Goal: Information Seeking & Learning: Understand process/instructions

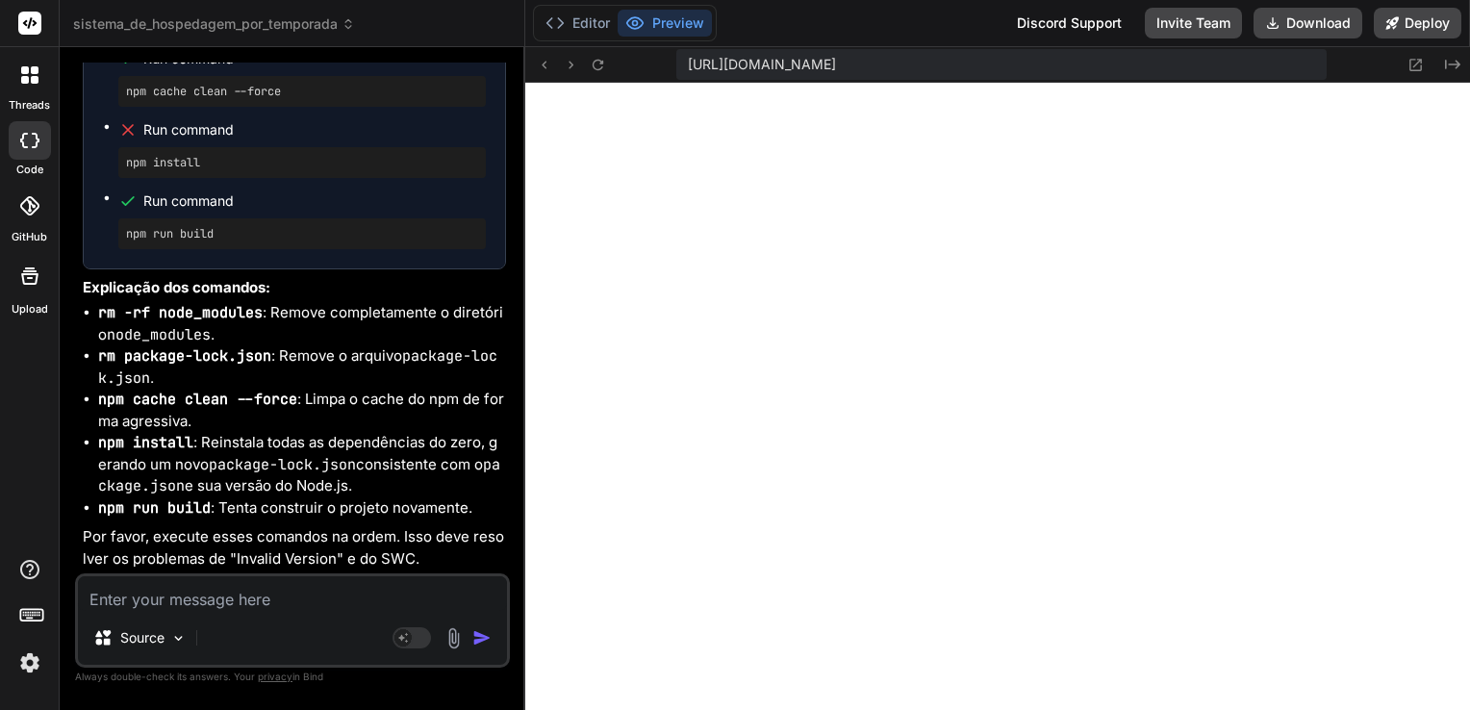
scroll to position [56146, 0]
drag, startPoint x: 99, startPoint y: 314, endPoint x: 259, endPoint y: 316, distance: 159.7
click at [259, 316] on code "rm -rf node_modules" at bounding box center [180, 312] width 164 height 19
copy code "rm -rf node_modules"
drag, startPoint x: 100, startPoint y: 362, endPoint x: 266, endPoint y: 359, distance: 166.4
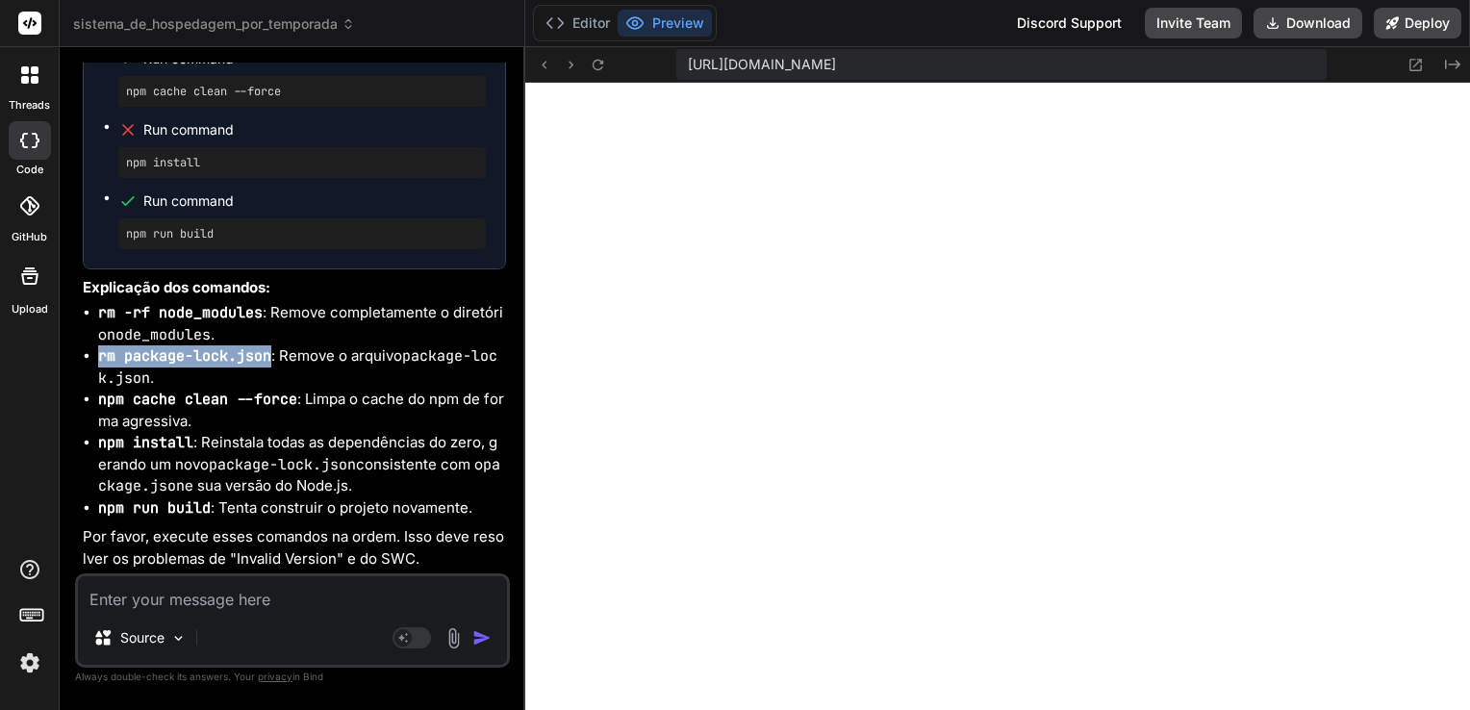
click at [266, 359] on code "rm package-lock.json" at bounding box center [184, 355] width 173 height 19
drag, startPoint x: 266, startPoint y: 359, endPoint x: 252, endPoint y: 360, distance: 14.5
copy code "rm package-lock.json"
drag, startPoint x: 99, startPoint y: 402, endPoint x: 296, endPoint y: 404, distance: 197.2
click at [296, 404] on li "npm cache clean --force : Limpa o cache do npm de forma agressiva." at bounding box center [302, 410] width 408 height 43
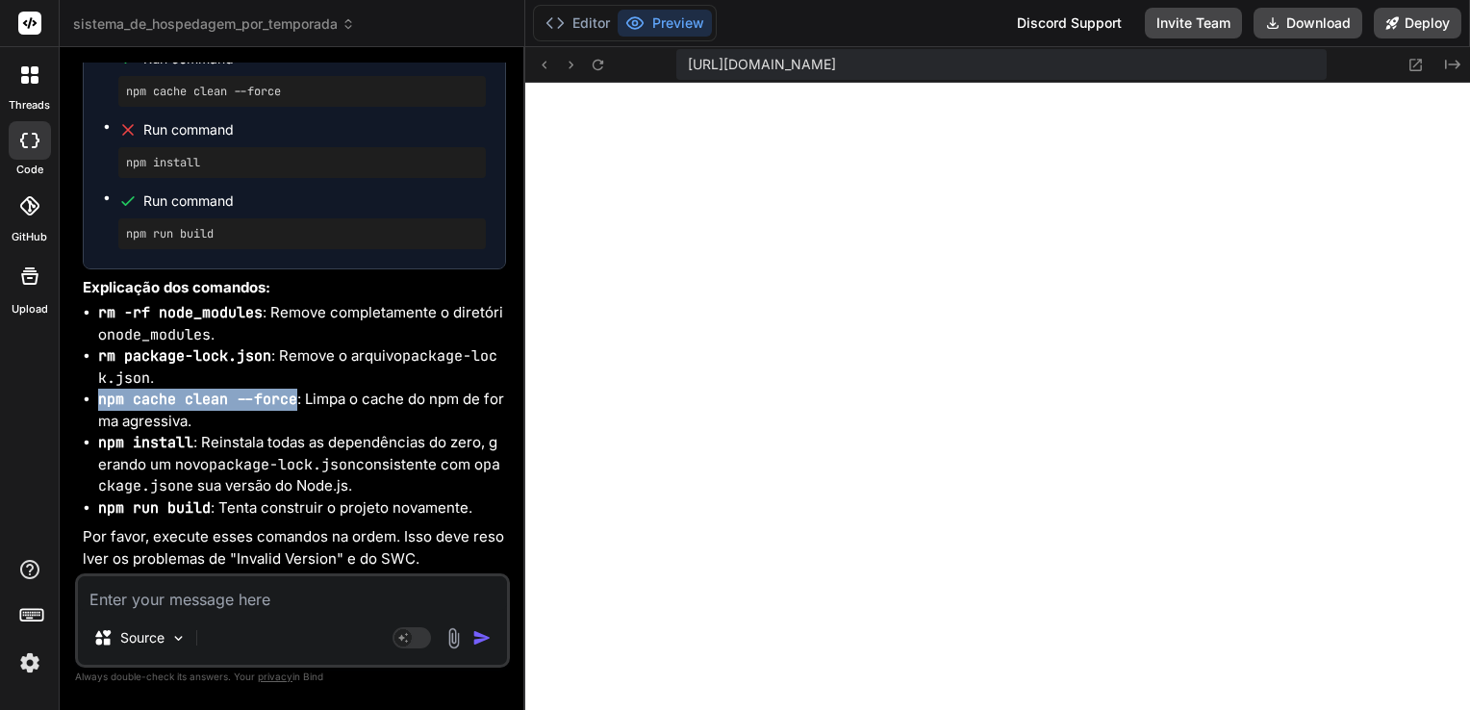
drag, startPoint x: 296, startPoint y: 404, endPoint x: 285, endPoint y: 402, distance: 11.7
copy code "npm cache clean --force"
drag, startPoint x: 100, startPoint y: 446, endPoint x: 190, endPoint y: 446, distance: 90.4
click at [190, 446] on code "npm install" at bounding box center [145, 442] width 95 height 19
copy code "npm install"
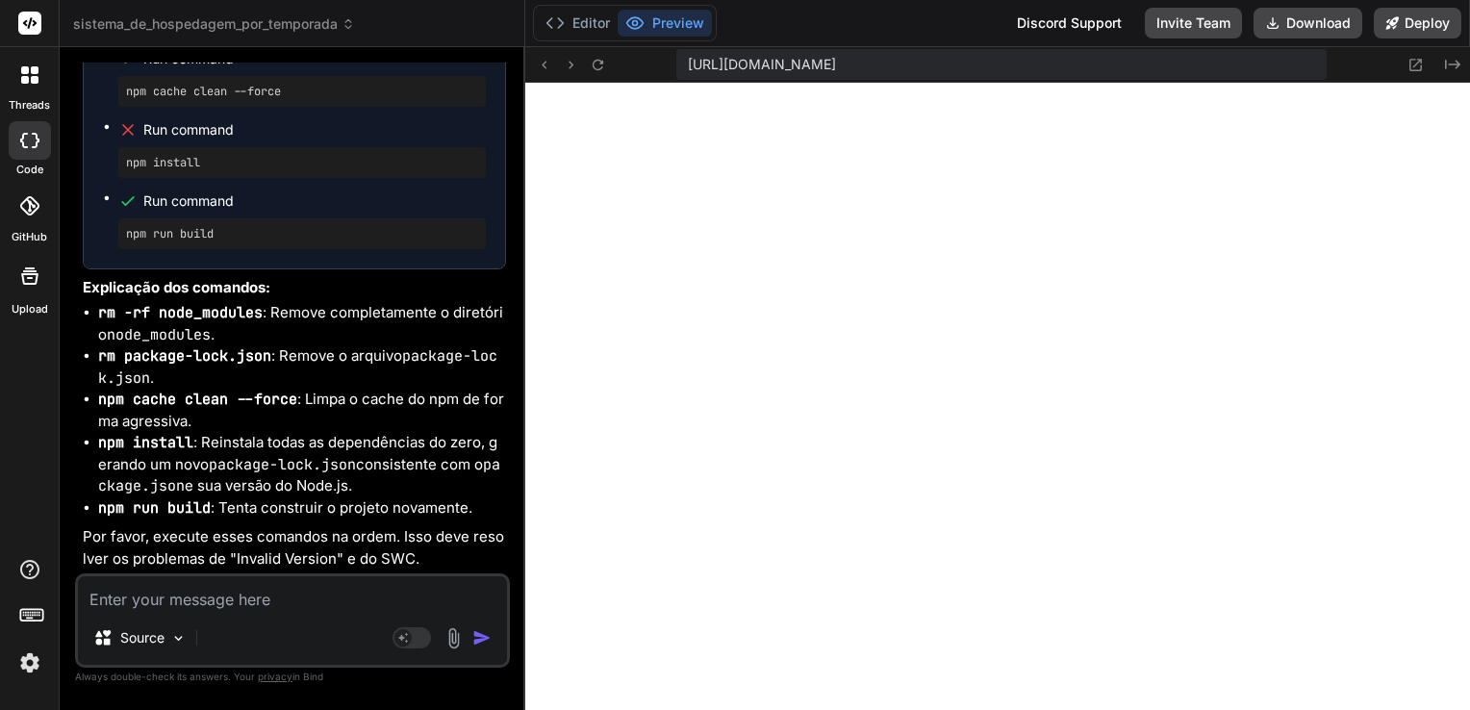
click at [315, 595] on textarea at bounding box center [292, 593] width 429 height 35
paste textarea "0 verbose cli C:\Program Files\nodejs\node.exe C:\Program Files\nodejs\node_mod…"
type textarea "0 verbose cli C:\Program Files\nodejs\node.exe C:\Program Files\nodejs\node_mod…"
type textarea "x"
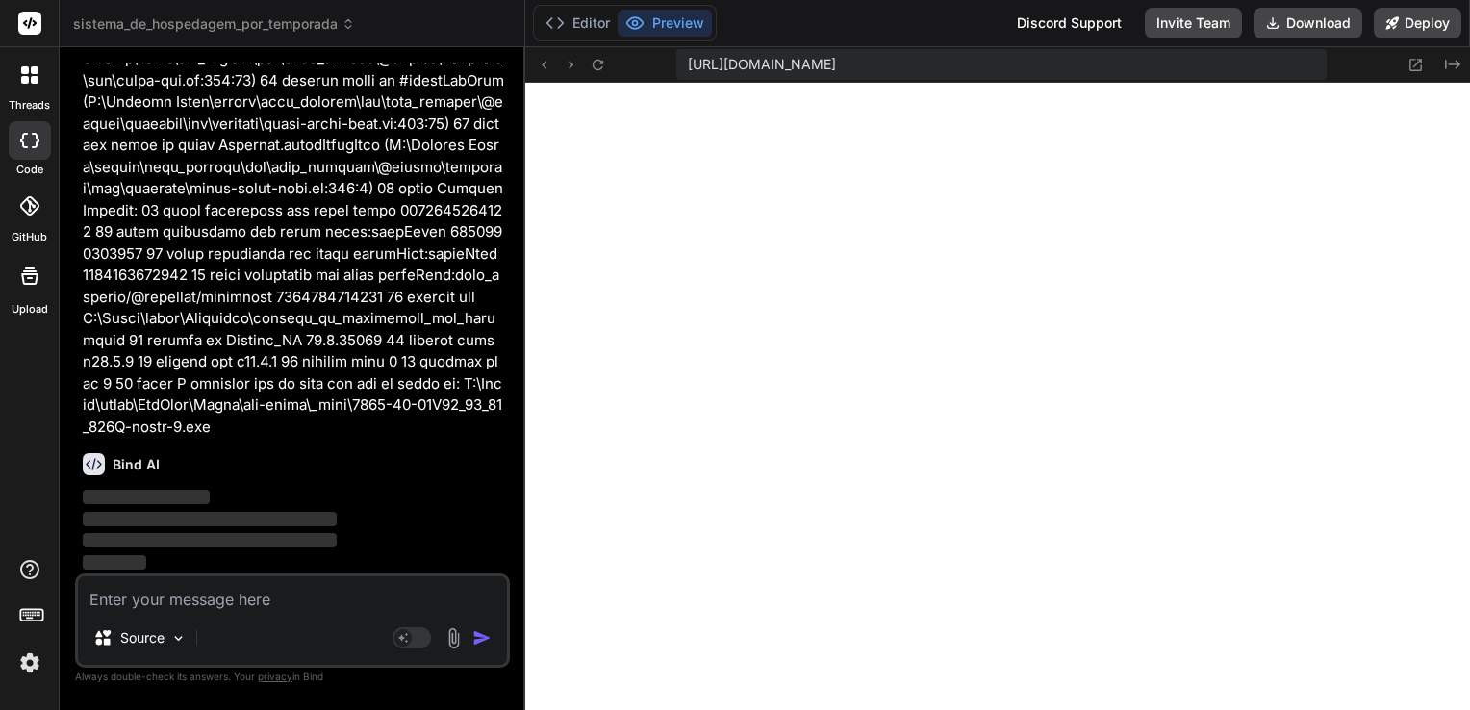
scroll to position [57535, 0]
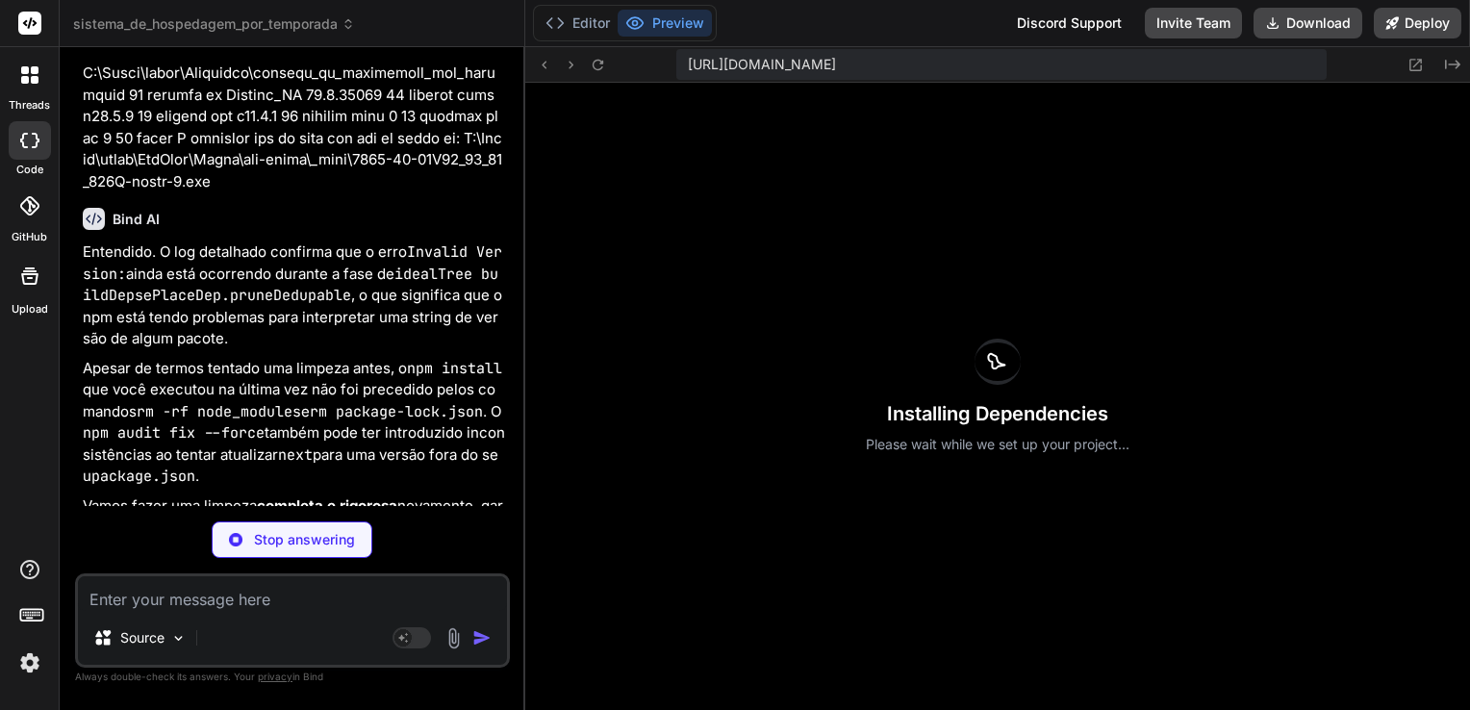
type textarea "x"
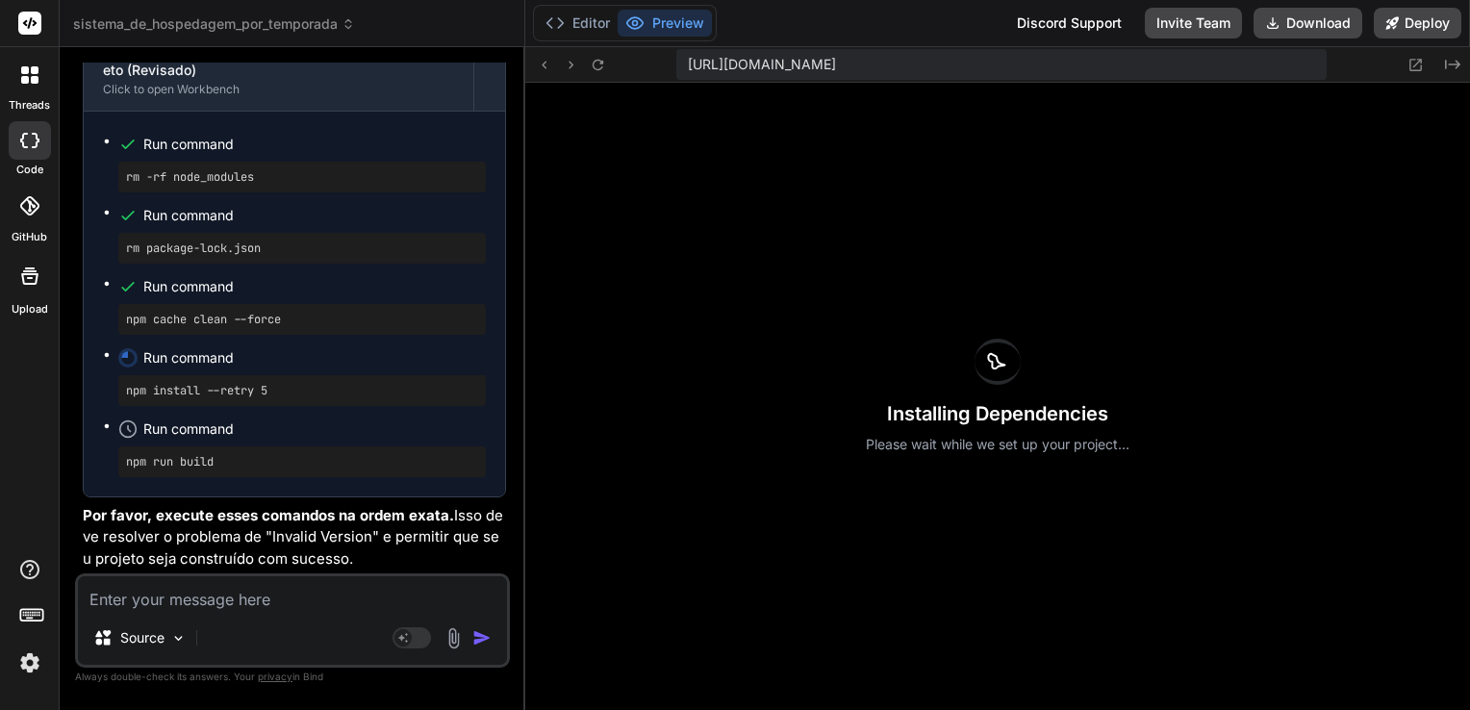
scroll to position [58287, 0]
drag, startPoint x: 276, startPoint y: 275, endPoint x: 113, endPoint y: 271, distance: 162.6
click at [113, 271] on ul "Run command rm -rf node_modules Run command rm package-lock.json Run command np…" at bounding box center [294, 304] width 383 height 346
copy pre "rm -rf node_modules"
drag, startPoint x: 278, startPoint y: 344, endPoint x: 123, endPoint y: 346, distance: 154.9
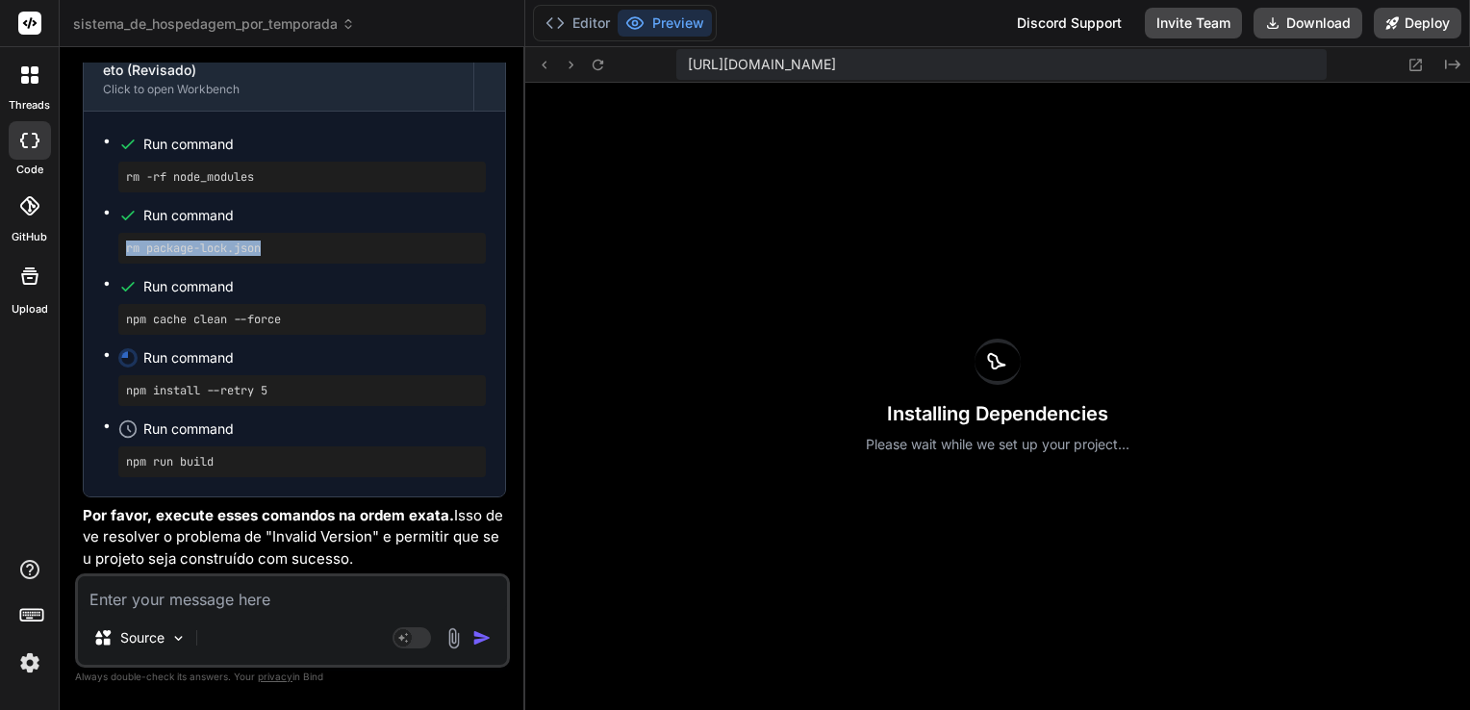
click at [123, 264] on div "rm package-lock.json" at bounding box center [301, 248] width 367 height 31
copy pre "rm package-lock.json"
drag, startPoint x: 301, startPoint y: 317, endPoint x: 122, endPoint y: 321, distance: 178.9
click at [122, 321] on div "npm cache clean --force" at bounding box center [301, 319] width 367 height 31
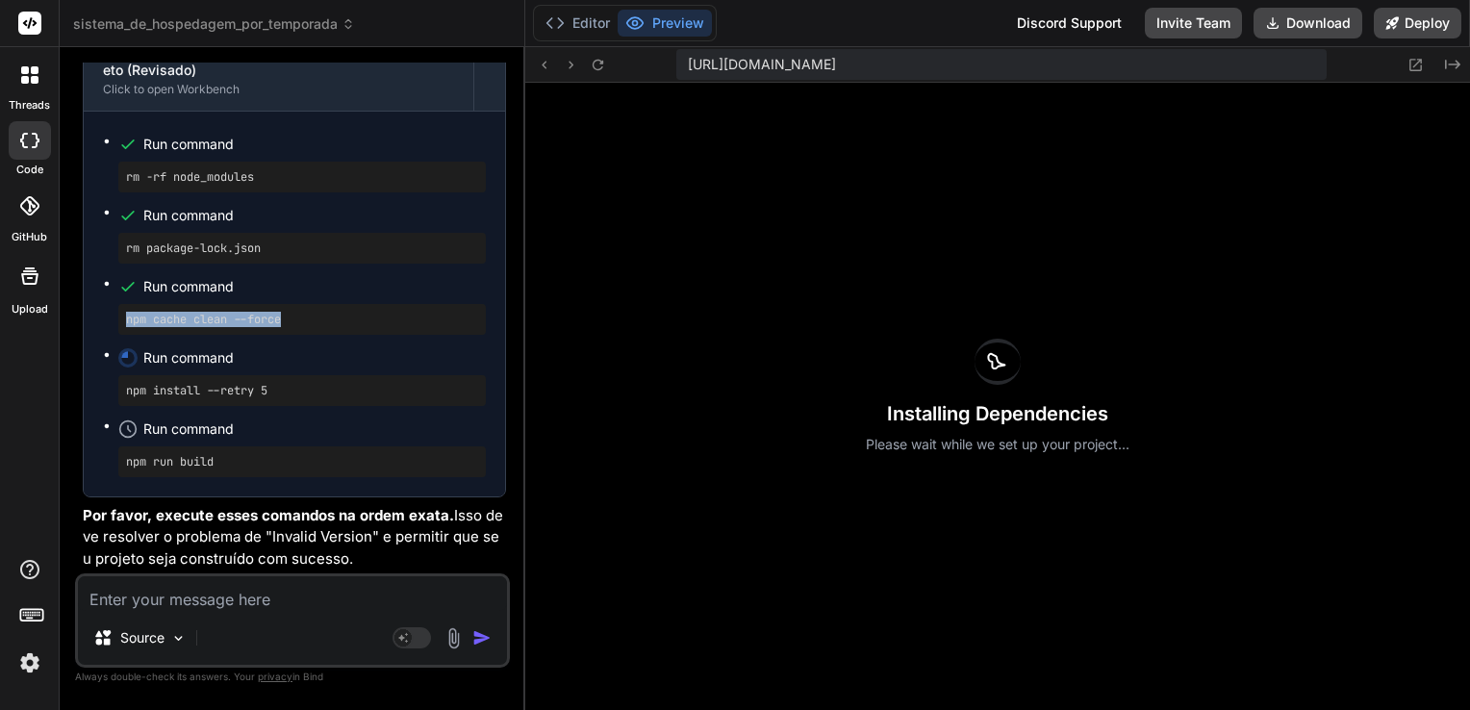
copy pre "npm cache clean --force"
drag, startPoint x: 280, startPoint y: 390, endPoint x: 122, endPoint y: 395, distance: 157.9
click at [122, 395] on div "npm install --retry 5" at bounding box center [301, 390] width 367 height 31
copy pre "npm install --retry 5"
drag, startPoint x: 219, startPoint y: 458, endPoint x: 112, endPoint y: 459, distance: 107.7
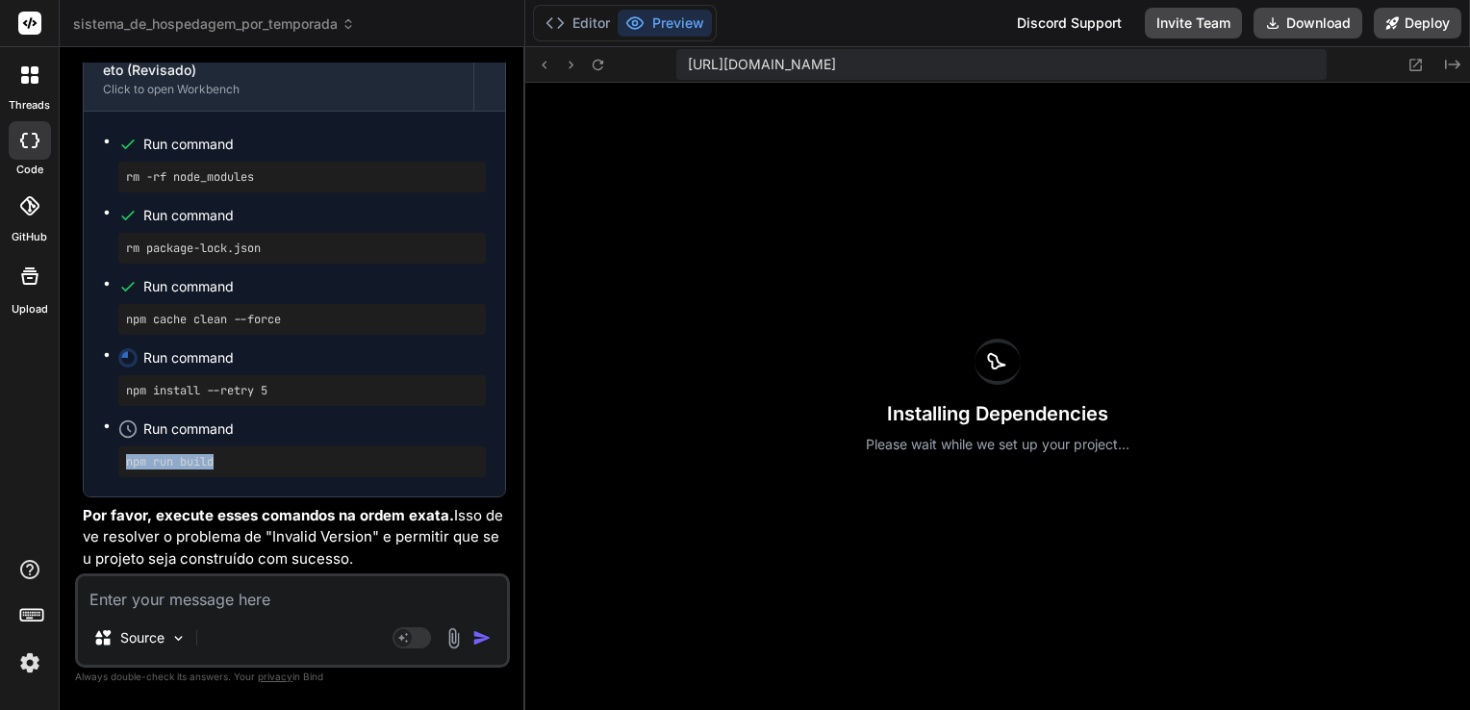
click at [112, 459] on ul "Run command rm -rf node_modules Run command rm package-lock.json Run command np…" at bounding box center [294, 304] width 383 height 346
copy pre "npm run build"
click at [387, 596] on textarea at bounding box center [292, 593] width 429 height 35
paste textarea "LO I:\Dolor\sitam\Consectet\adipisc_el_seddoeiusm_tem_incididun> ut -la etdo_ma…"
type textarea "LO I:\Dolor\sitam\Consectet\adipisc_el_seddoeiusm_tem_incididun> ut -la etdo_ma…"
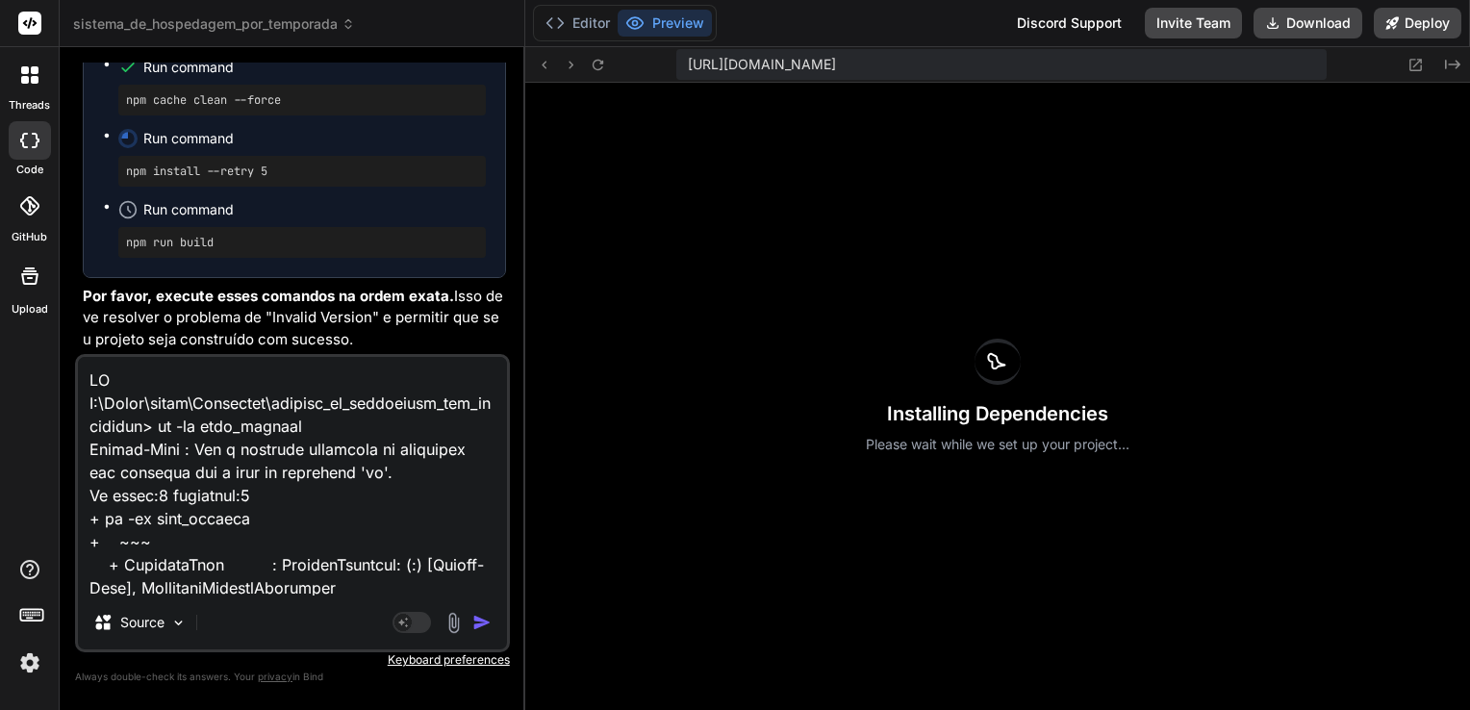
scroll to position [2148, 0]
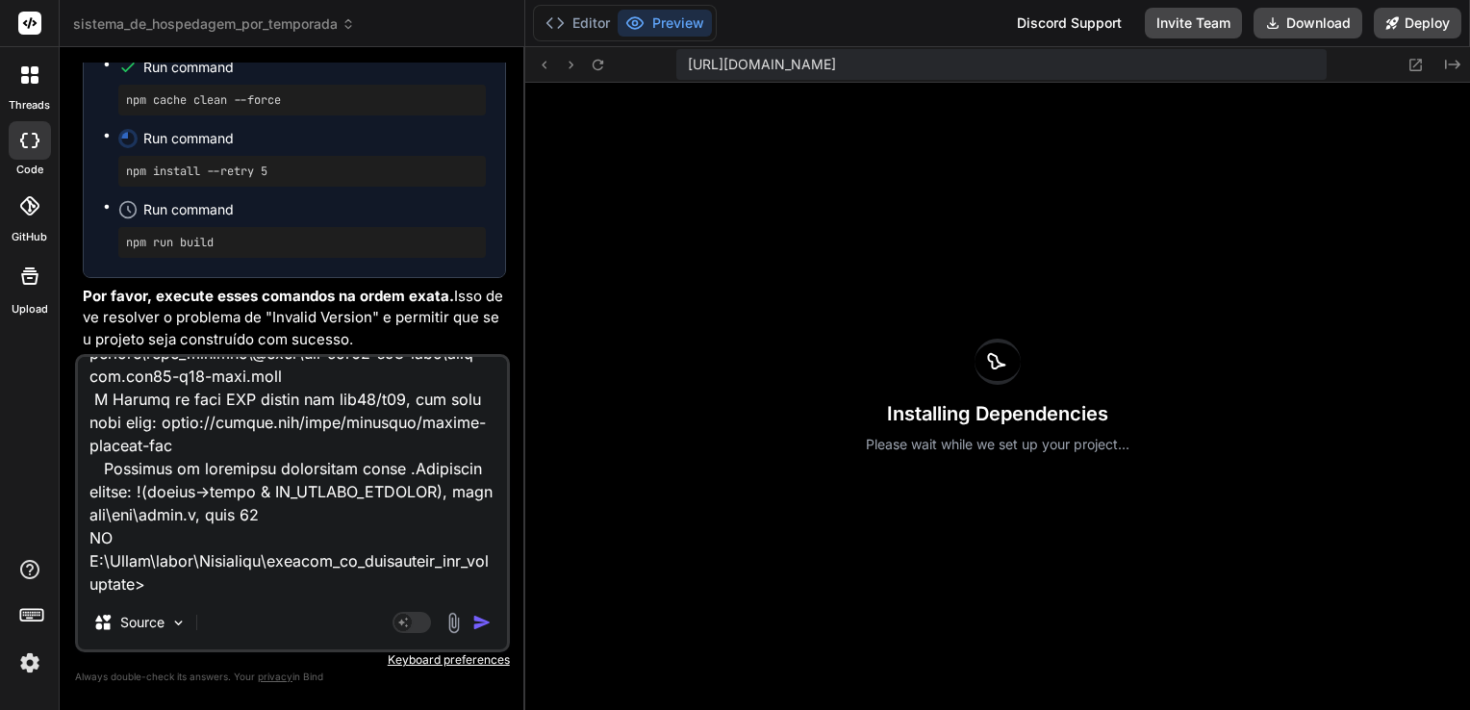
type textarea "x"
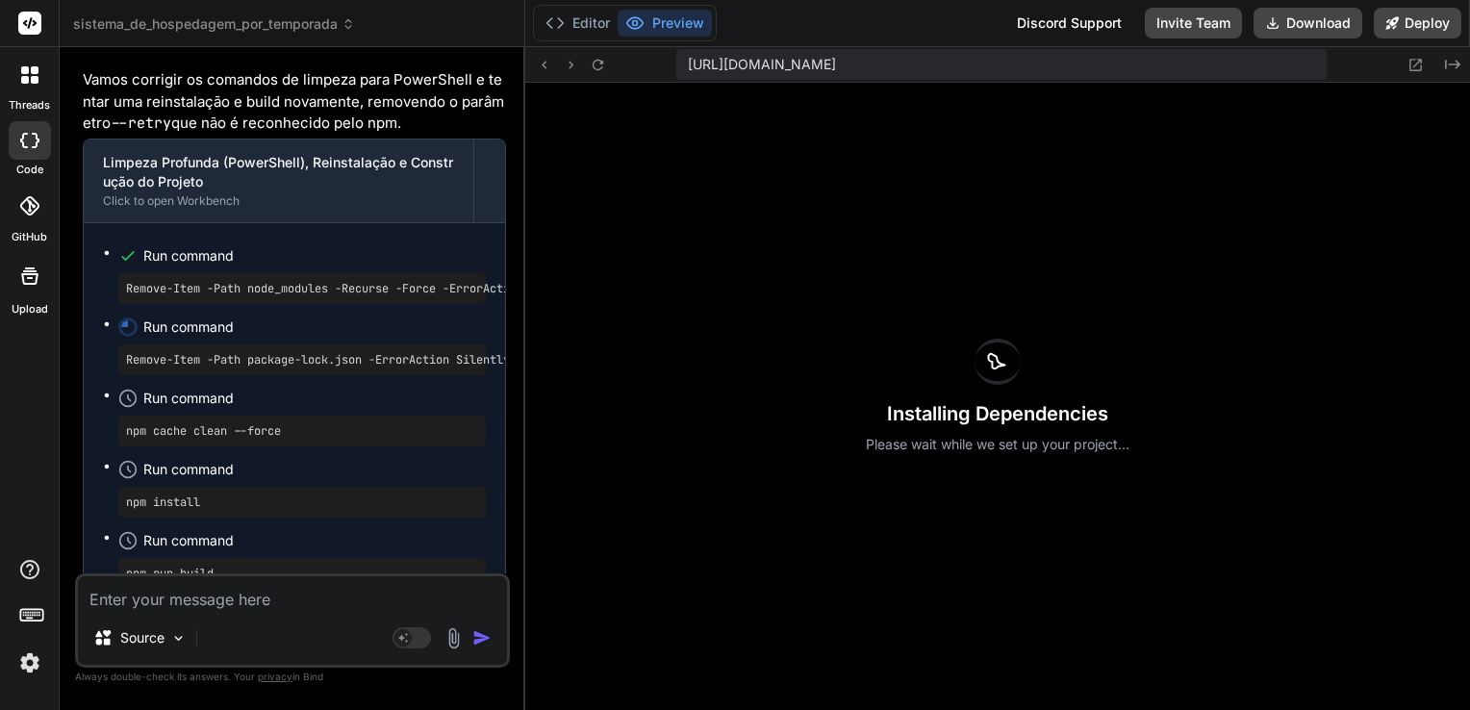
scroll to position [60135, 0]
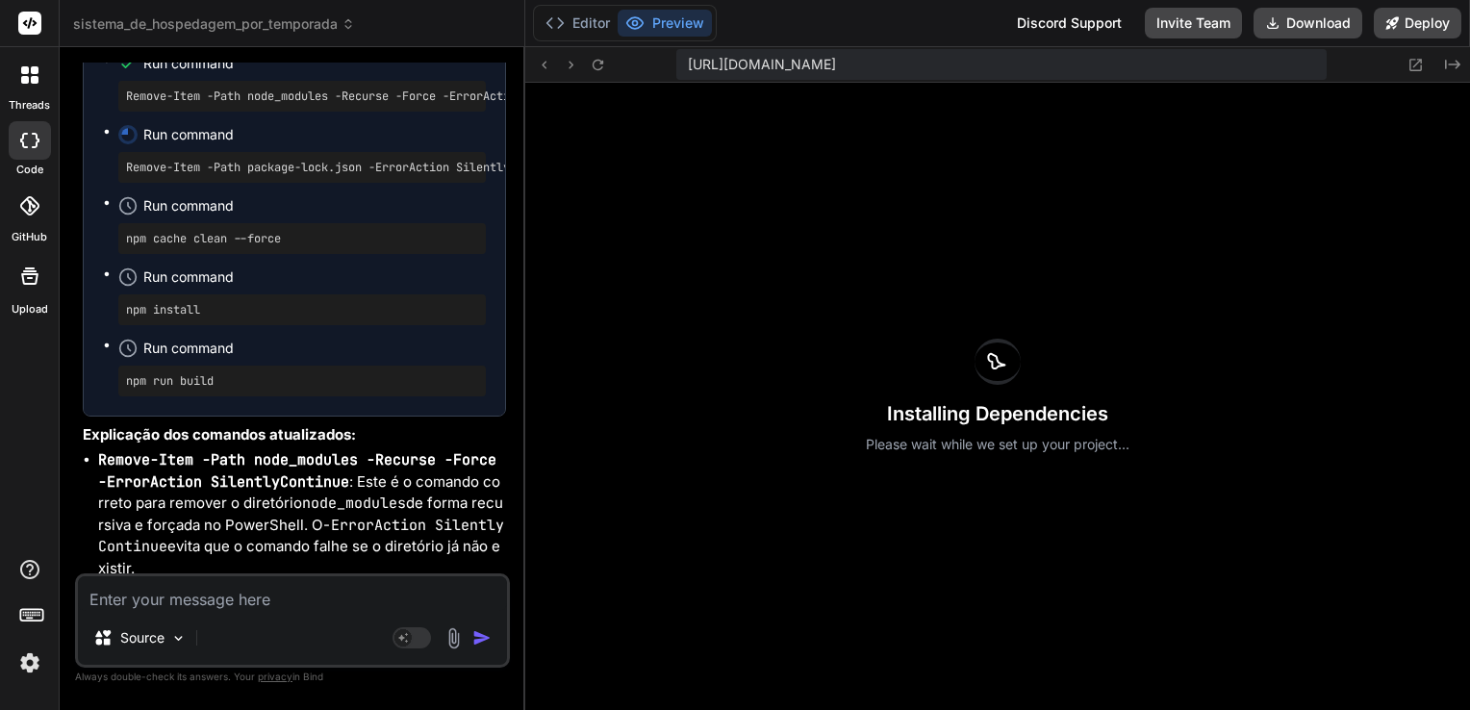
type textarea "x"
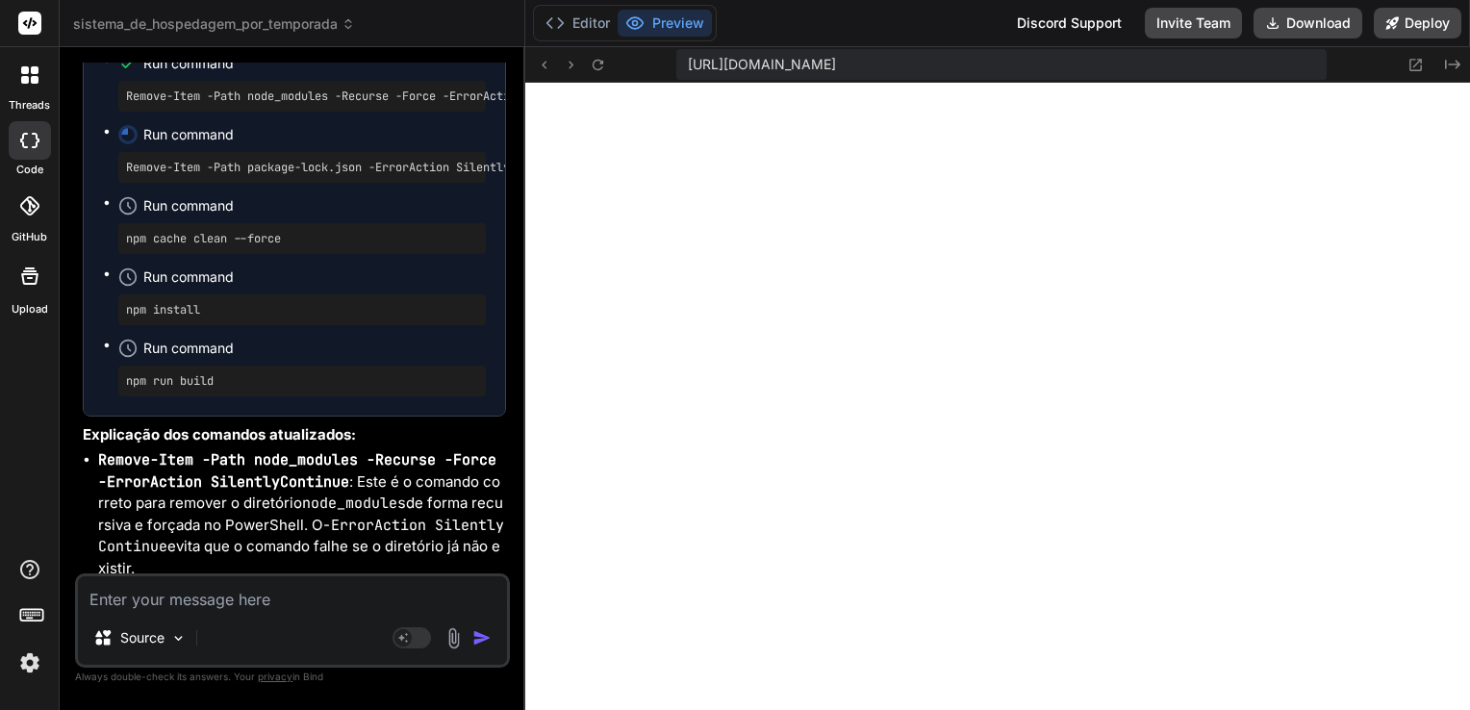
scroll to position [60328, 0]
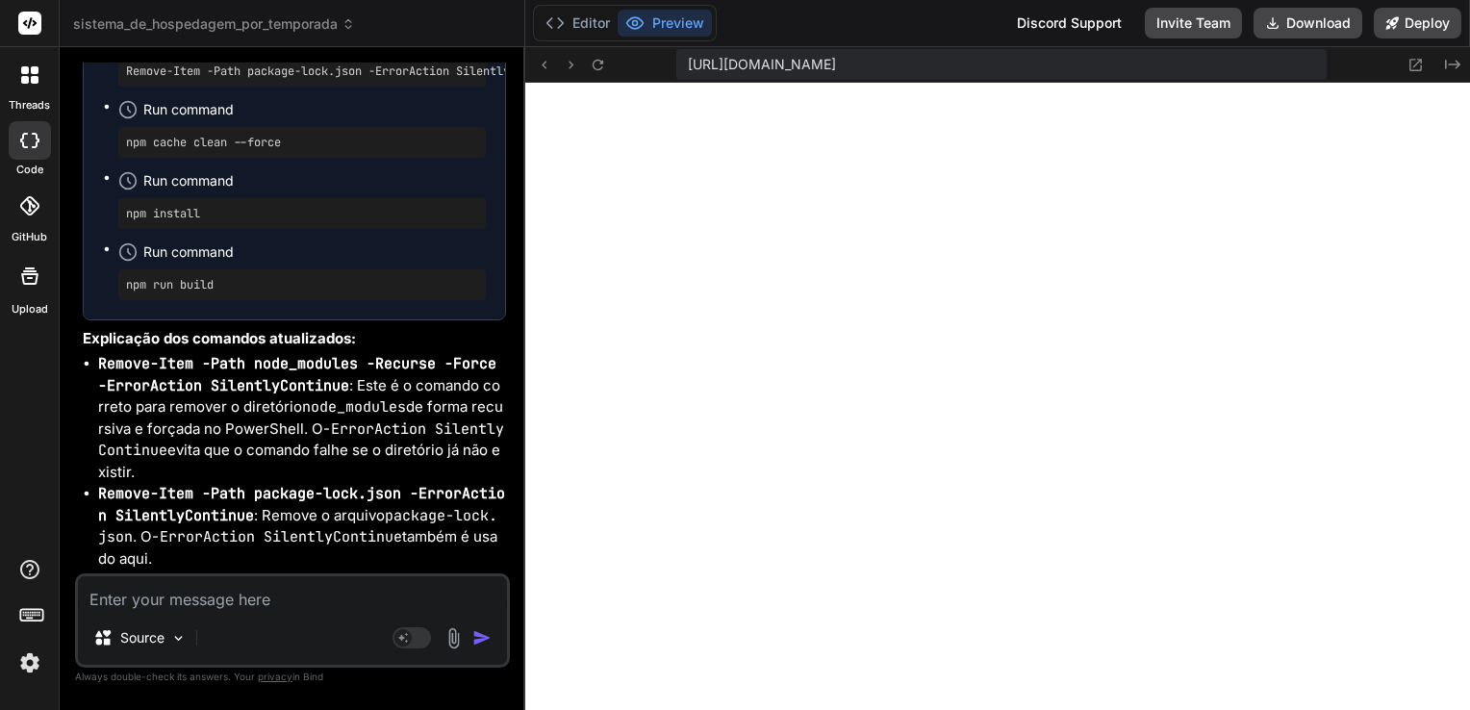
drag, startPoint x: 127, startPoint y: 266, endPoint x: 472, endPoint y: 265, distance: 345.3
click at [472, 8] on pre "Remove-Item -Path node_modules -Recurse -Force -ErrorAction SilentlyContinue" at bounding box center [302, -1] width 352 height 15
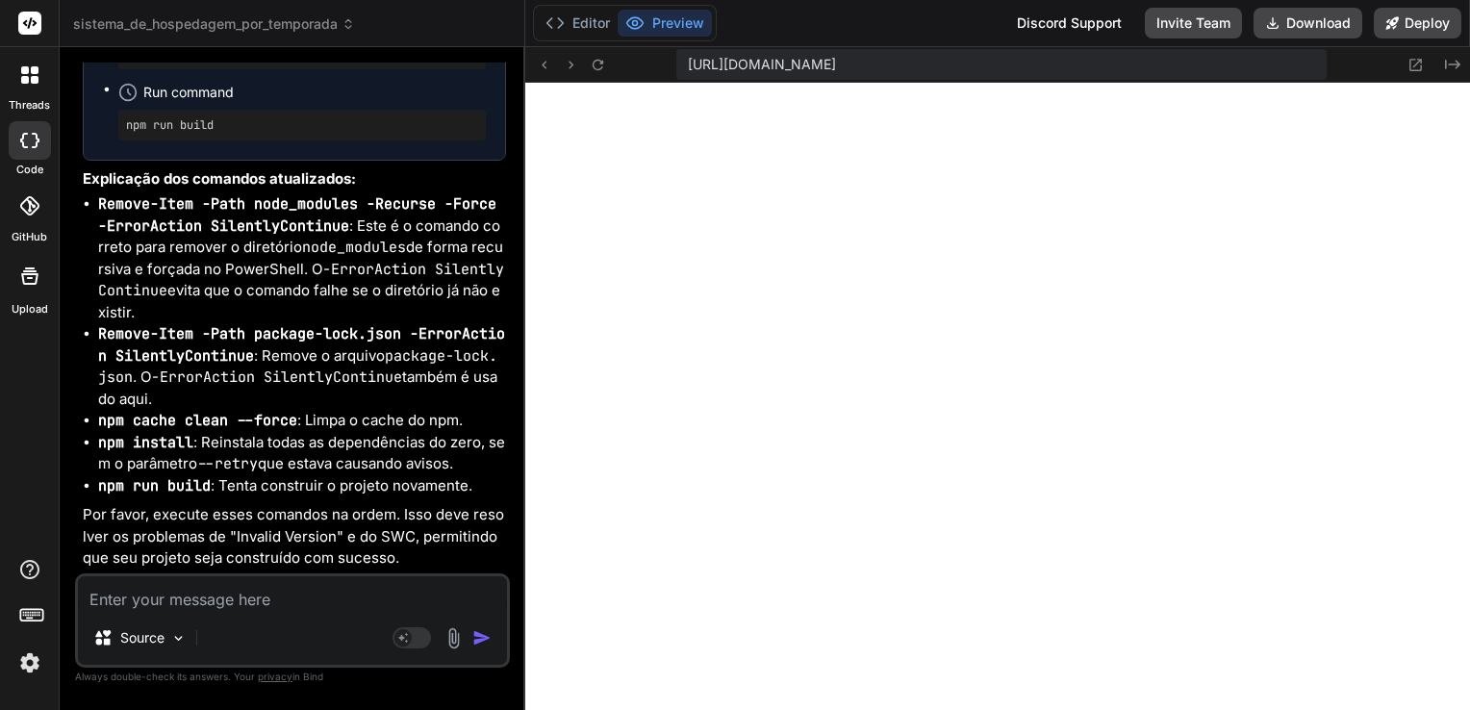
scroll to position [60712, 0]
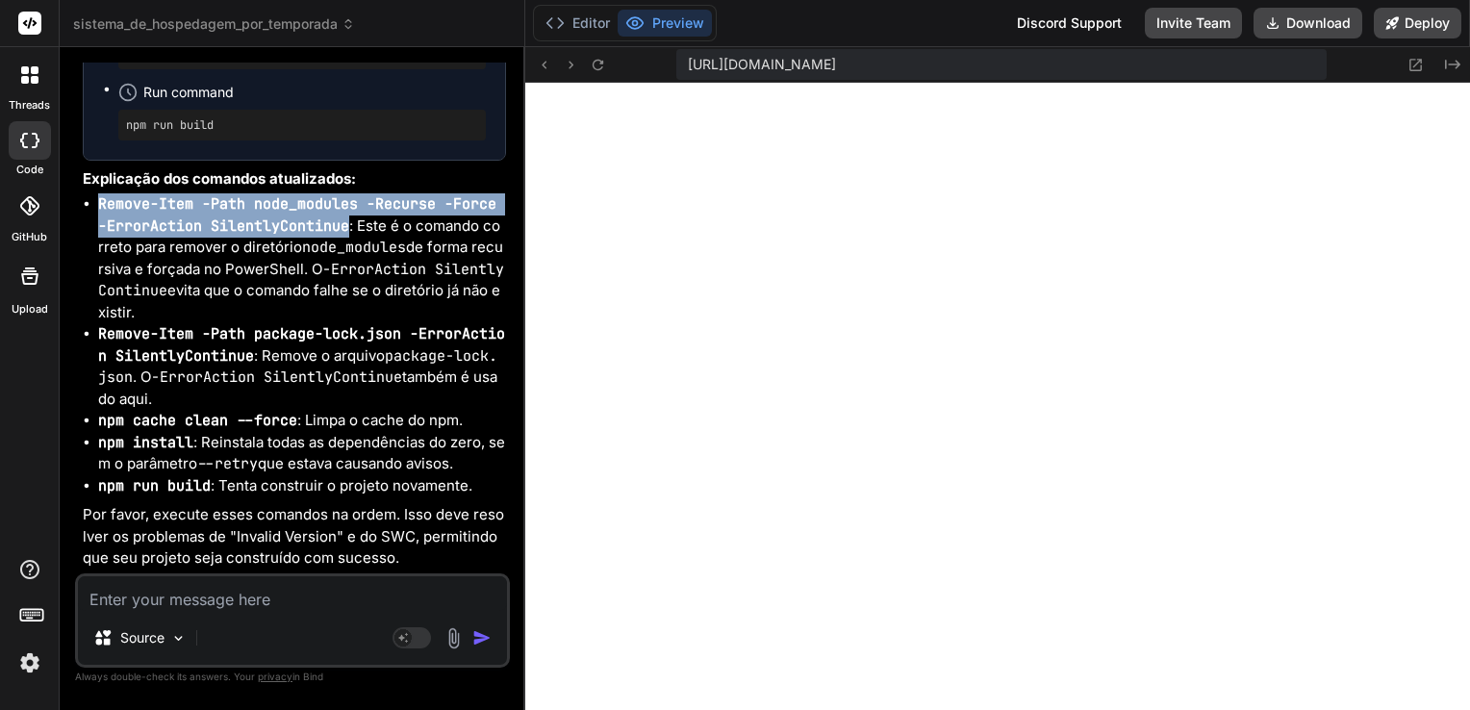
drag, startPoint x: 100, startPoint y: 245, endPoint x: 345, endPoint y: 268, distance: 246.4
click at [345, 236] on code "Remove-Item -Path node_modules -Recurse -Force -ErrorAction SilentlyContinue" at bounding box center [297, 214] width 398 height 41
copy code "Remove-Item -Path node_modules -Recurse -Force -ErrorAction SilentlyContinue"
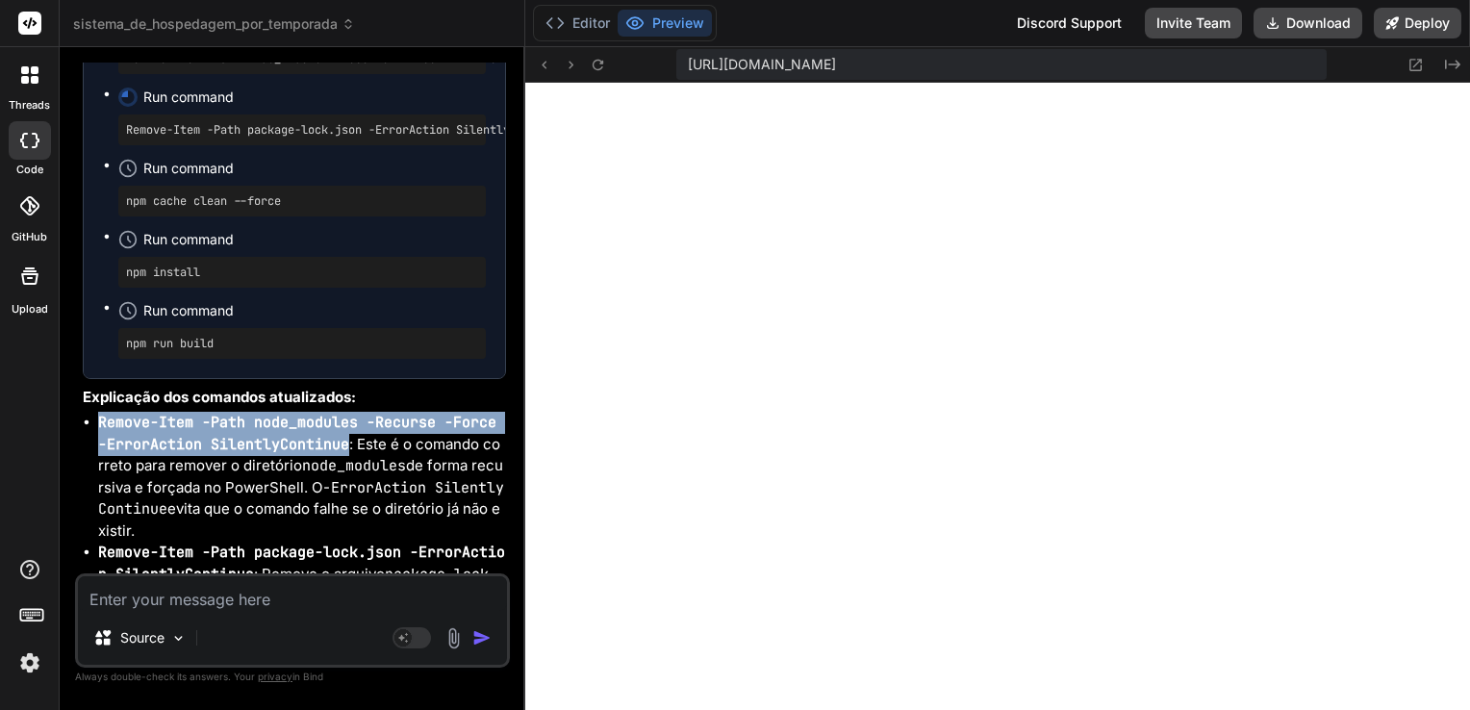
scroll to position [60369, 0]
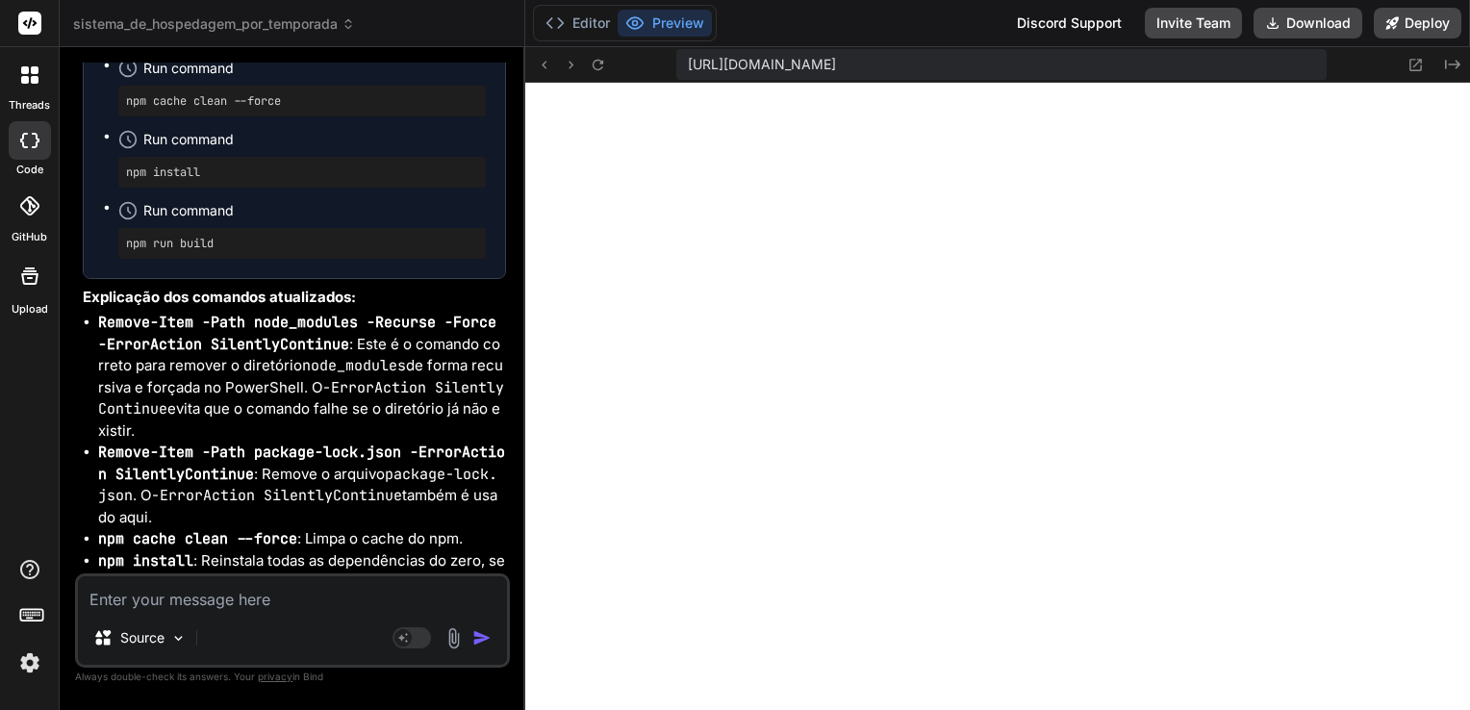
drag, startPoint x: 125, startPoint y: 225, endPoint x: 453, endPoint y: 234, distance: 328.1
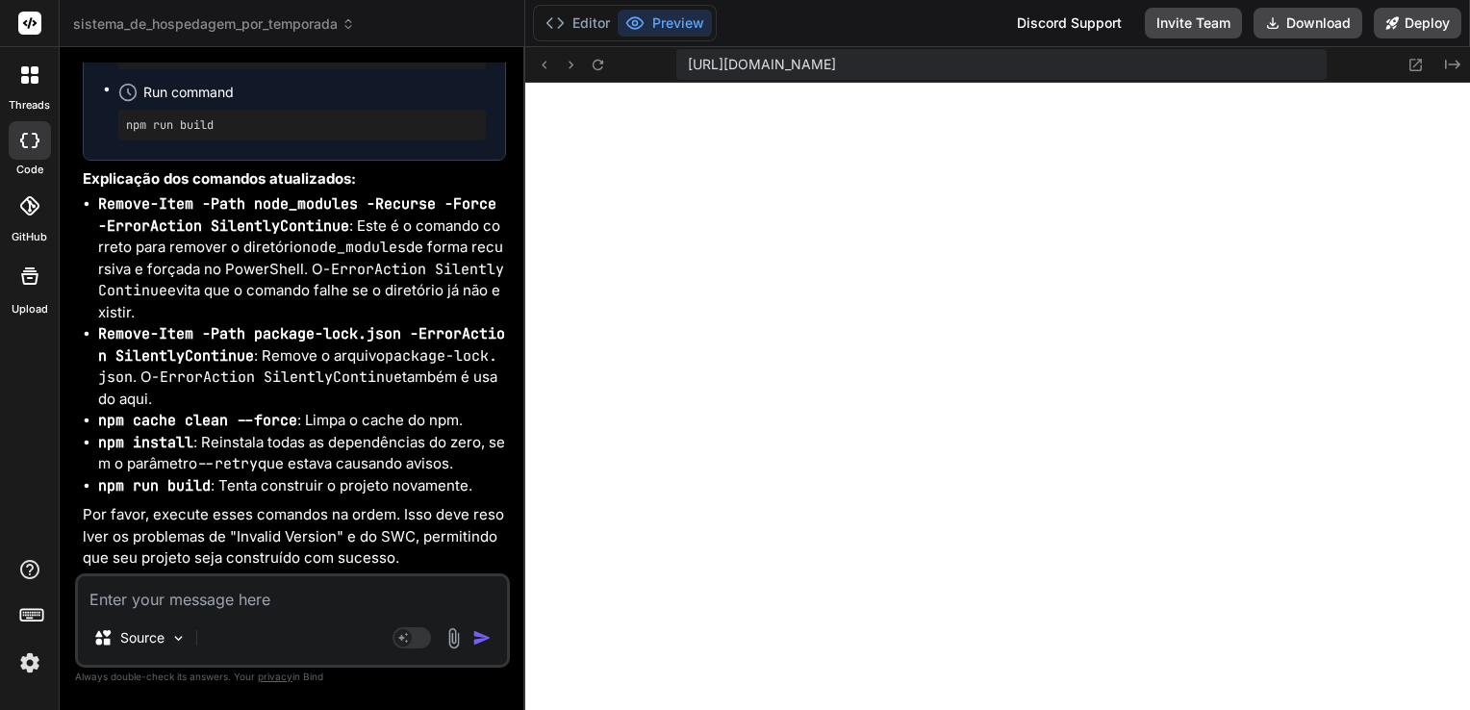
scroll to position [60754, 0]
click at [251, 593] on textarea at bounding box center [292, 593] width 429 height 35
type textarea "N"
type textarea "x"
type textarea "Nã"
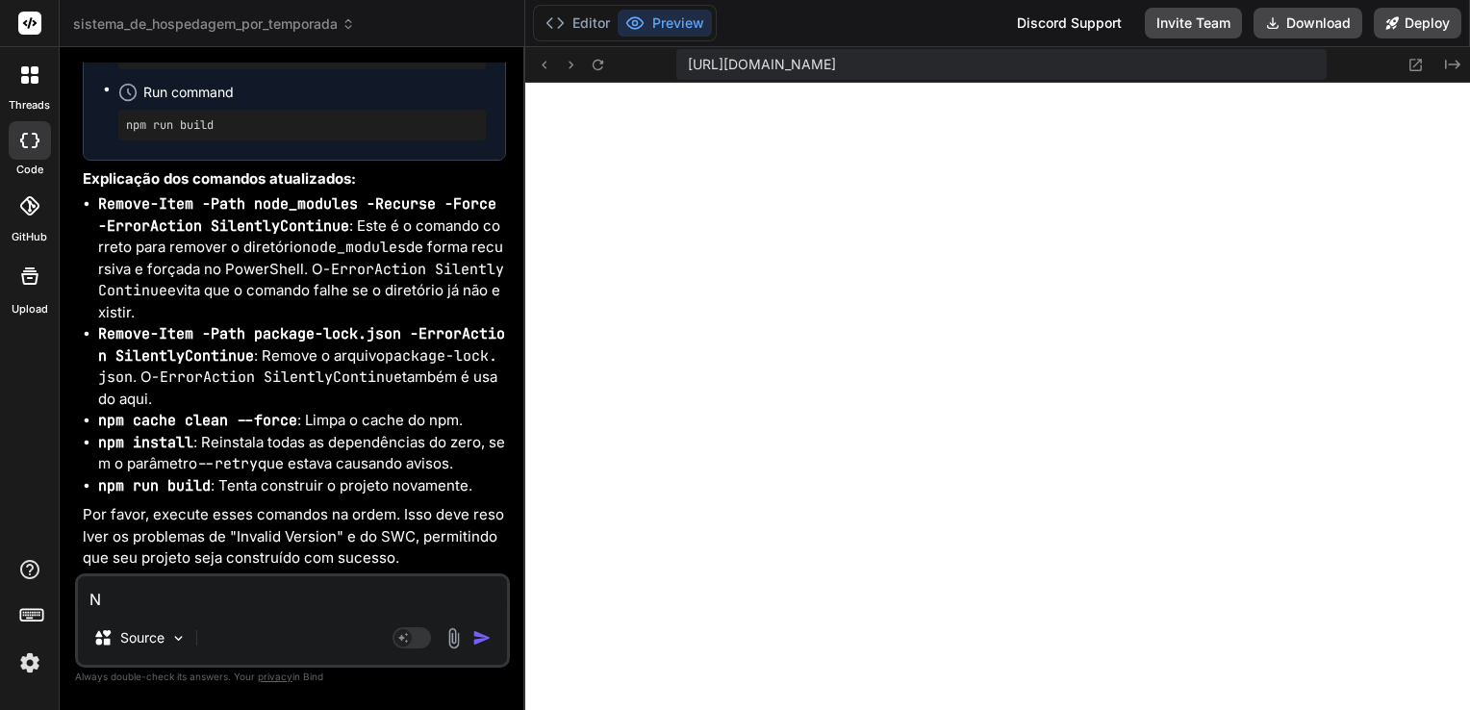
type textarea "x"
type textarea "Não"
type textarea "x"
type textarea "Não"
type textarea "x"
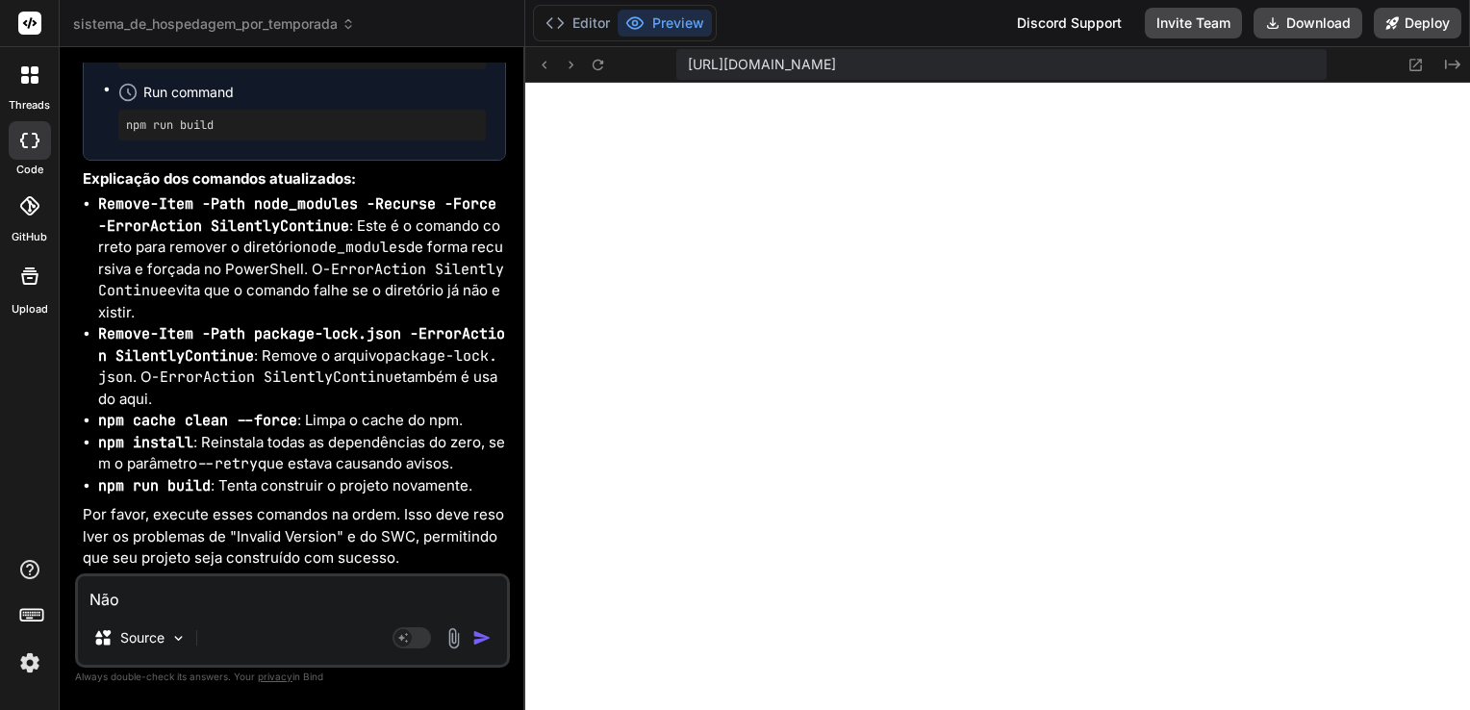
type textarea "Não a"
type textarea "x"
type textarea "Não aco"
type textarea "x"
type textarea "Não acon"
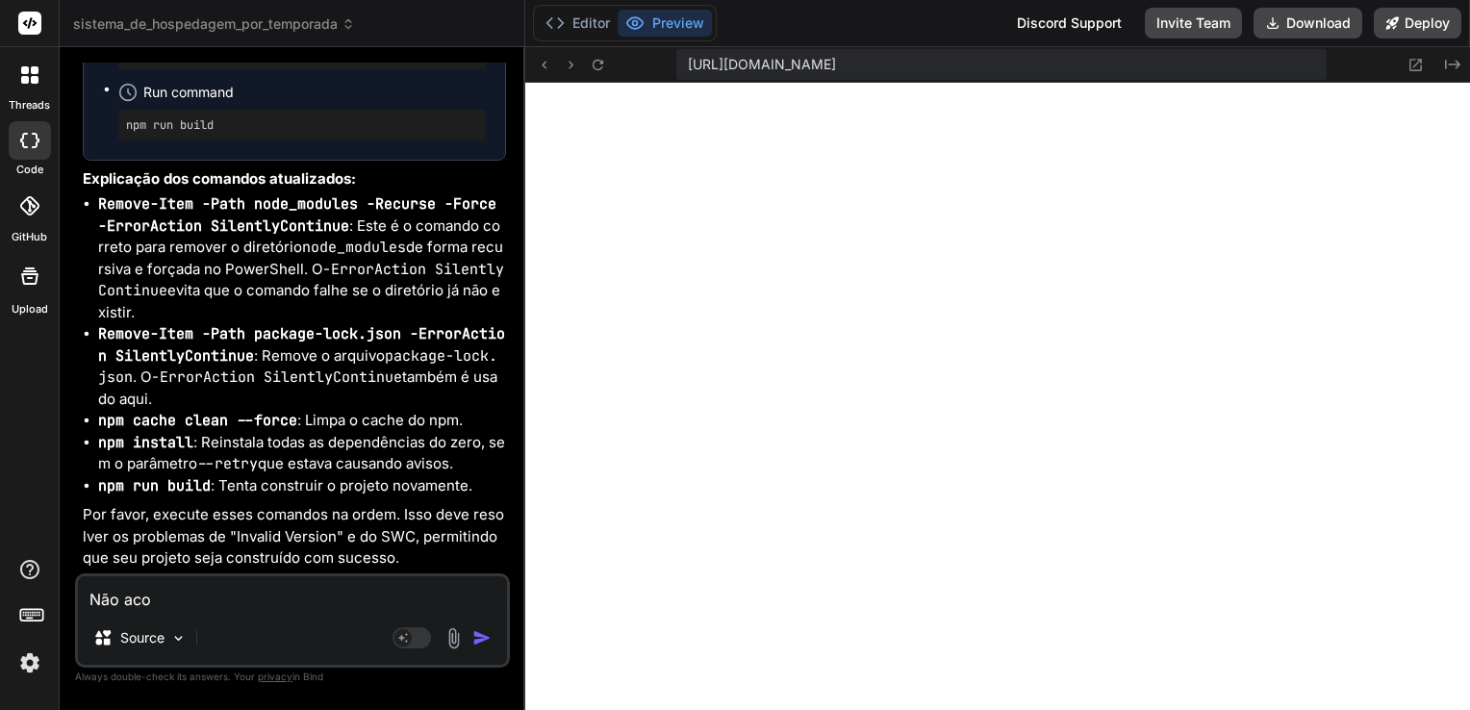
type textarea "x"
type textarea "Não acont"
type textarea "x"
type textarea "Não aconte"
type textarea "x"
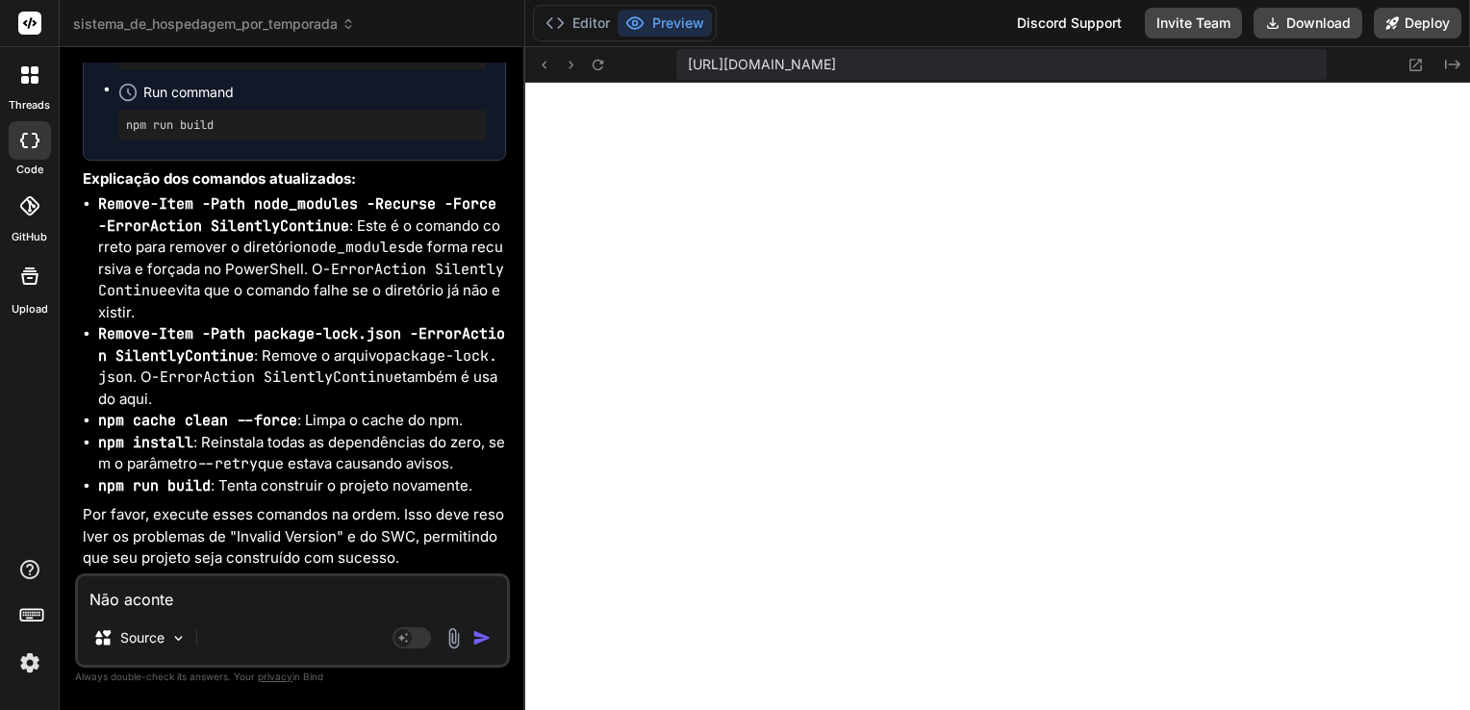
type textarea "Não acontec"
type textarea "x"
type textarea "Não acontece"
type textarea "x"
type textarea "Não aconteceu"
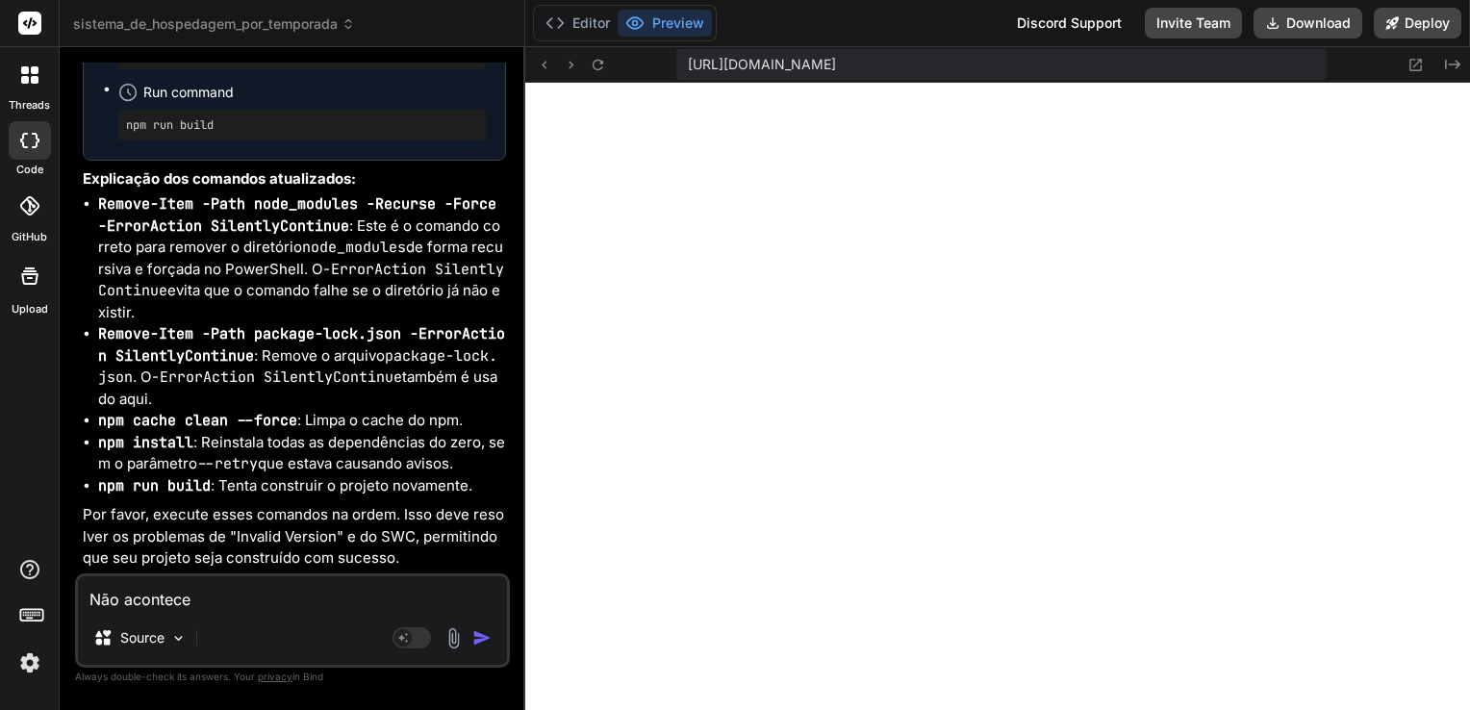
type textarea "x"
type textarea "Não aconteceu"
type textarea "x"
type textarea "Não aconteceu n"
type textarea "x"
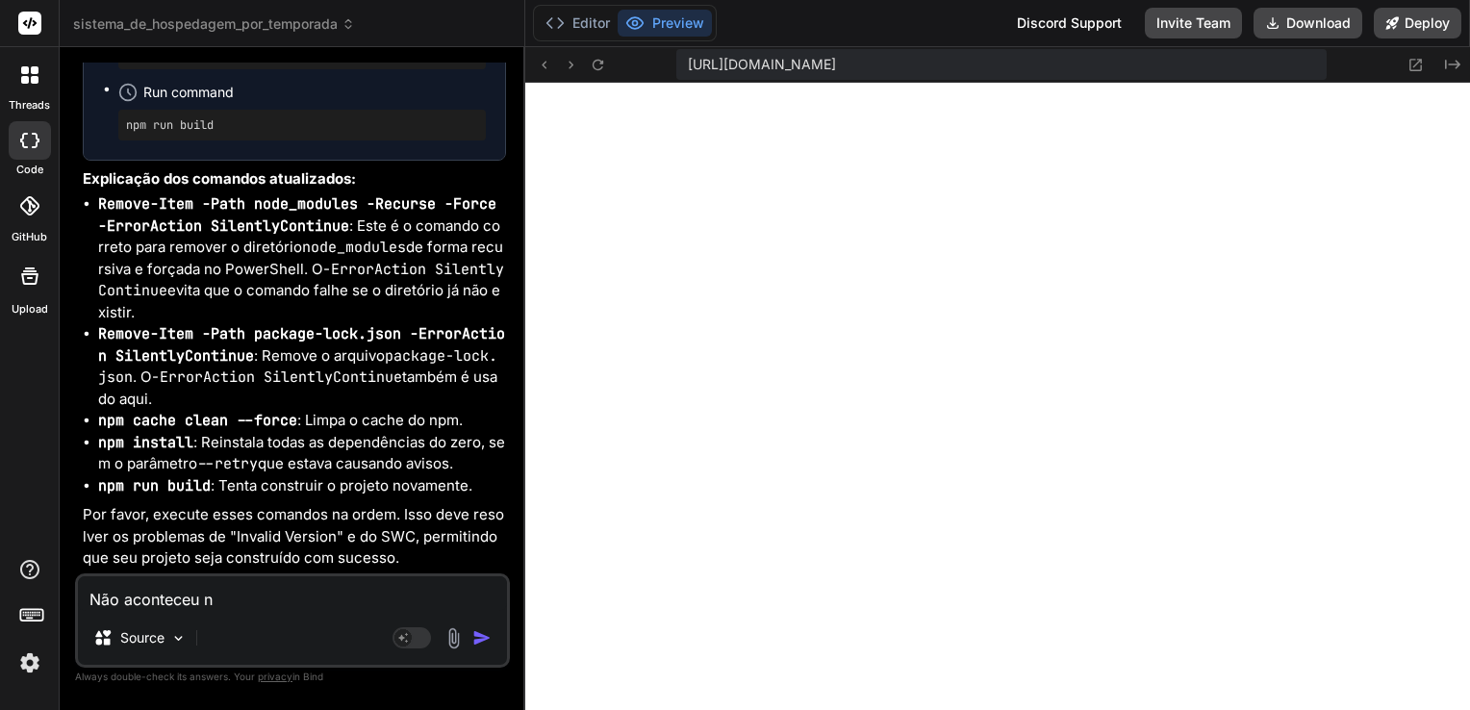
type textarea "Não aconteceu na"
type textarea "x"
type textarea "Não aconteceu nad"
type textarea "x"
type textarea "Não aconteceu nada"
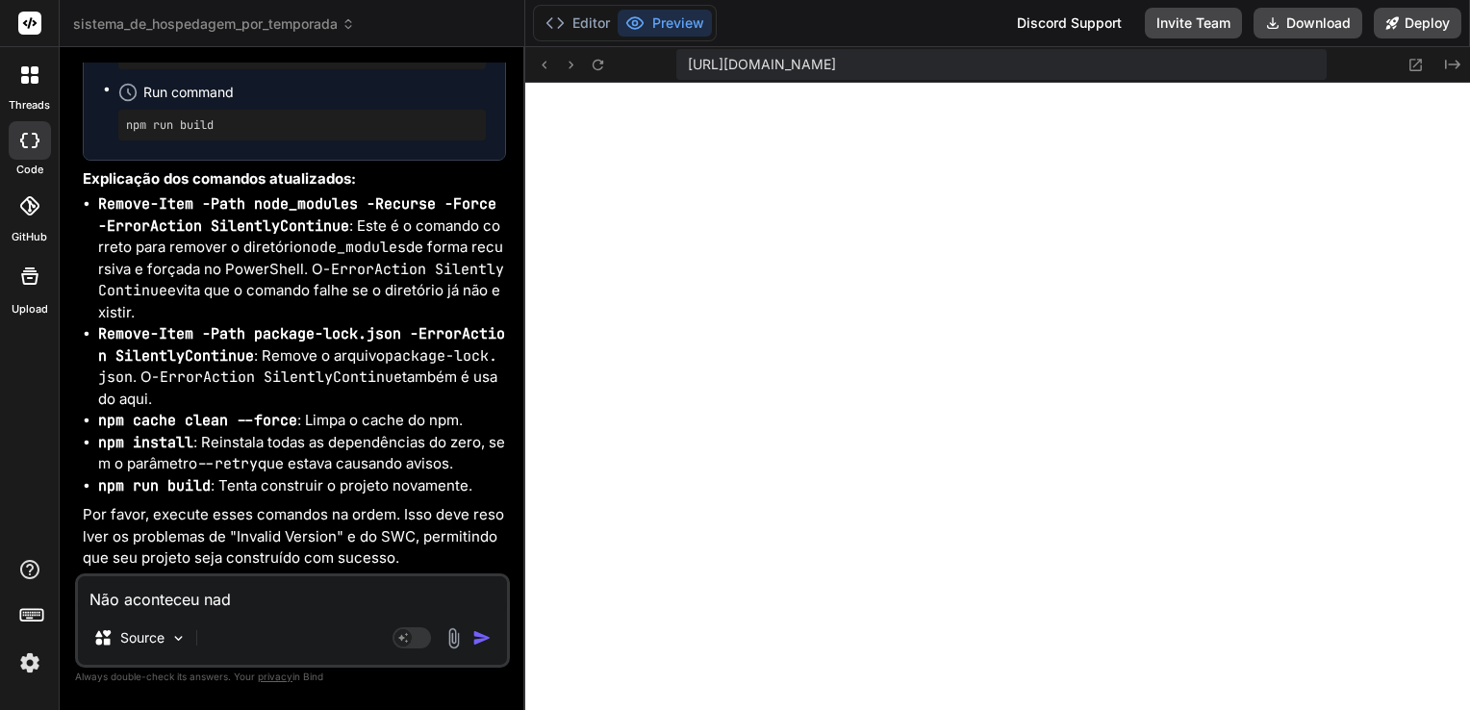
type textarea "x"
type textarea "Não aconteceu nada"
type textarea "x"
type textarea "Não aconteceu nada n"
type textarea "x"
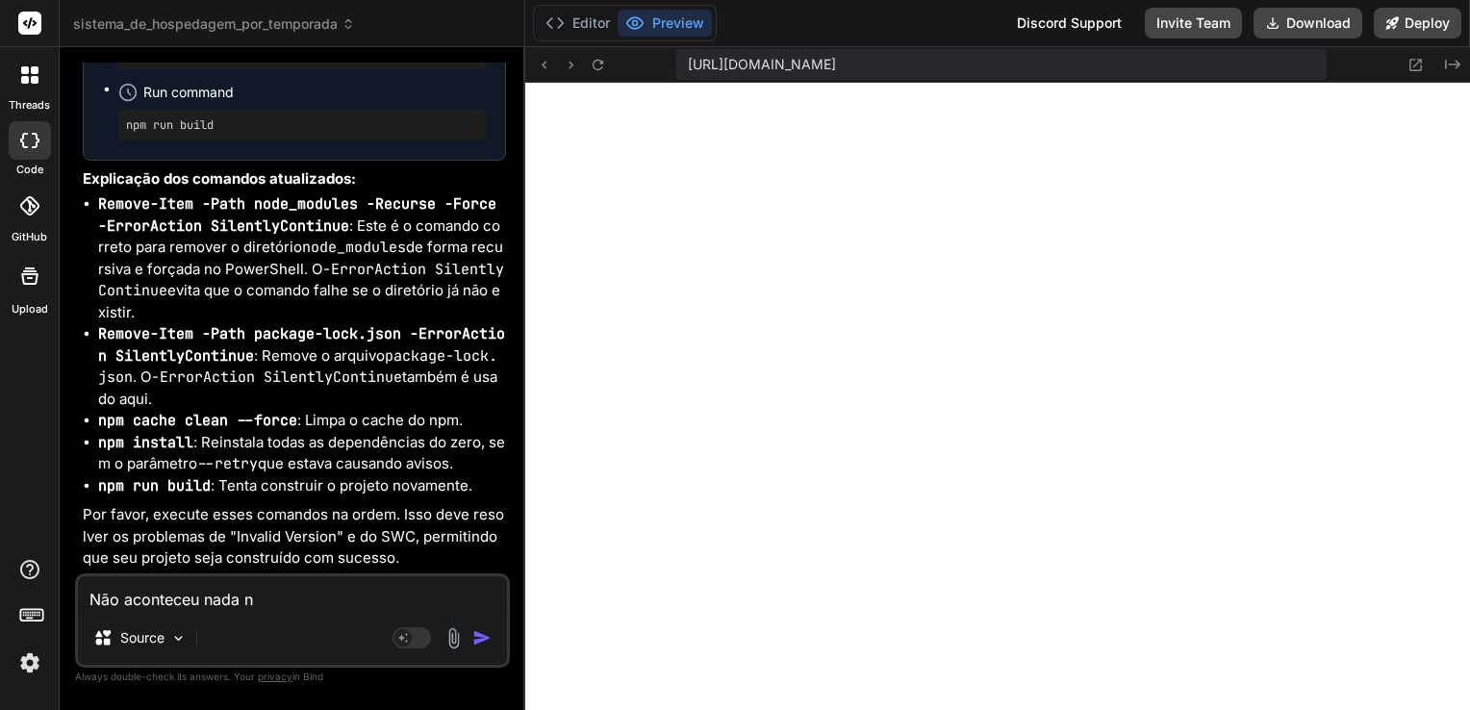
type textarea "Não aconteceu nada n"
type textarea "x"
type textarea "Não aconteceu nada n o"
type textarea "x"
type textarea "Não aconteceu nada n op"
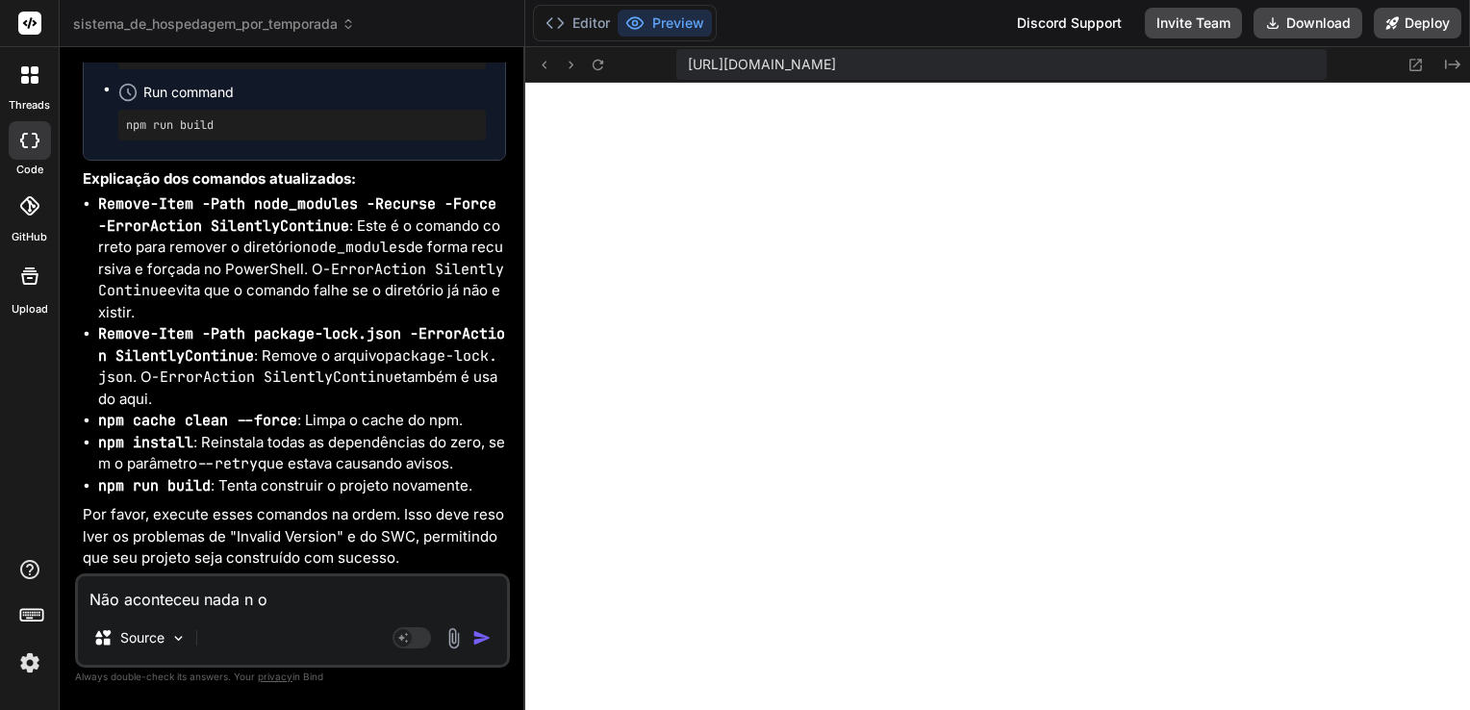
type textarea "x"
type textarea "Não aconteceu nada n opr"
type textarea "x"
type textarea "Não aconteceu nada n opri"
type textarea "x"
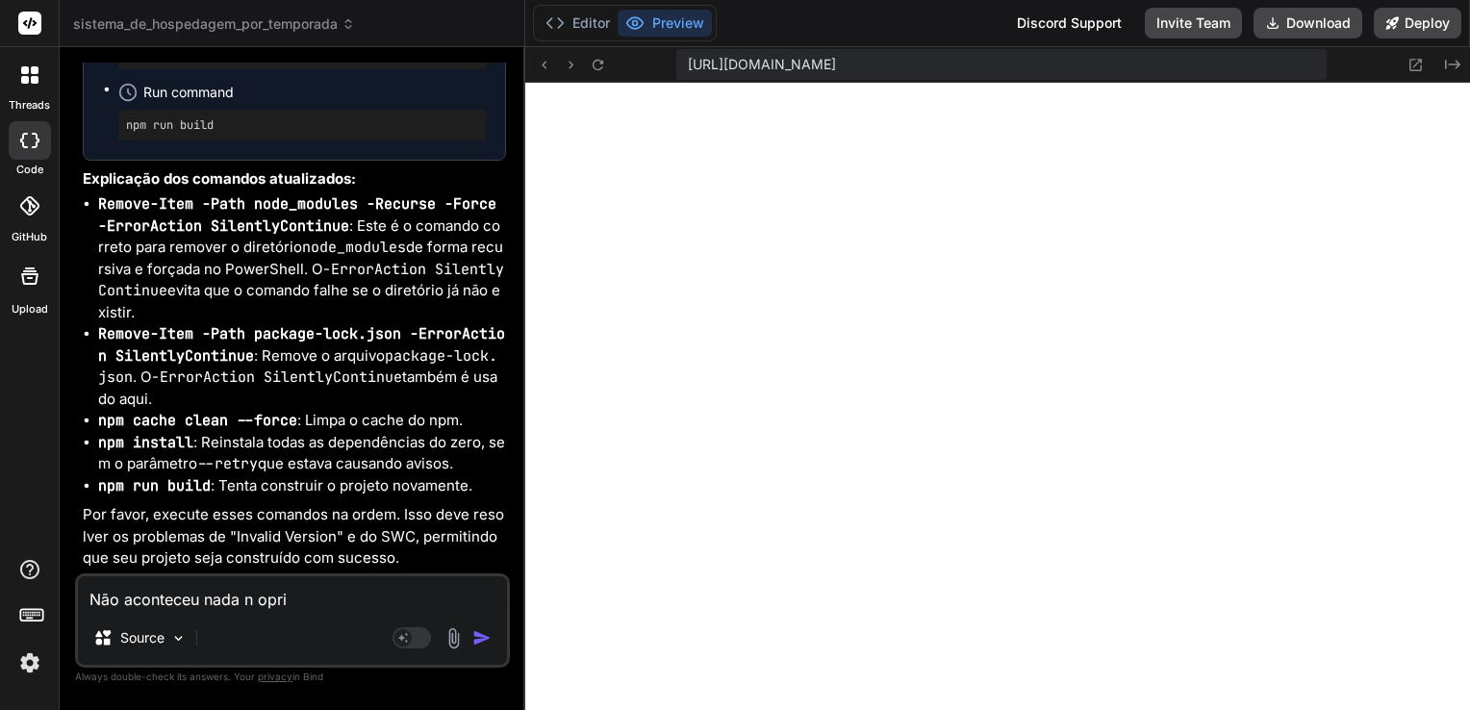
type textarea "Não aconteceu nada n oprim"
type textarea "x"
type textarea "Não aconteceu nada n oprime"
type textarea "x"
type textarea "Não aconteceu nada n oprimei"
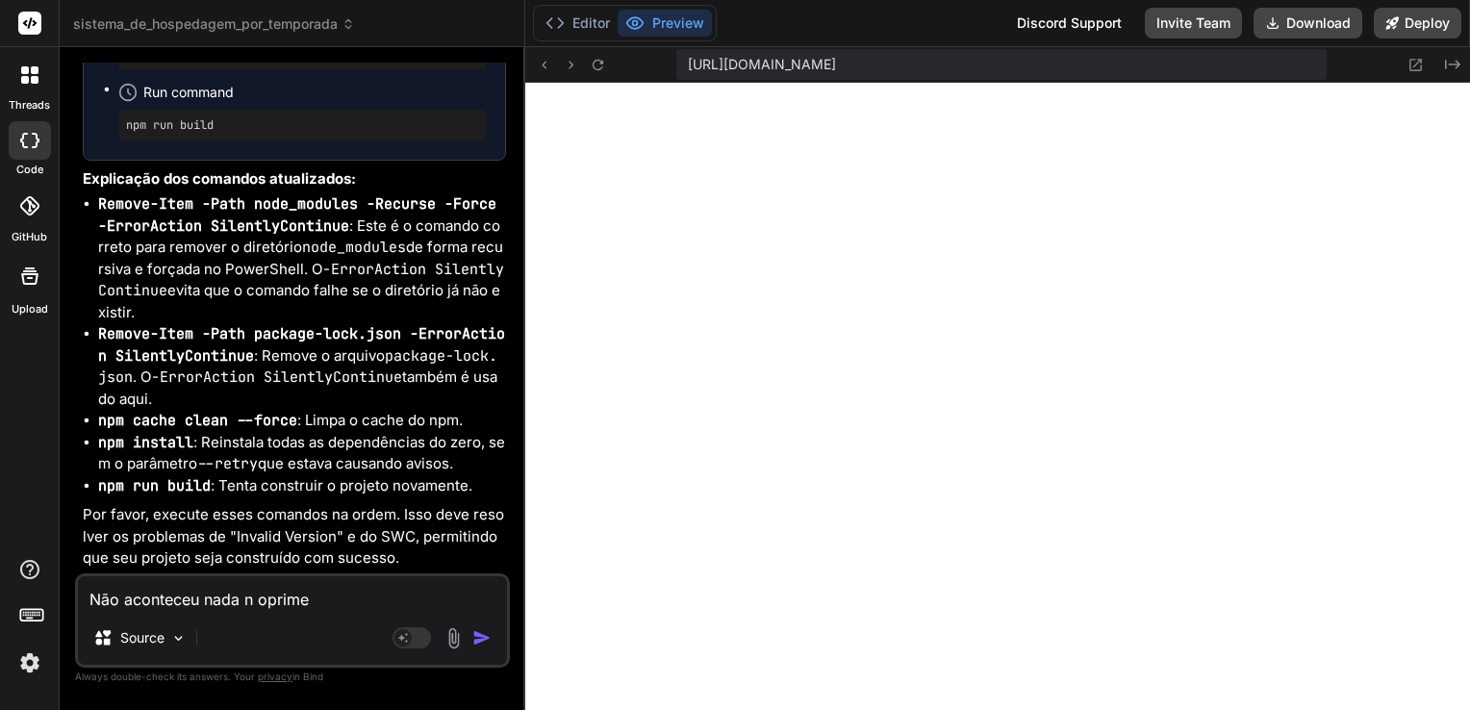
type textarea "x"
type textarea "Não aconteceu nada n oprime"
type textarea "x"
type textarea "Não aconteceu nada n oprim"
type textarea "x"
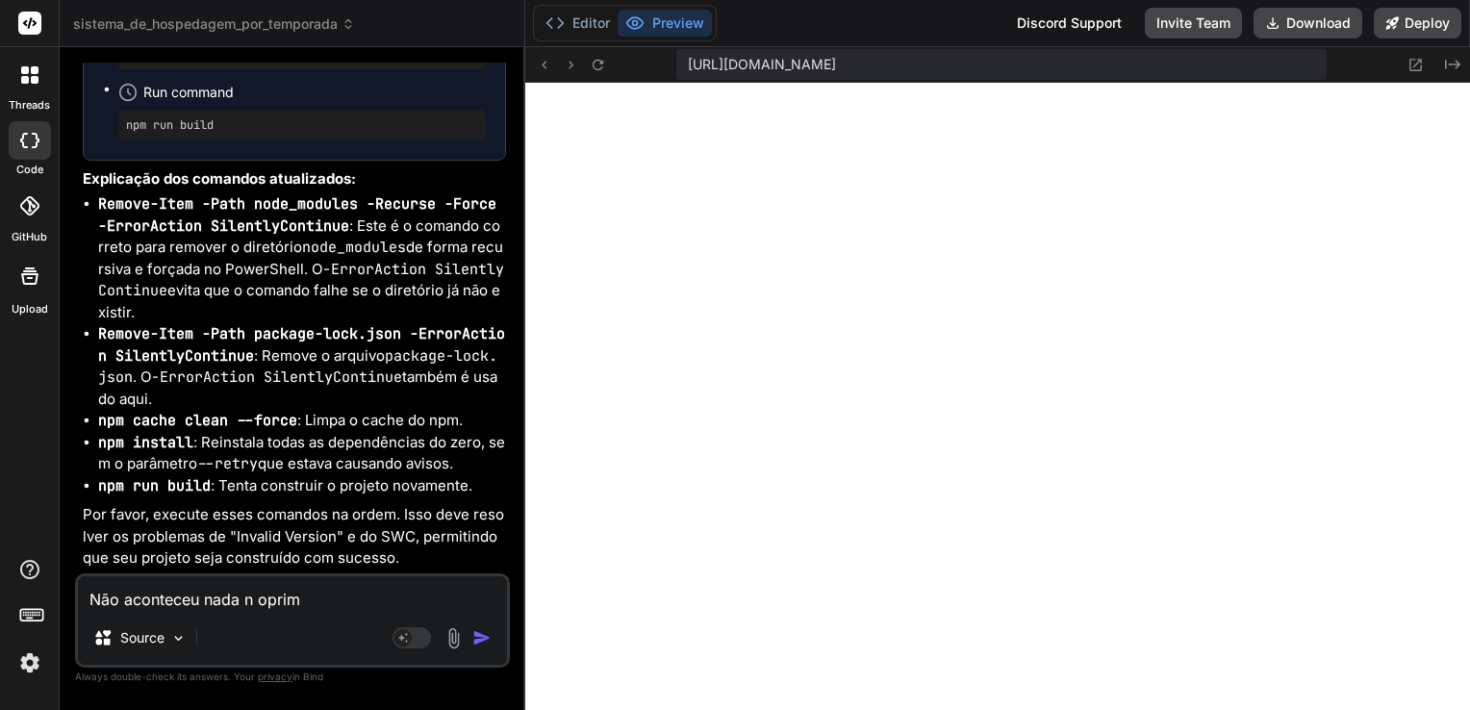
type textarea "Não aconteceu nada n opri"
type textarea "x"
type textarea "Não aconteceu nada n opr"
type textarea "x"
type textarea "Não aconteceu nada n op"
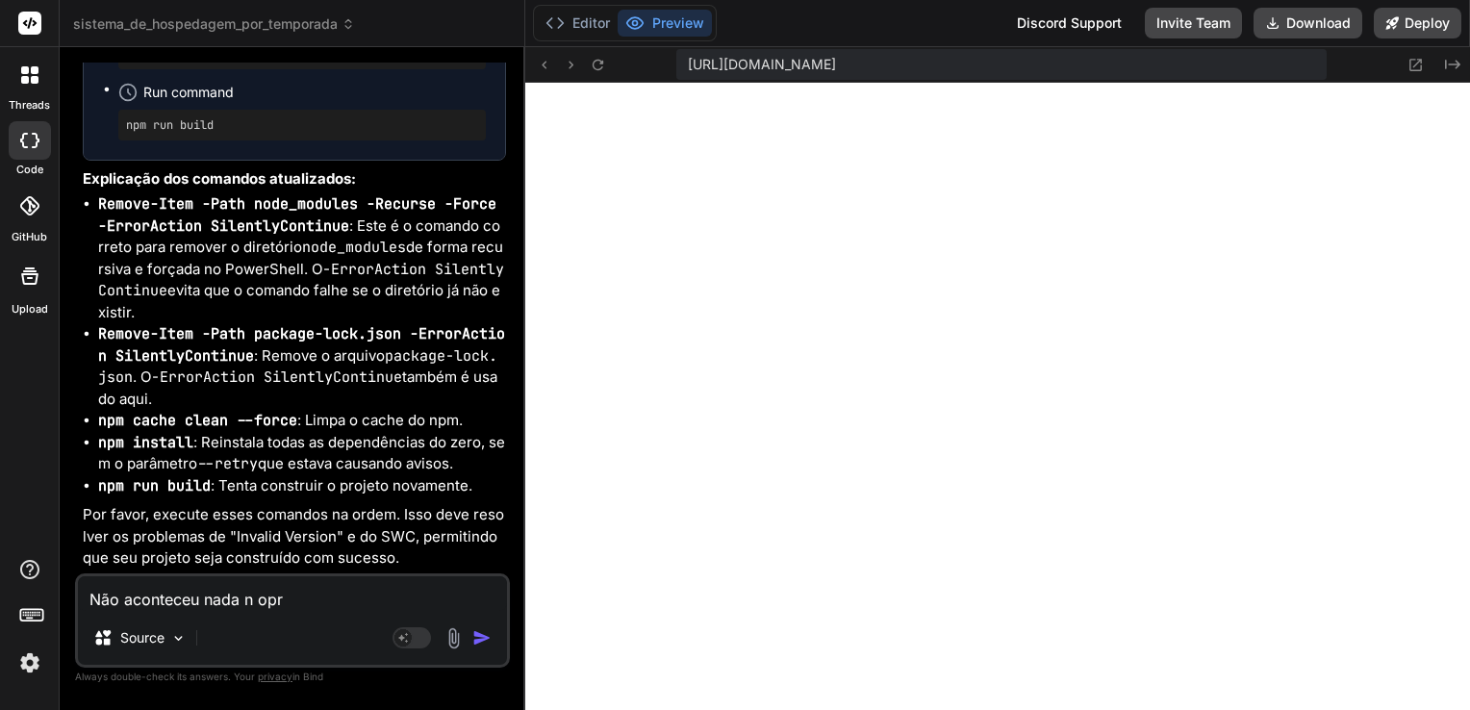
type textarea "x"
type textarea "Não aconteceu nada n o"
type textarea "x"
type textarea "Não aconteceu nada n"
type textarea "x"
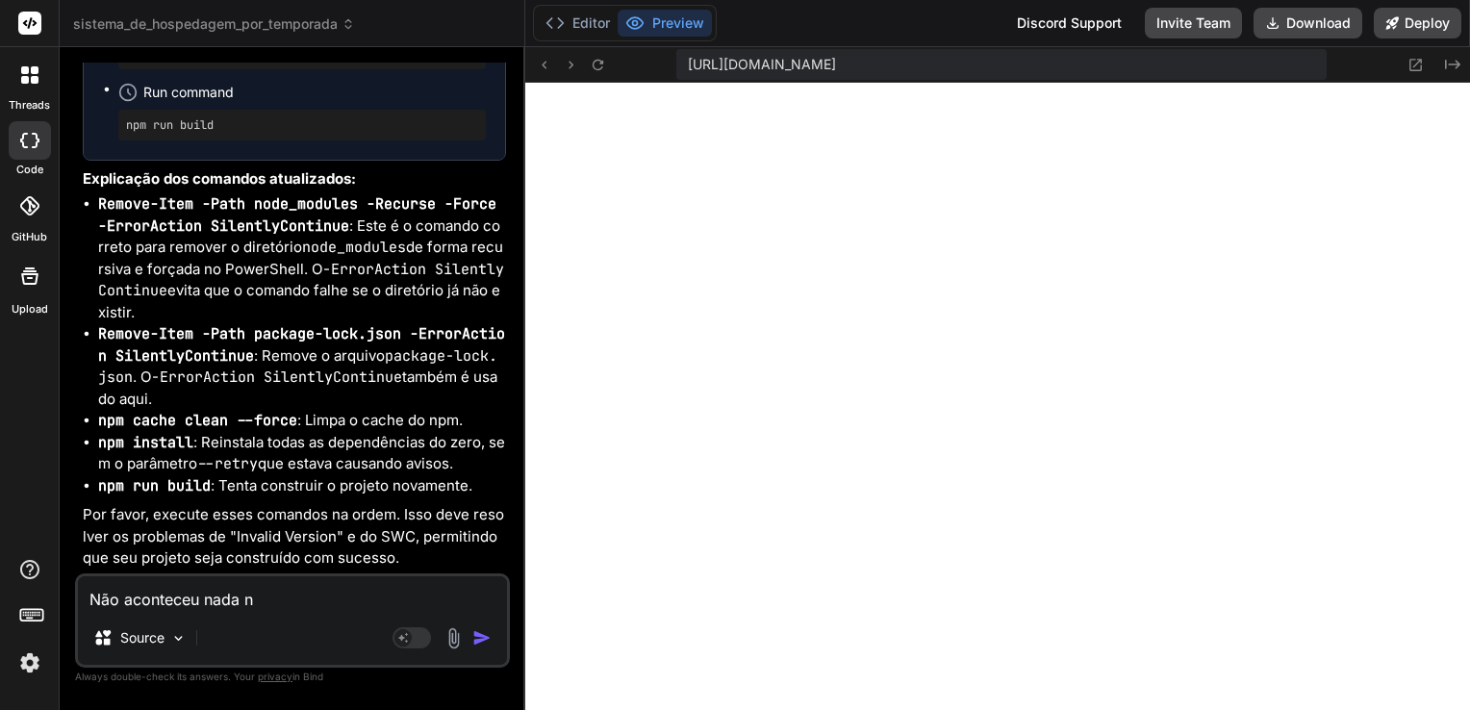
type textarea "Não aconteceu nada n"
type textarea "x"
type textarea "Não aconteceu nada"
type textarea "x"
type textarea "Não aconteceu nada n"
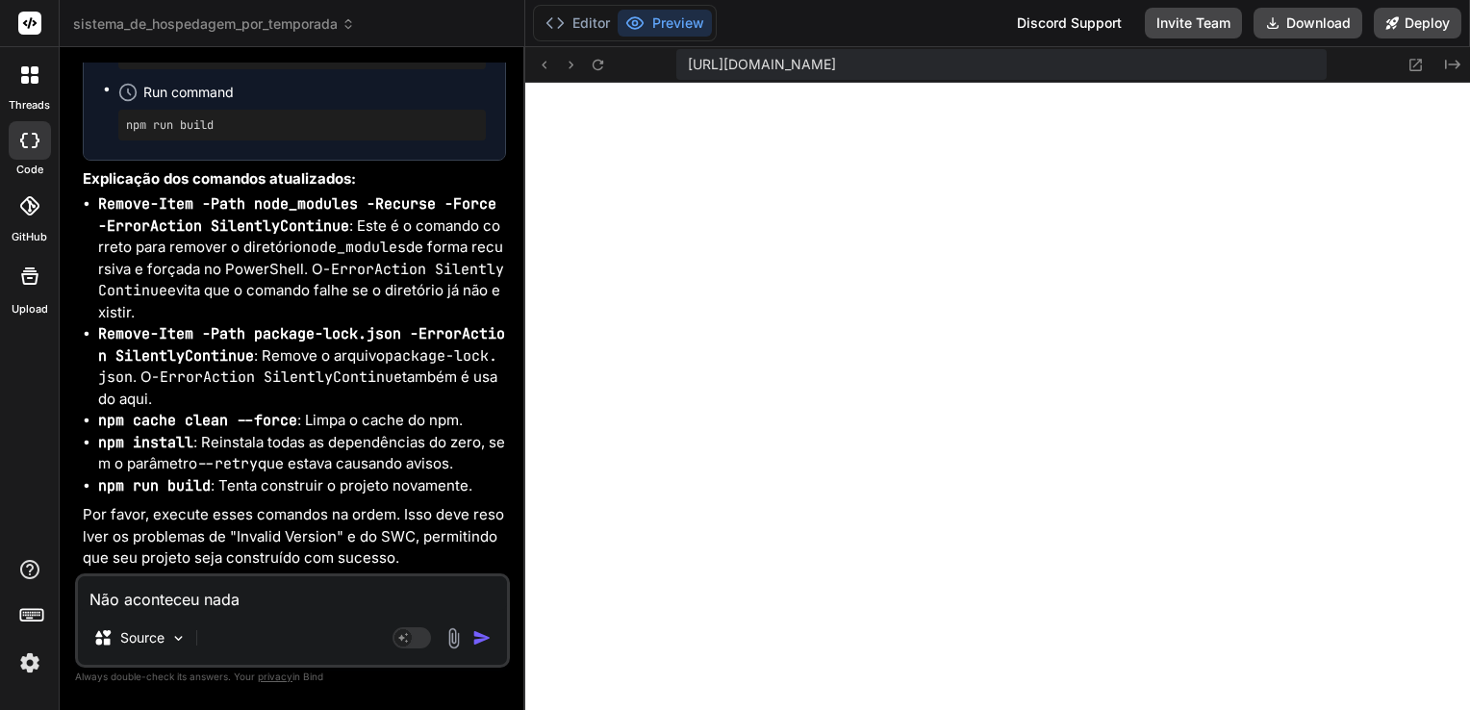
type textarea "x"
type textarea "Não aconteceu nada nn"
type textarea "x"
type textarea "Não aconteceu nada nno"
type textarea "x"
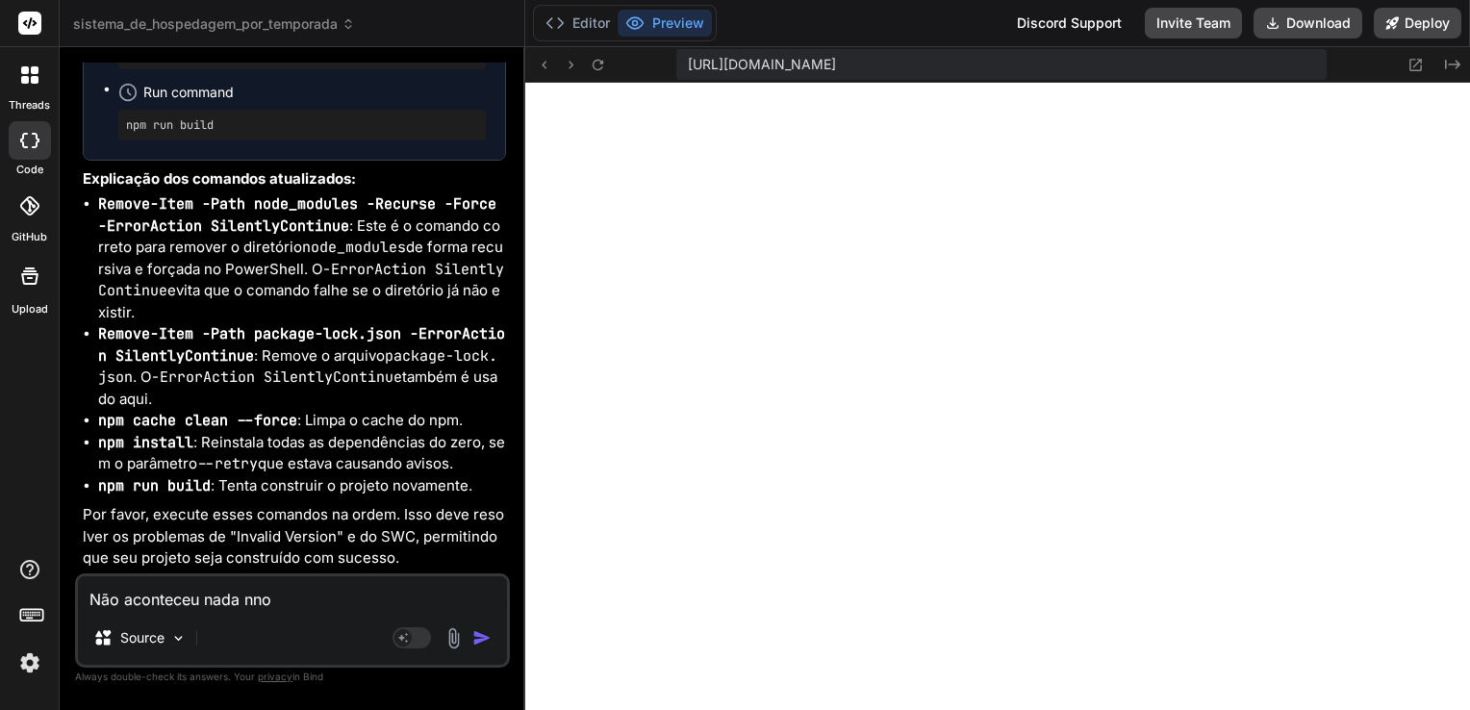
type textarea "Não aconteceu nada nno"
type textarea "x"
type textarea "Não aconteceu nada nno"
type textarea "x"
type textarea "Não aconteceu nada nn"
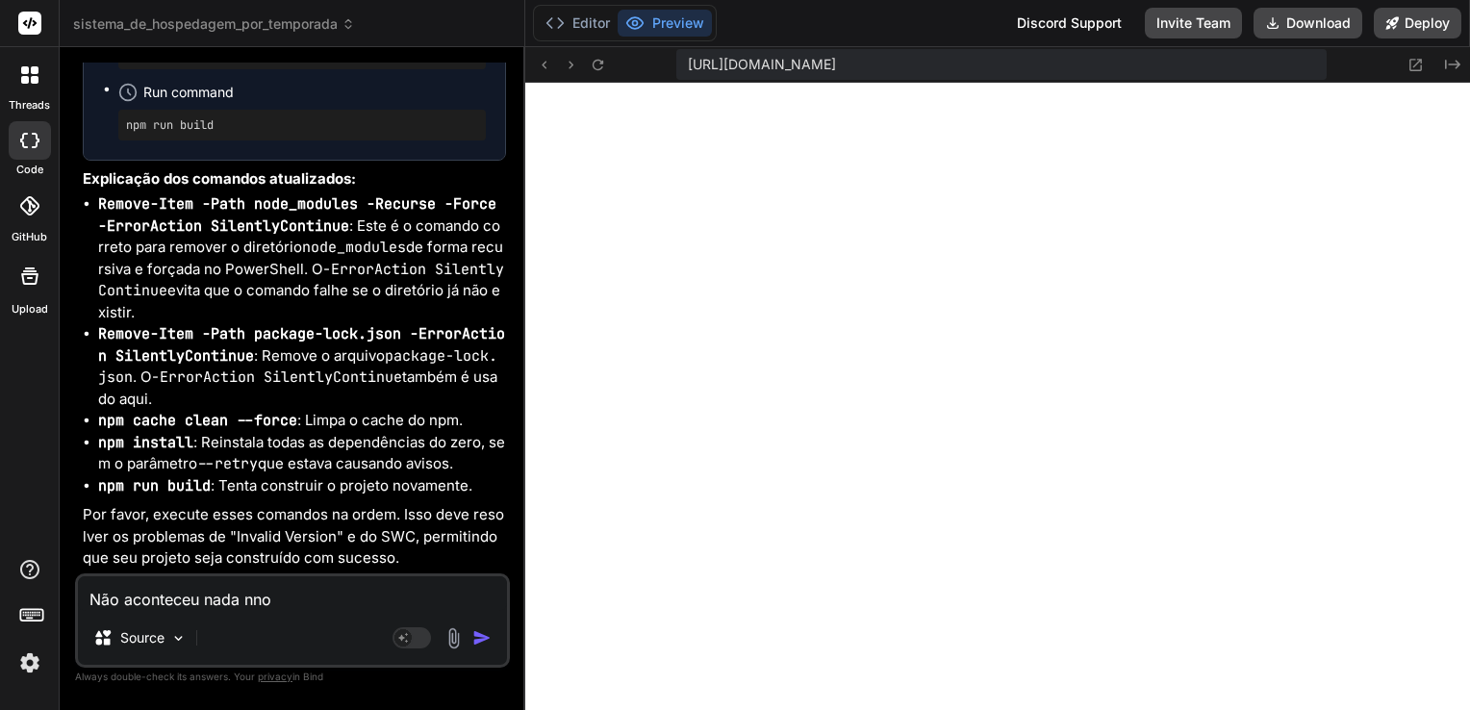
type textarea "x"
type textarea "Não aconteceu nada n"
type textarea "x"
type textarea "Não aconteceu nada no"
type textarea "x"
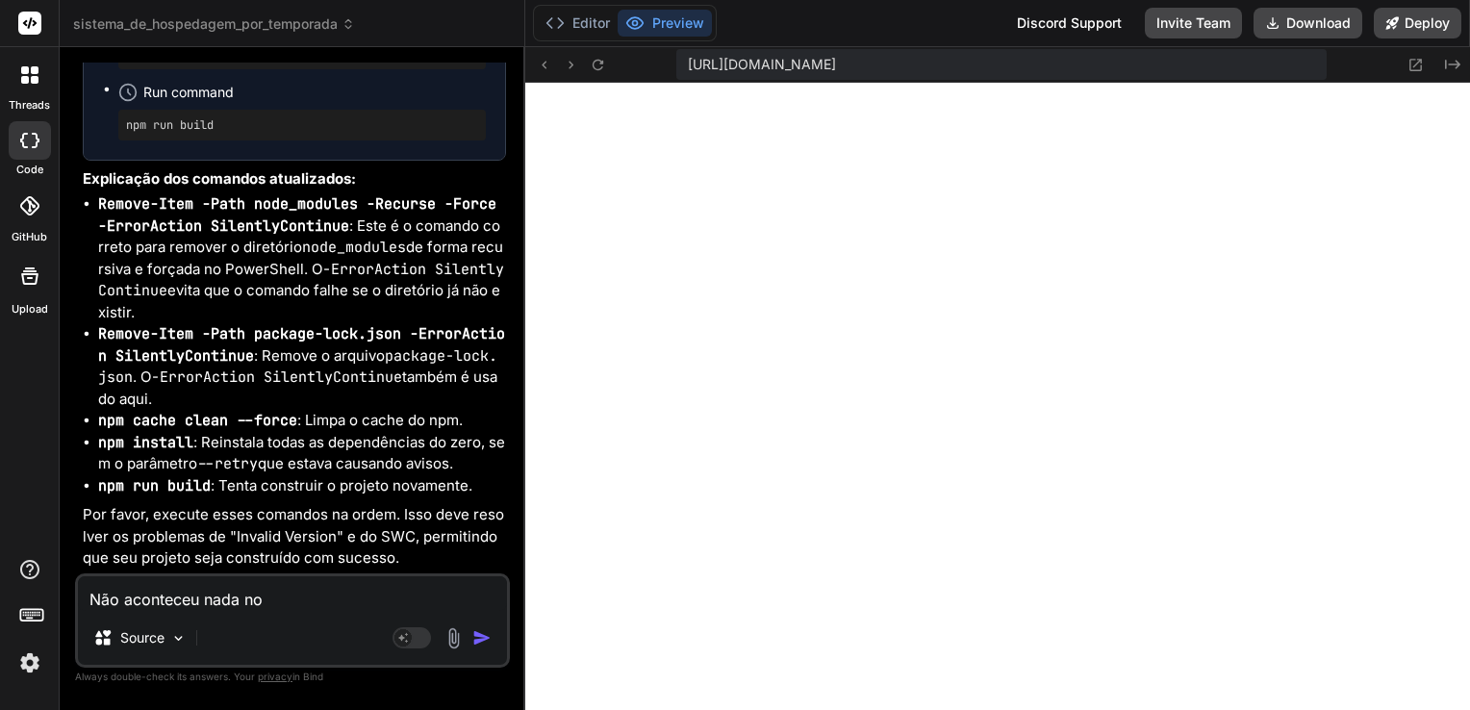
type textarea "Não aconteceu nada no"
type textarea "x"
type textarea "Não aconteceu nada no p"
type textarea "x"
type textarea "Não aconteceu nada no pr"
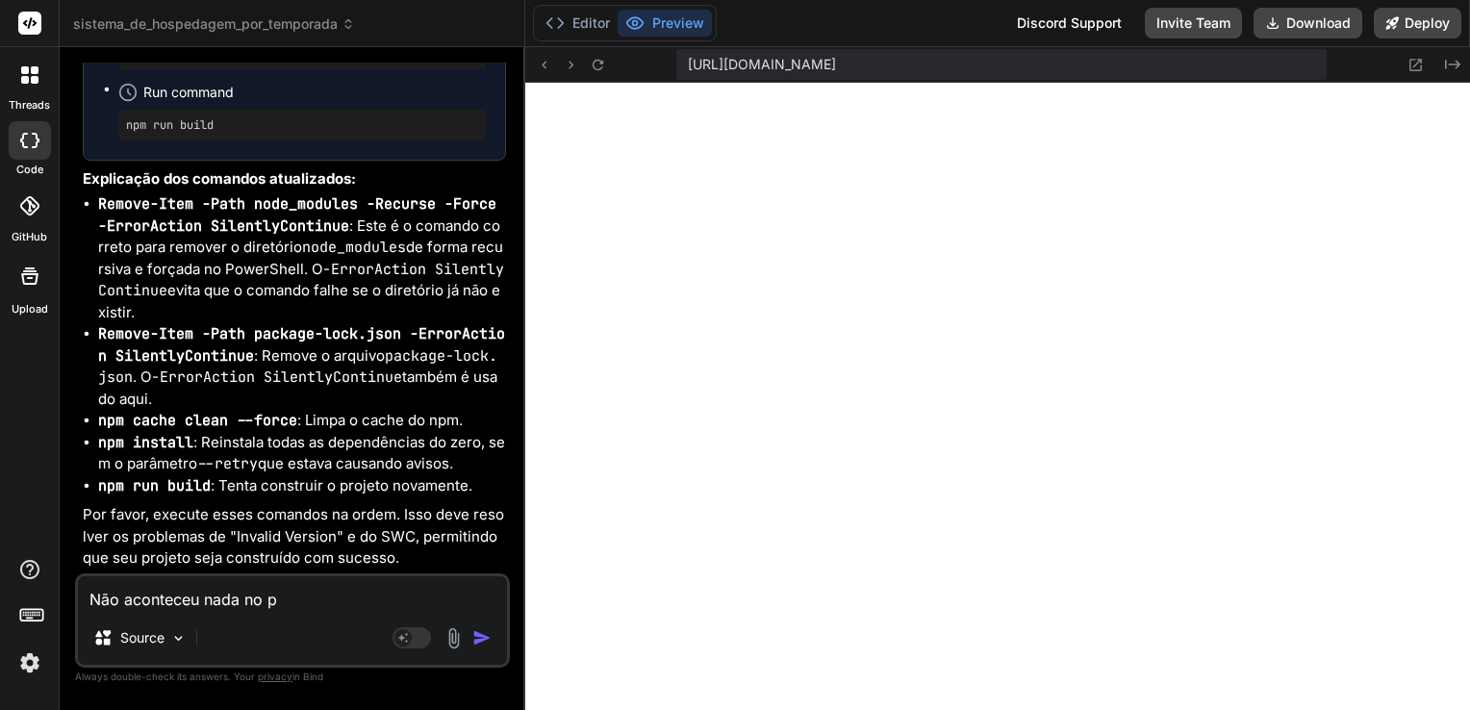
type textarea "x"
type textarea "Não aconteceu nada no pri"
type textarea "x"
type textarea "Não aconteceu nada no prim"
type textarea "x"
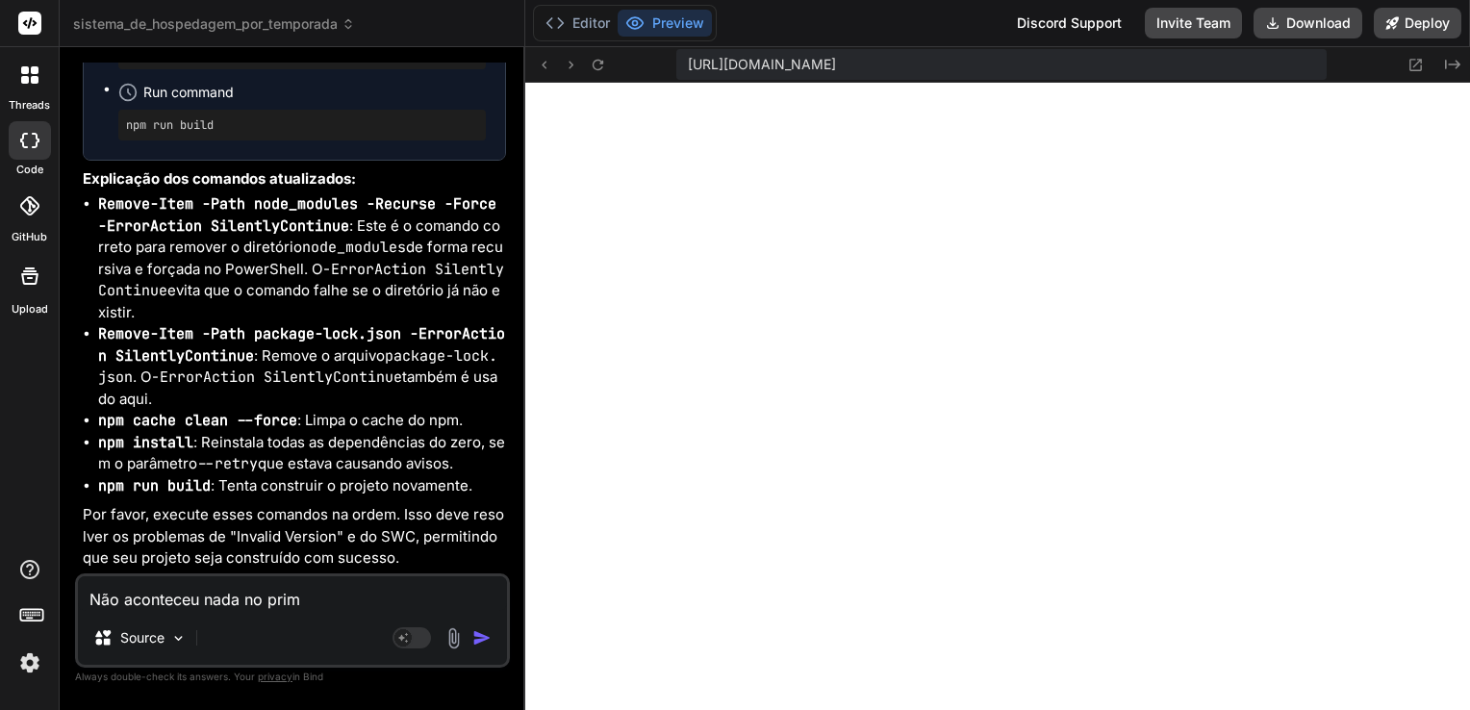
type textarea "Não aconteceu nada no prime"
type textarea "x"
type textarea "Não aconteceu nada no primei"
type textarea "x"
type textarea "Não aconteceu nada no primeir"
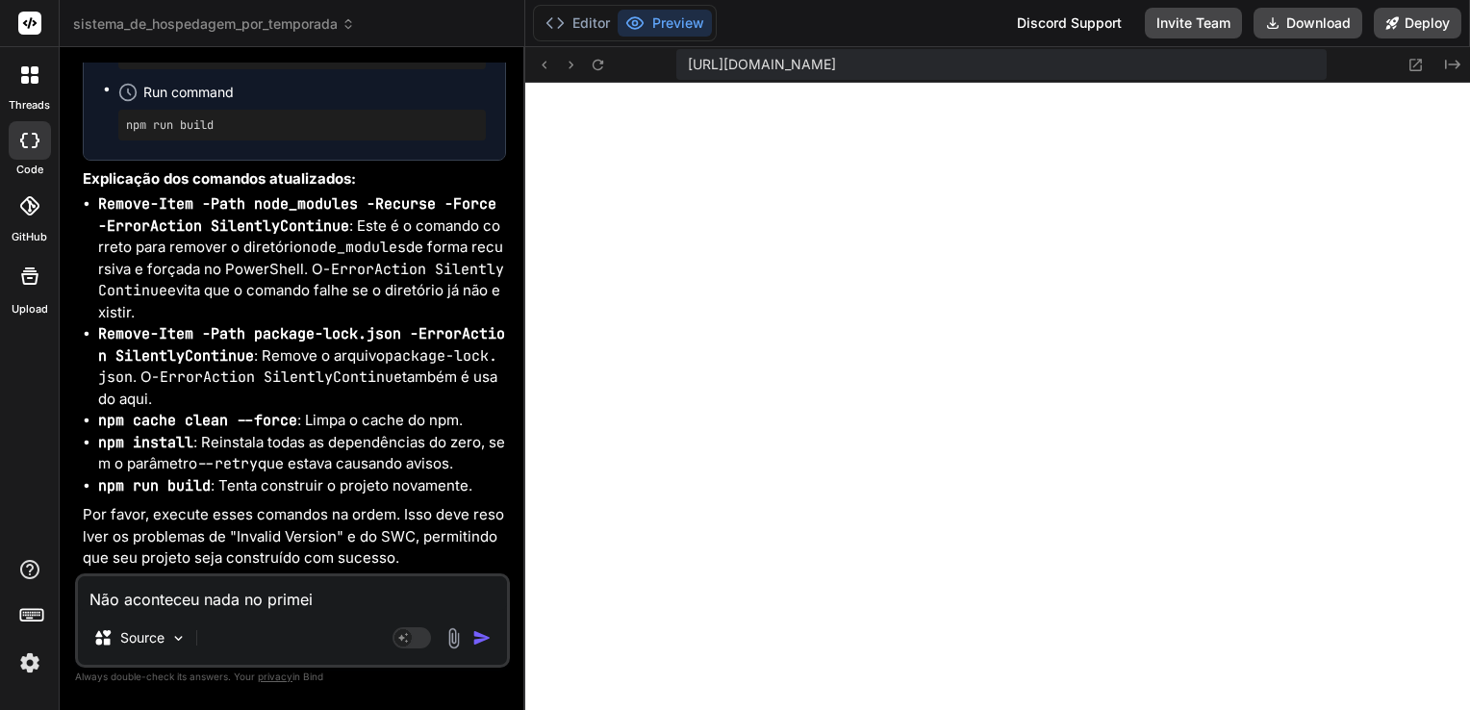
type textarea "x"
type textarea "Não aconteceu nada no primeiro"
type textarea "x"
type textarea "Não aconteceu nada no primeiro"
type textarea "x"
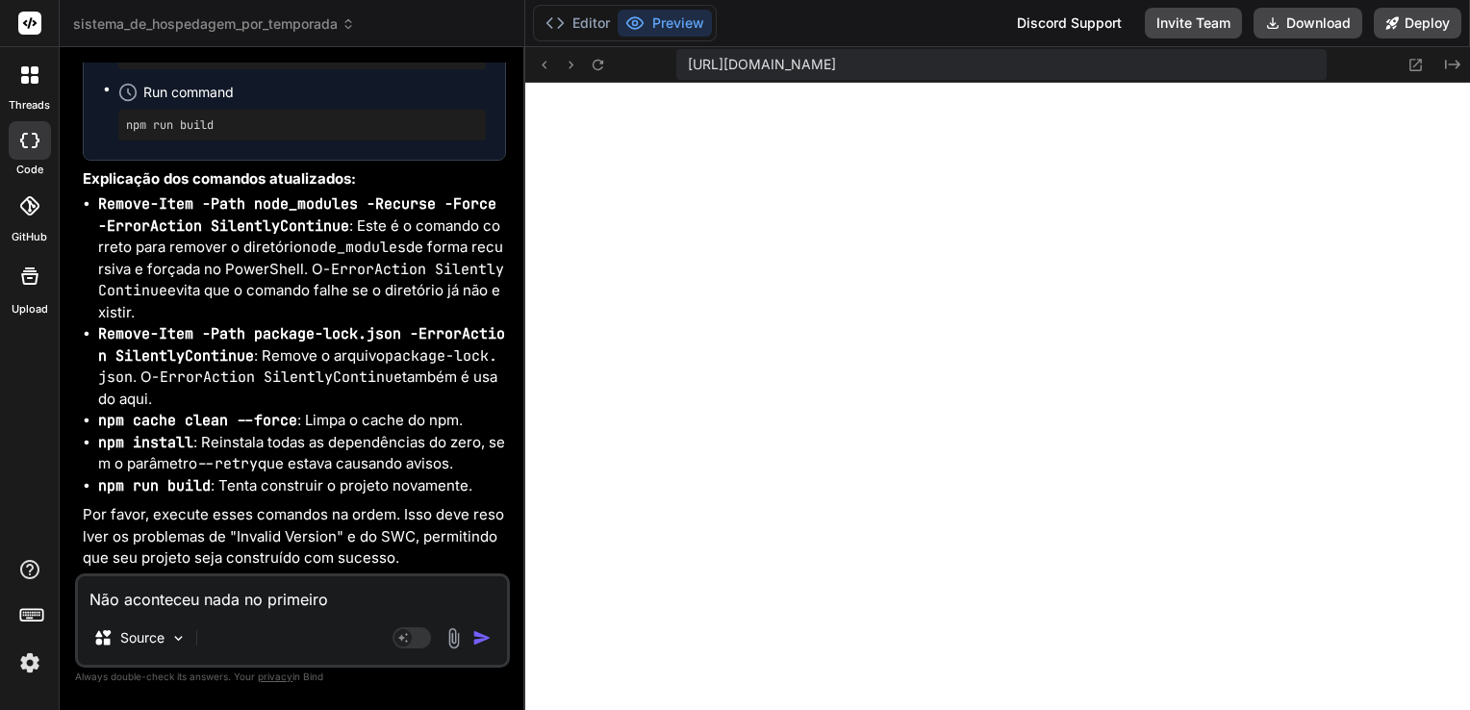
type textarea "Não aconteceu nada no primeiro c"
type textarea "x"
type textarea "Não aconteceu nada no primeiro co"
type textarea "x"
type textarea "Não aconteceu nada no primeiro com"
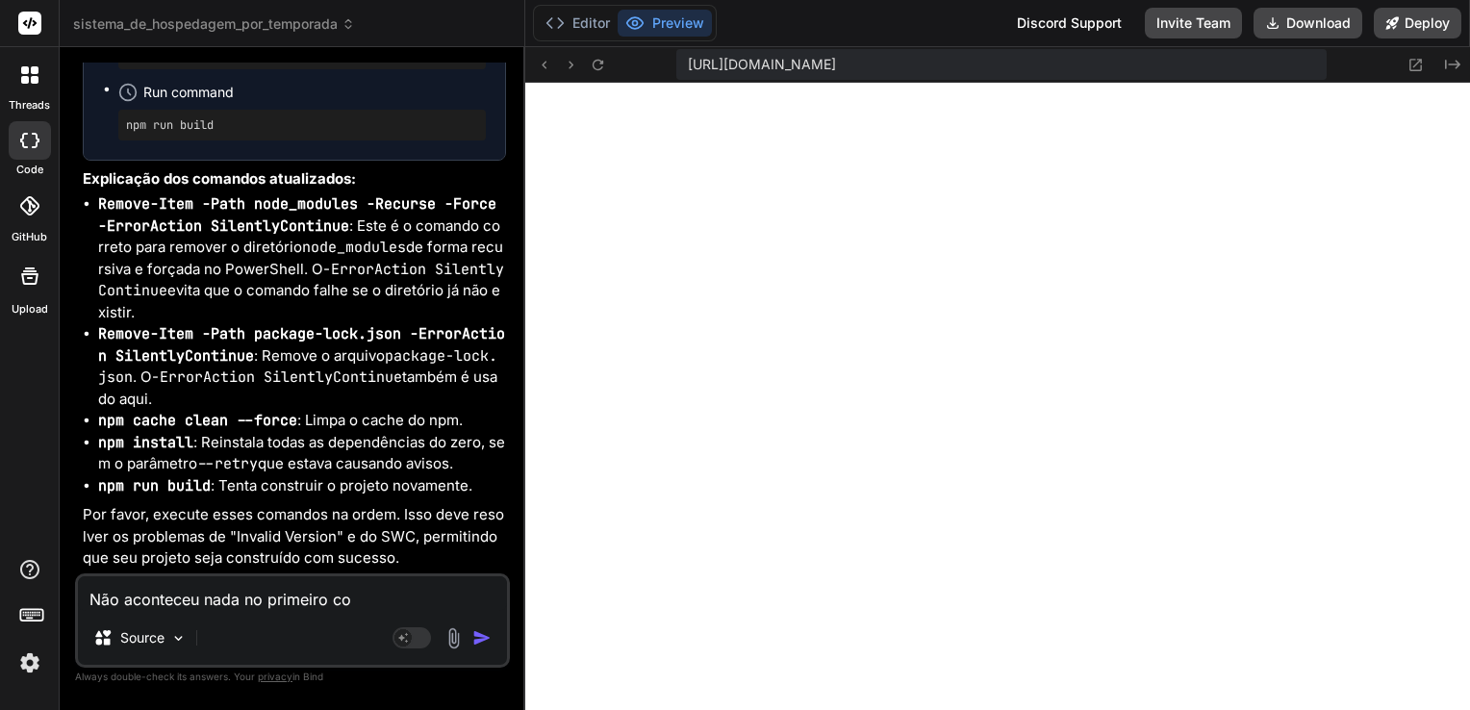
type textarea "x"
type textarea "Não aconteceu nada no primeiro coma"
type textarea "x"
type textarea "Não aconteceu nada no primeiro coman"
type textarea "x"
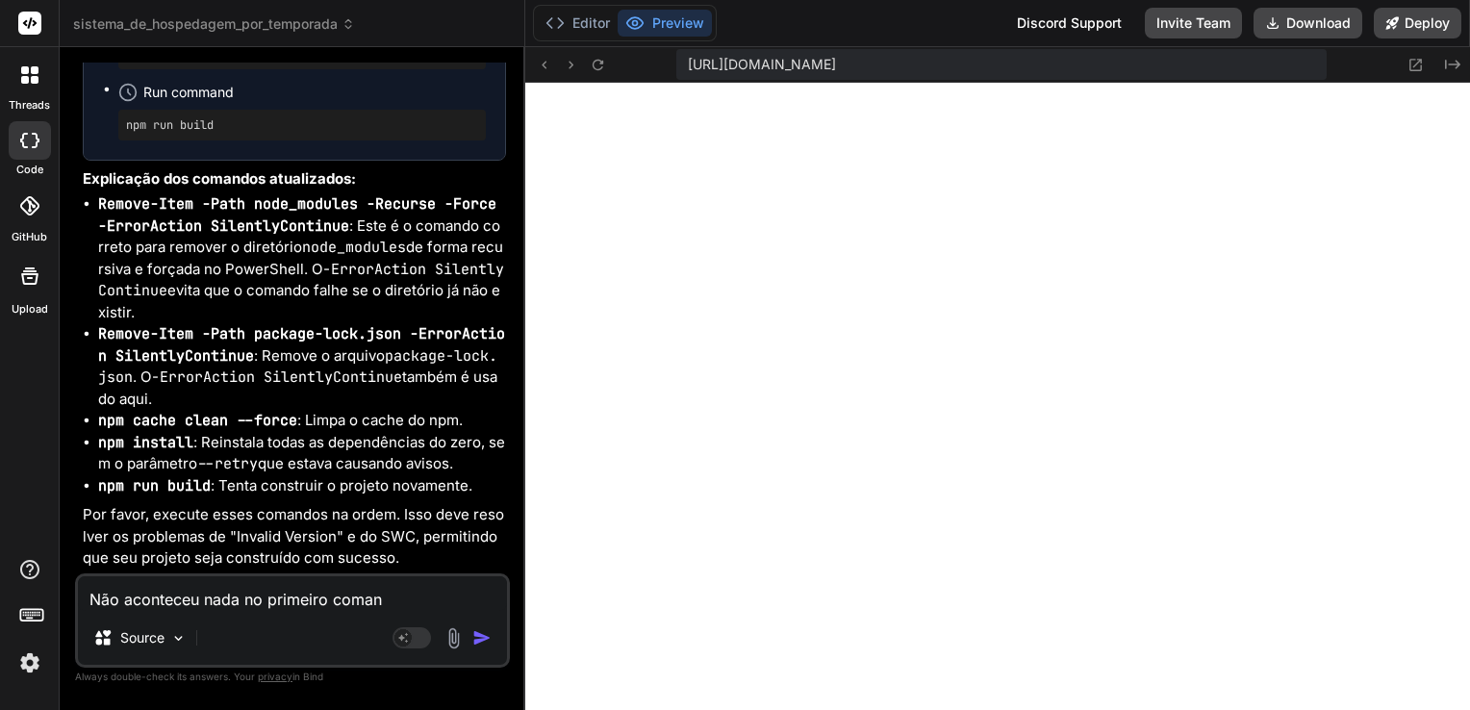
type textarea "Não aconteceu nada no primeiro comand"
type textarea "x"
type textarea "Não aconteceu nada no primeiro comando"
type textarea "x"
type textarea "Não aconteceu nada no primeiro comando."
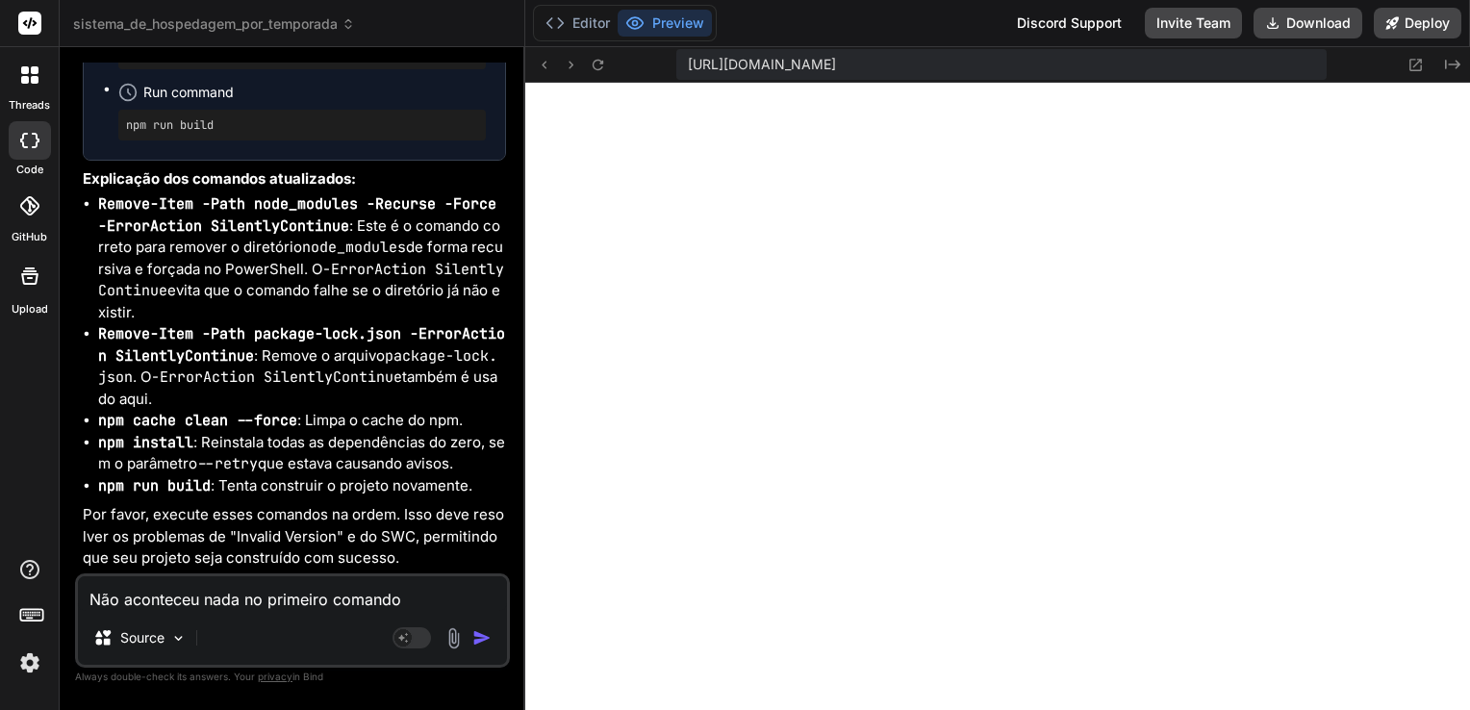
type textarea "x"
type textarea "Não aconteceu nada no primeiro comando."
type textarea "x"
type textarea "Não aconteceu nada no primeiro comando. E"
type textarea "x"
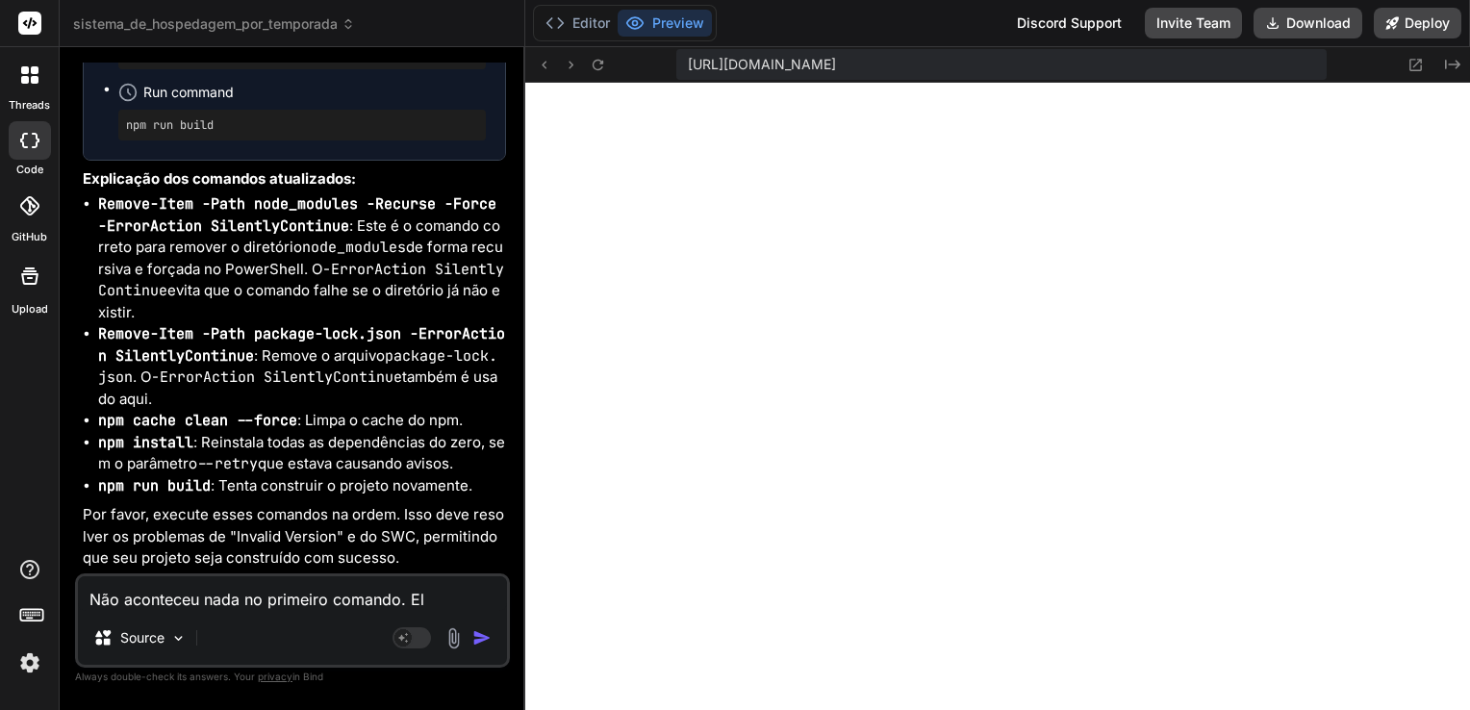
type textarea "Não aconteceu nada no primeiro comando. Elç"
type textarea "x"
type textarea "Não aconteceu nada no primeiro comando. Elçl"
type textarea "x"
type textarea "Não aconteceu nada no primeiro comando. Elç"
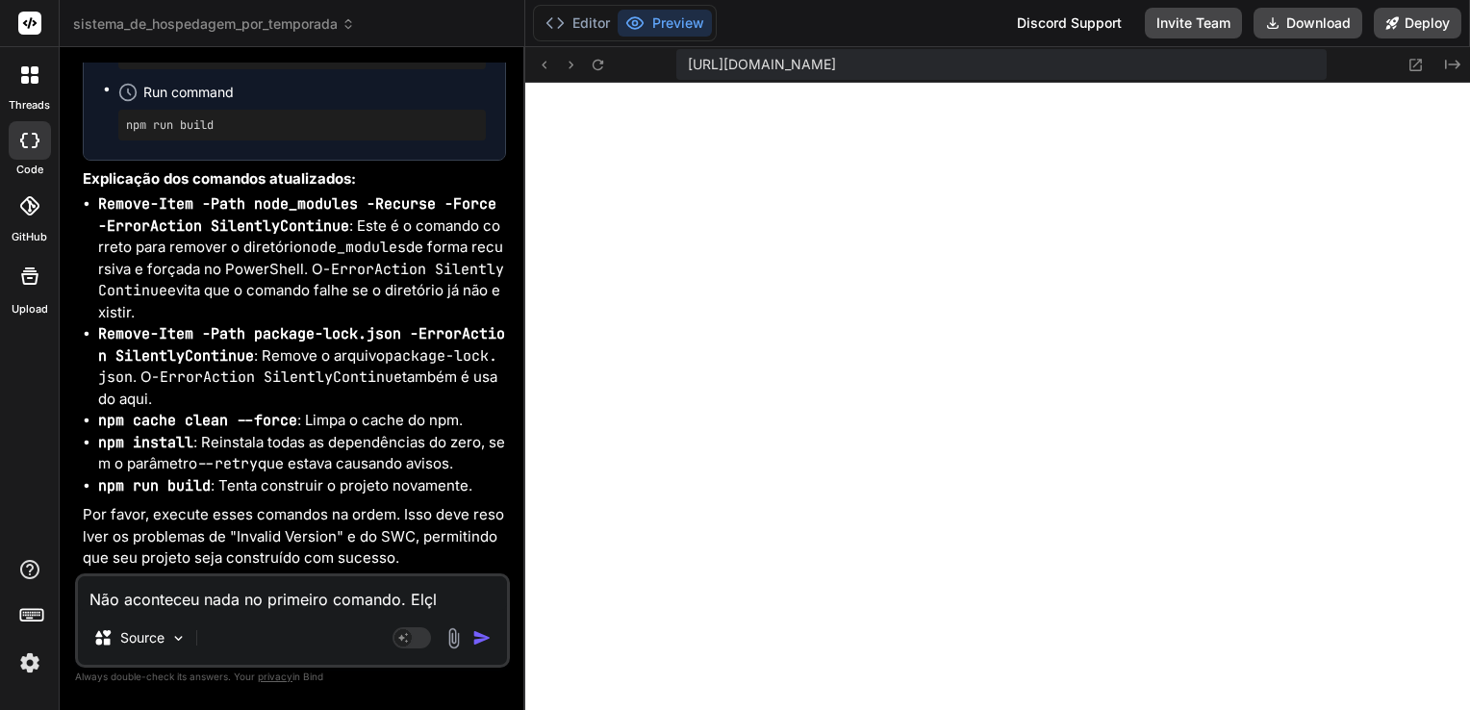
type textarea "x"
type textarea "Não aconteceu nada no primeiro comando. El"
type textarea "x"
type textarea "Não aconteceu nada no primeiro comando. Ele"
type textarea "x"
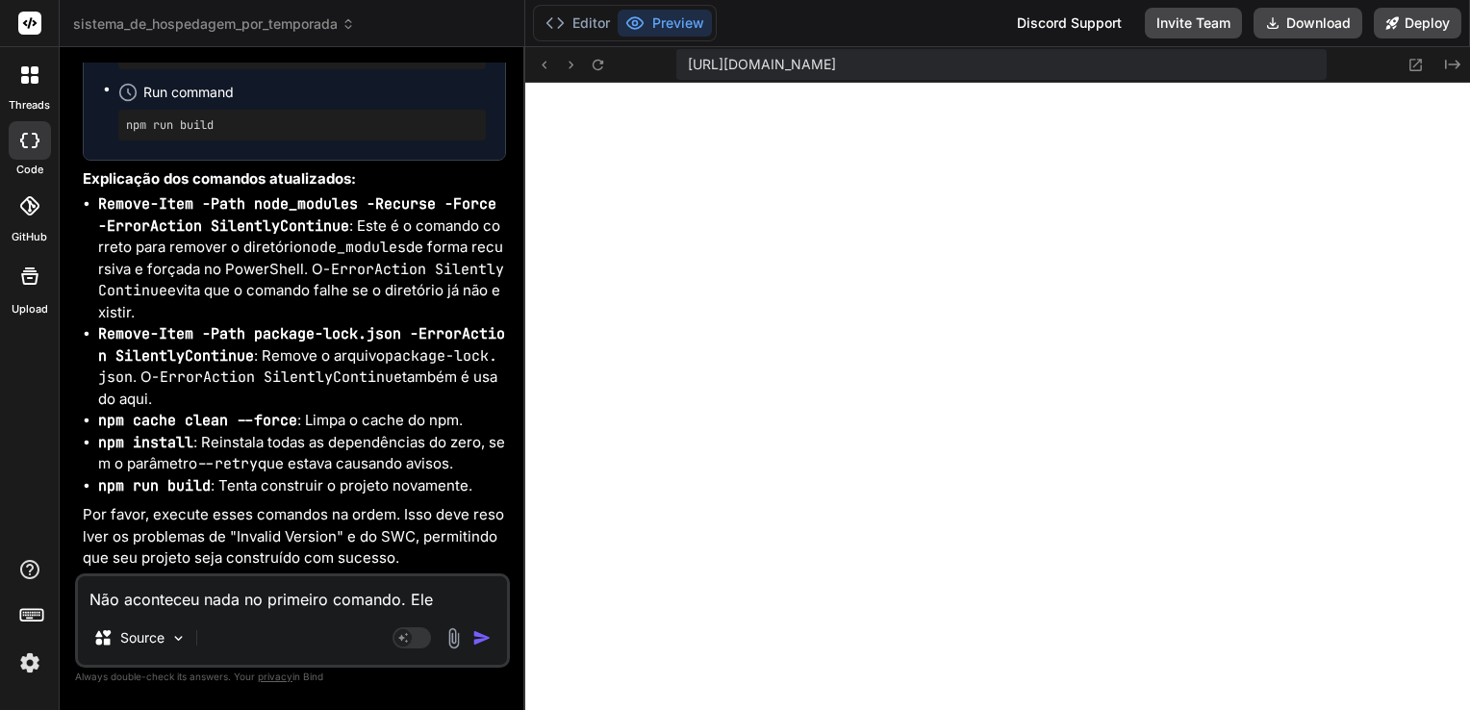
type textarea "Não aconteceu nada no primeiro comando. Ele"
type textarea "x"
type textarea "Não aconteceu nada no primeiro comando. Ele e"
type textarea "x"
type textarea "Não aconteceu nada no primeiro comando. Ele es"
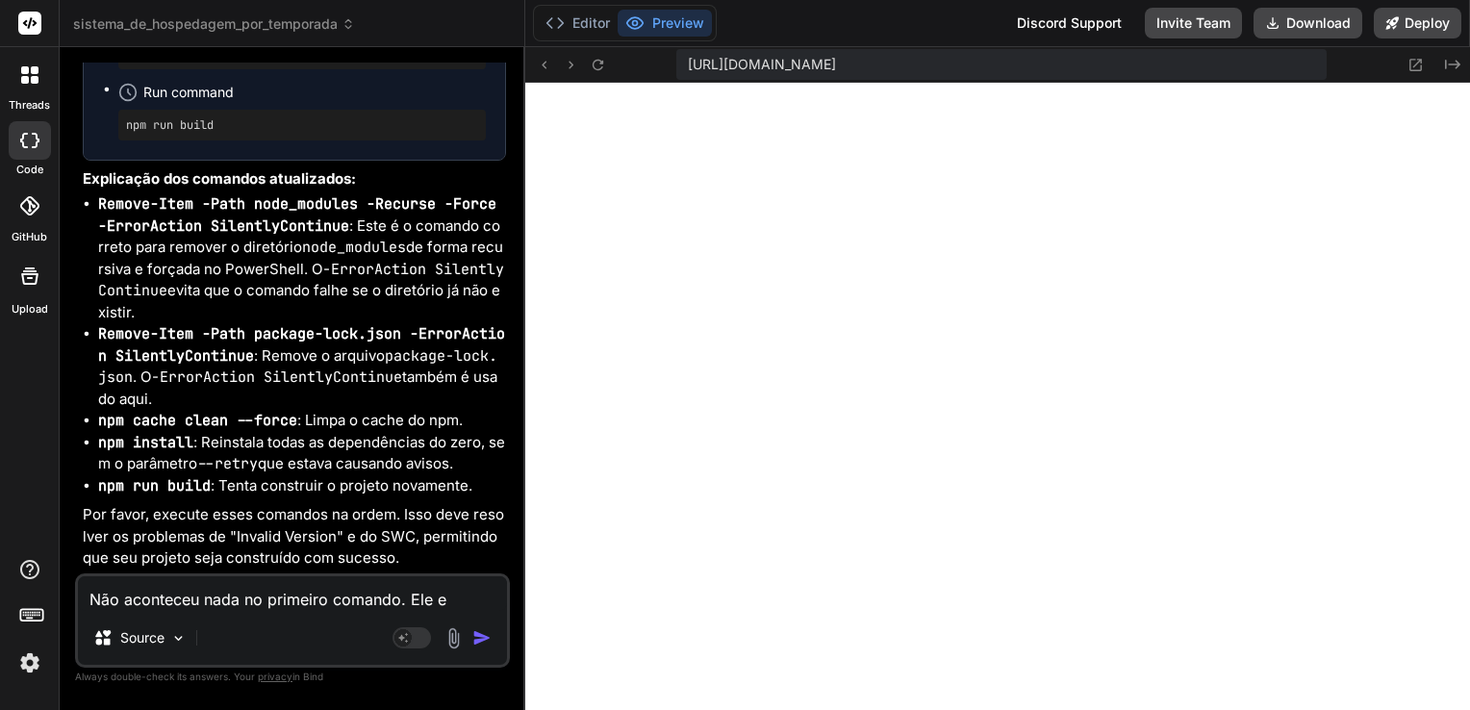
type textarea "x"
type textarea "Não aconteceu nada no primeiro comando. Ele est"
type textarea "x"
type textarea "Não aconteceu nada no primeiro comando. Ele está"
type textarea "x"
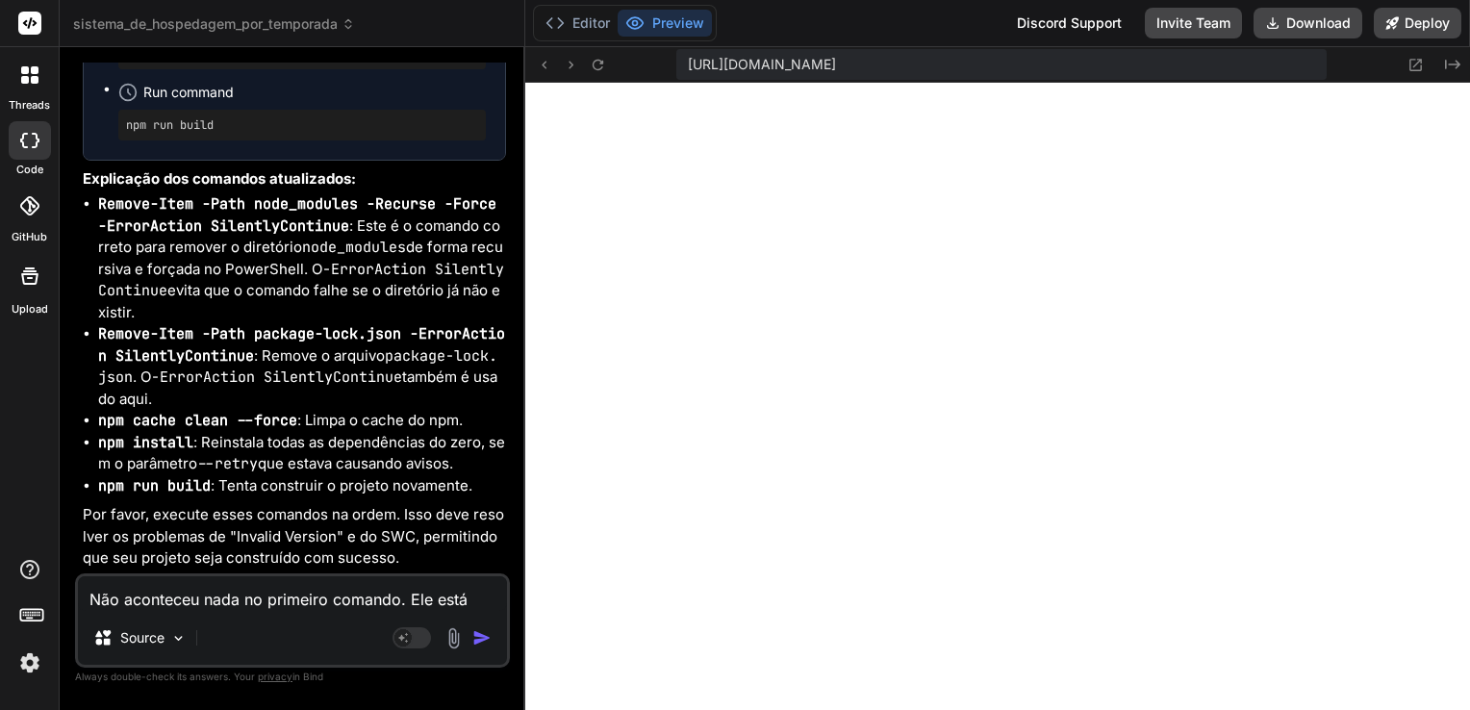
type textarea "Não aconteceu nada no primeiro comando. Ele está"
type textarea "x"
type textarea "Não aconteceu nada no primeiro comando. Ele está e"
type textarea "x"
type textarea "Não aconteceu nada no primeiro comando. Ele está es"
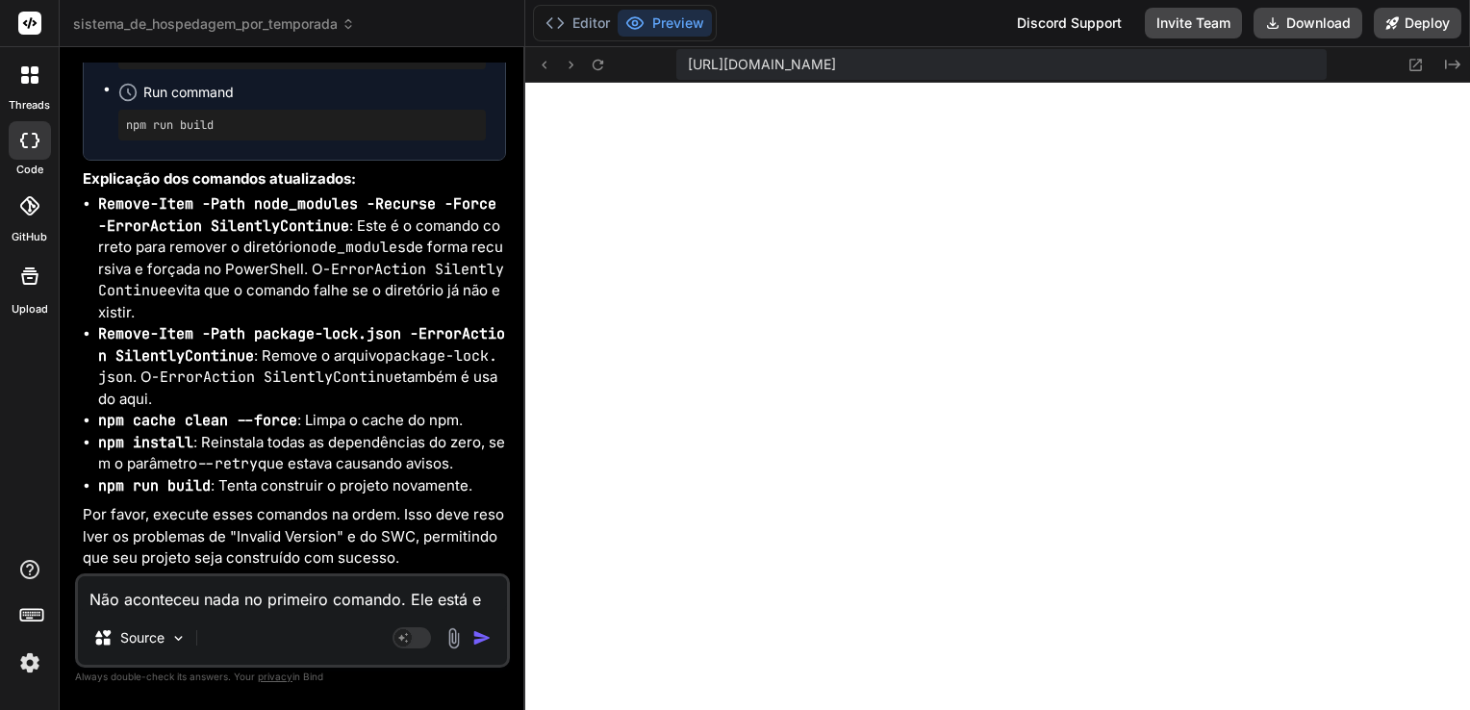
type textarea "x"
type textarea "Não aconteceu nada no primeiro comando. Ele está est"
type textarea "x"
type textarea "Não aconteceu nada no primeiro comando. Ele está estr"
type textarea "x"
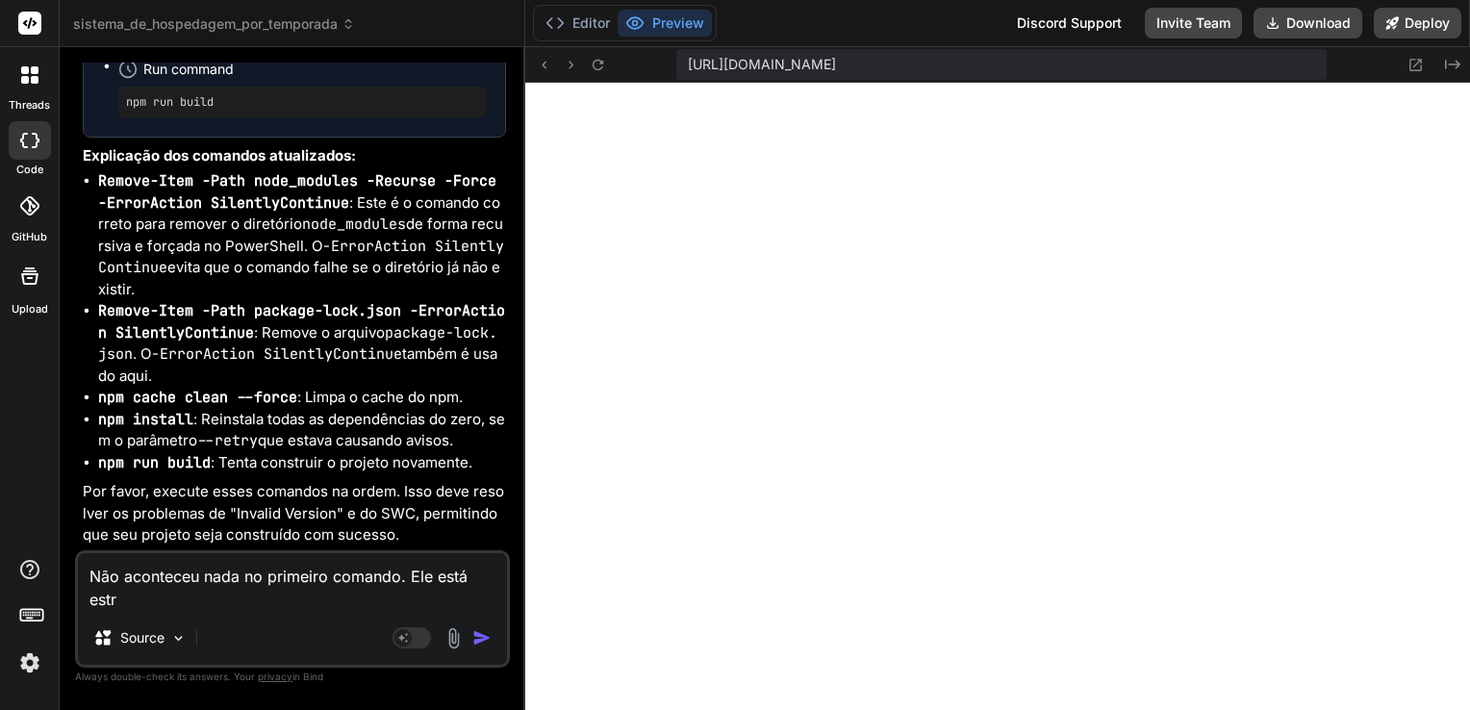
type textarea "Não aconteceu nada no primeiro comando. Ele está estru"
type textarea "x"
type textarea "Não aconteceu nada no primeiro comando. Ele está estrut"
type textarea "x"
type textarea "Não aconteceu nada no primeiro comando. Ele está estrutu"
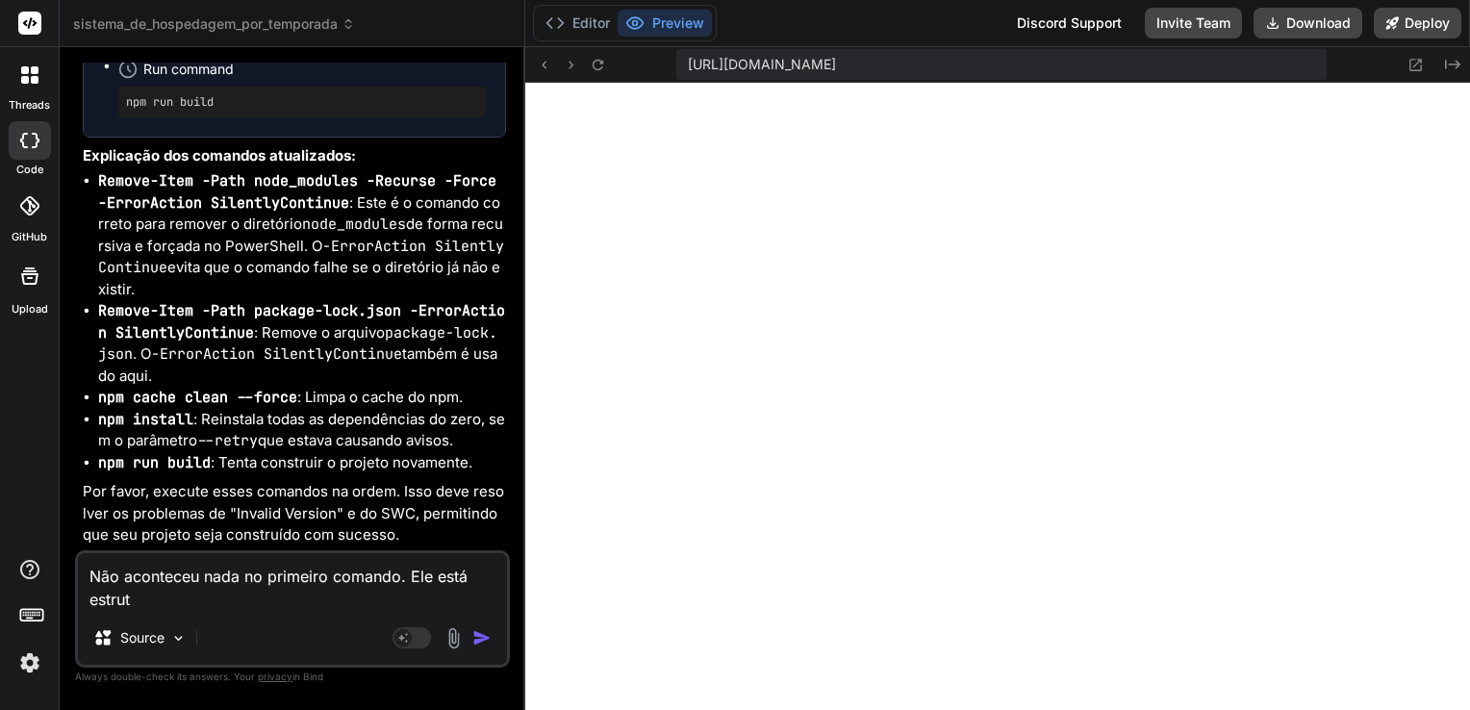
type textarea "x"
type textarea "Não aconteceu nada no primeiro comando. Ele está estrutur"
type textarea "x"
type textarea "Não aconteceu nada no primeiro comando. Ele está estrutura"
type textarea "x"
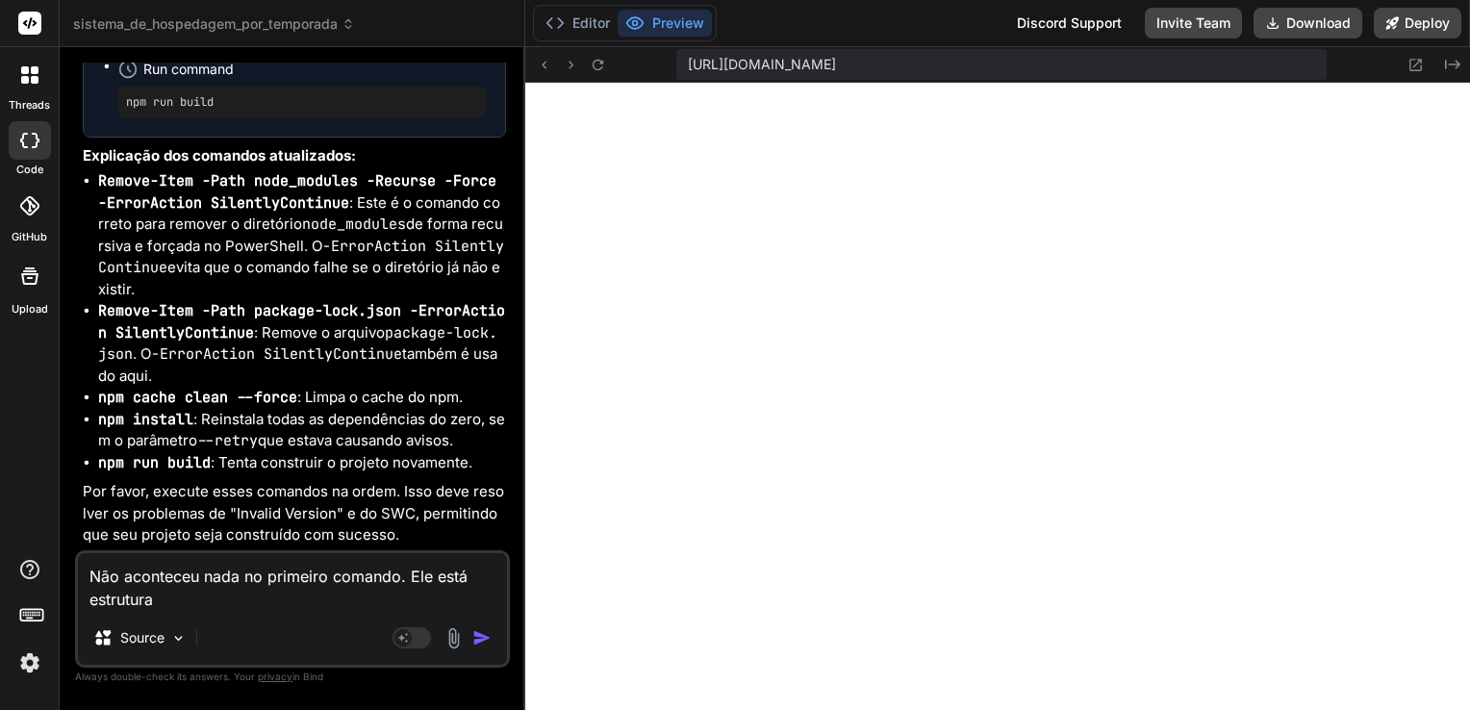
type textarea "Não aconteceu nada no primeiro comando. Ele está estruturad"
type textarea "x"
type textarea "Não aconteceu nada no primeiro comando. Ele está estruturado"
type textarea "x"
type textarea "Não aconteceu nada no primeiro comando. Ele está estruturado"
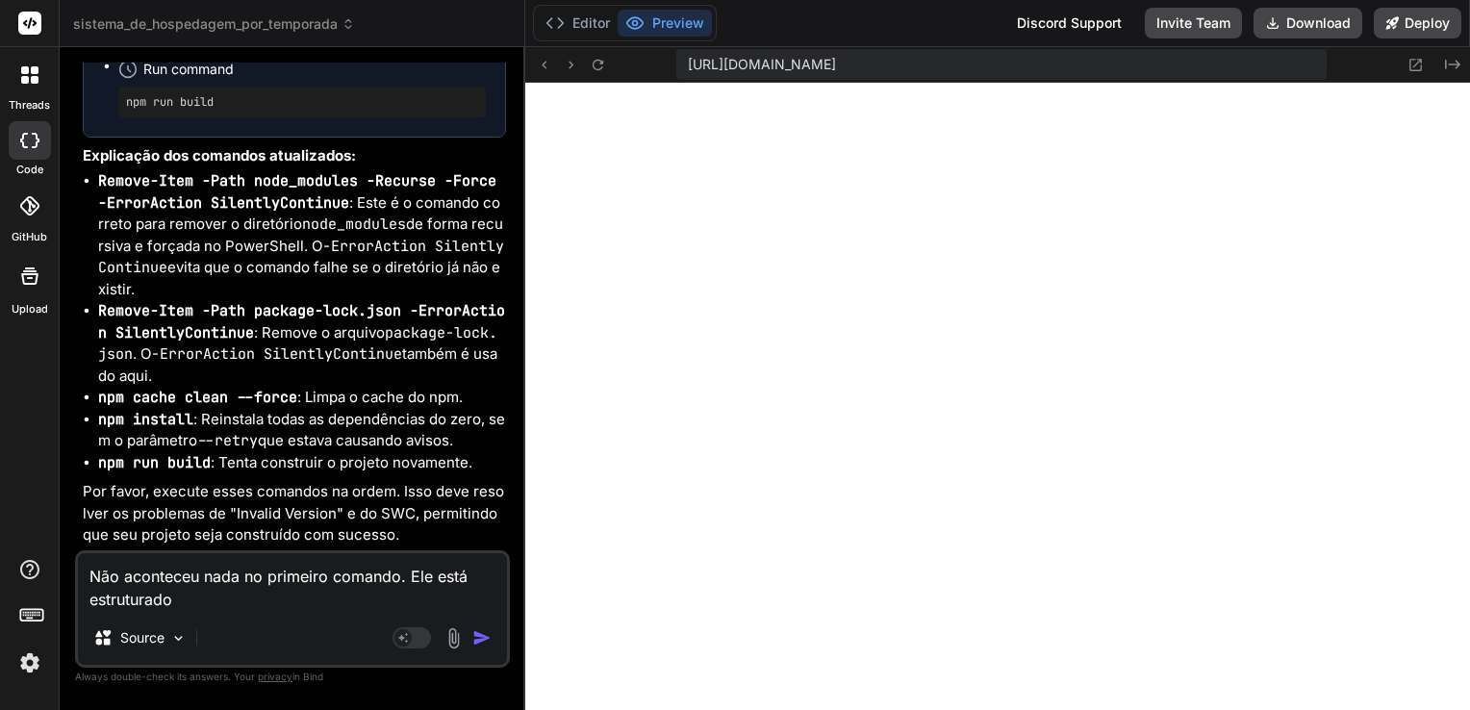
type textarea "x"
type textarea "Não aconteceu nada no primeiro comando. Ele está estruturado c"
type textarea "x"
type textarea "Não aconteceu nada no primeiro comando. Ele está estruturado co"
type textarea "x"
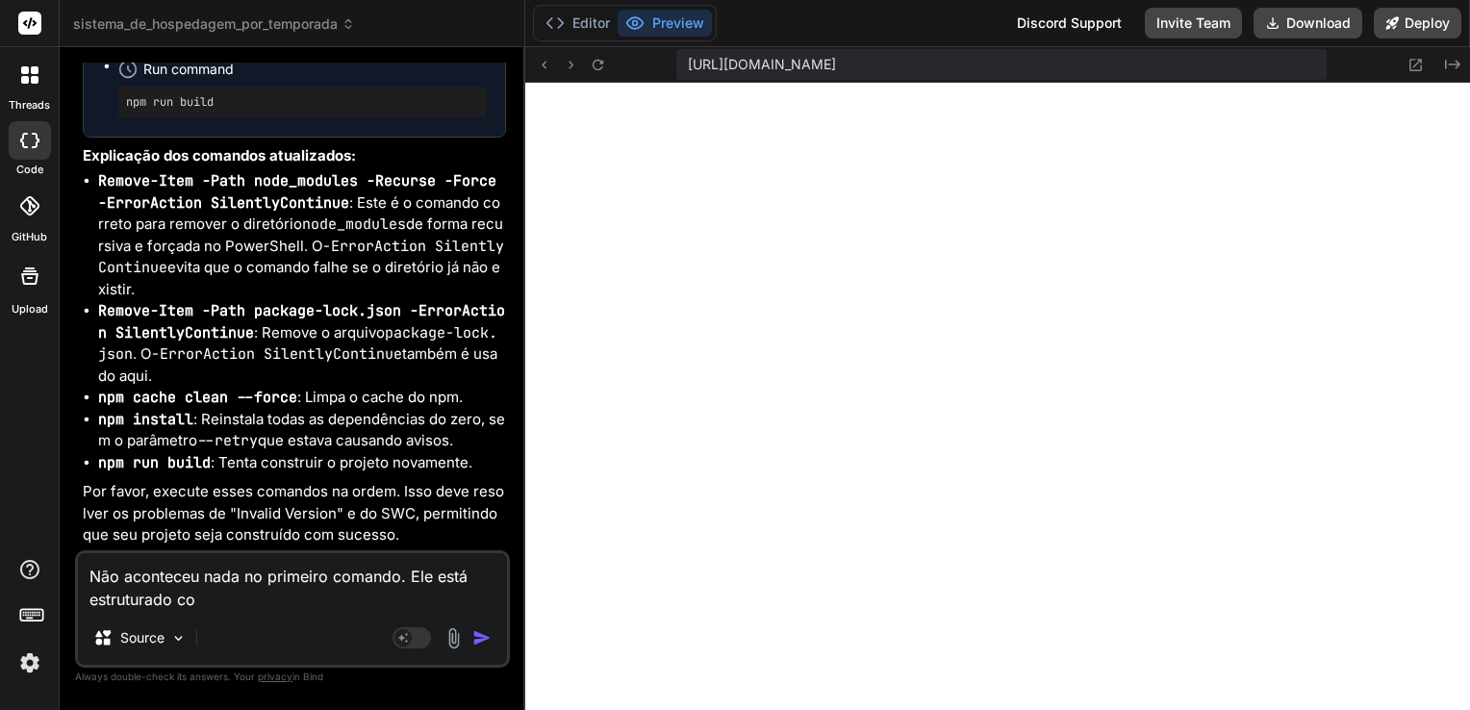
type textarea "Não aconteceu nada no primeiro comando. Ele está estruturado com"
type textarea "x"
type textarea "Não aconteceu nada no primeiro comando. Ele está estruturado como"
type textarea "x"
type textarea "Não aconteceu nada no primeiro comando. Ele está estruturado como"
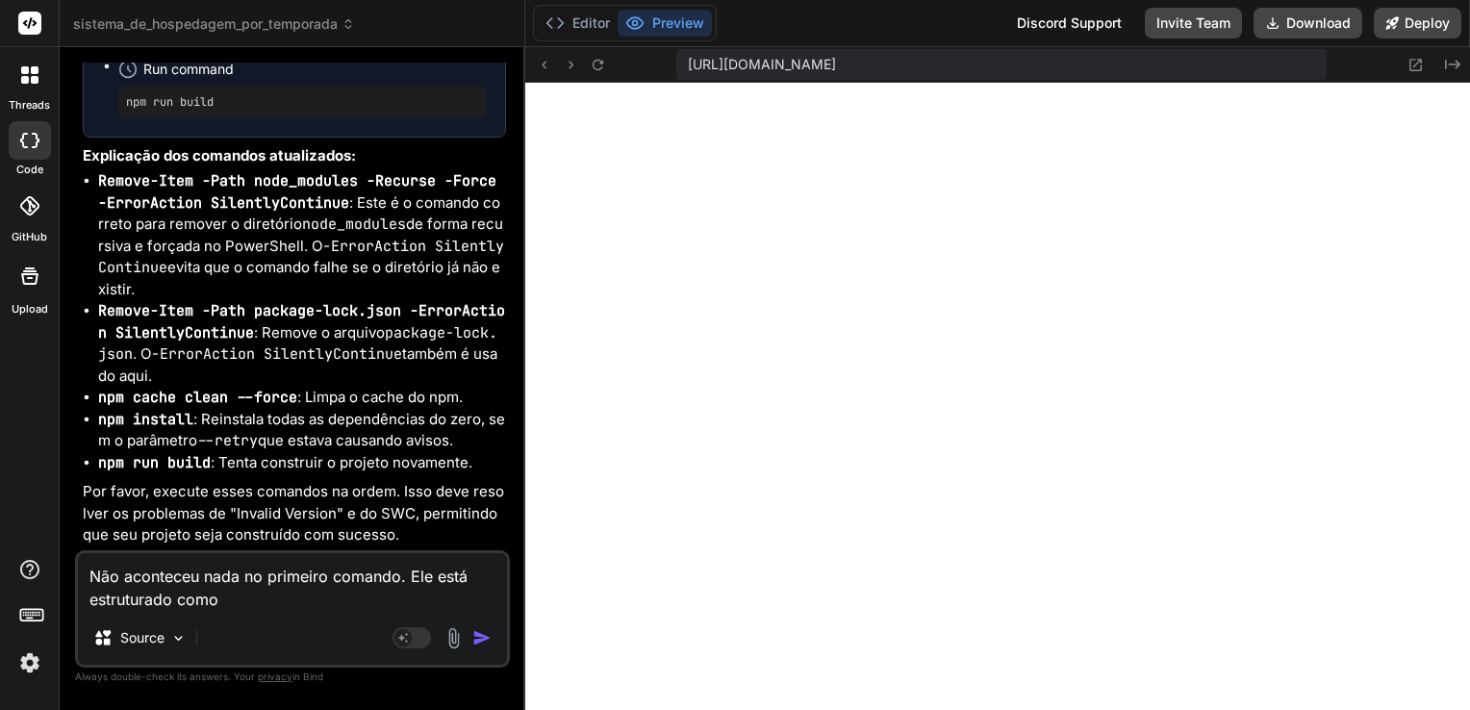
type textarea "x"
type textarea "Não aconteceu nada no primeiro comando. Ele está estruturado como u"
type textarea "x"
type textarea "Não aconteceu nada no primeiro comando. Ele está estruturado como um"
type textarea "x"
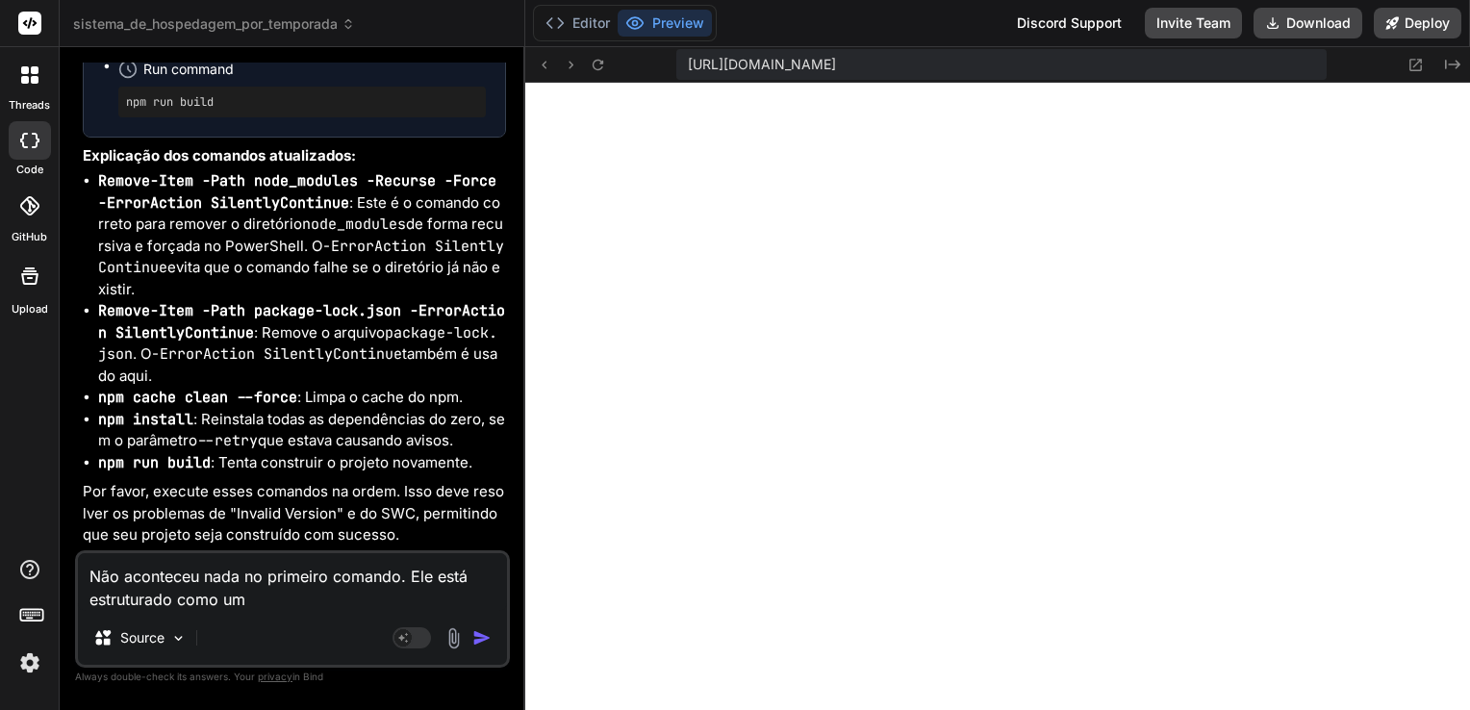
type textarea "Não aconteceu nada no primeiro comando. Ele está estruturado como um"
type textarea "x"
type textarea "Não aconteceu nada no primeiro comando. Ele está estruturado como um c"
type textarea "x"
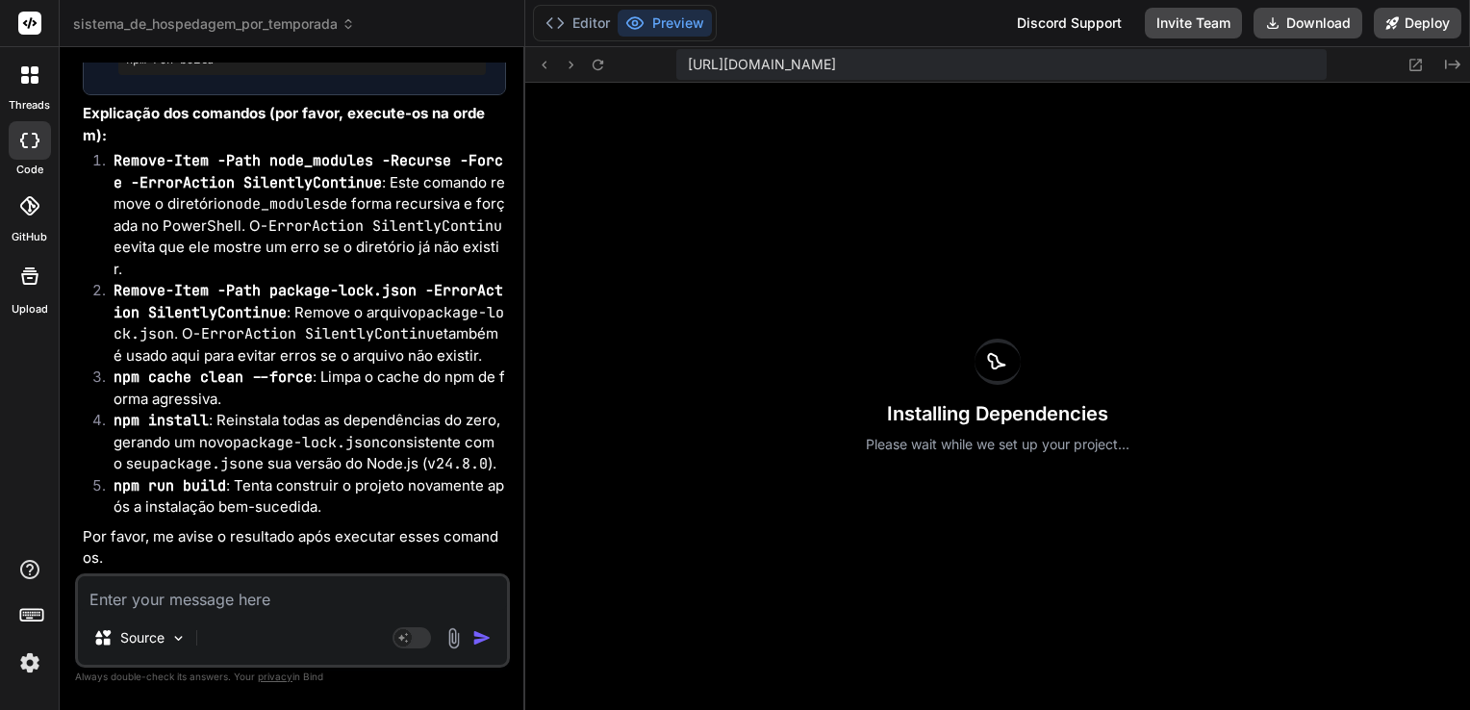
scroll to position [62032, 0]
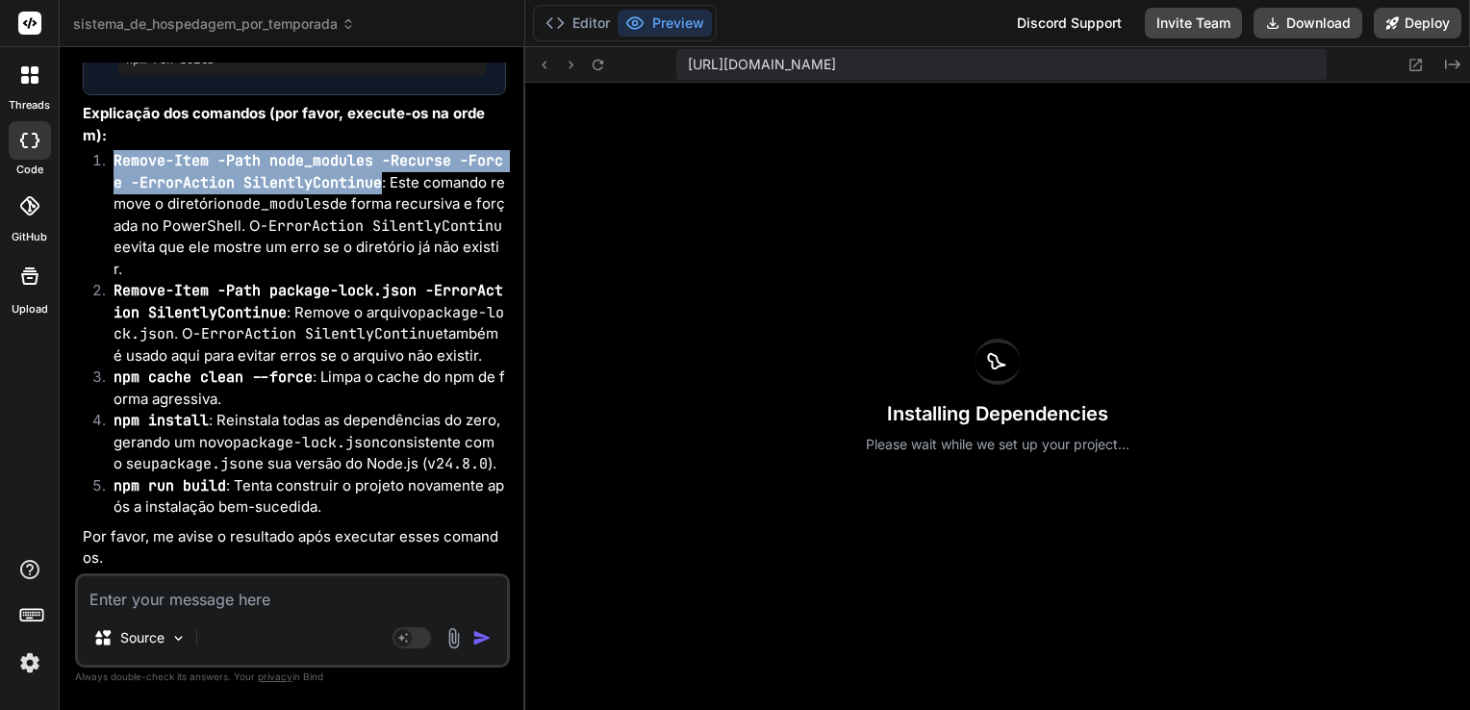
drag, startPoint x: 115, startPoint y: 308, endPoint x: 381, endPoint y: 334, distance: 266.7
click at [381, 280] on li "Remove-Item -Path node_modules -Recurse -Force -ErrorAction SilentlyContinue : …" at bounding box center [302, 215] width 408 height 130
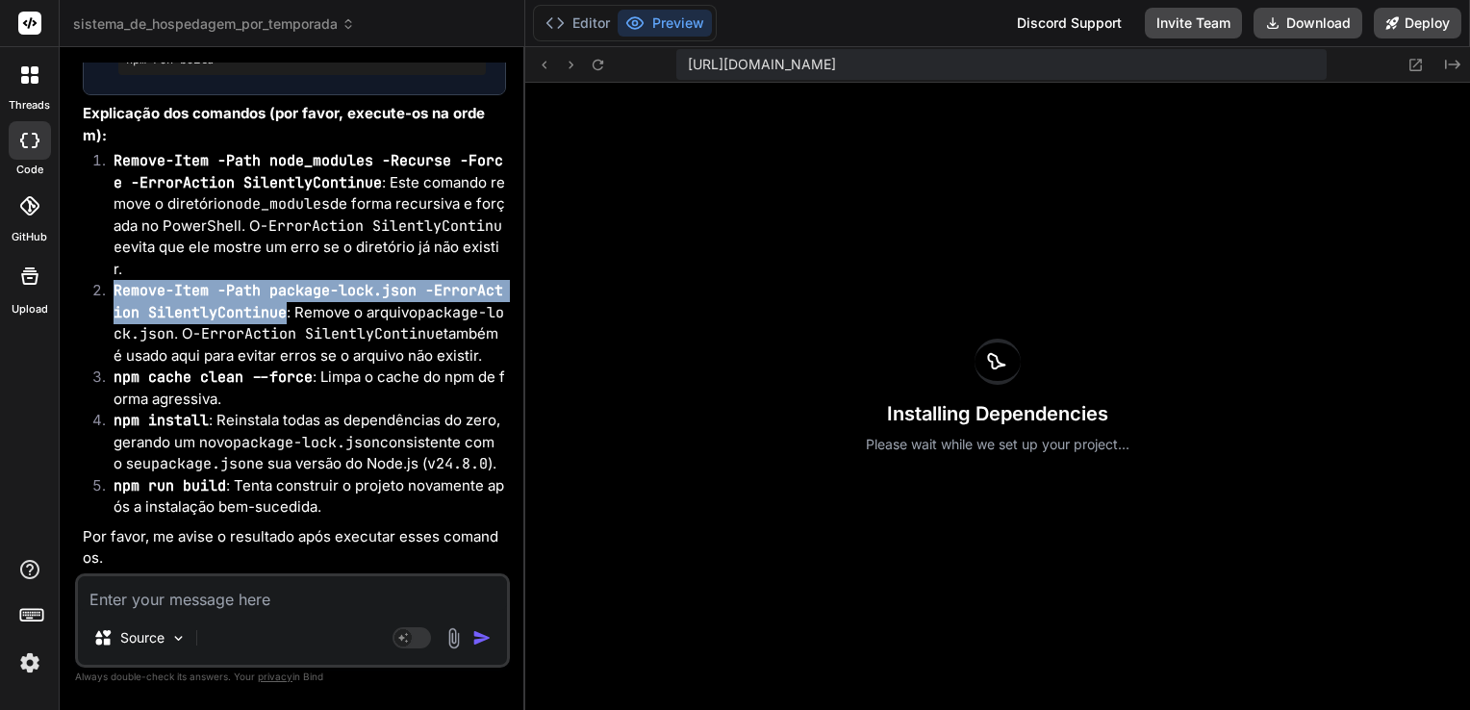
drag, startPoint x: 113, startPoint y: 441, endPoint x: 285, endPoint y: 459, distance: 172.1
click at [285, 322] on code "Remove-Item -Path package-lock.json -ErrorAction SilentlyContinue" at bounding box center [308, 301] width 390 height 41
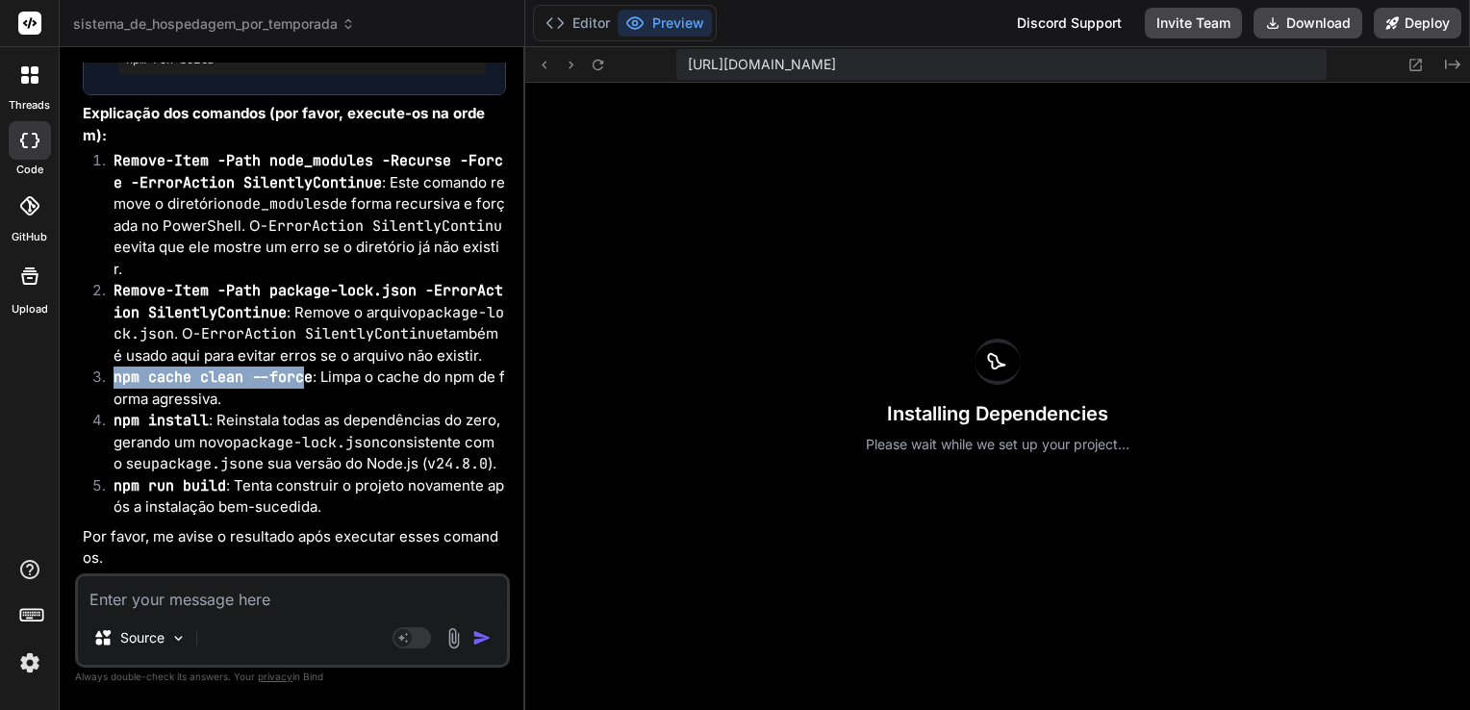
drag, startPoint x: 116, startPoint y: 359, endPoint x: 304, endPoint y: 356, distance: 187.6
click at [304, 367] on code "npm cache clean --force" at bounding box center [212, 376] width 199 height 19
click at [364, 410] on li "npm install : Reinstala todas as dependências do zero, gerando um novo package-…" at bounding box center [302, 442] width 408 height 65
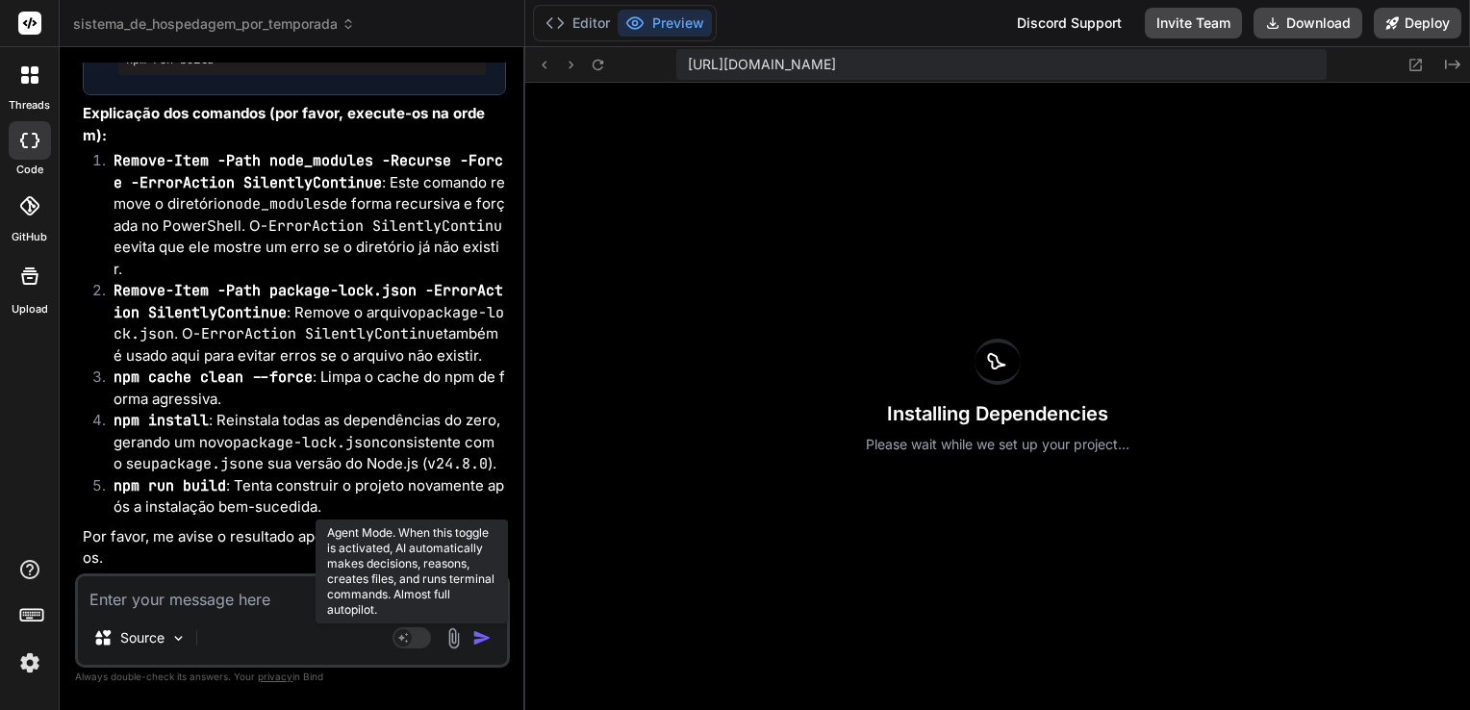
click at [415, 644] on rect at bounding box center [411, 637] width 38 height 21
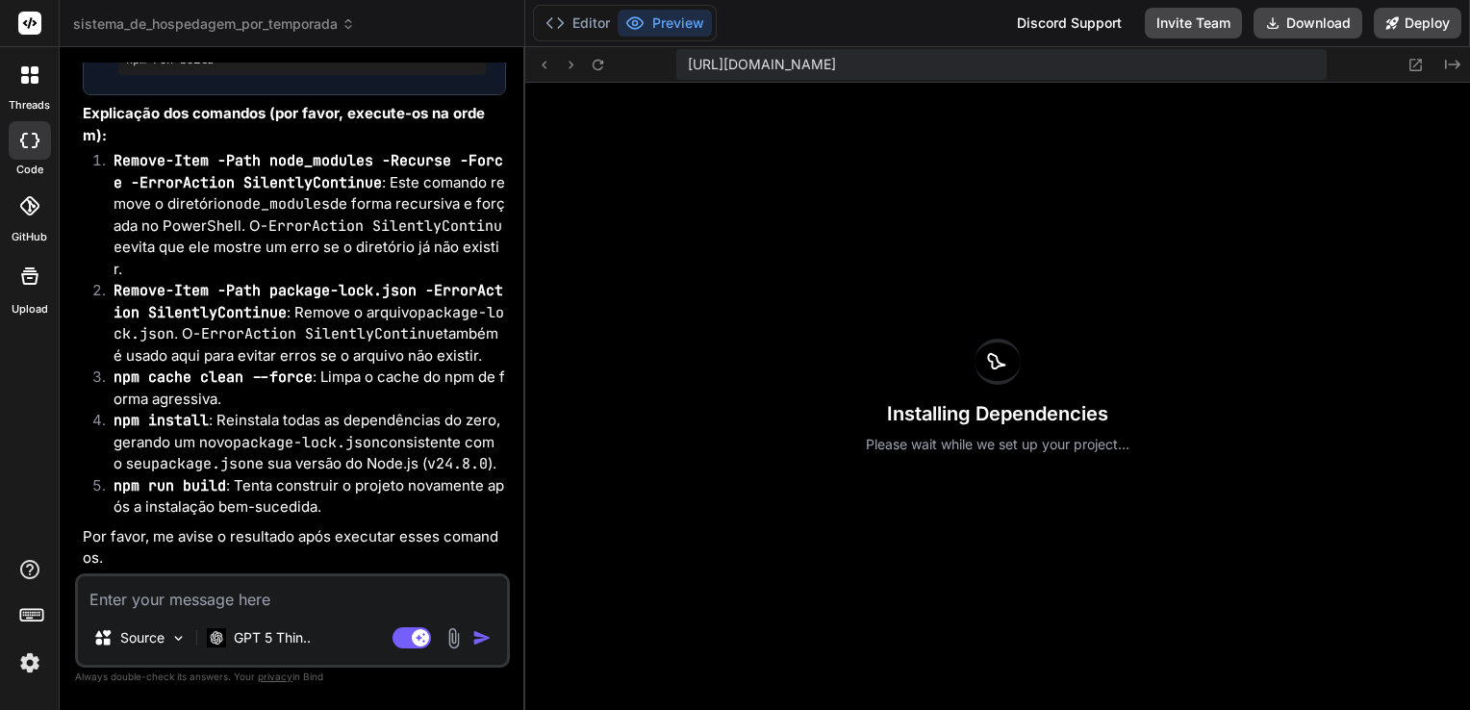
click at [331, 589] on textarea at bounding box center [292, 593] width 429 height 35
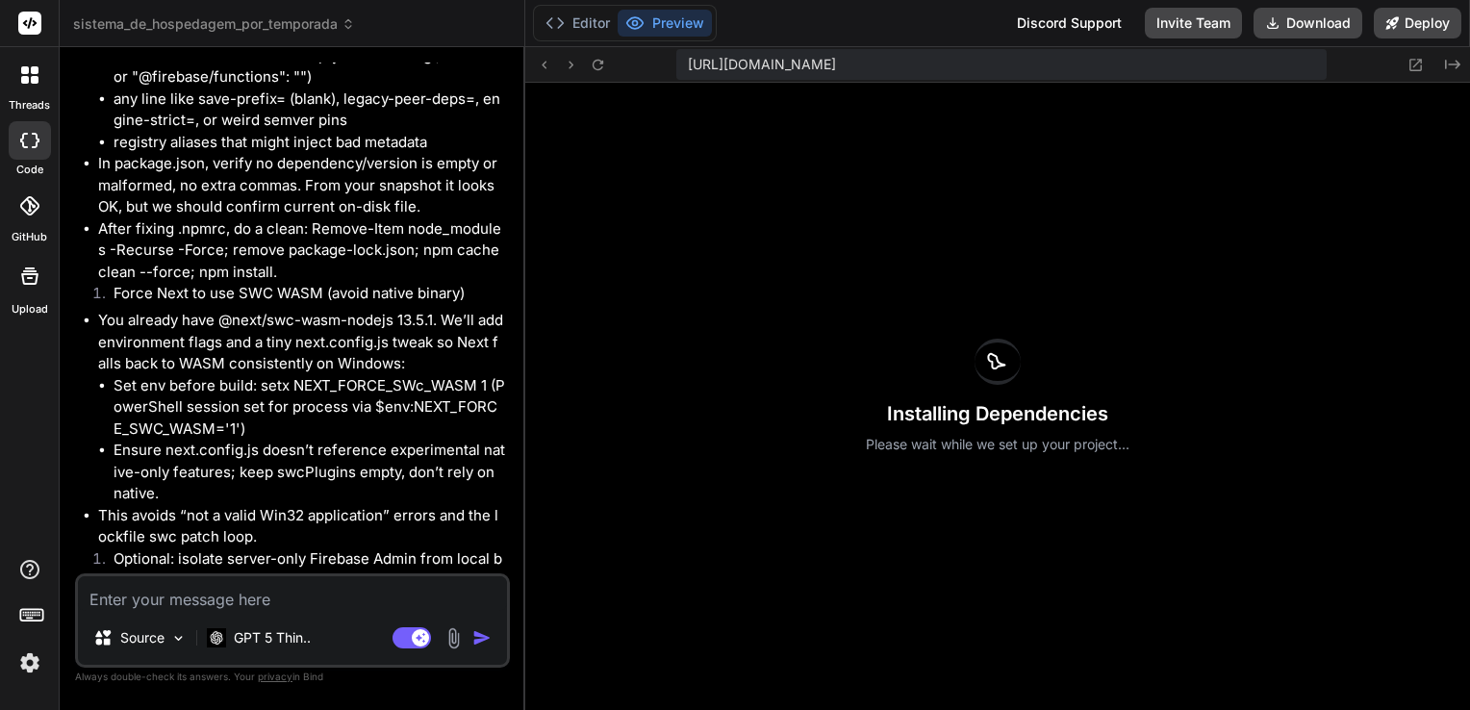
scroll to position [63246, 0]
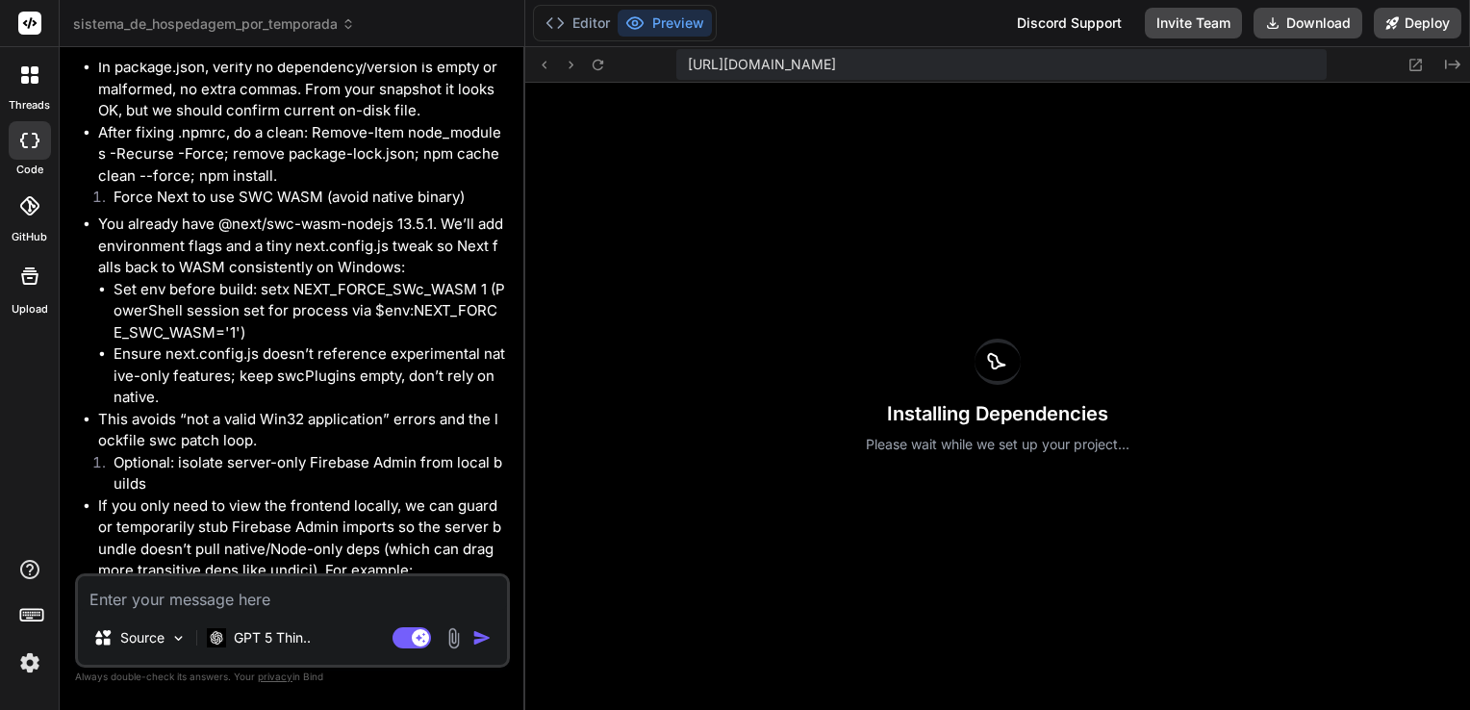
click at [449, 638] on img at bounding box center [453, 638] width 22 height 22
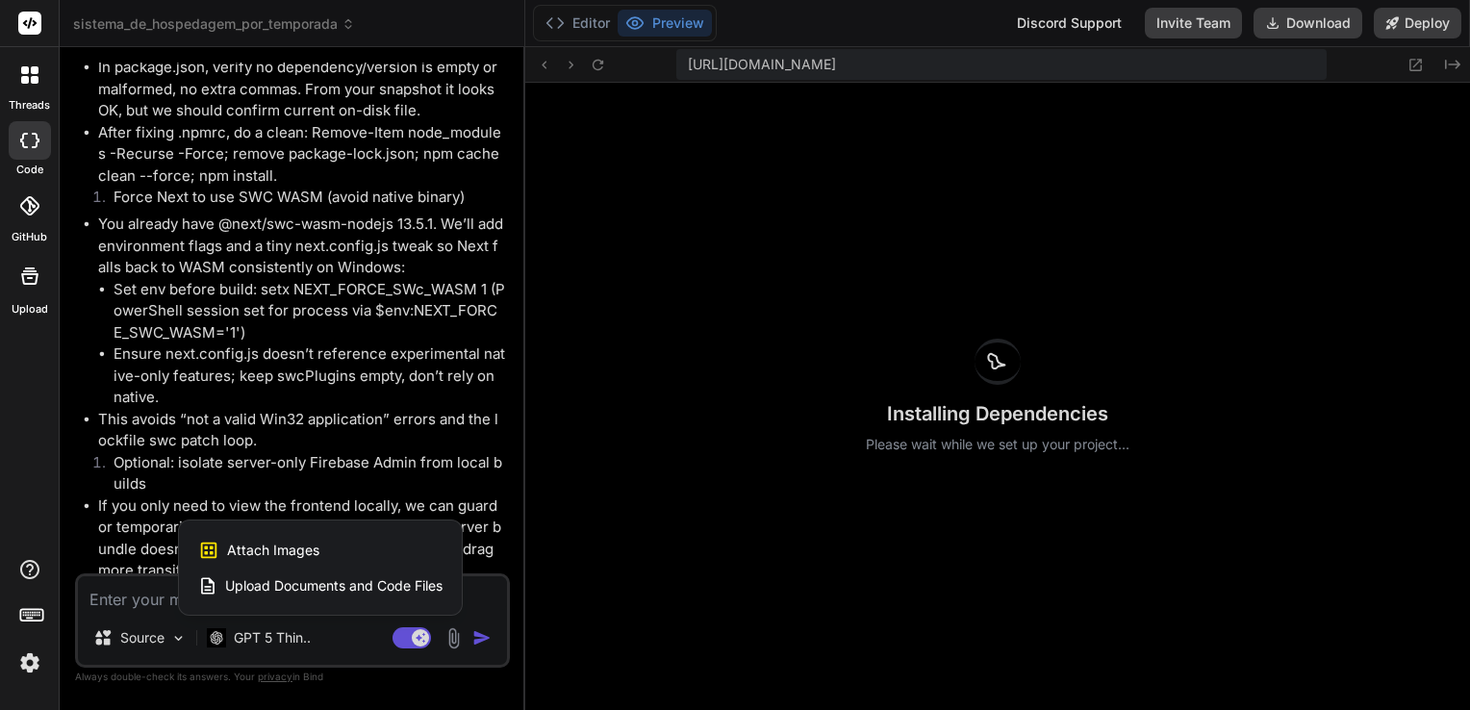
click at [330, 580] on span "Upload Documents and Code Files" at bounding box center [333, 585] width 217 height 19
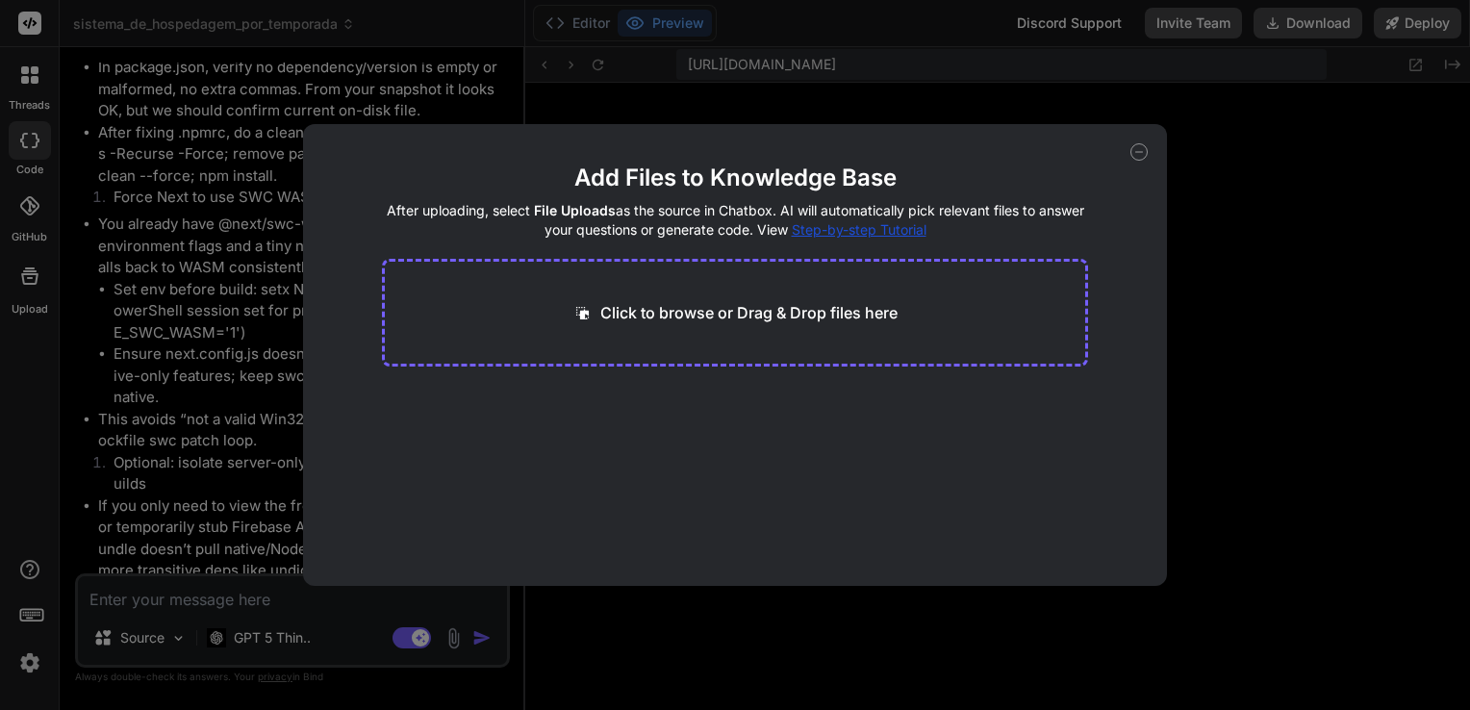
click at [504, 417] on main "Add Files to Knowledge Base After uploading, select File Uploads as the source …" at bounding box center [735, 374] width 707 height 423
click at [189, 334] on div "Add Files to Knowledge Base After uploading, select File Uploads as the source …" at bounding box center [735, 355] width 1470 height 710
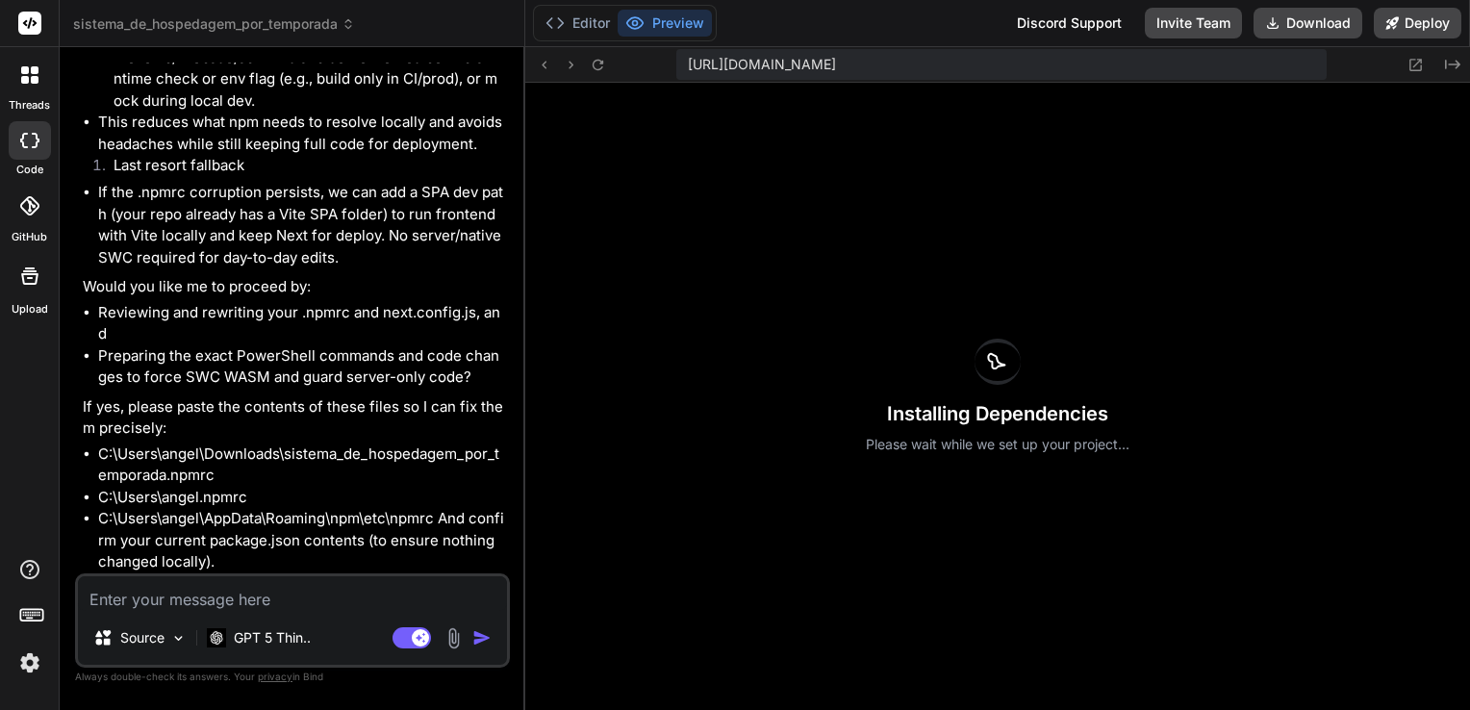
scroll to position [64112, 0]
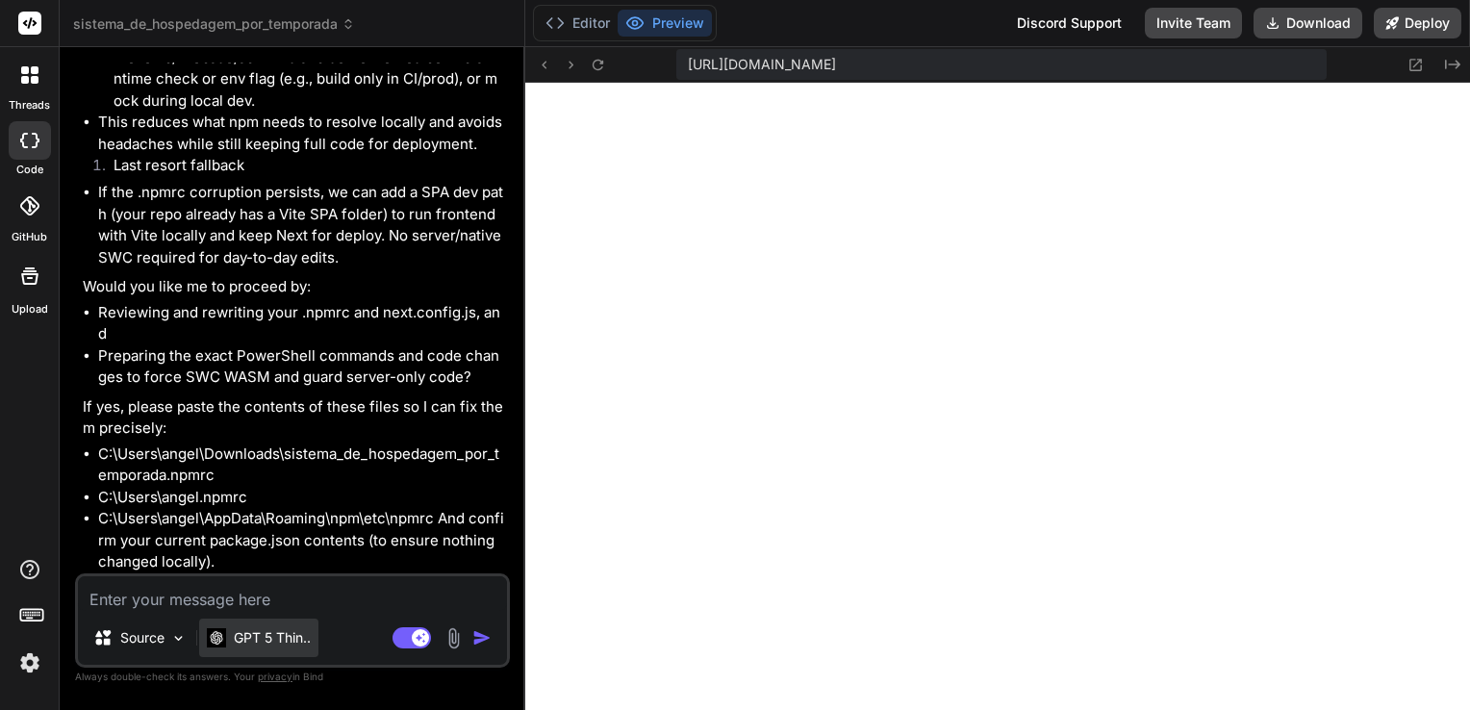
click at [258, 634] on p "GPT 5 Thin.." at bounding box center [272, 637] width 77 height 19
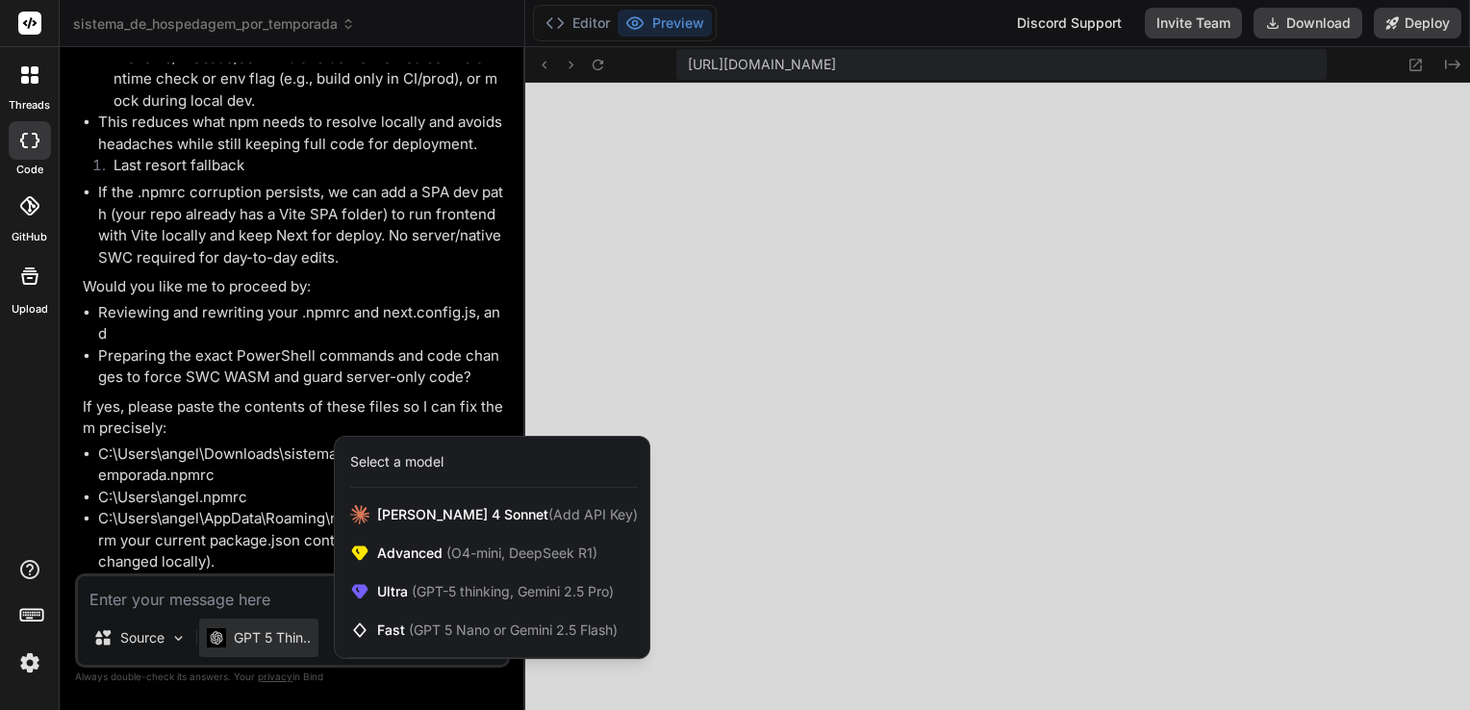
drag, startPoint x: 233, startPoint y: 591, endPoint x: 246, endPoint y: 590, distance: 13.5
click at [235, 591] on div at bounding box center [735, 355] width 1470 height 710
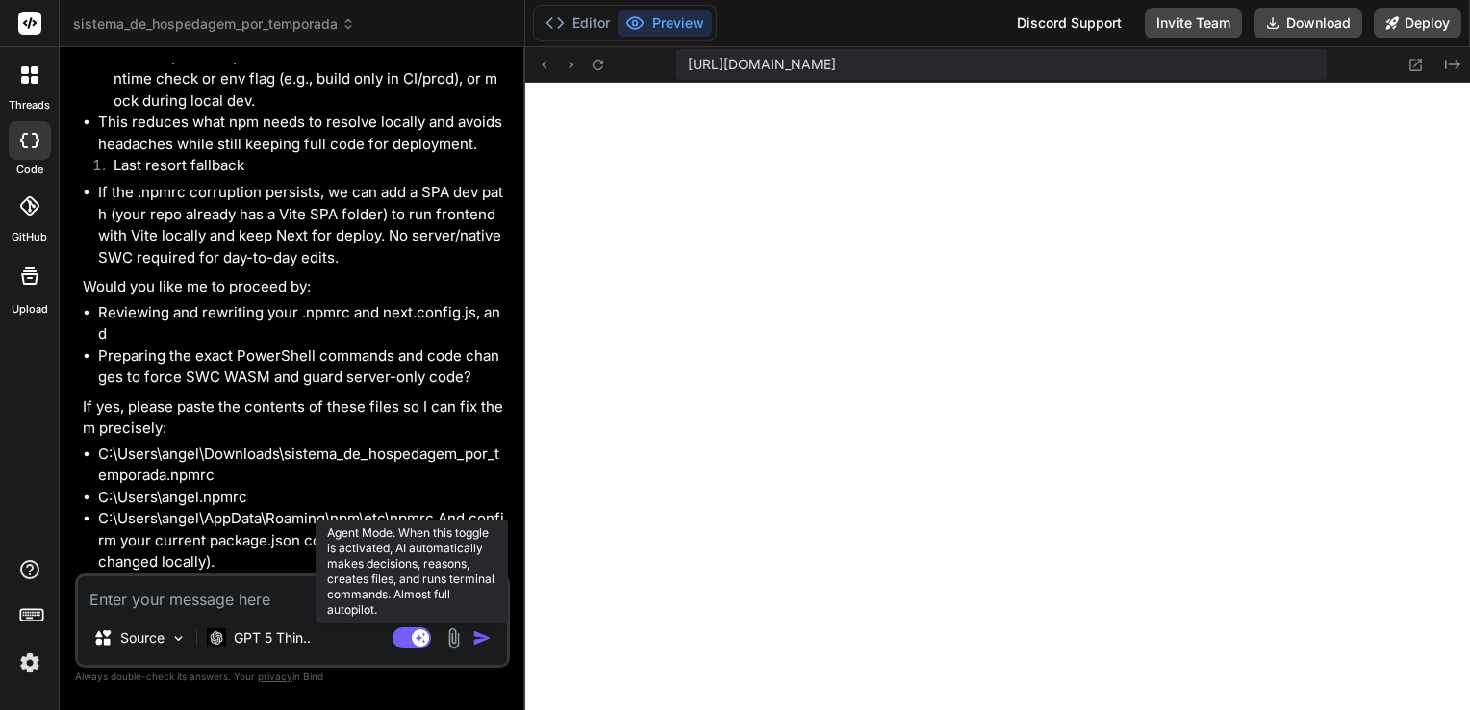
click at [415, 641] on rect at bounding box center [420, 637] width 17 height 17
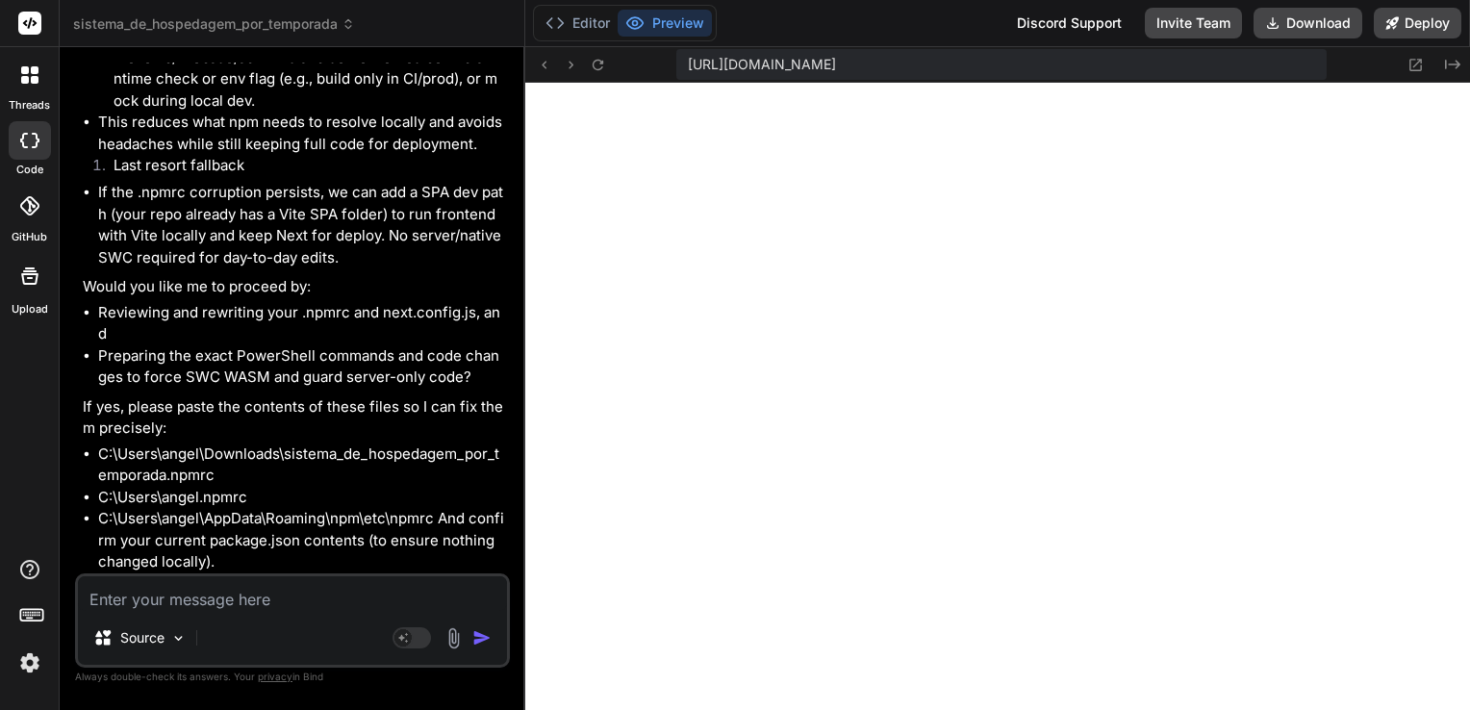
click at [383, 603] on textarea at bounding box center [292, 593] width 429 height 35
paste textarea "To help you decide further, consider these follow-up questions: Is your web app…"
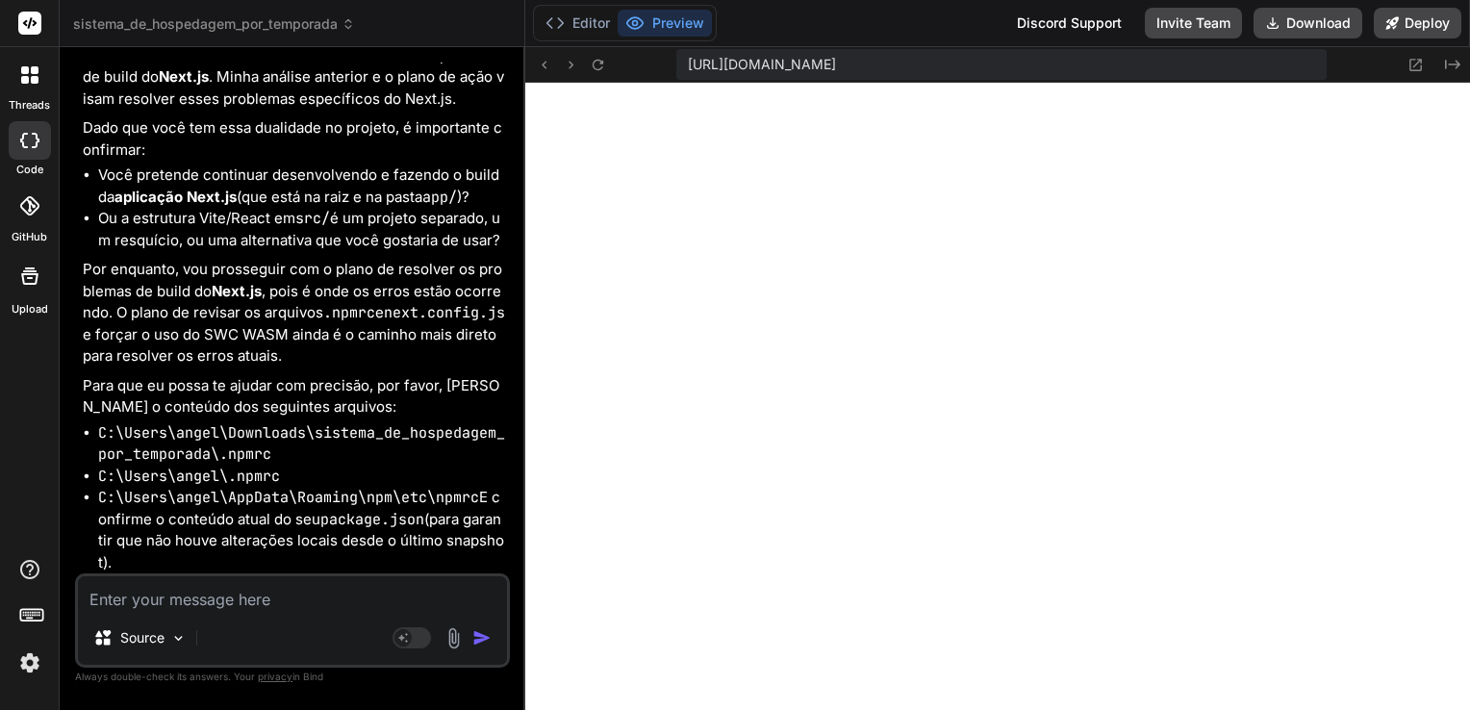
scroll to position [66133, 0]
click at [258, 583] on textarea at bounding box center [292, 593] width 429 height 35
click at [256, 597] on textarea at bounding box center [292, 593] width 429 height 35
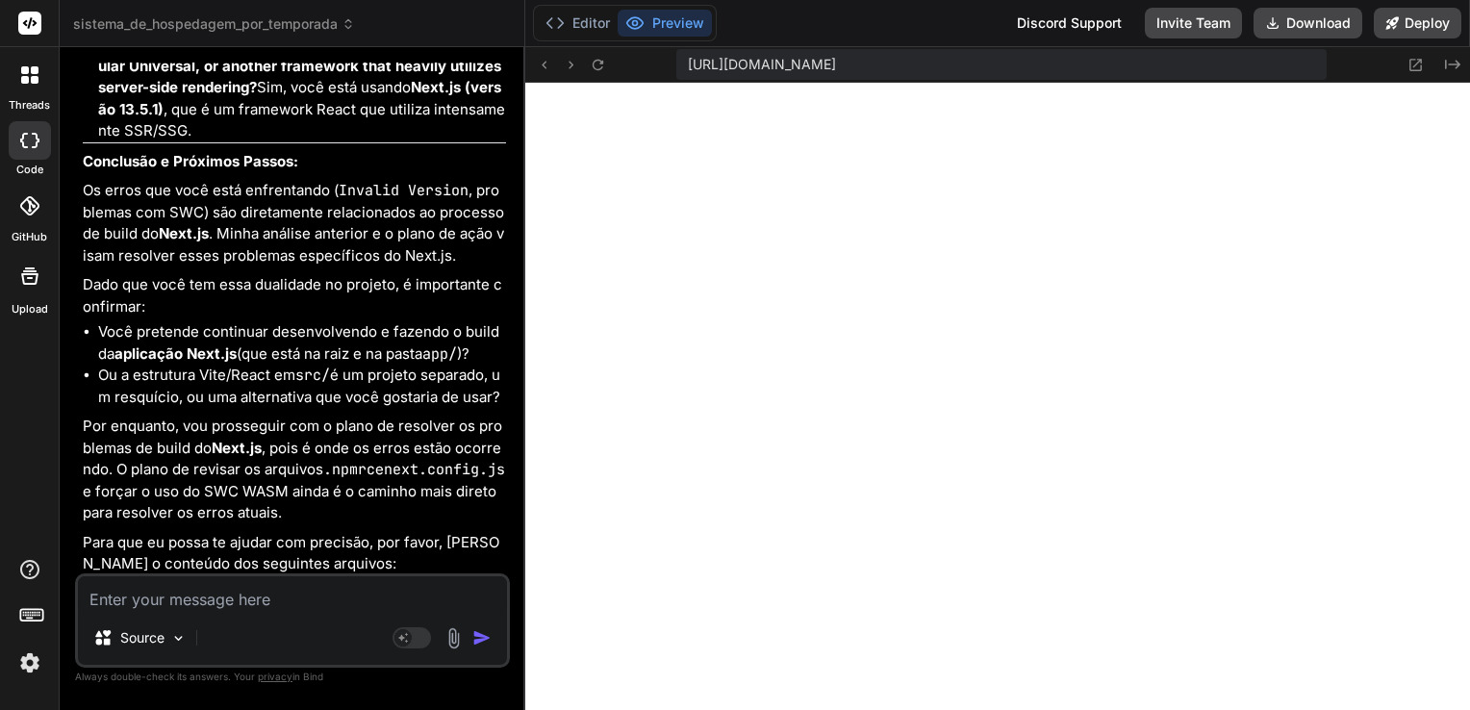
scroll to position [65582, 0]
drag, startPoint x: 99, startPoint y: 267, endPoint x: 326, endPoint y: 316, distance: 232.2
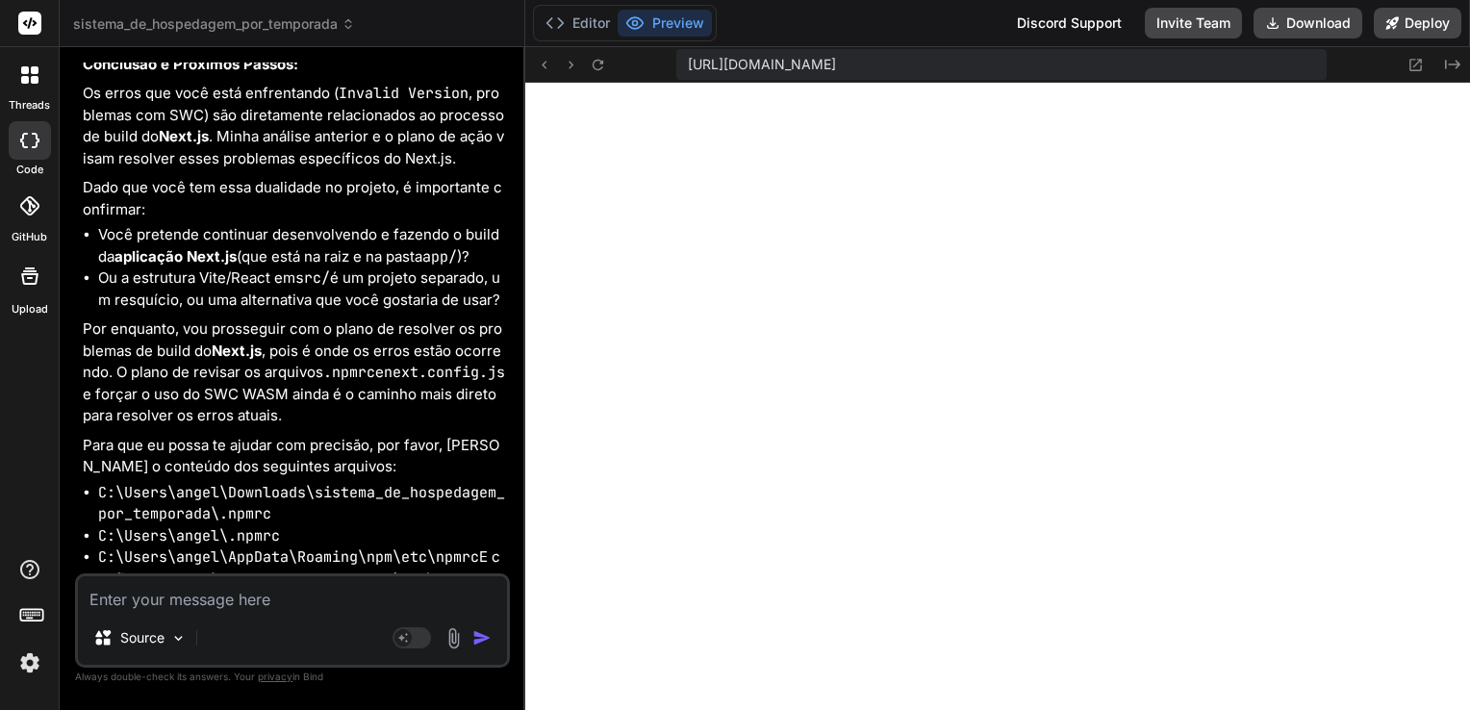
scroll to position [65775, 0]
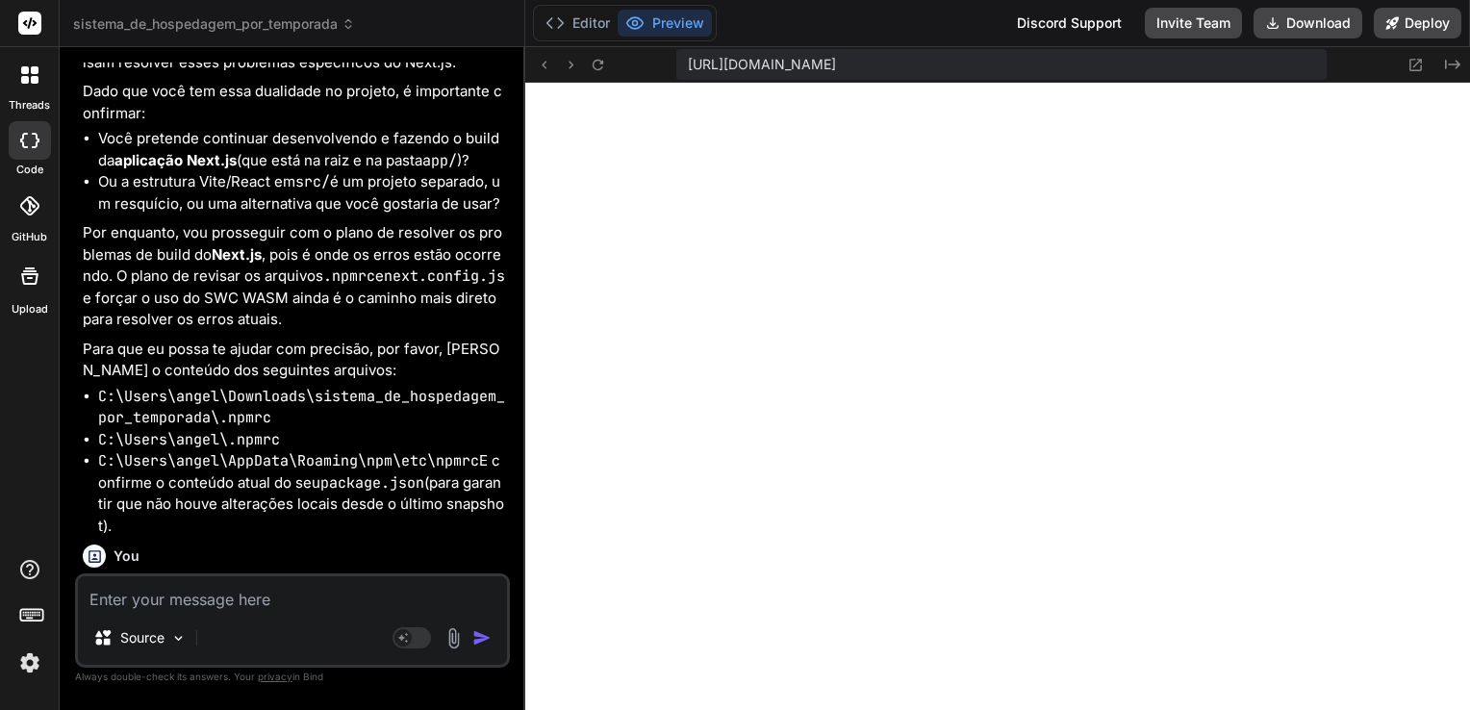
drag, startPoint x: 107, startPoint y: 290, endPoint x: 435, endPoint y: 316, distance: 329.0
drag, startPoint x: 346, startPoint y: 613, endPoint x: 353, endPoint y: 598, distance: 15.9
click at [347, 609] on div "Source Agent Mode. When this toggle is activated, AI automatically makes decisi…" at bounding box center [292, 620] width 435 height 94
click at [353, 598] on textarea at bounding box center [292, 593] width 429 height 35
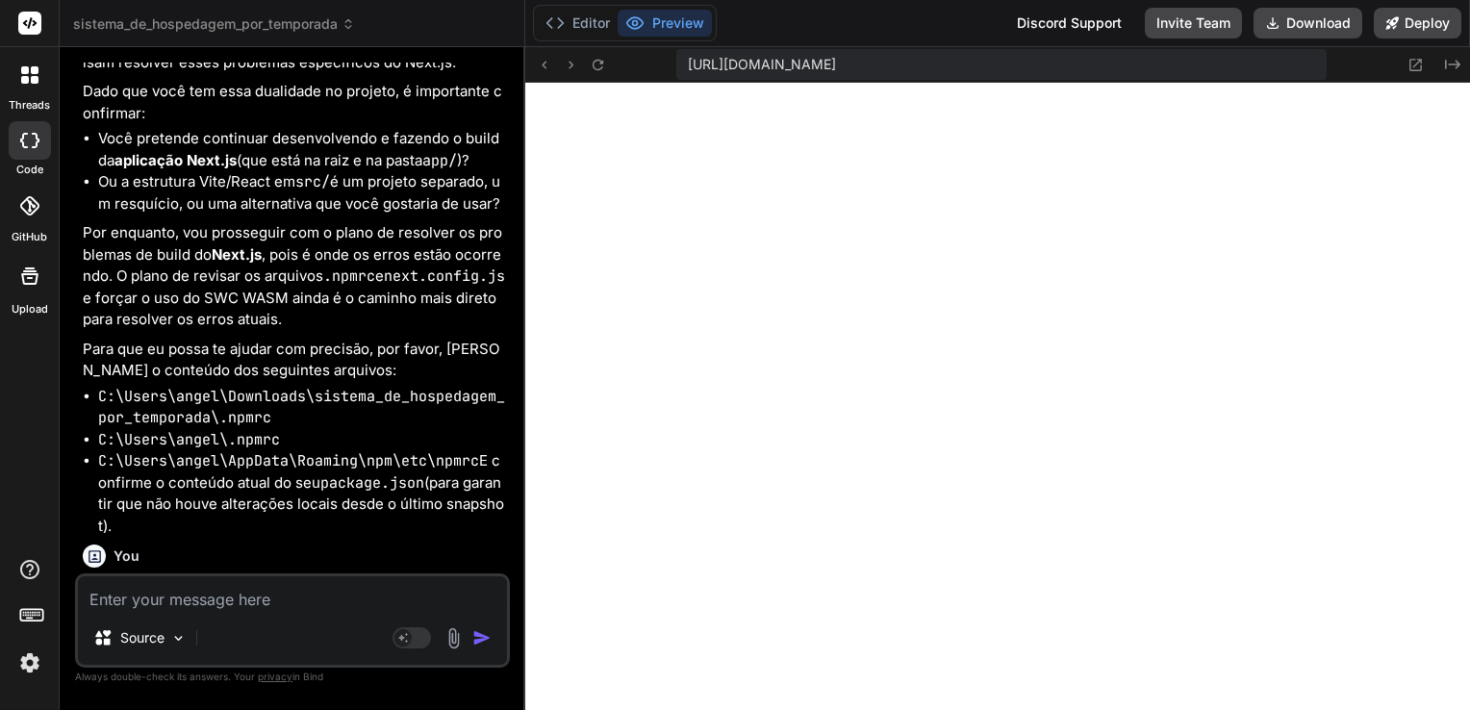
paste textarea "Here are a couple of follow-up questions to help you refine your choice: What i…"
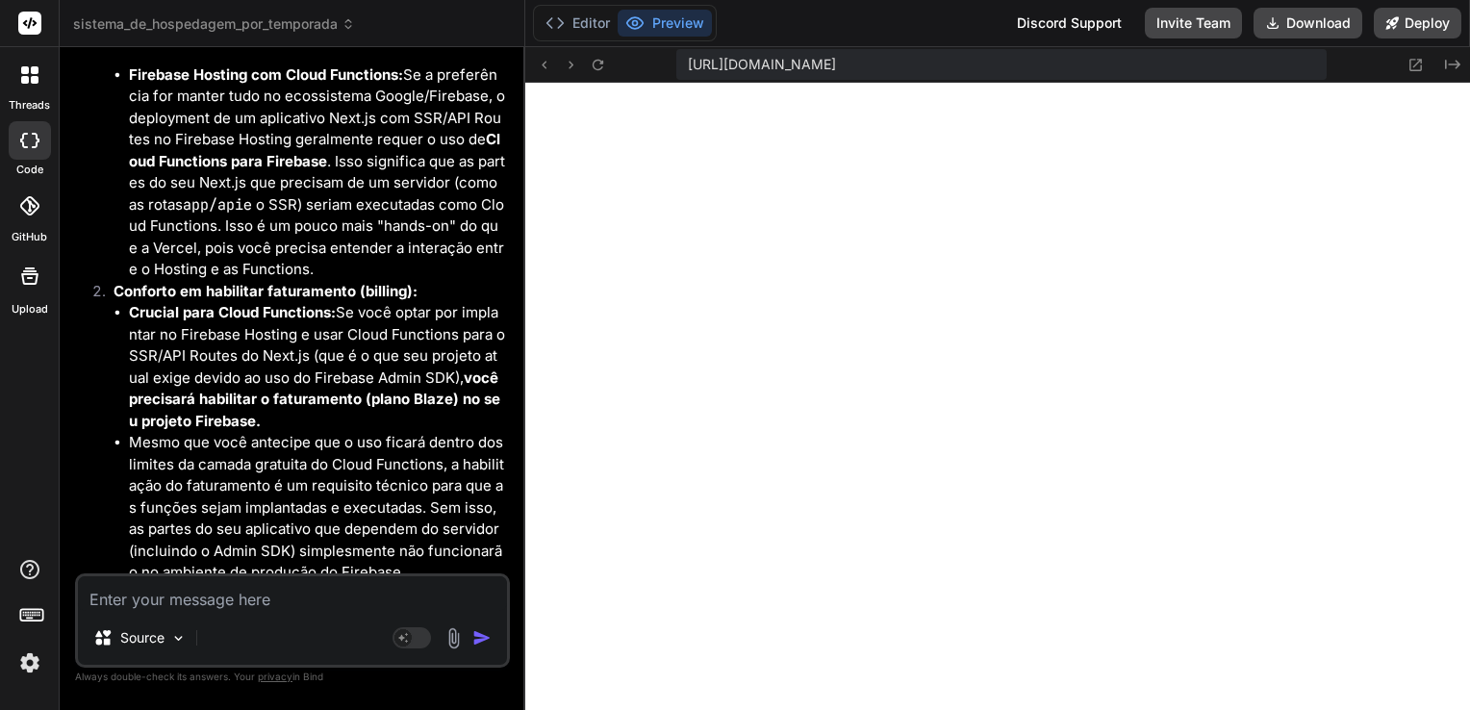
scroll to position [68027, 0]
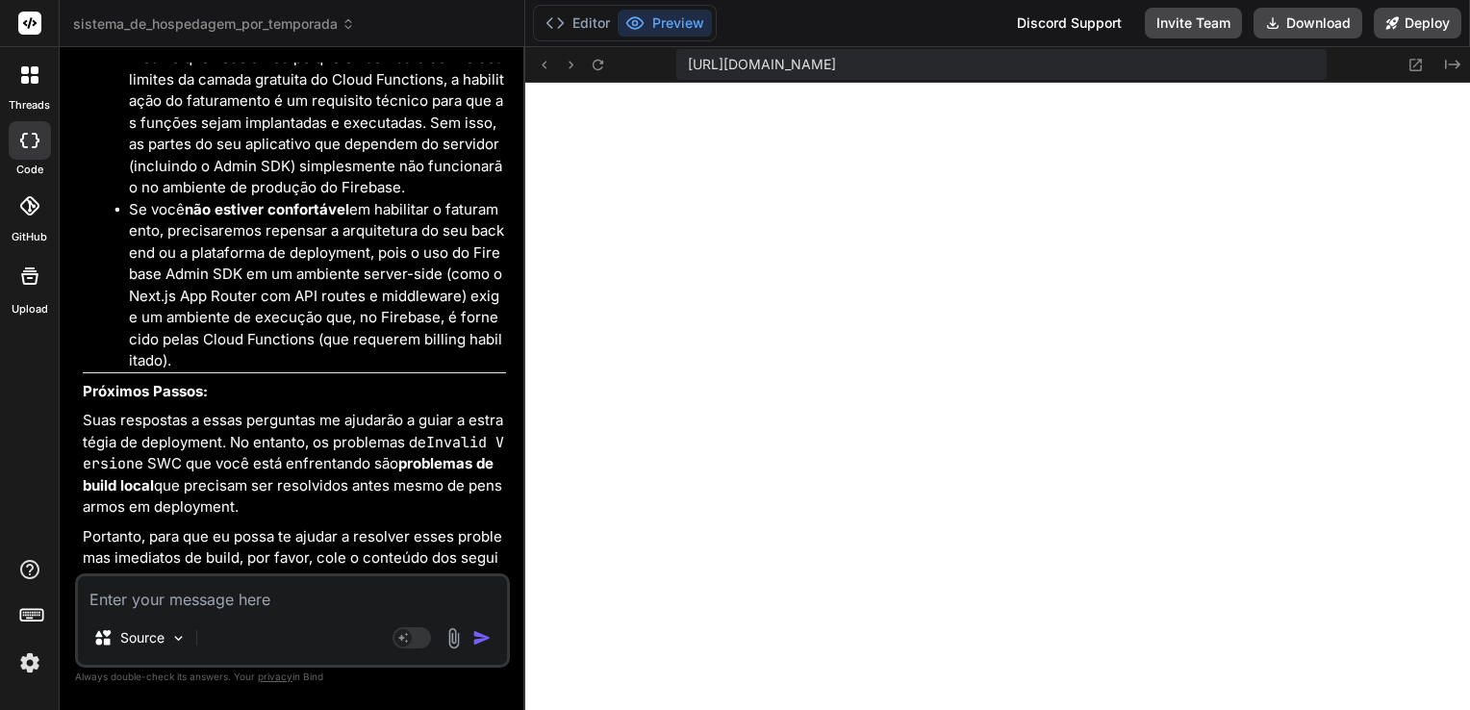
drag, startPoint x: 449, startPoint y: 364, endPoint x: 329, endPoint y: 362, distance: 120.2
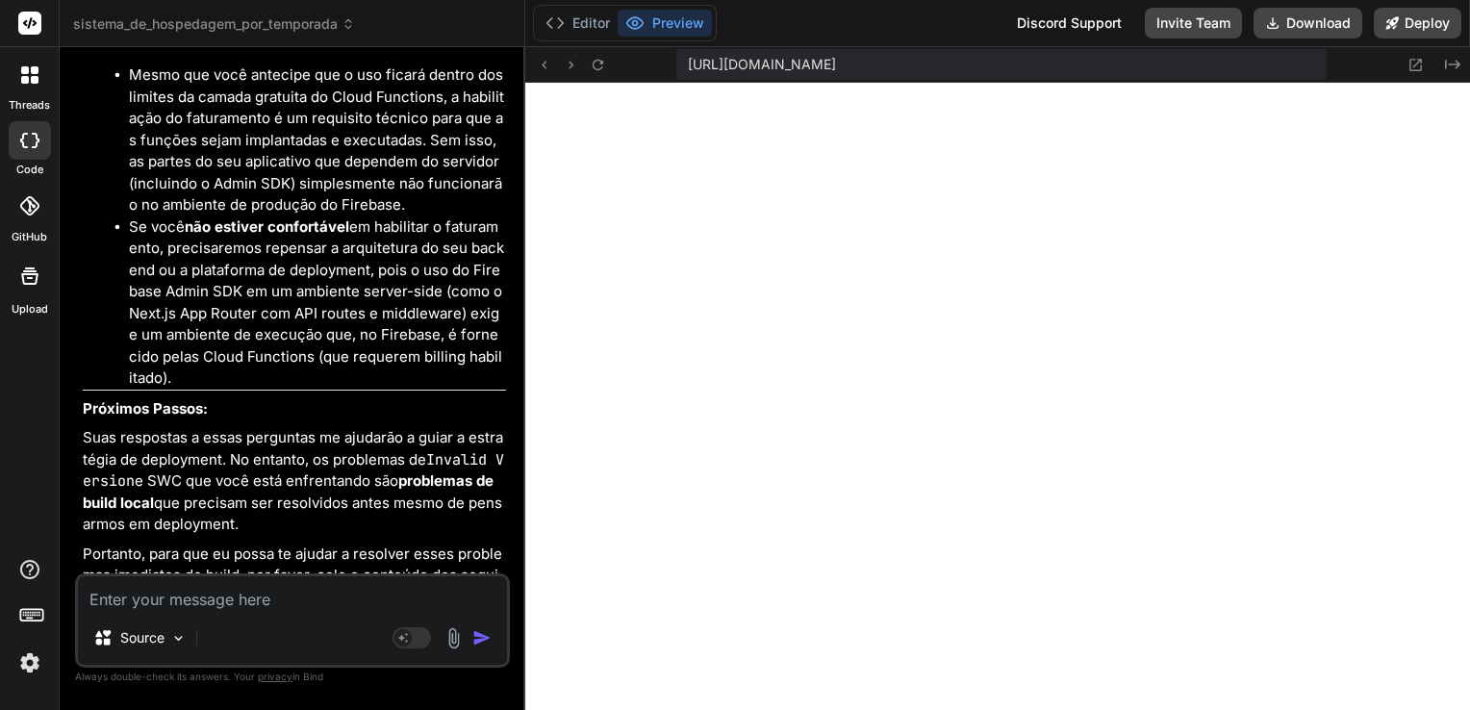
scroll to position [68028, 0]
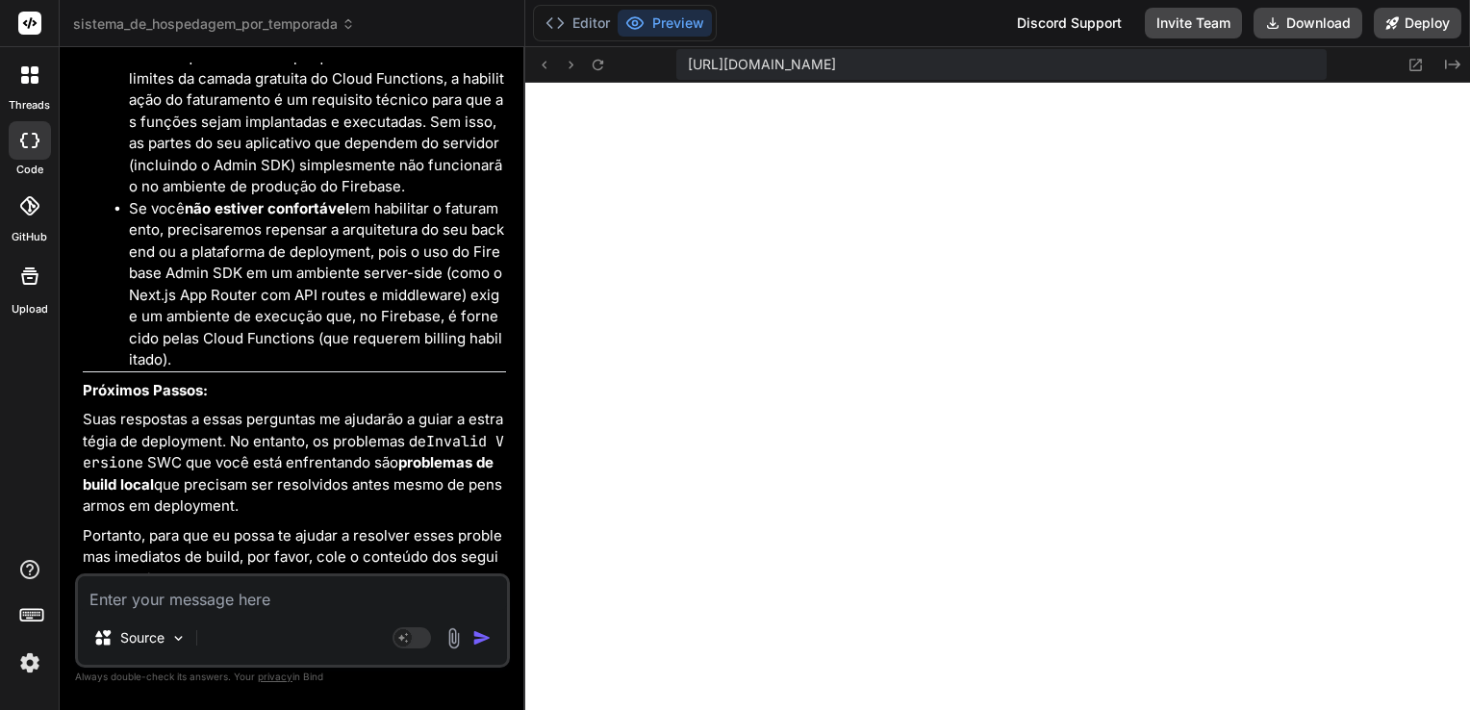
drag, startPoint x: 113, startPoint y: 273, endPoint x: 263, endPoint y: 320, distance: 156.4
drag, startPoint x: 263, startPoint y: 320, endPoint x: 366, endPoint y: 358, distance: 109.5
drag, startPoint x: 366, startPoint y: 358, endPoint x: 312, endPoint y: 352, distance: 54.2
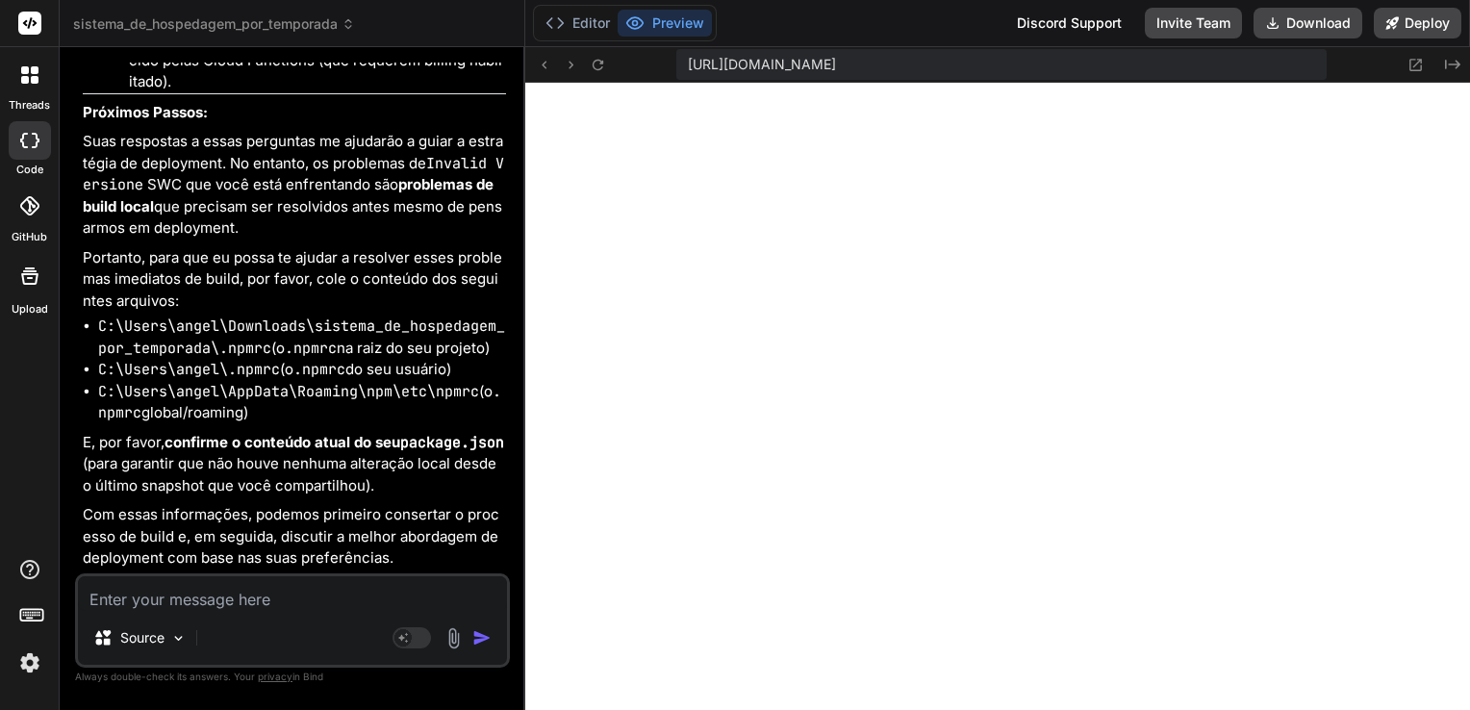
scroll to position [68702, 0]
click at [294, 602] on textarea at bounding box center [292, 593] width 429 height 35
click at [567, 22] on button "Editor" at bounding box center [578, 23] width 80 height 27
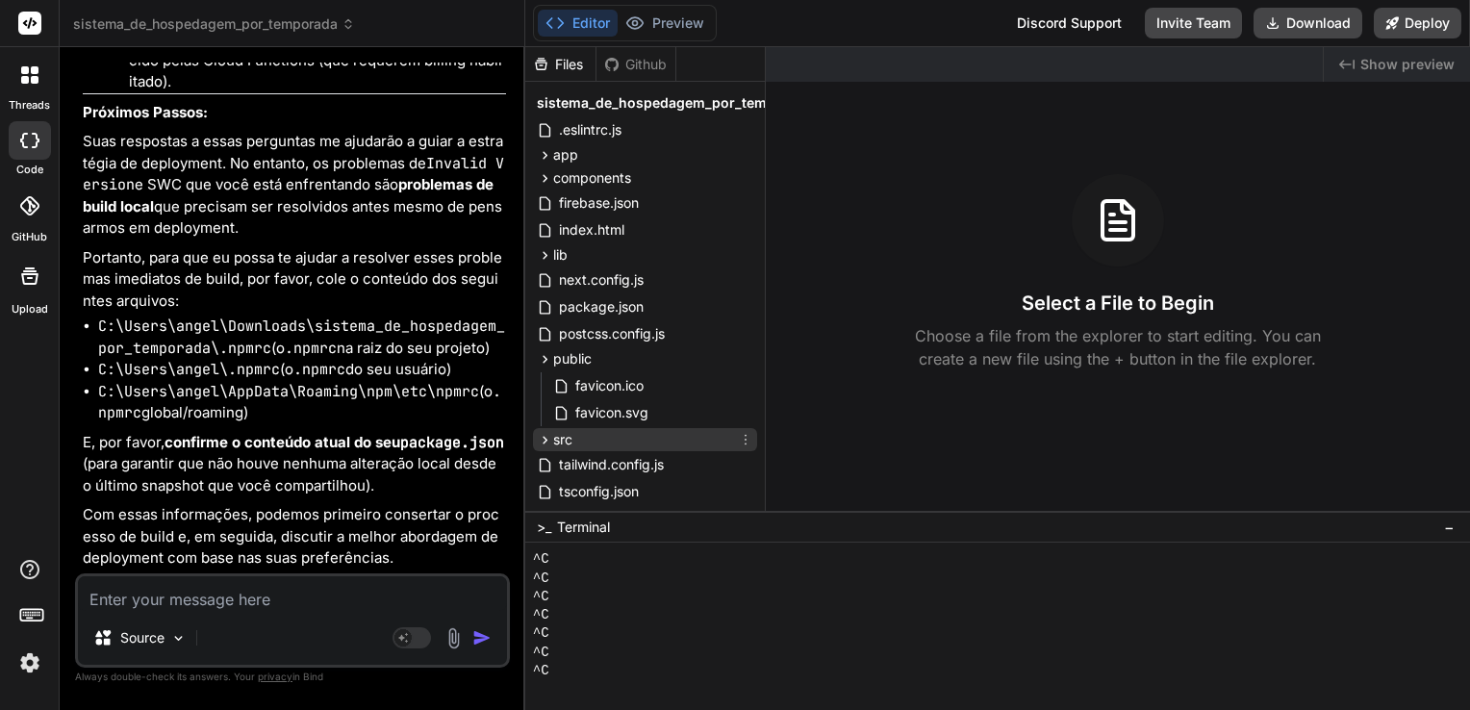
scroll to position [174, 0]
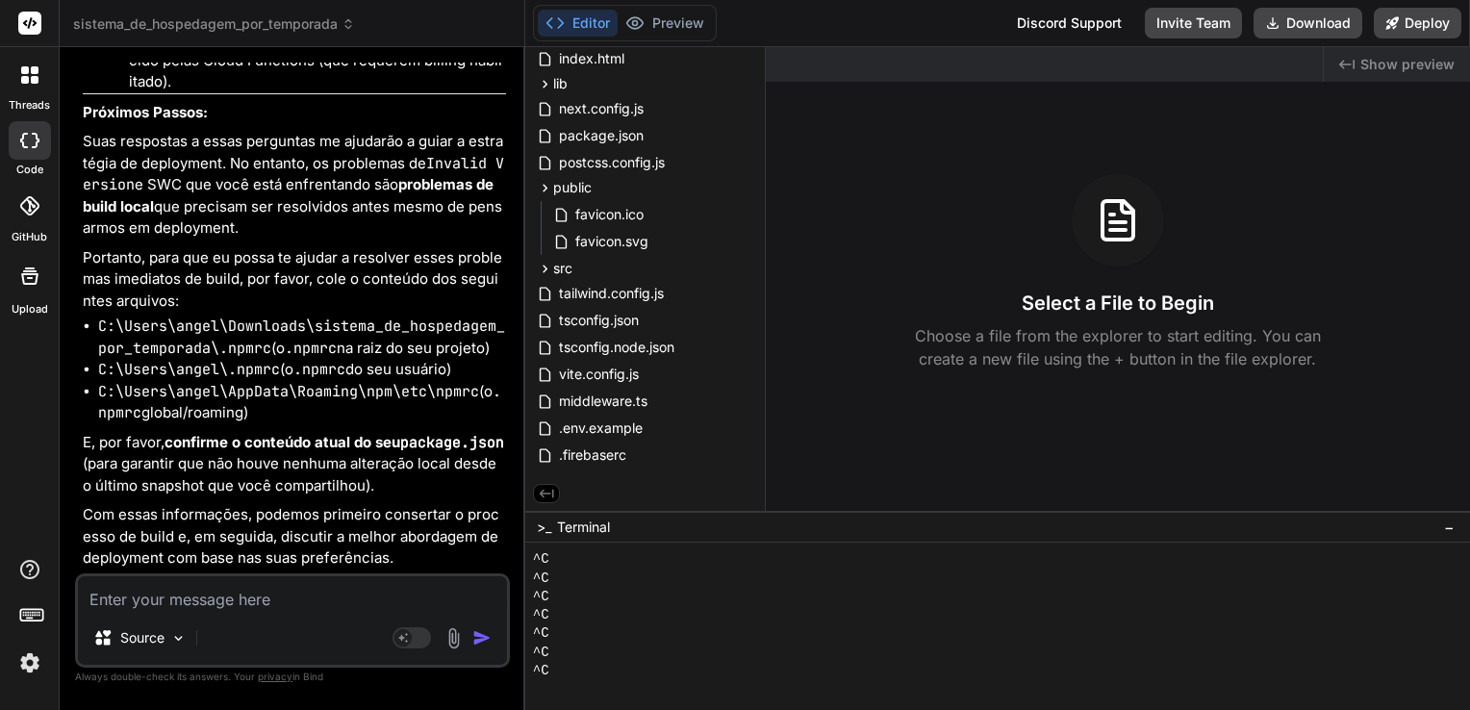
drag, startPoint x: 262, startPoint y: 596, endPoint x: 316, endPoint y: 564, distance: 63.8
click at [262, 595] on textarea at bounding box center [292, 593] width 429 height 35
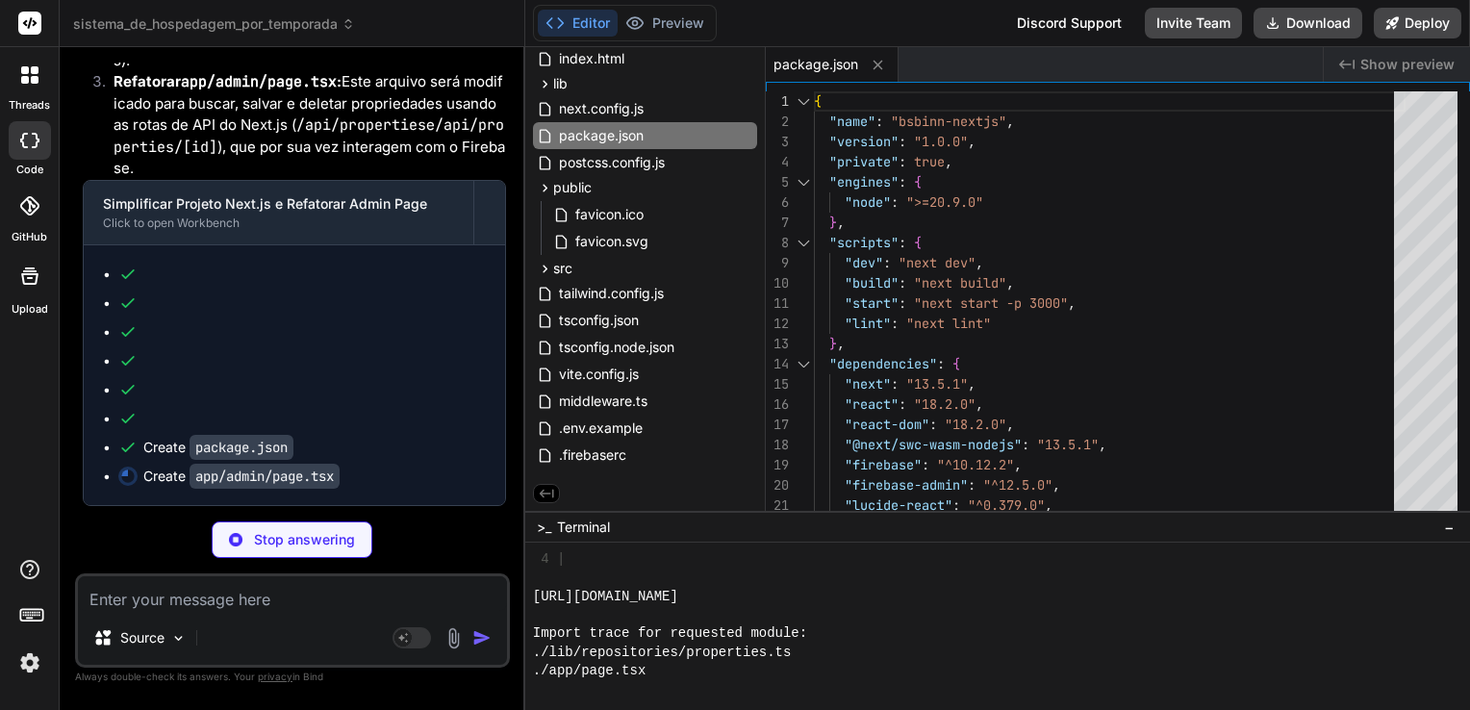
scroll to position [70342, 0]
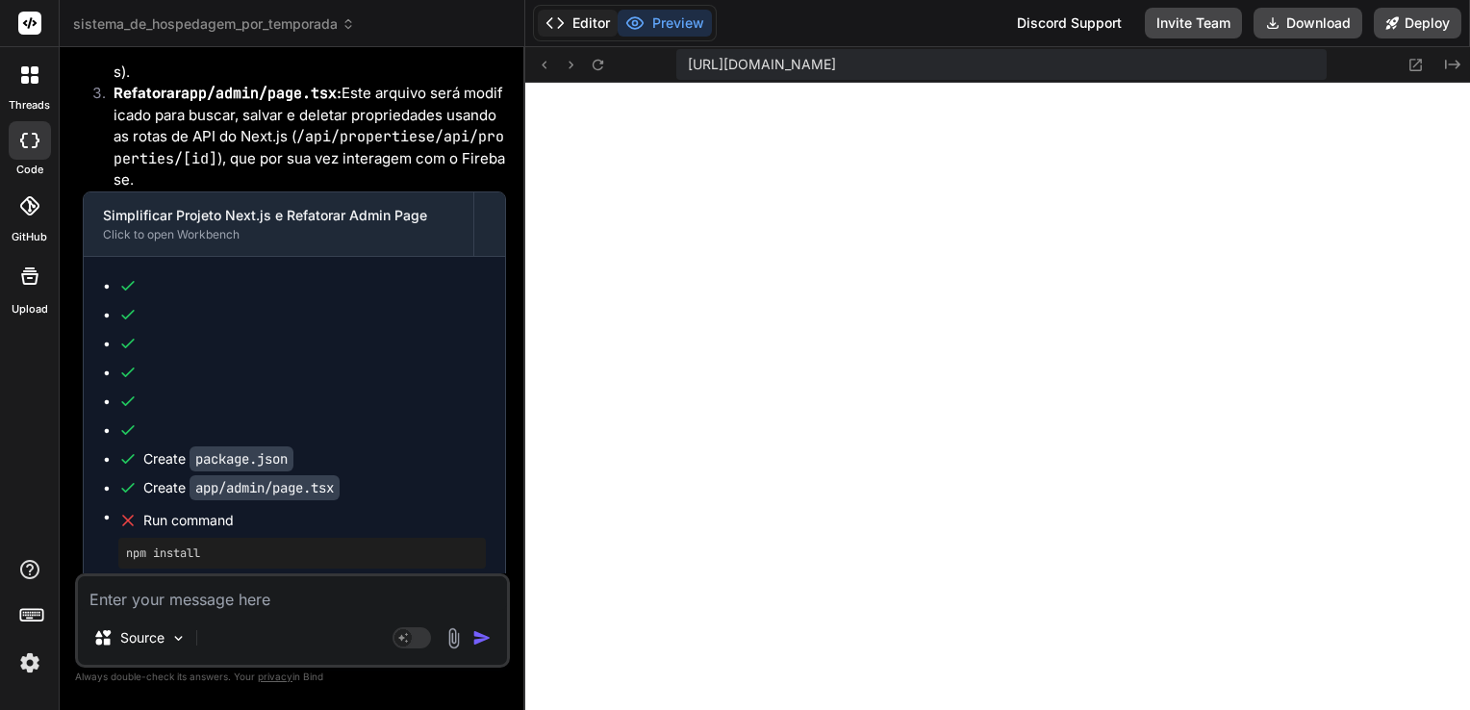
click at [593, 22] on button "Editor" at bounding box center [578, 23] width 80 height 27
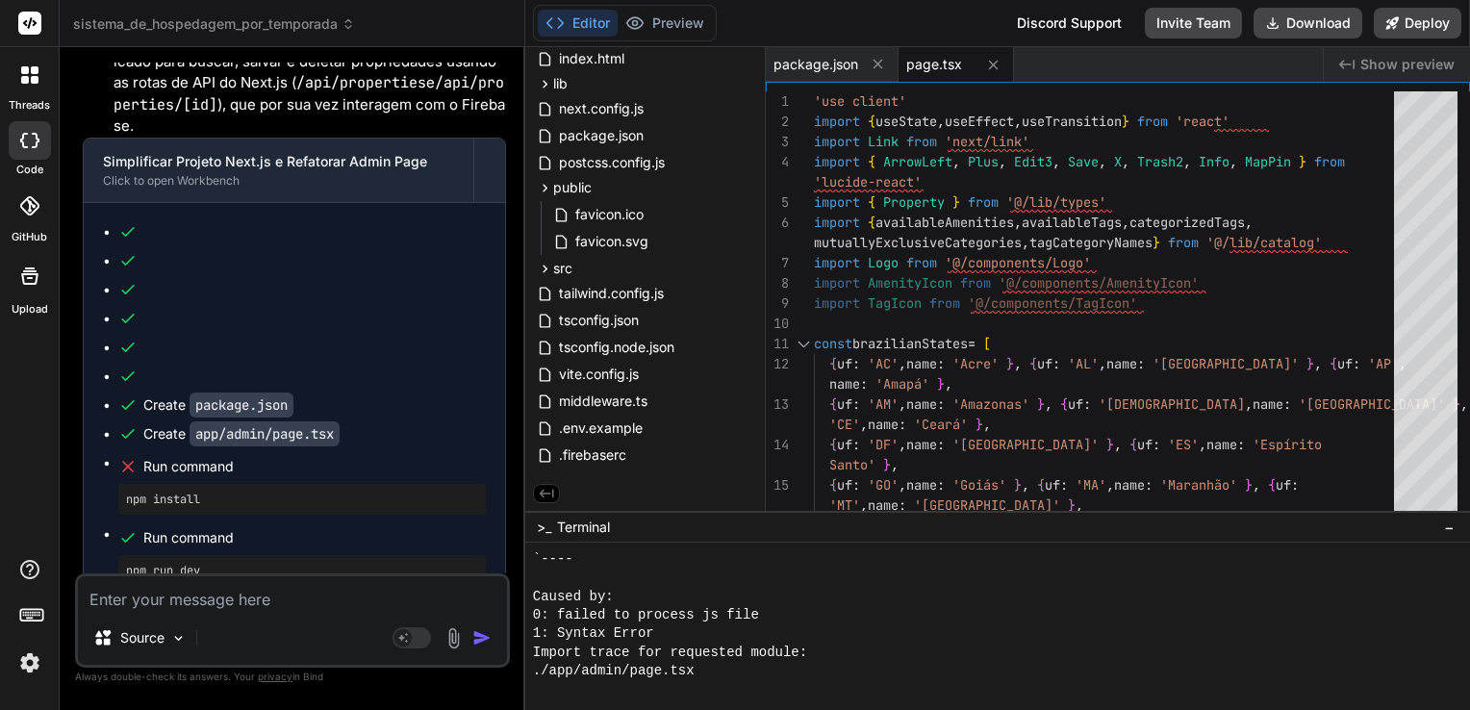
scroll to position [70973, 0]
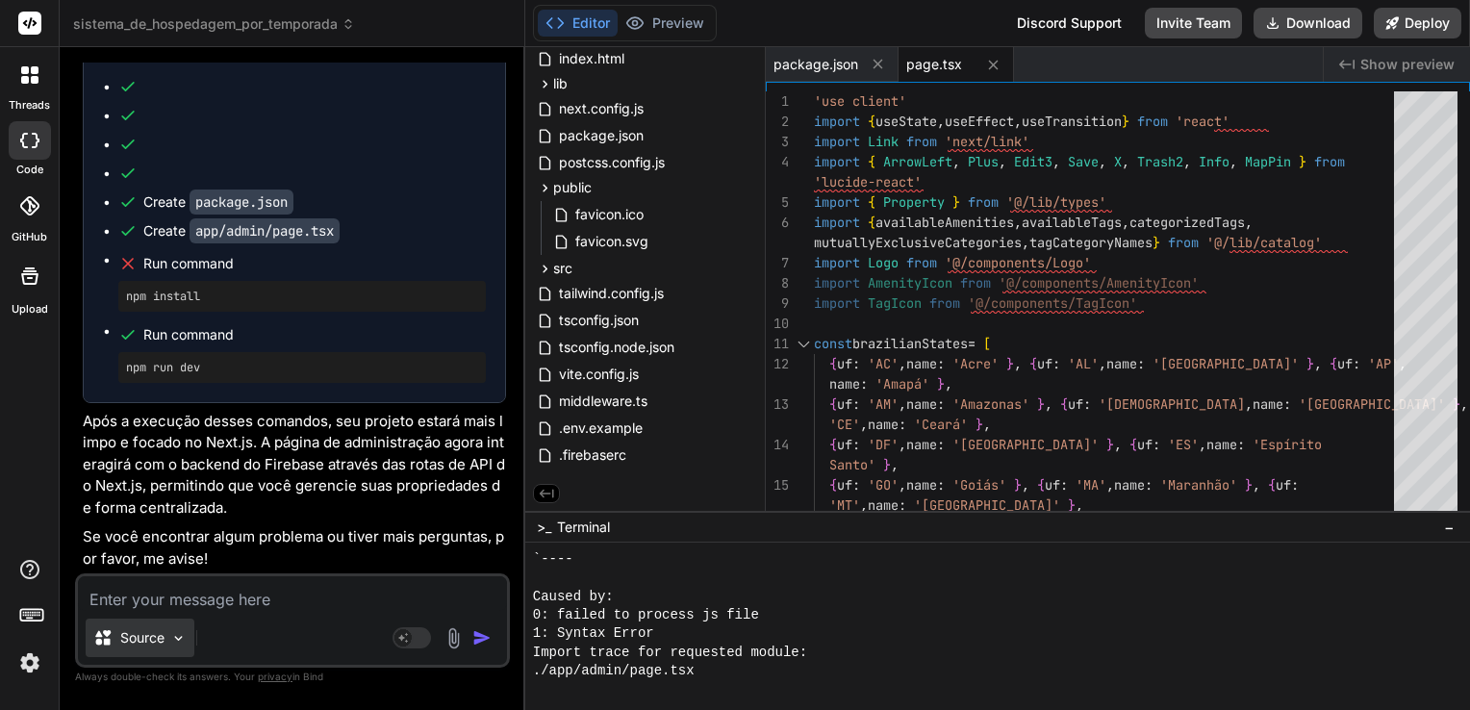
click at [173, 643] on img at bounding box center [178, 638] width 16 height 16
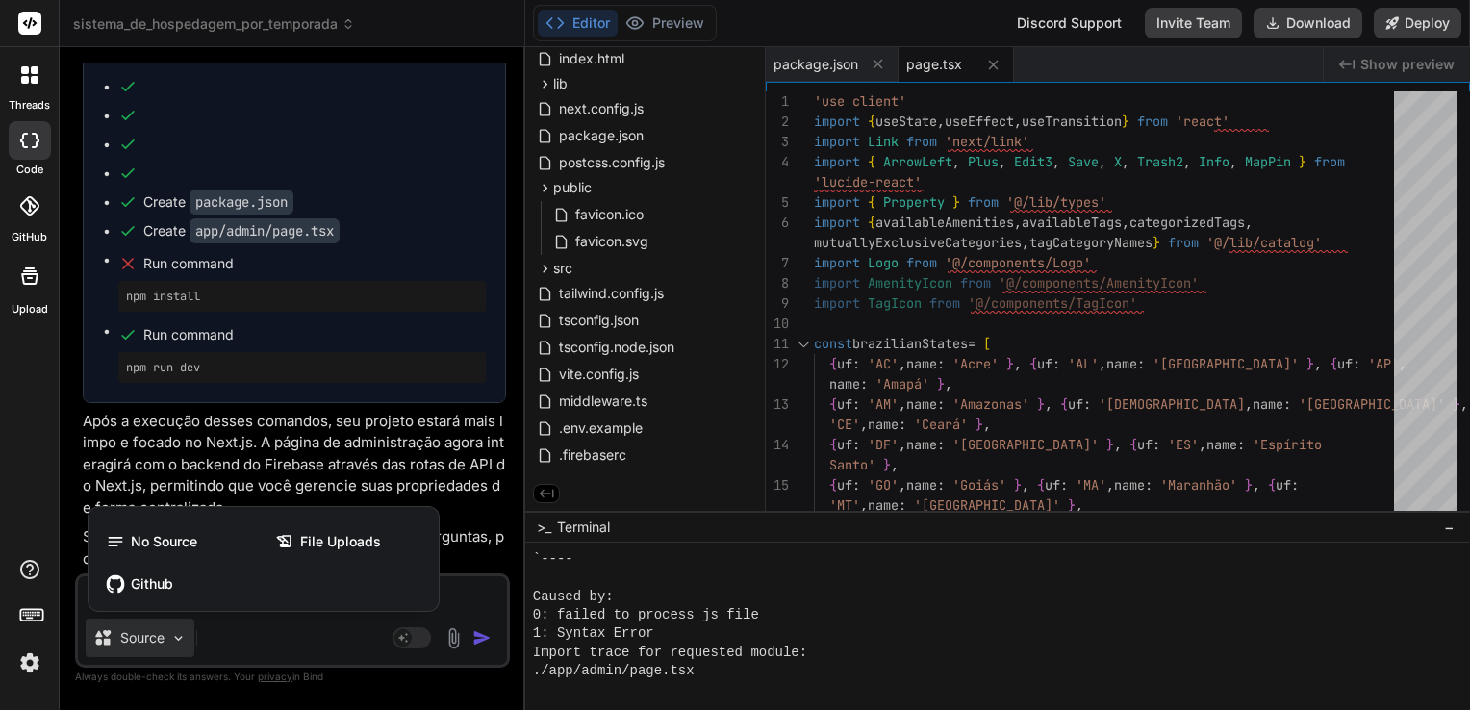
click at [188, 643] on div at bounding box center [735, 355] width 1470 height 710
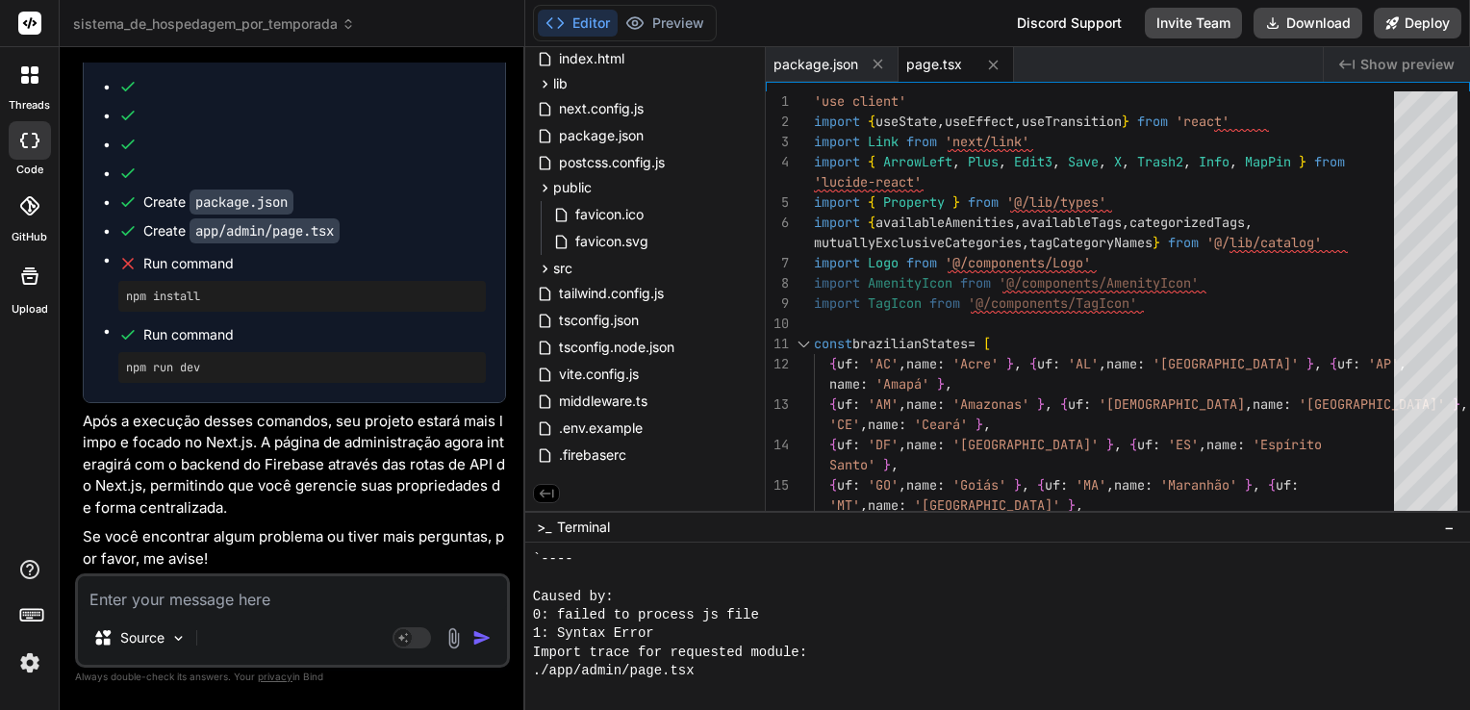
drag, startPoint x: 276, startPoint y: 644, endPoint x: 355, endPoint y: 648, distance: 79.0
click at [277, 644] on div "Source" at bounding box center [292, 641] width 429 height 46
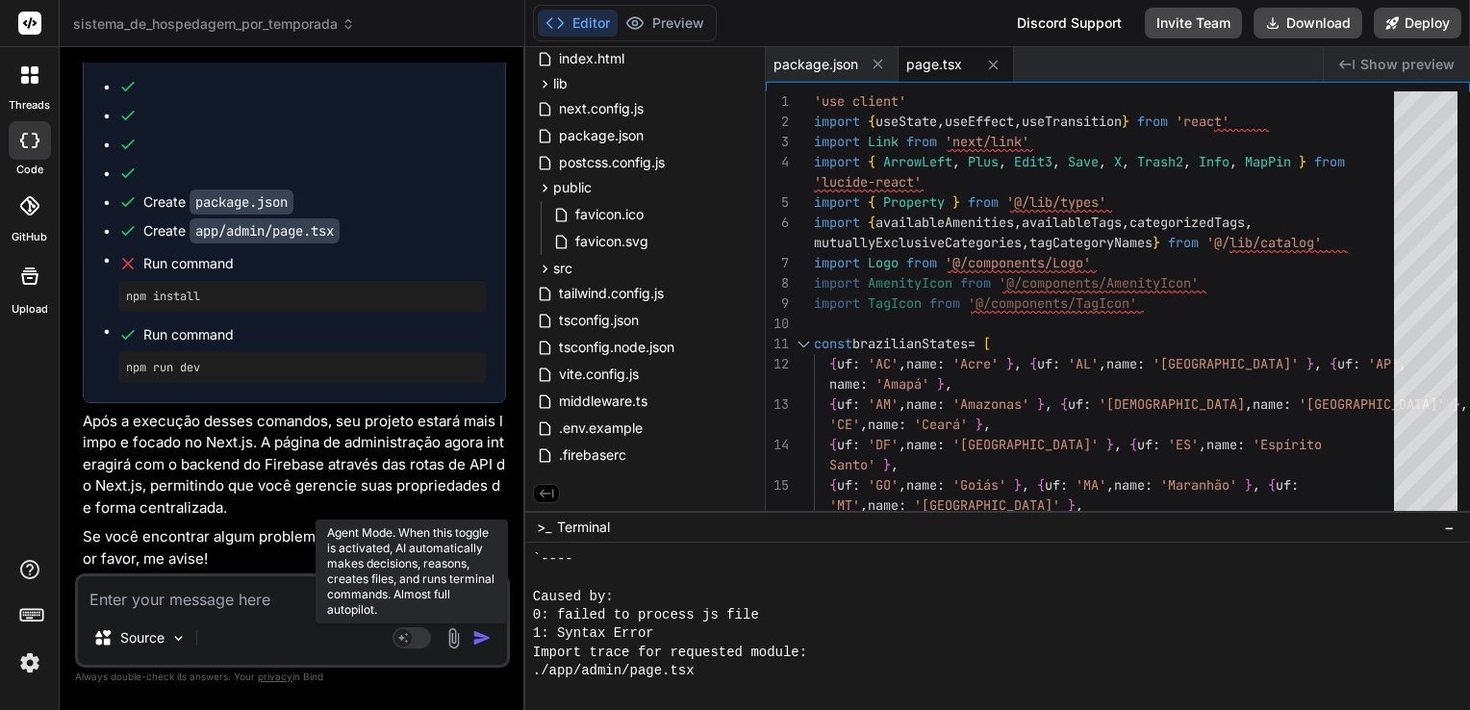
click at [413, 641] on rect at bounding box center [411, 637] width 38 height 21
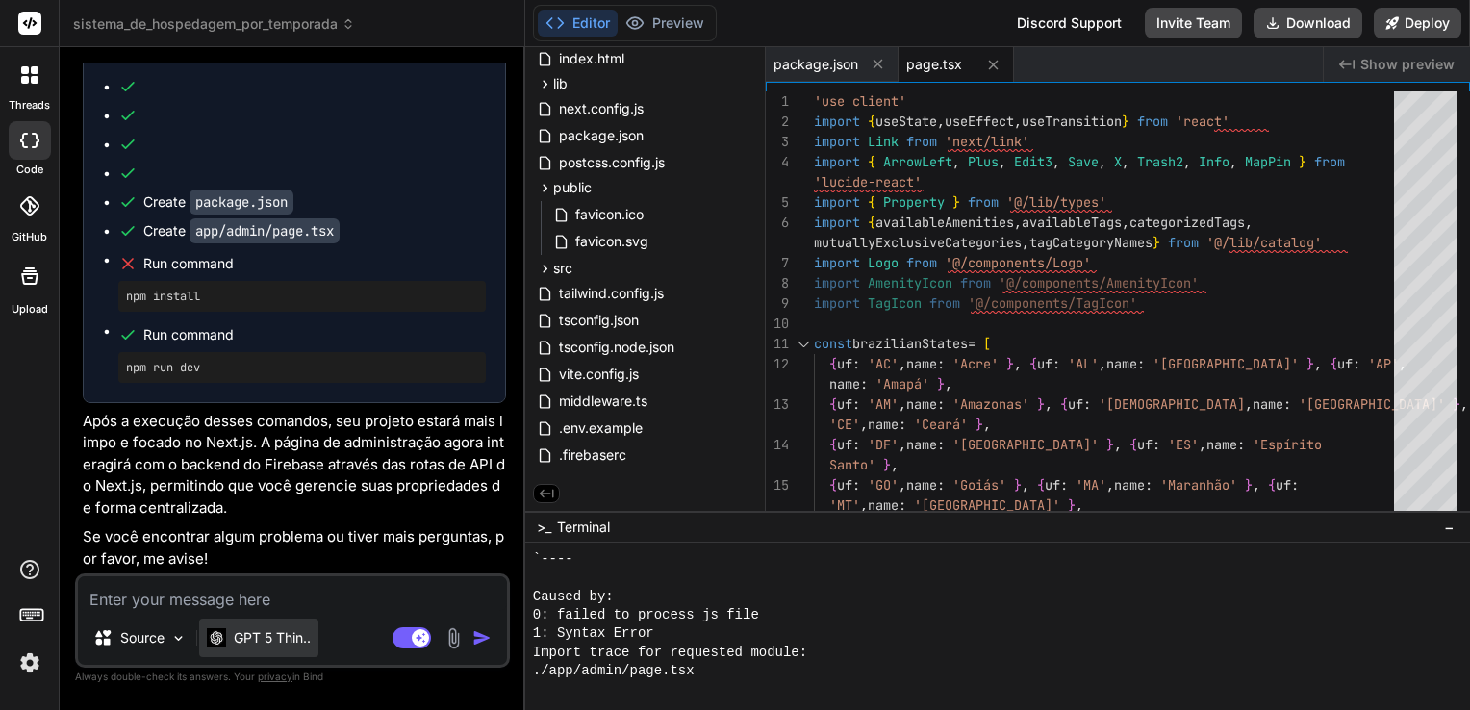
click at [318, 639] on div "GPT 5 Thin.." at bounding box center [258, 637] width 119 height 38
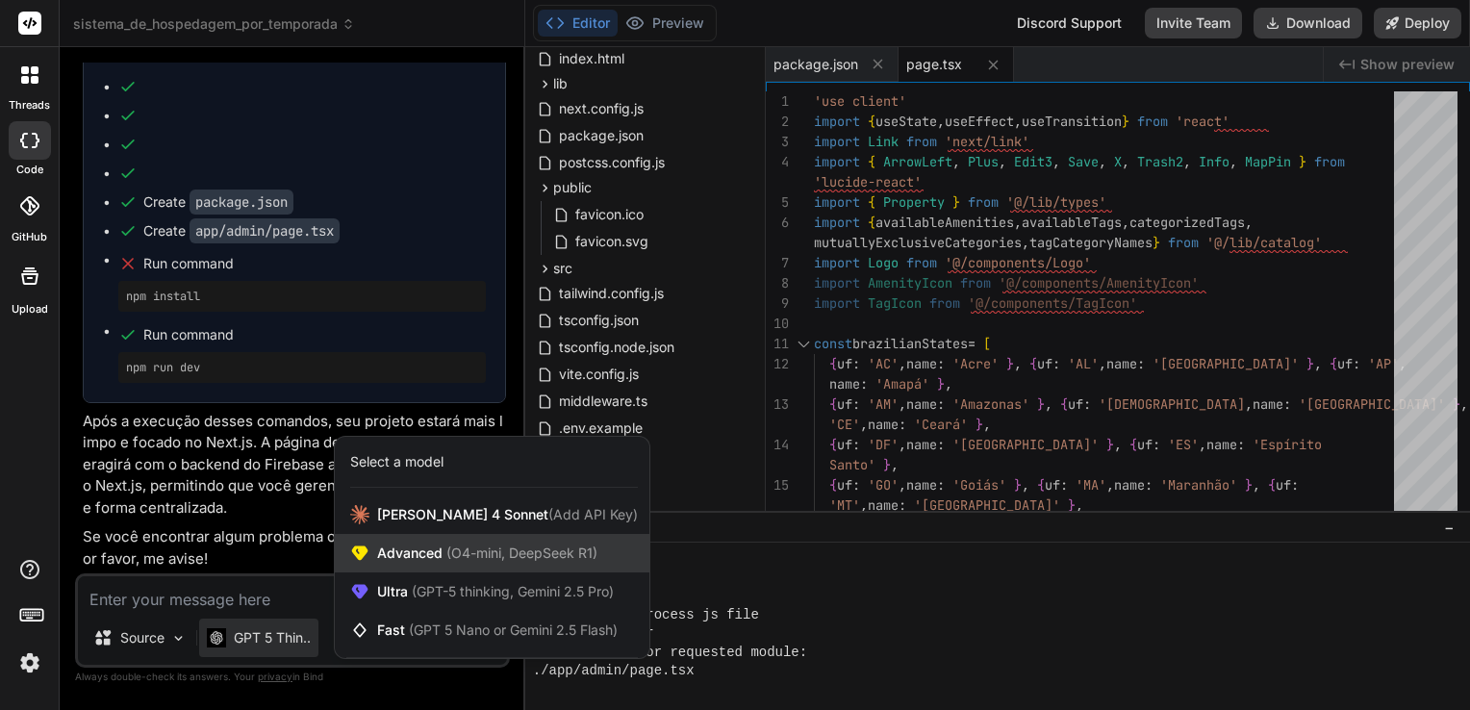
click at [416, 552] on span "Advanced (O4-mini, DeepSeek R1)" at bounding box center [487, 552] width 220 height 19
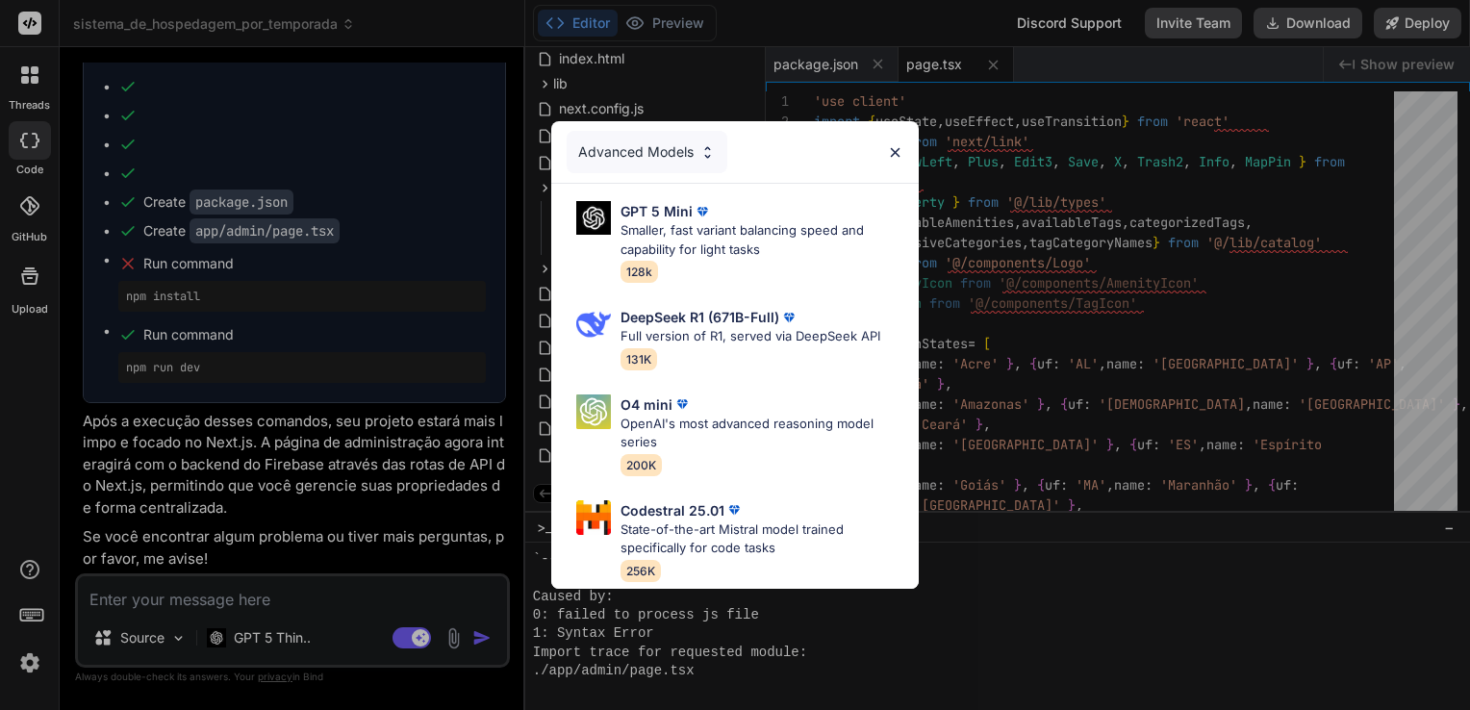
click at [698, 155] on div "Advanced Models" at bounding box center [647, 152] width 161 height 42
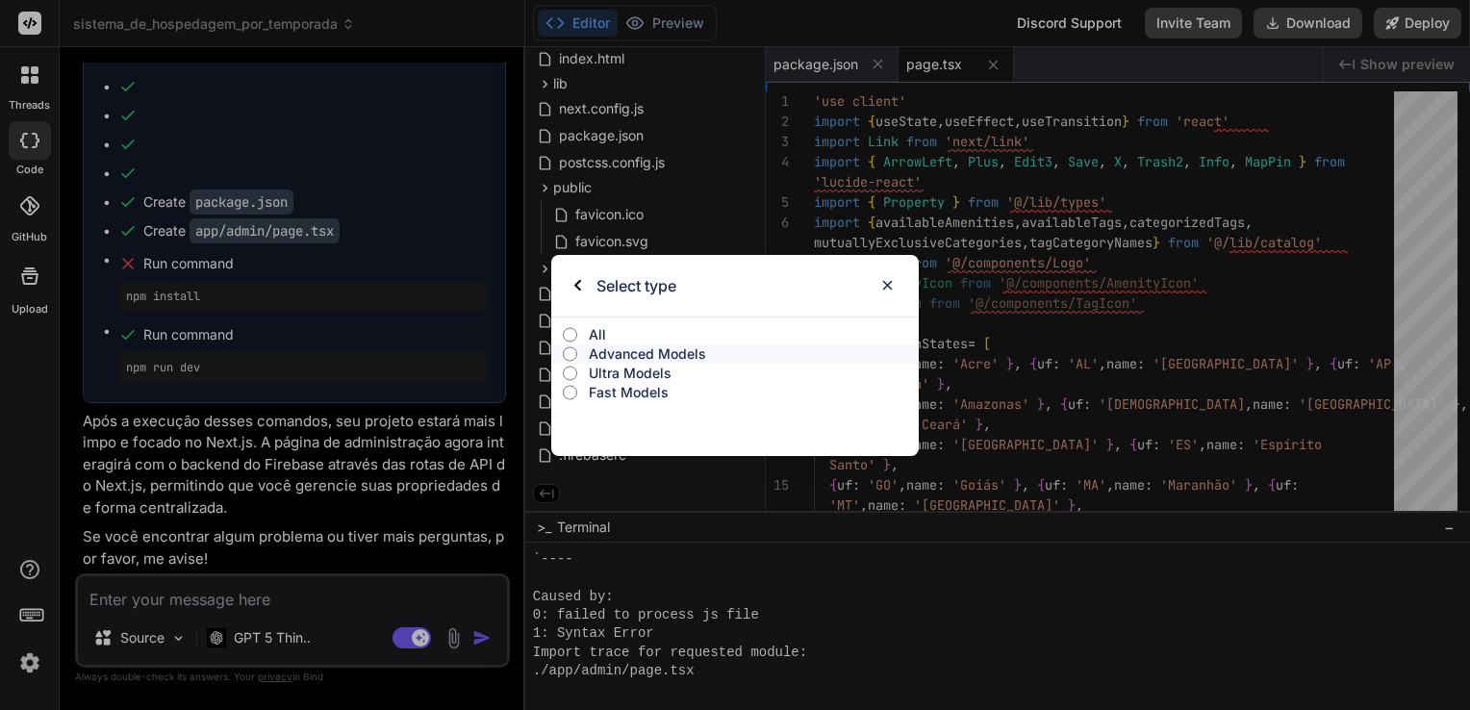
click at [630, 366] on p "Ultra Models" at bounding box center [754, 373] width 330 height 19
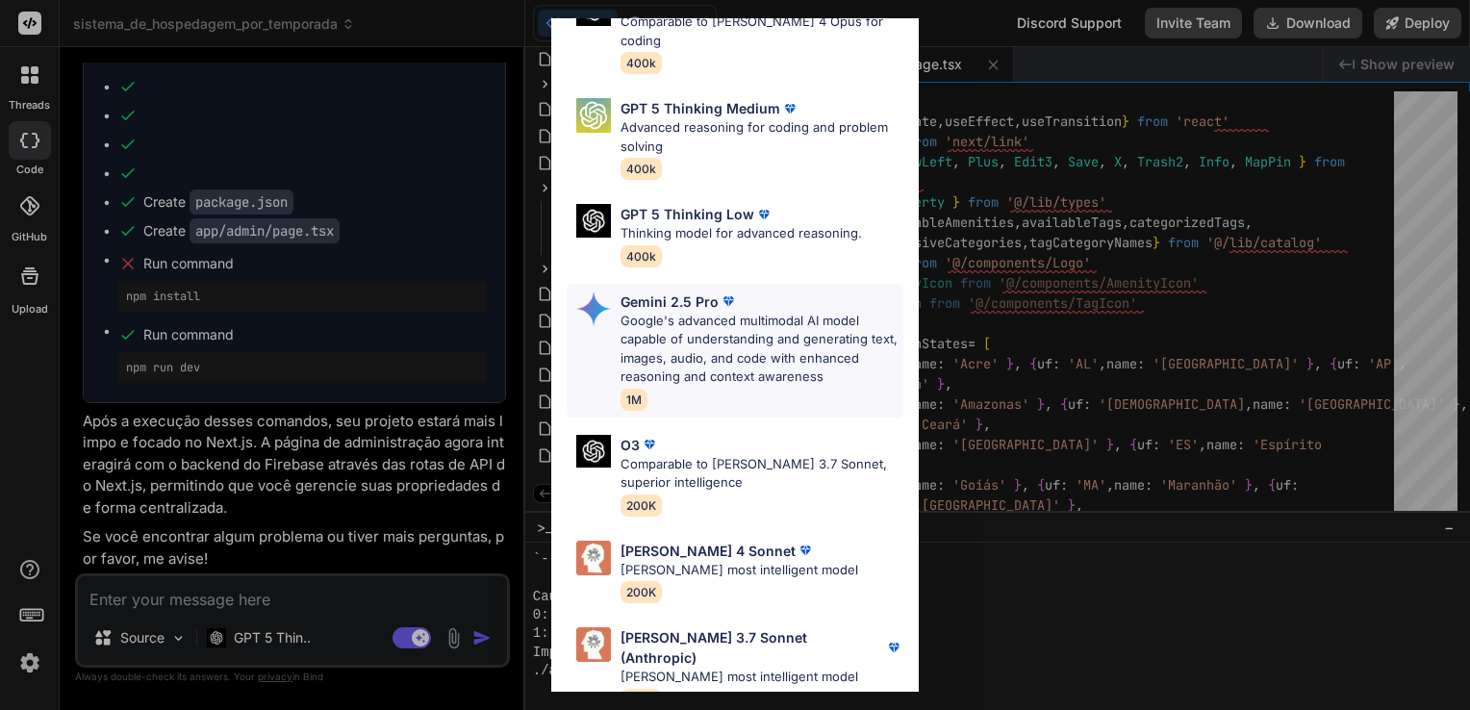
scroll to position [212, 0]
click at [666, 541] on p "[PERSON_NAME] 4 Sonnet" at bounding box center [707, 551] width 175 height 20
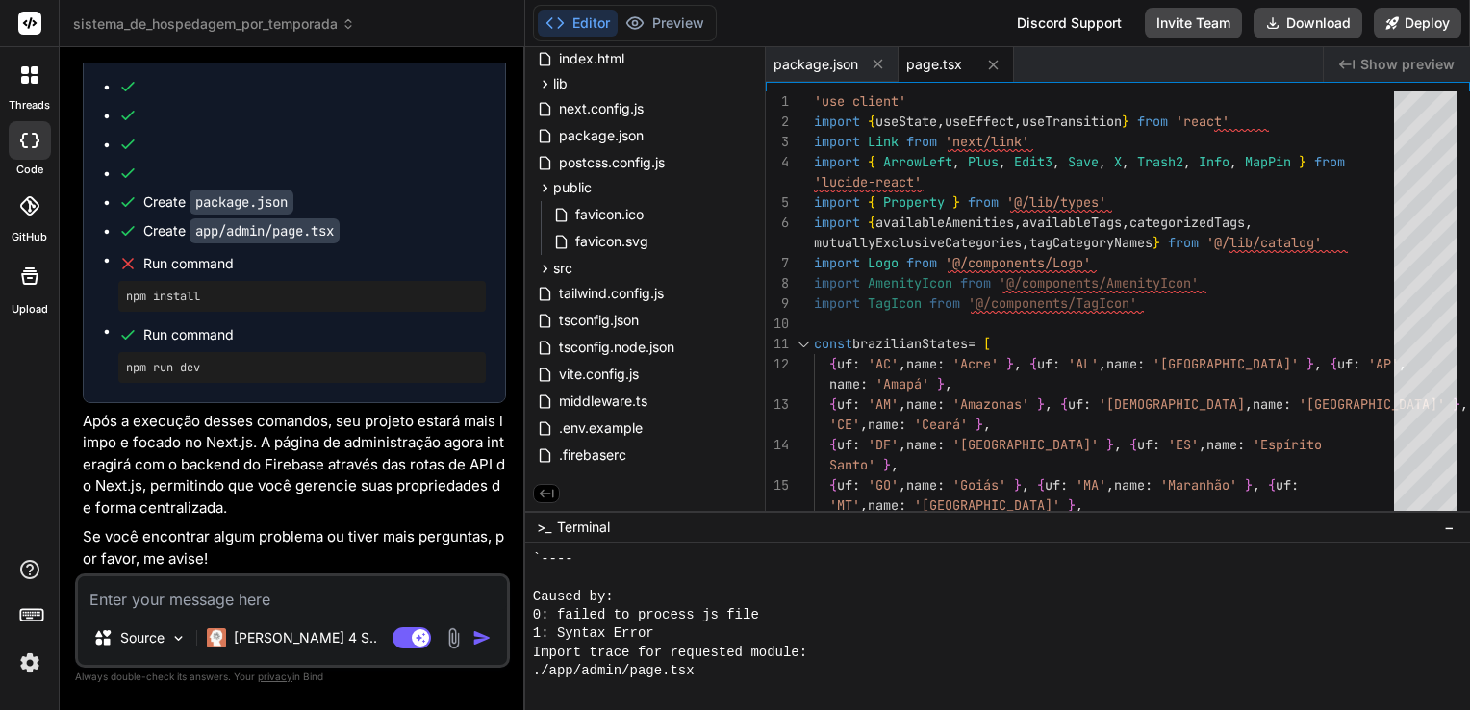
click at [323, 588] on textarea at bounding box center [292, 593] width 429 height 35
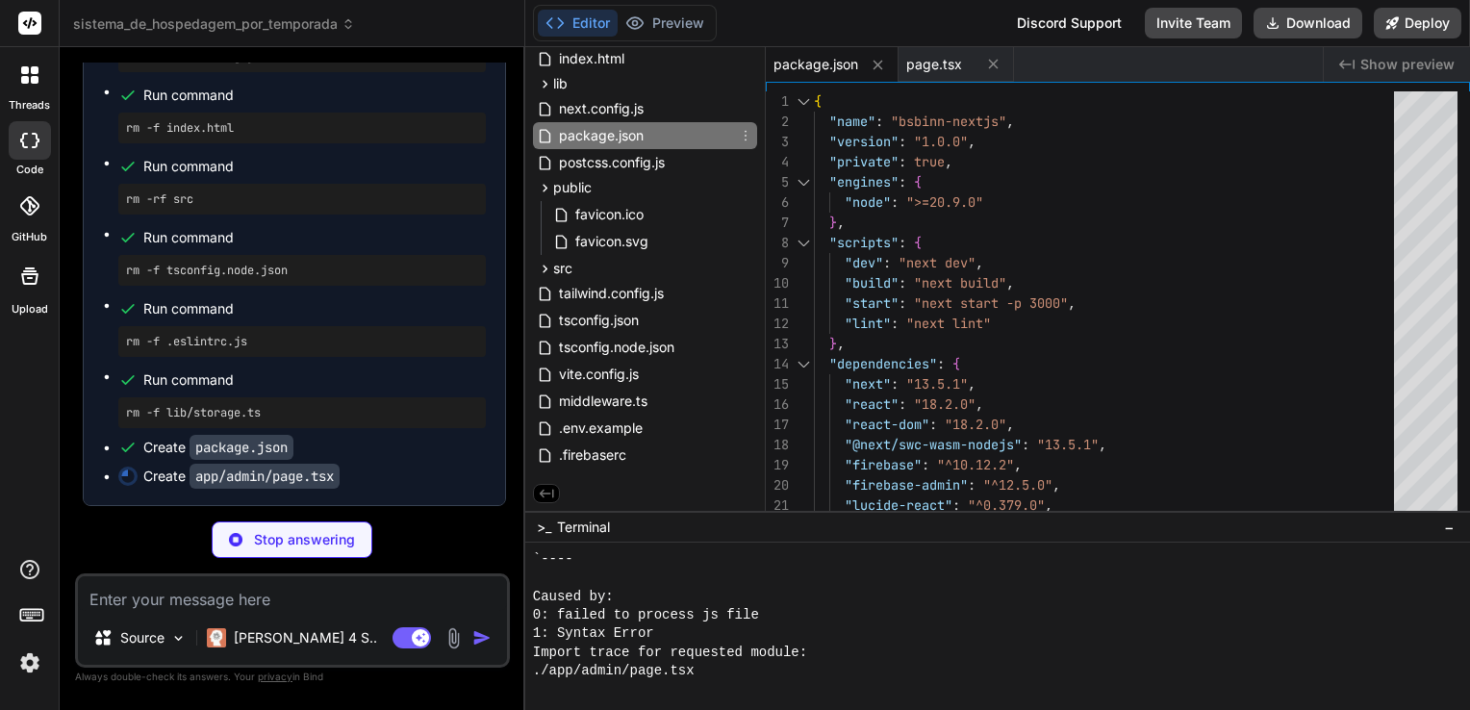
scroll to position [0, 0]
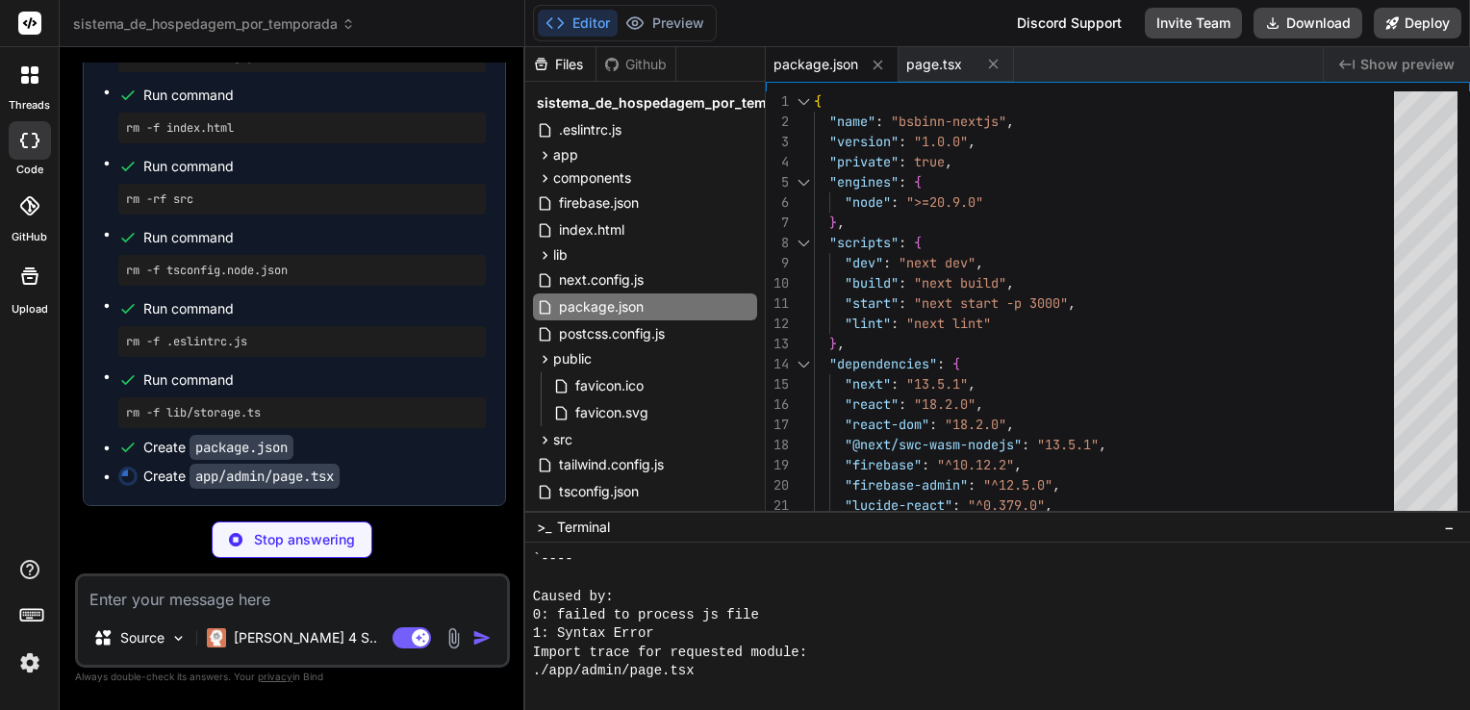
click at [642, 67] on div "Github" at bounding box center [635, 64] width 79 height 19
click at [542, 58] on icon at bounding box center [541, 64] width 12 height 13
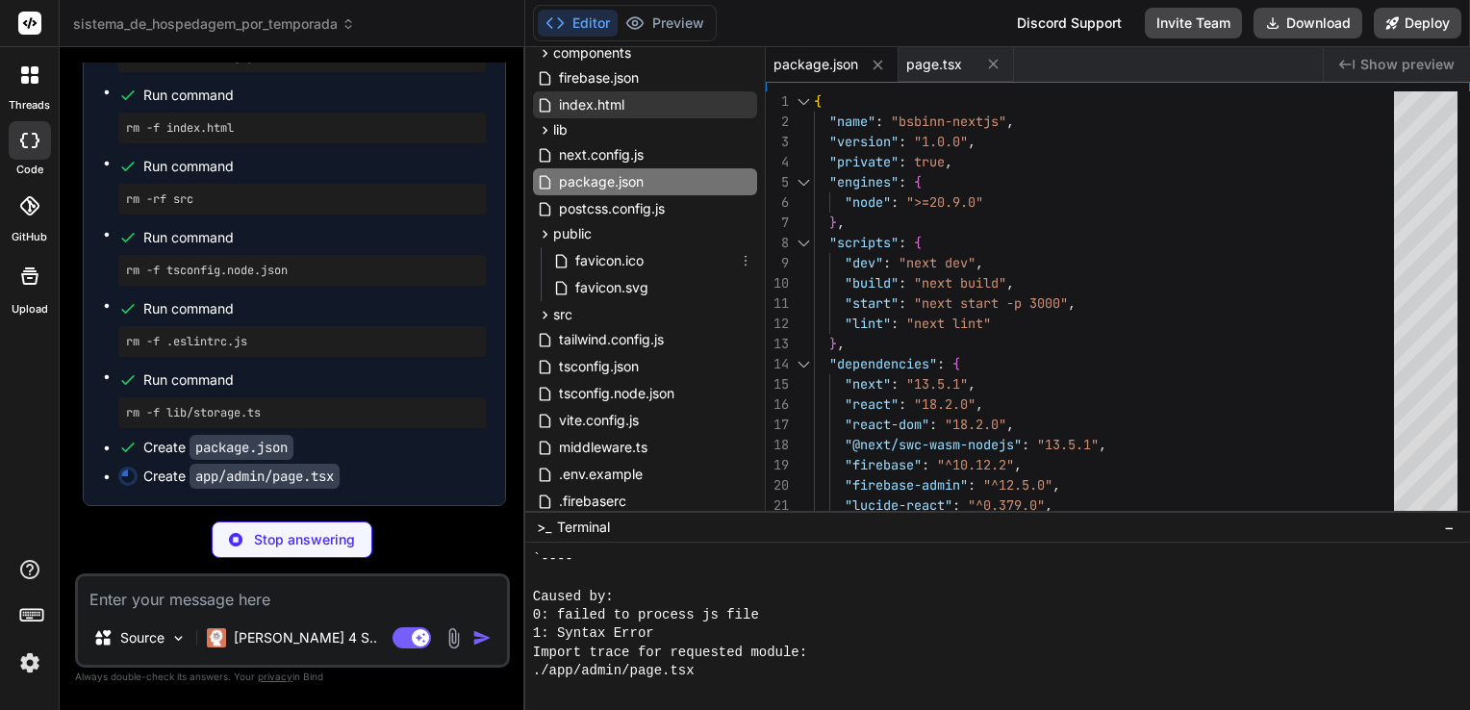
scroll to position [174, 0]
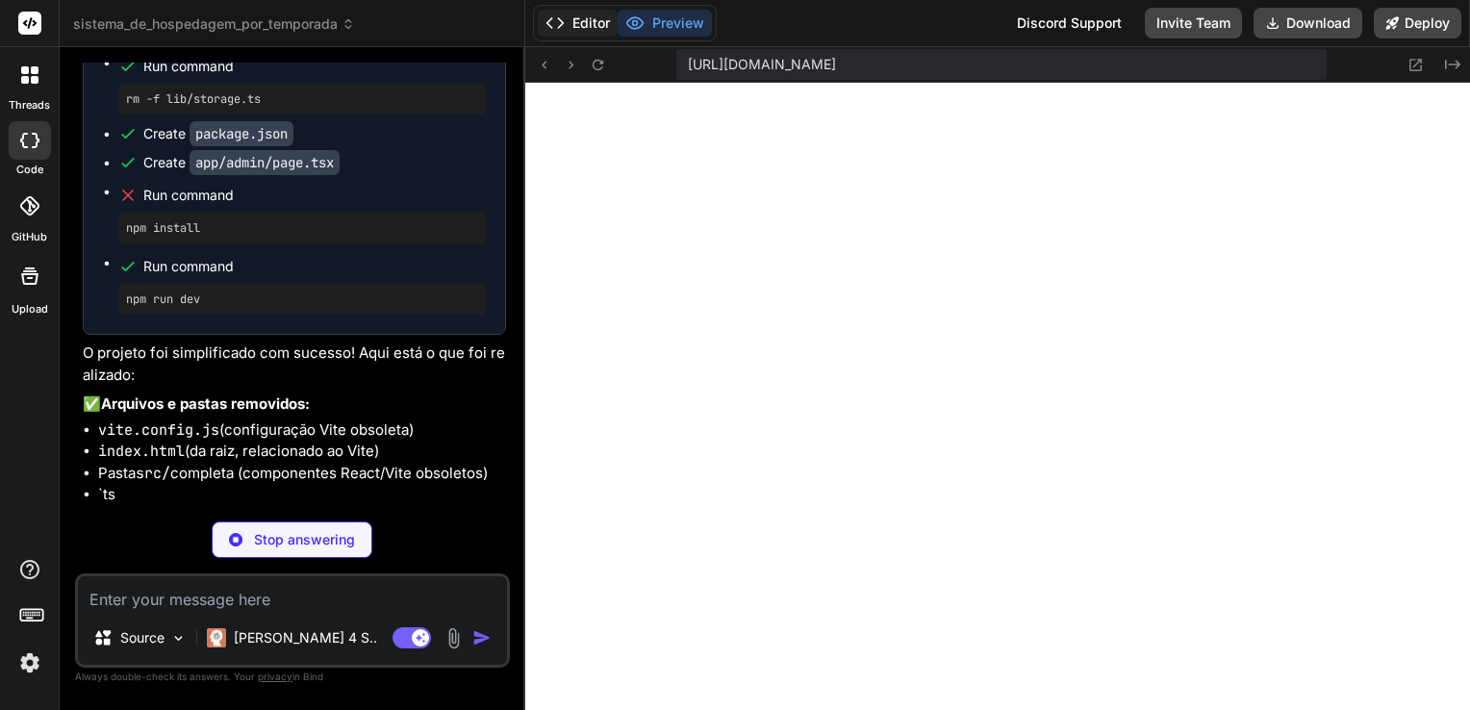
click at [580, 15] on button "Editor" at bounding box center [578, 23] width 80 height 27
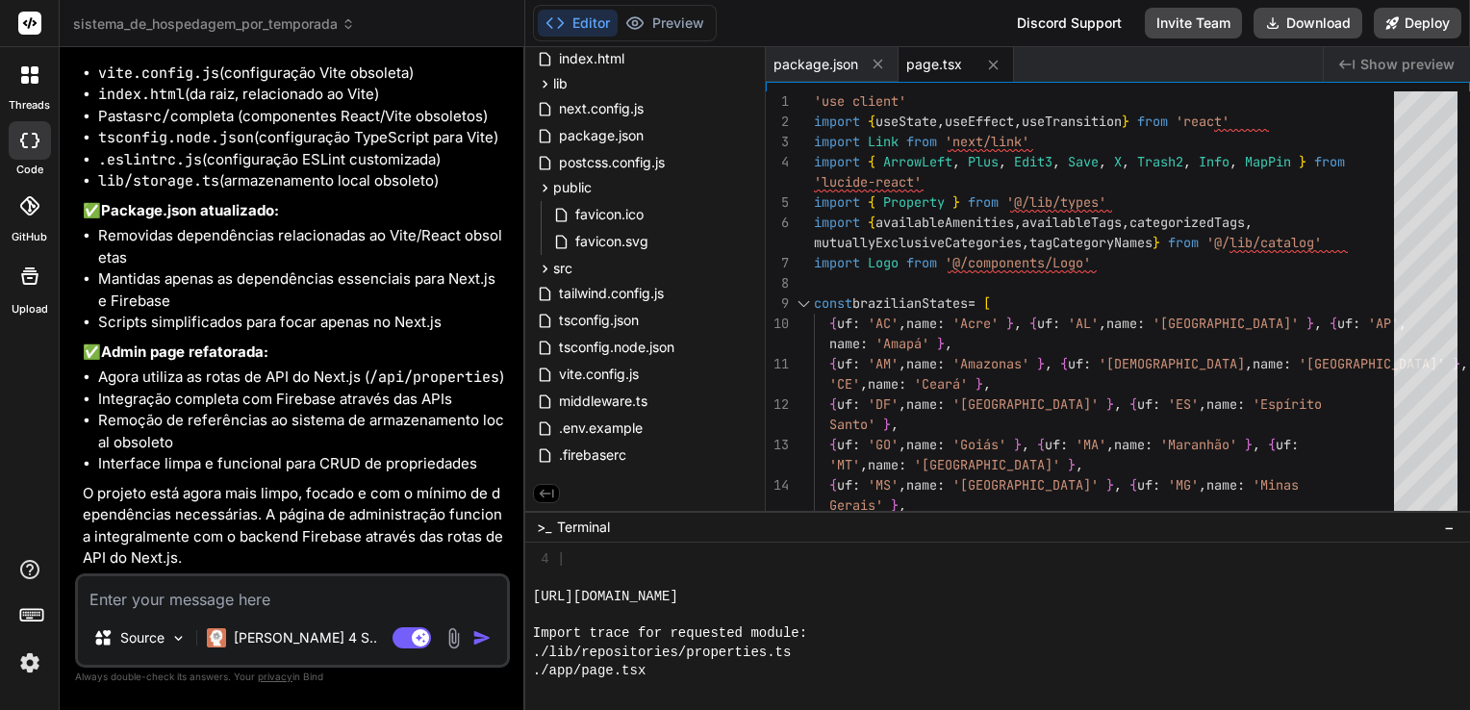
scroll to position [72492, 0]
click at [1302, 21] on button "Download" at bounding box center [1307, 23] width 109 height 31
click at [301, 594] on textarea at bounding box center [292, 593] width 429 height 35
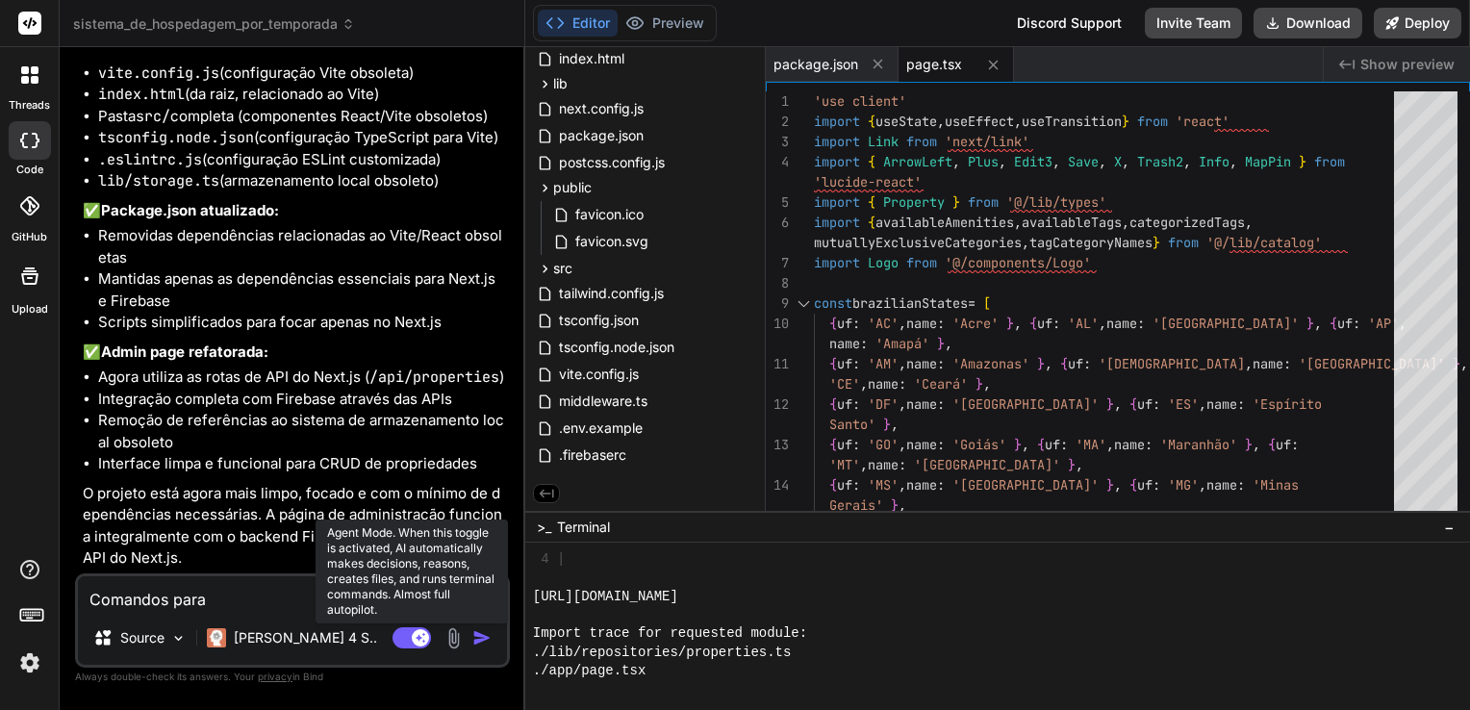
click at [410, 633] on rect at bounding box center [411, 637] width 38 height 21
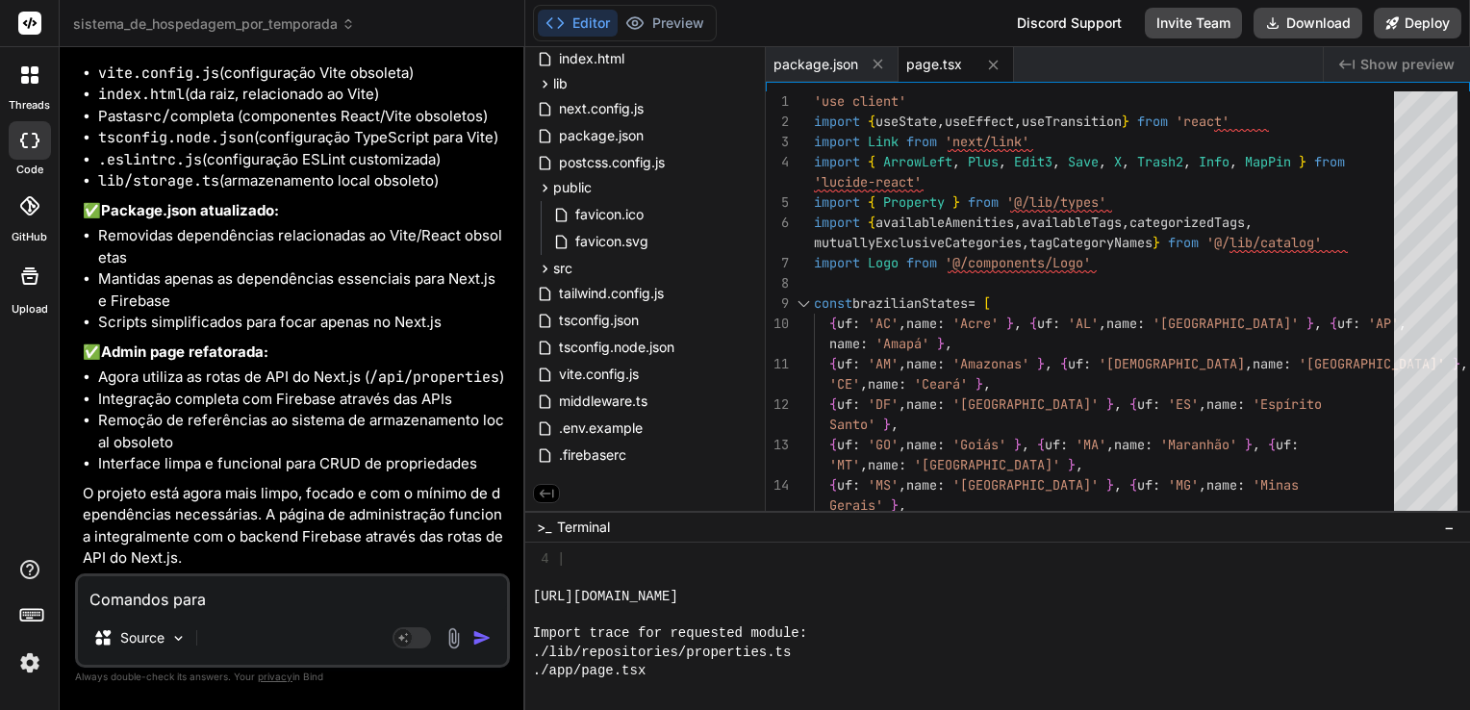
click at [268, 601] on textarea "Comandos para" at bounding box center [292, 593] width 429 height 35
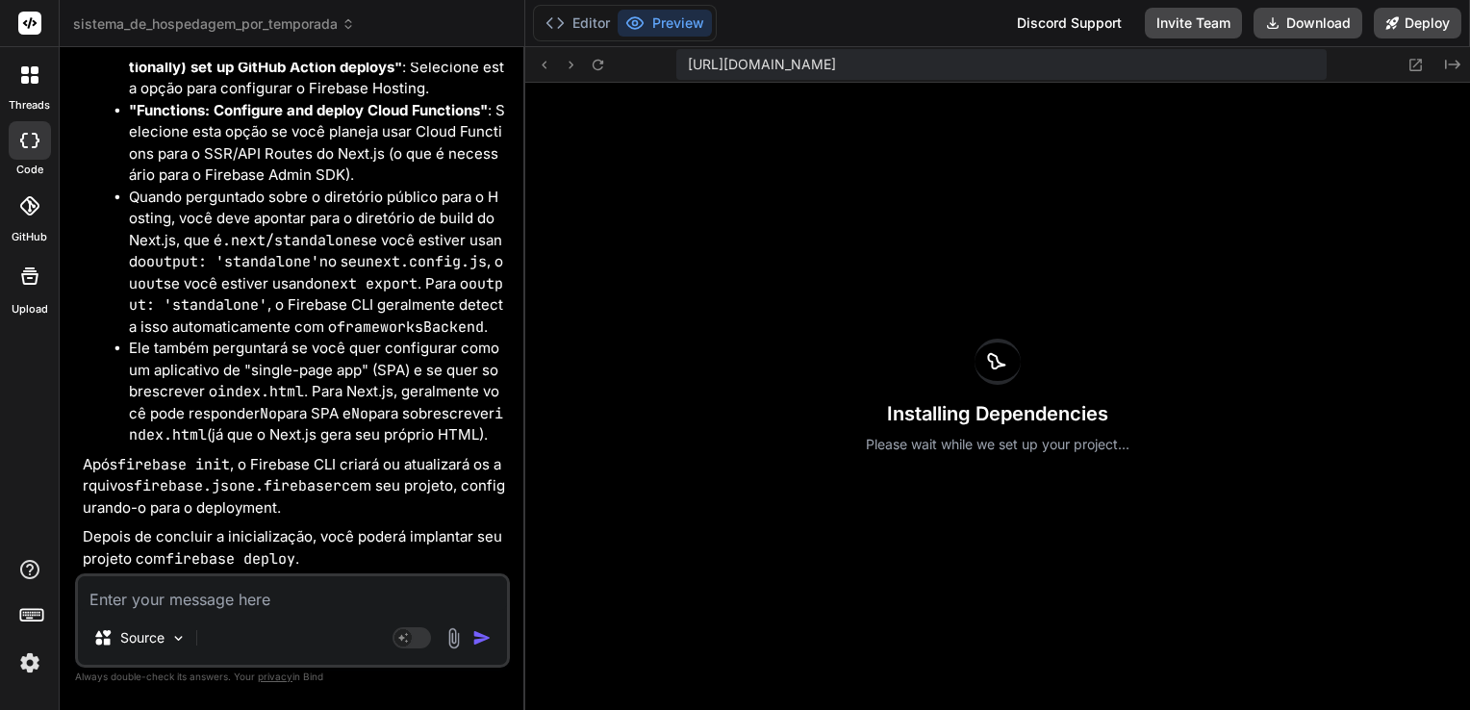
scroll to position [73427, 0]
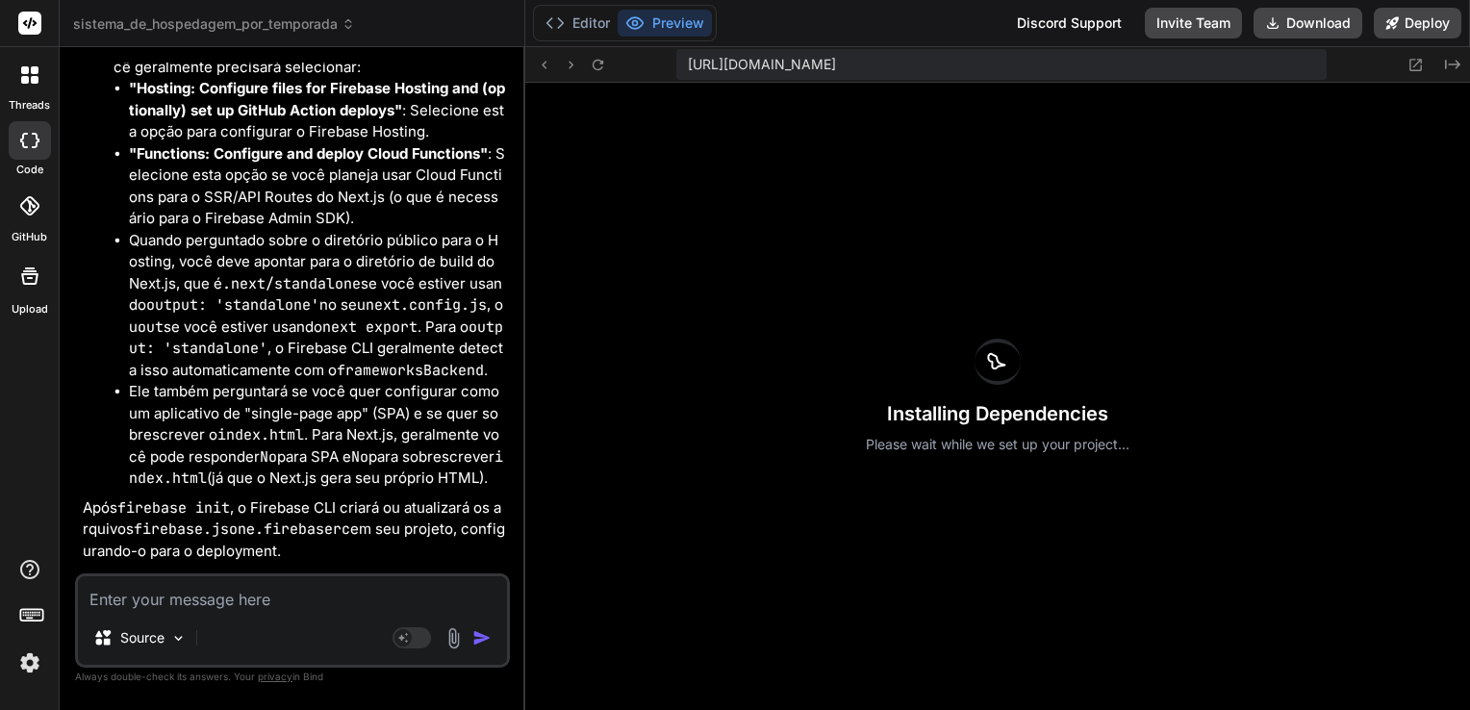
drag, startPoint x: 114, startPoint y: 246, endPoint x: 361, endPoint y: 243, distance: 246.3
click at [346, 605] on textarea at bounding box center [292, 593] width 429 height 35
paste textarea "O Windows PowerShell Copyright (C) Microsoft Corporation. Todos os direitos res…"
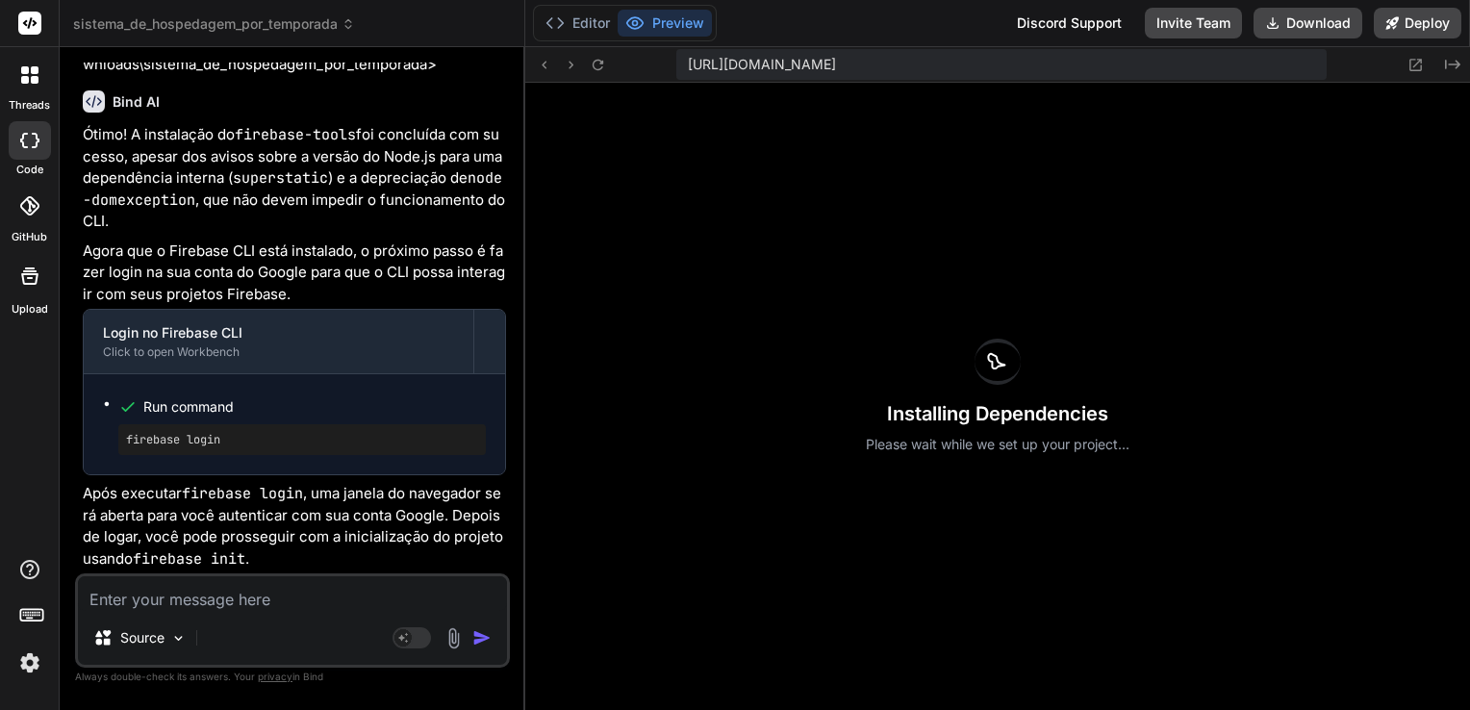
scroll to position [74752, 0]
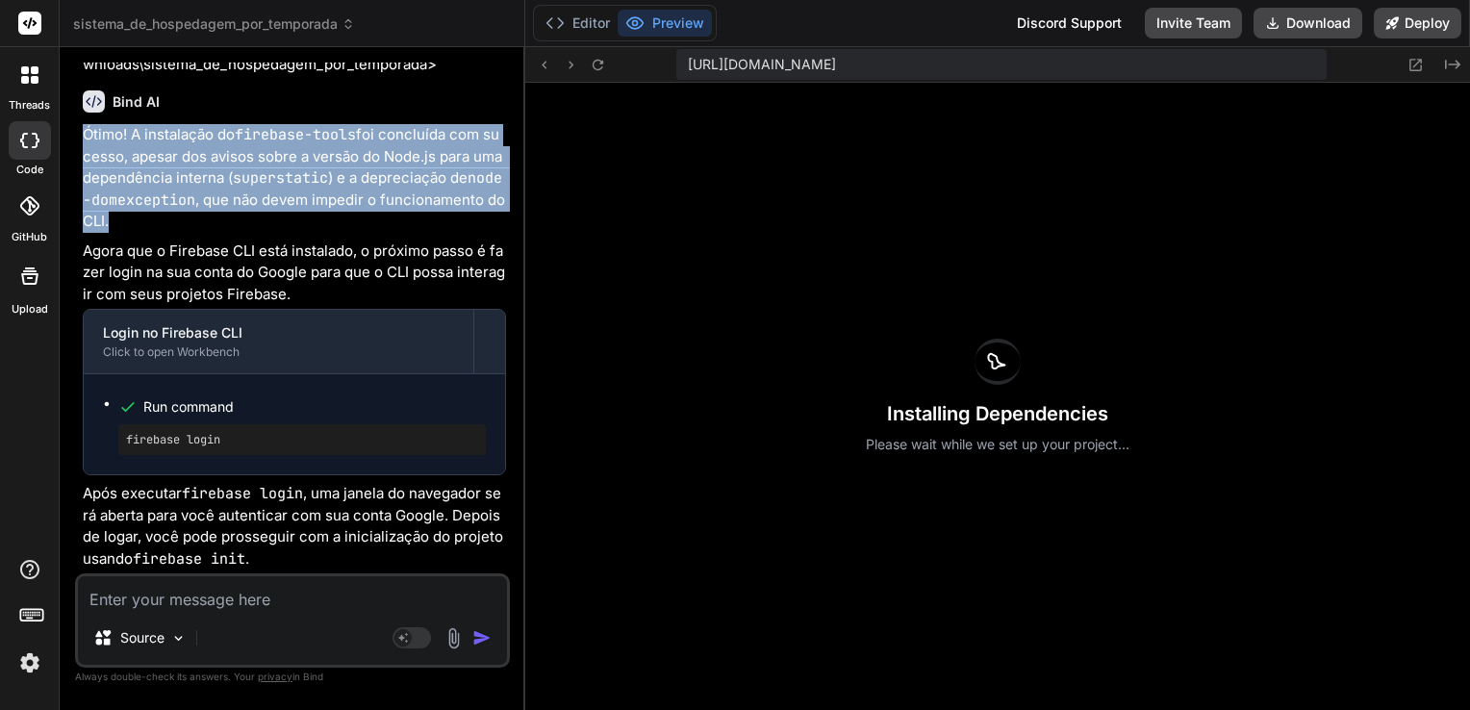
drag, startPoint x: 150, startPoint y: 226, endPoint x: 86, endPoint y: 140, distance: 107.2
click at [86, 140] on p "Ótimo! A instalação do firebase-tools foi concluída com sucesso, apesar dos avi…" at bounding box center [294, 178] width 423 height 109
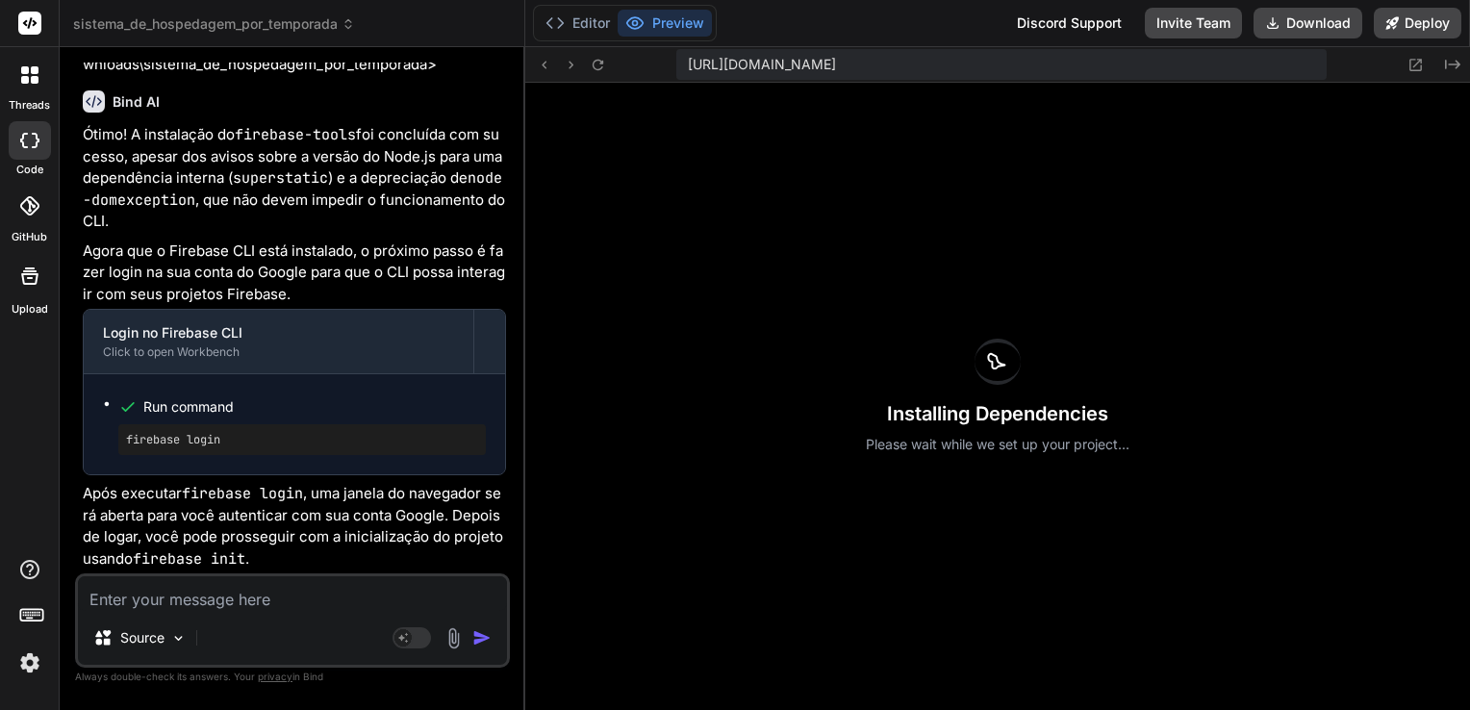
click at [294, 602] on textarea at bounding box center [292, 593] width 429 height 35
paste textarea "Ótimo! A instalação do firebase-tools foi concluída com sucesso, apesar dos avi…"
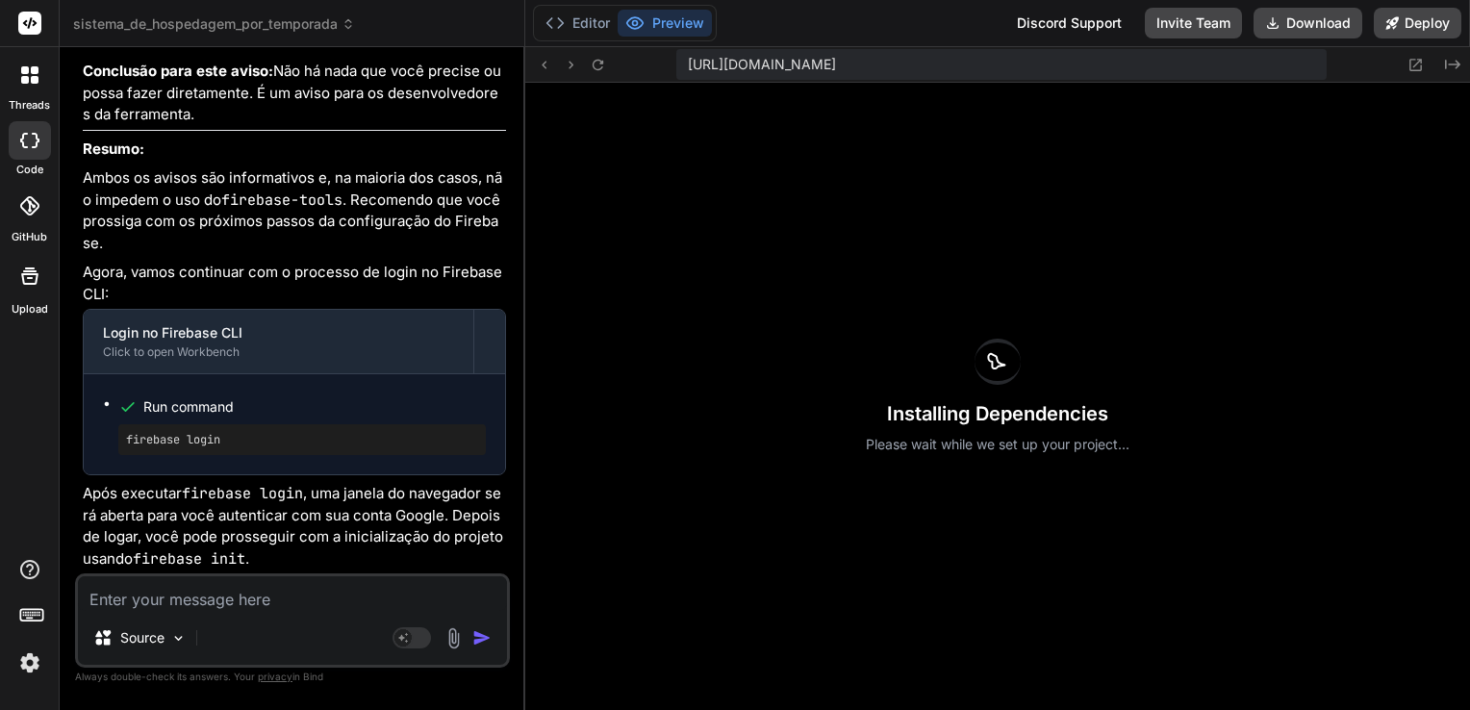
scroll to position [76702, 0]
drag, startPoint x: 225, startPoint y: 441, endPoint x: 119, endPoint y: 441, distance: 105.8
click at [119, 441] on div "firebase login" at bounding box center [301, 439] width 367 height 31
click at [231, 594] on textarea at bounding box center [292, 593] width 429 height 35
paste textarea "Already logged in as [EMAIL_ADDRESS][DOMAIN_NAME]"
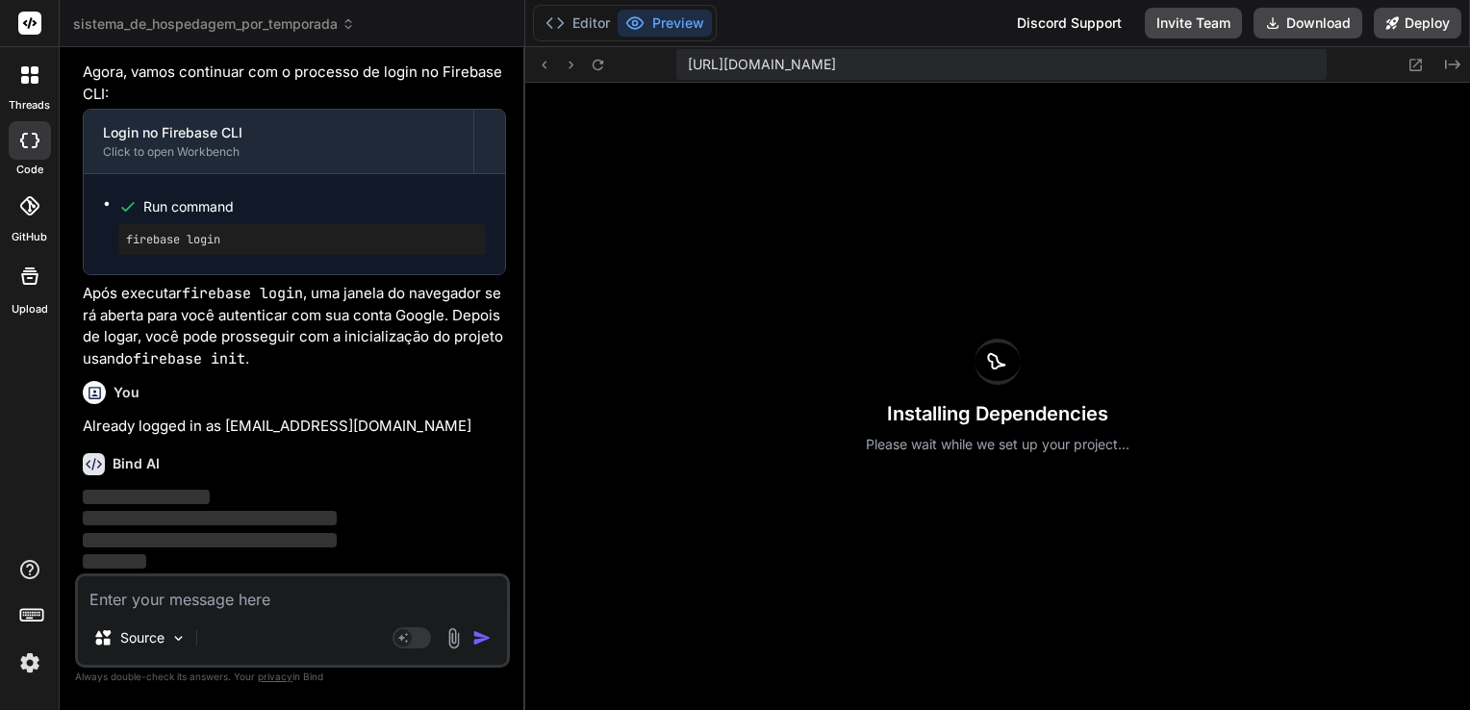
scroll to position [76833, 0]
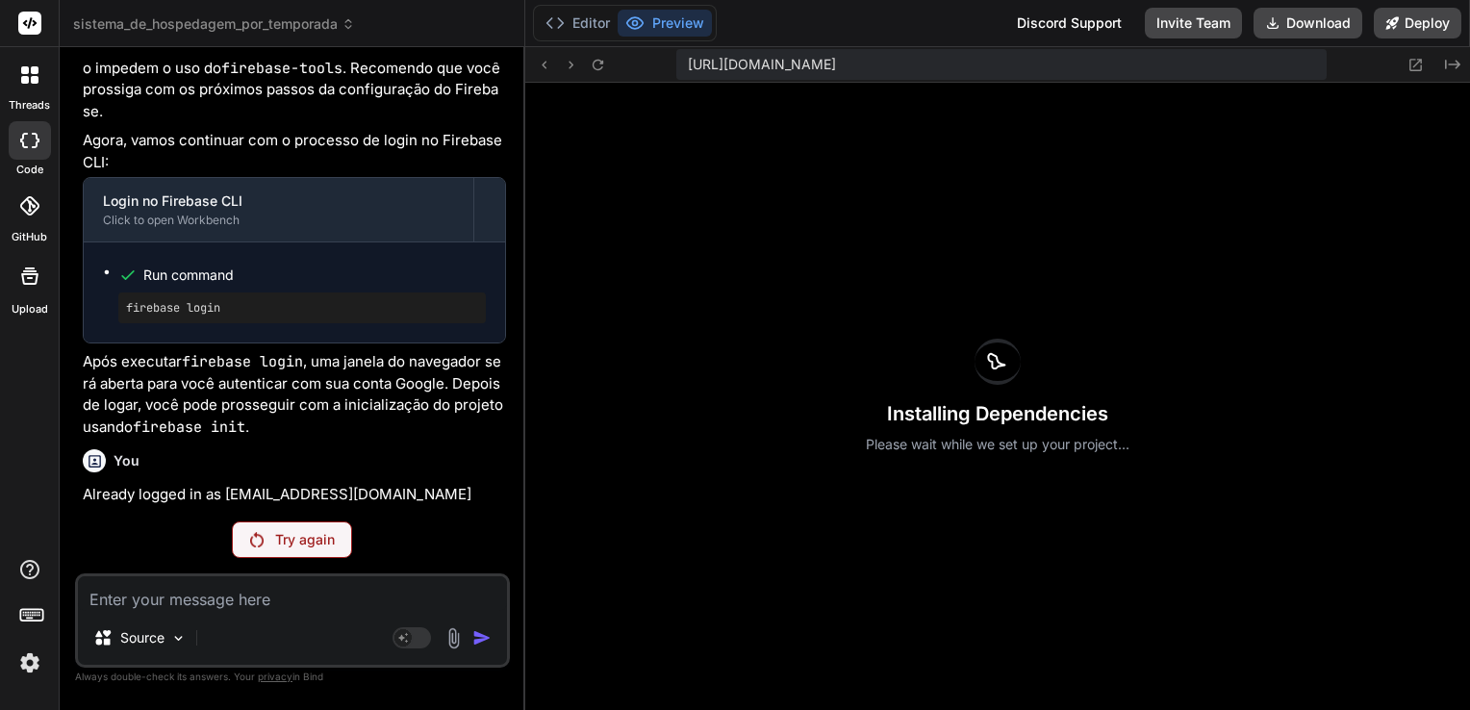
click at [269, 538] on div "Try again" at bounding box center [292, 539] width 120 height 37
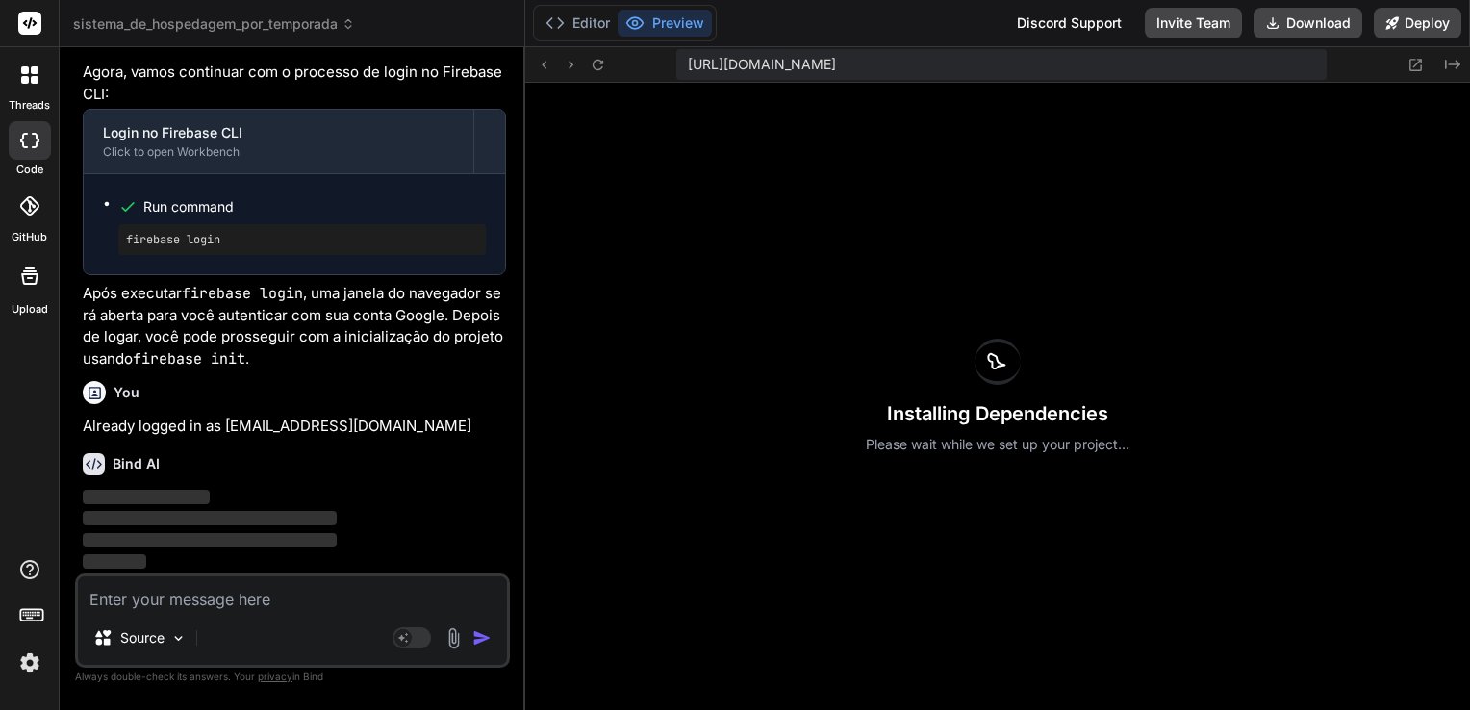
scroll to position [76902, 0]
click at [27, 666] on img at bounding box center [29, 662] width 33 height 33
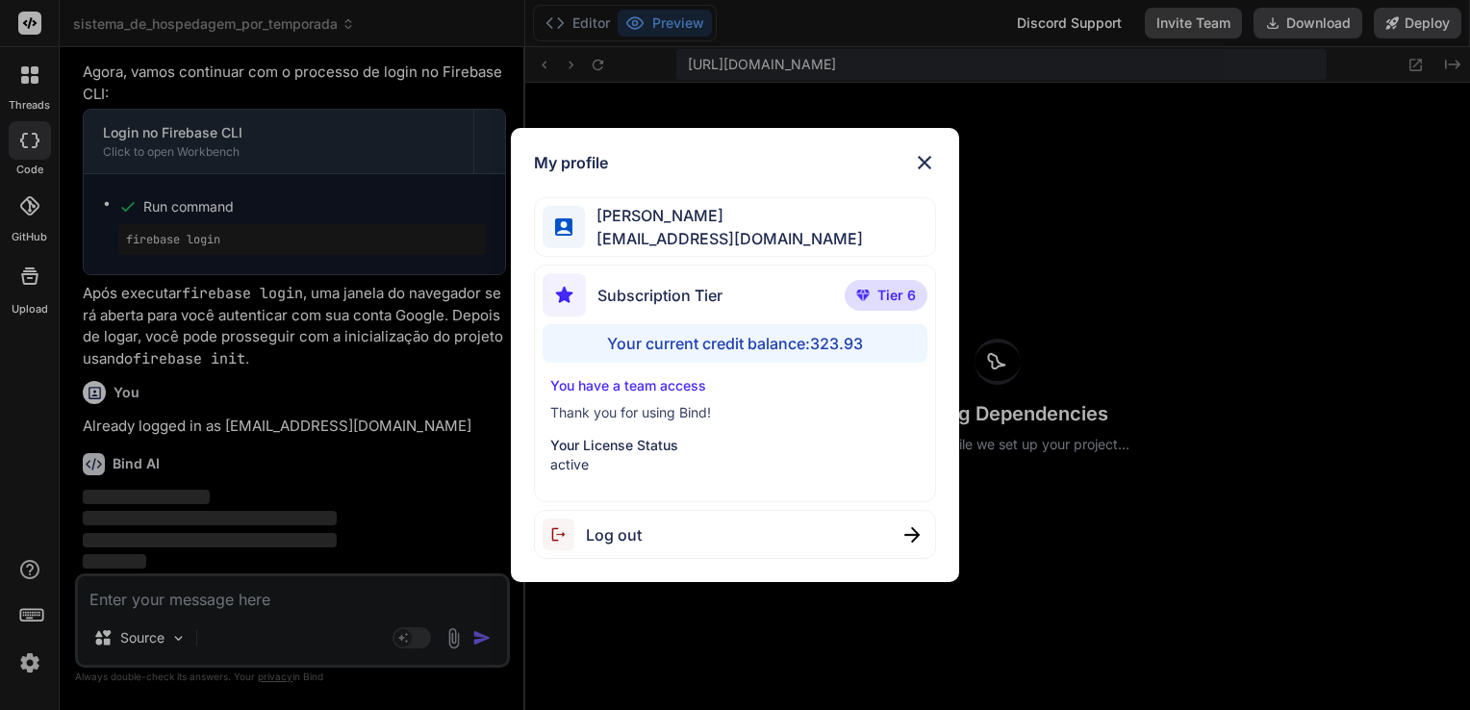
click at [404, 378] on div "My profile [PERSON_NAME] [EMAIL_ADDRESS][DOMAIN_NAME] Subscription Tier Tier 6 …" at bounding box center [735, 355] width 1470 height 710
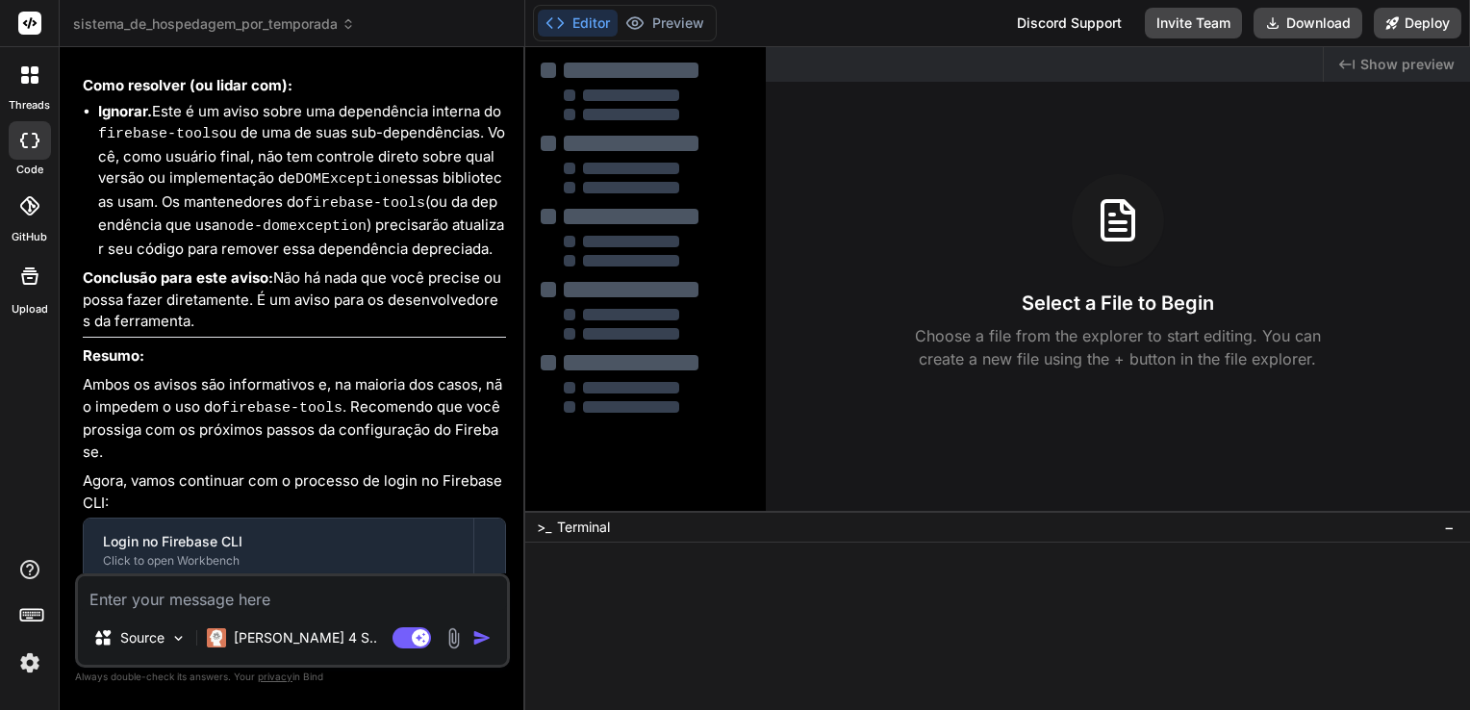
type textarea "x"
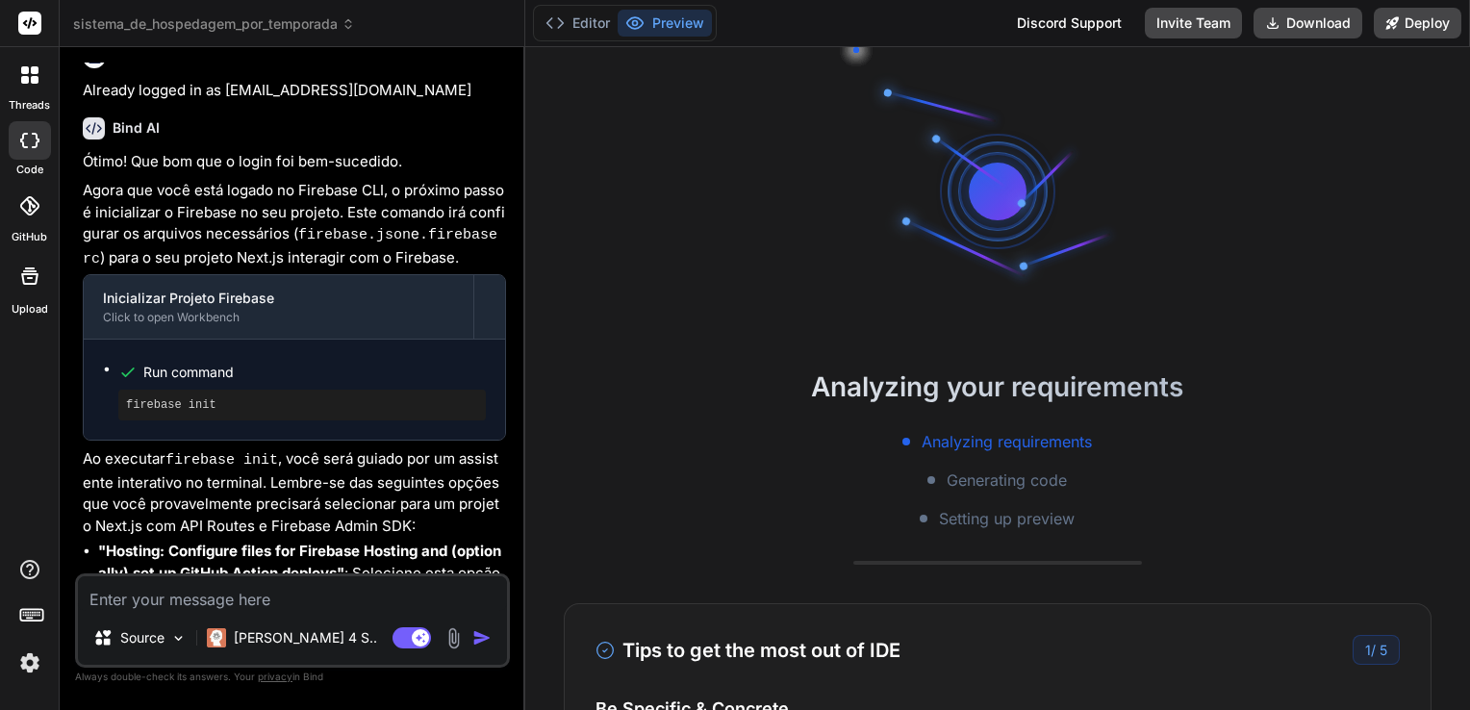
scroll to position [5752, 0]
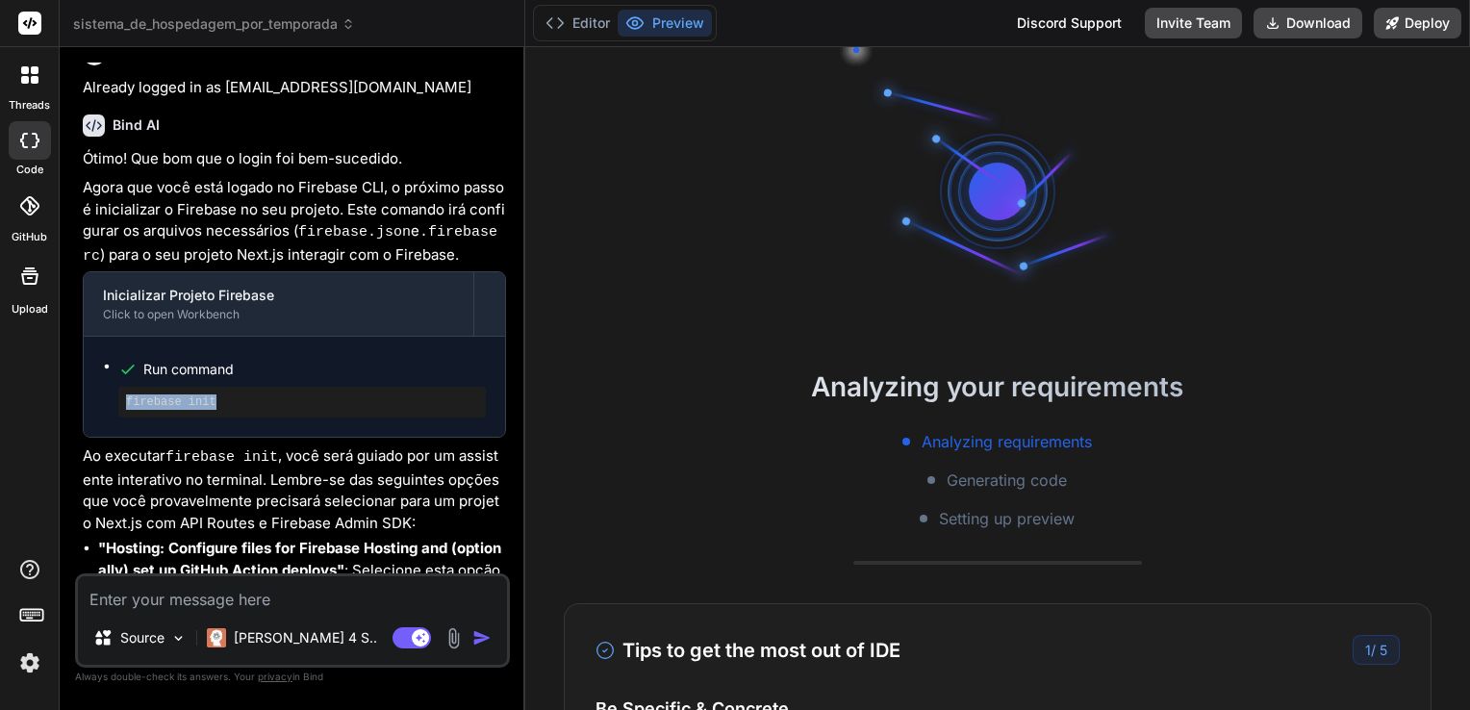
copy pre "firebase init"
drag, startPoint x: 224, startPoint y: 302, endPoint x: 116, endPoint y: 301, distance: 107.7
click at [116, 356] on ul "Run command firebase init" at bounding box center [294, 387] width 383 height 62
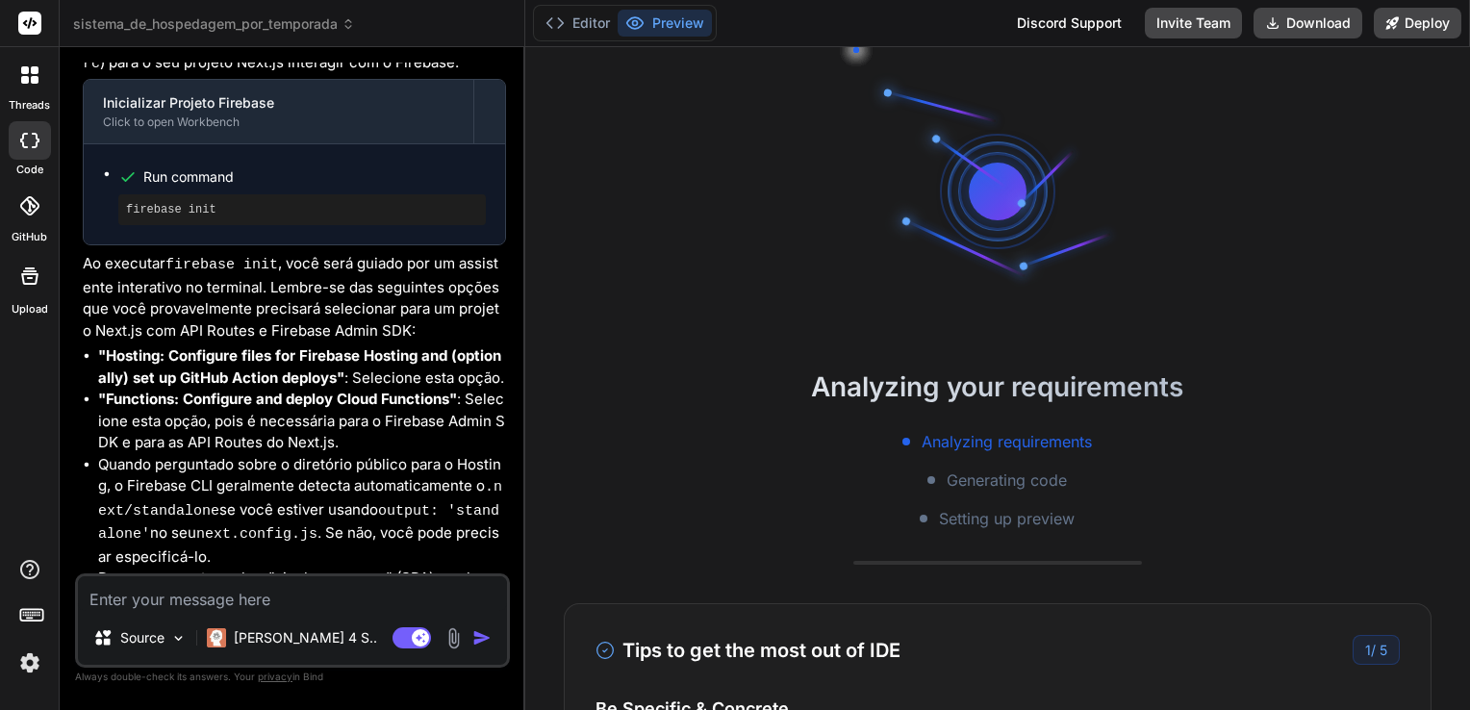
click at [350, 593] on textarea at bounding box center [292, 593] width 429 height 35
paste textarea "You're about to initialize a Firebase project in this directory: C:\Users\angel…"
type textarea "You're about to initialize a Firebase project in this directory: C:\Users\angel…"
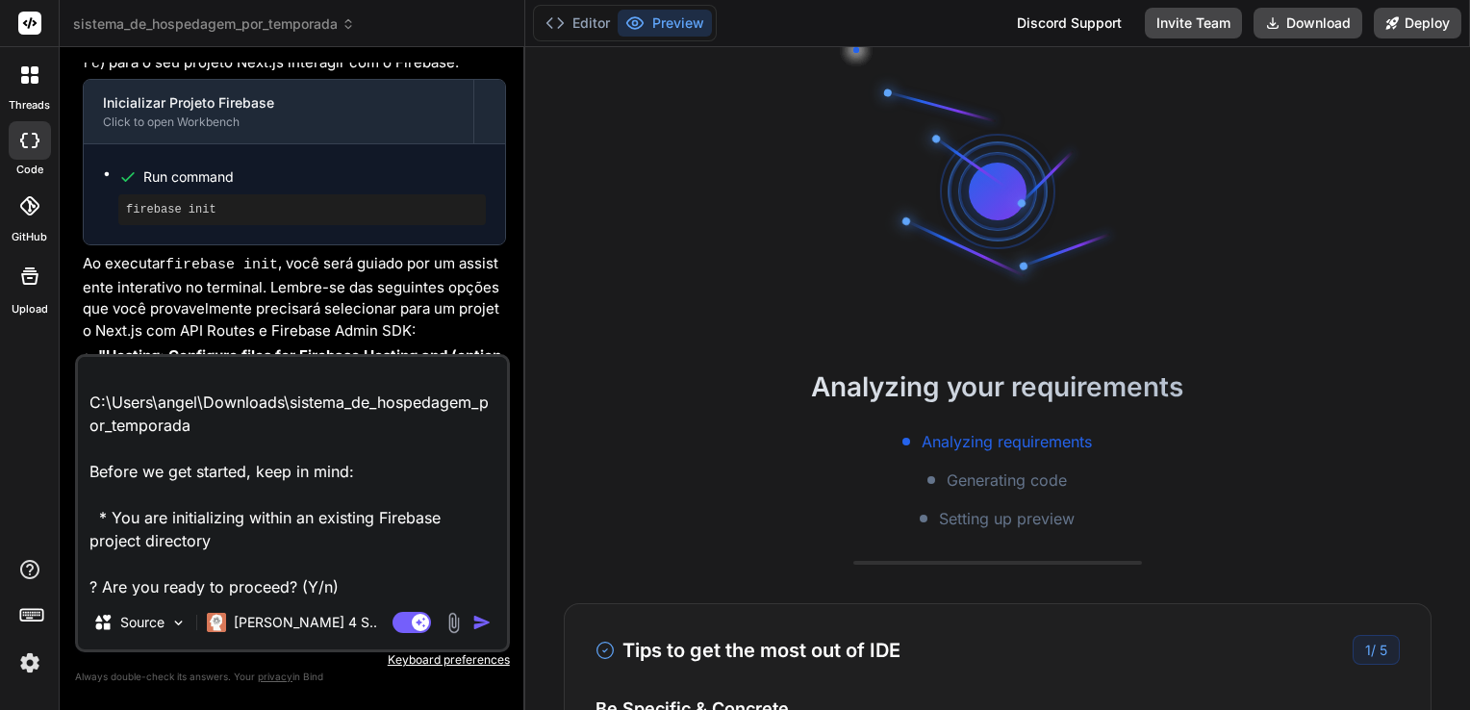
type textarea "x"
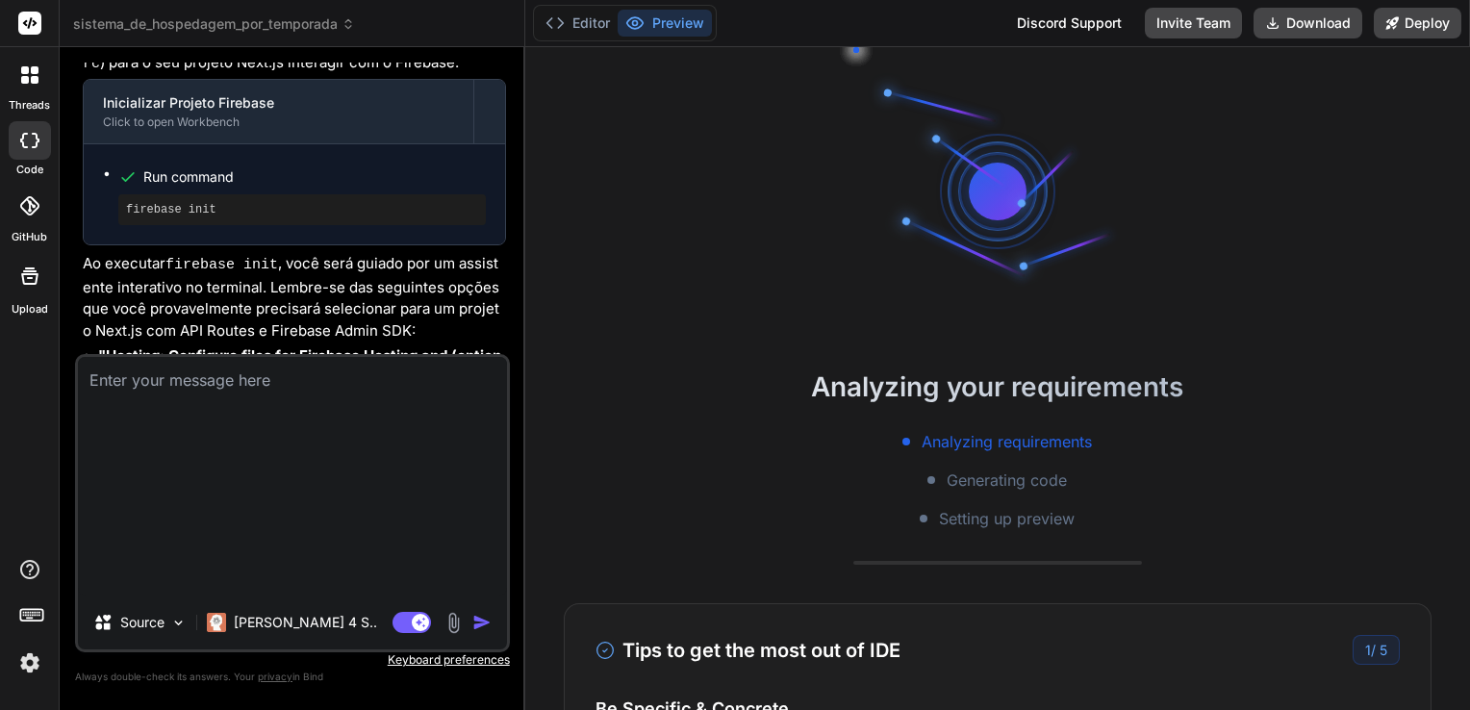
scroll to position [0, 0]
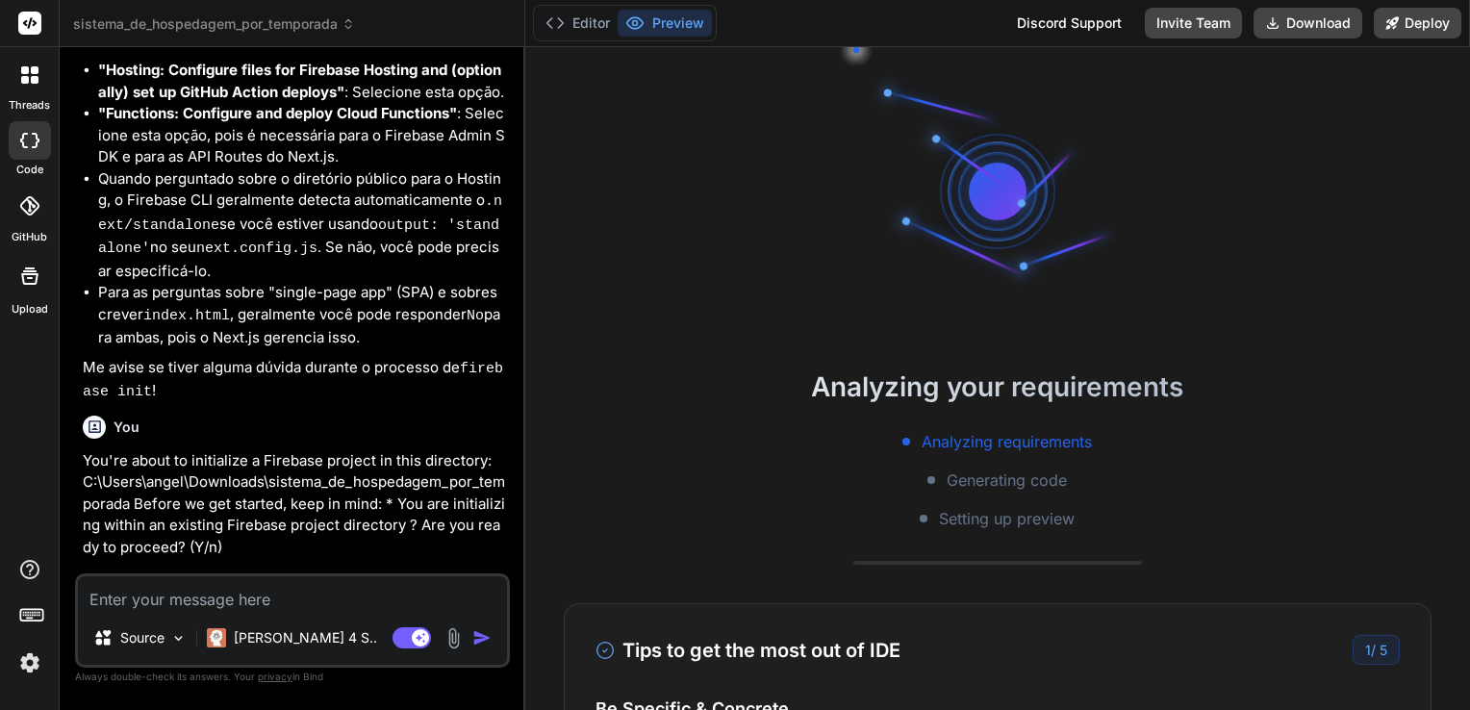
type textarea "x"
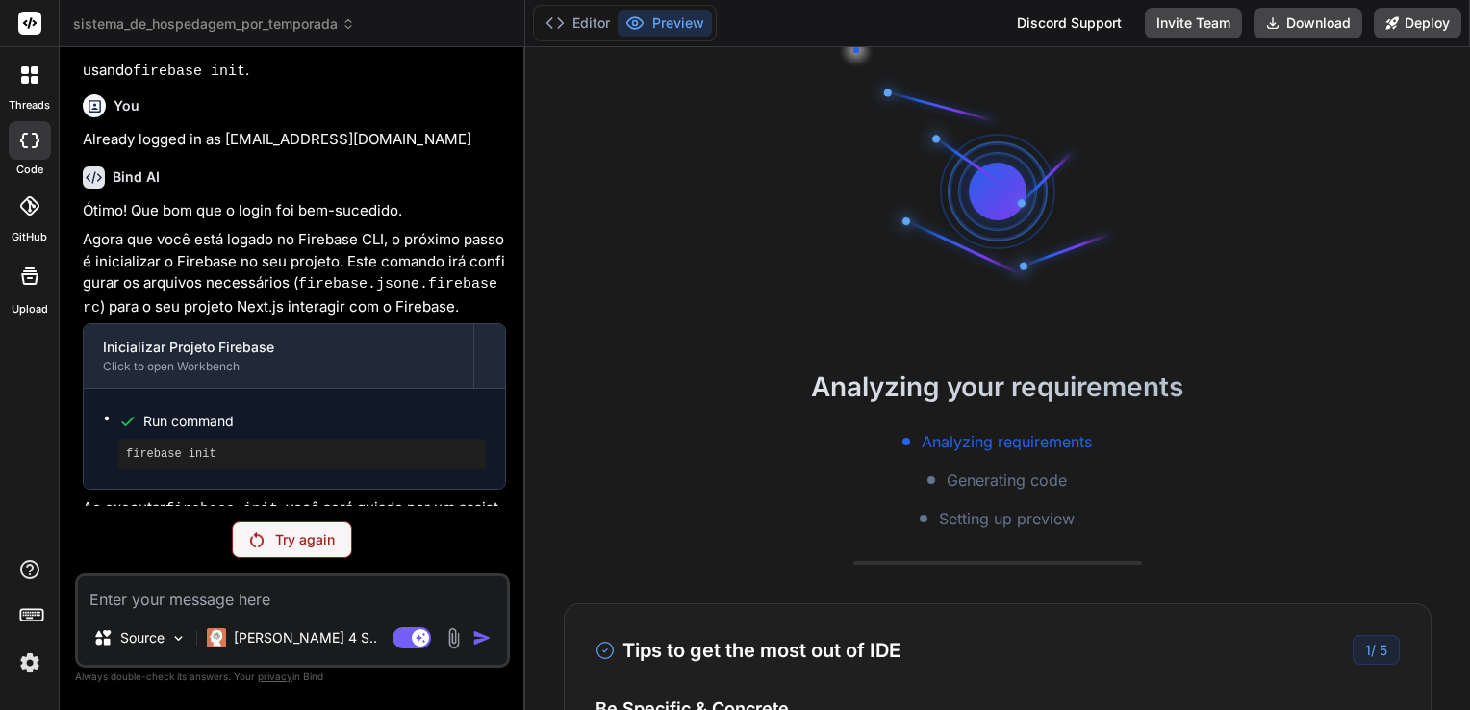
scroll to position [5687, 0]
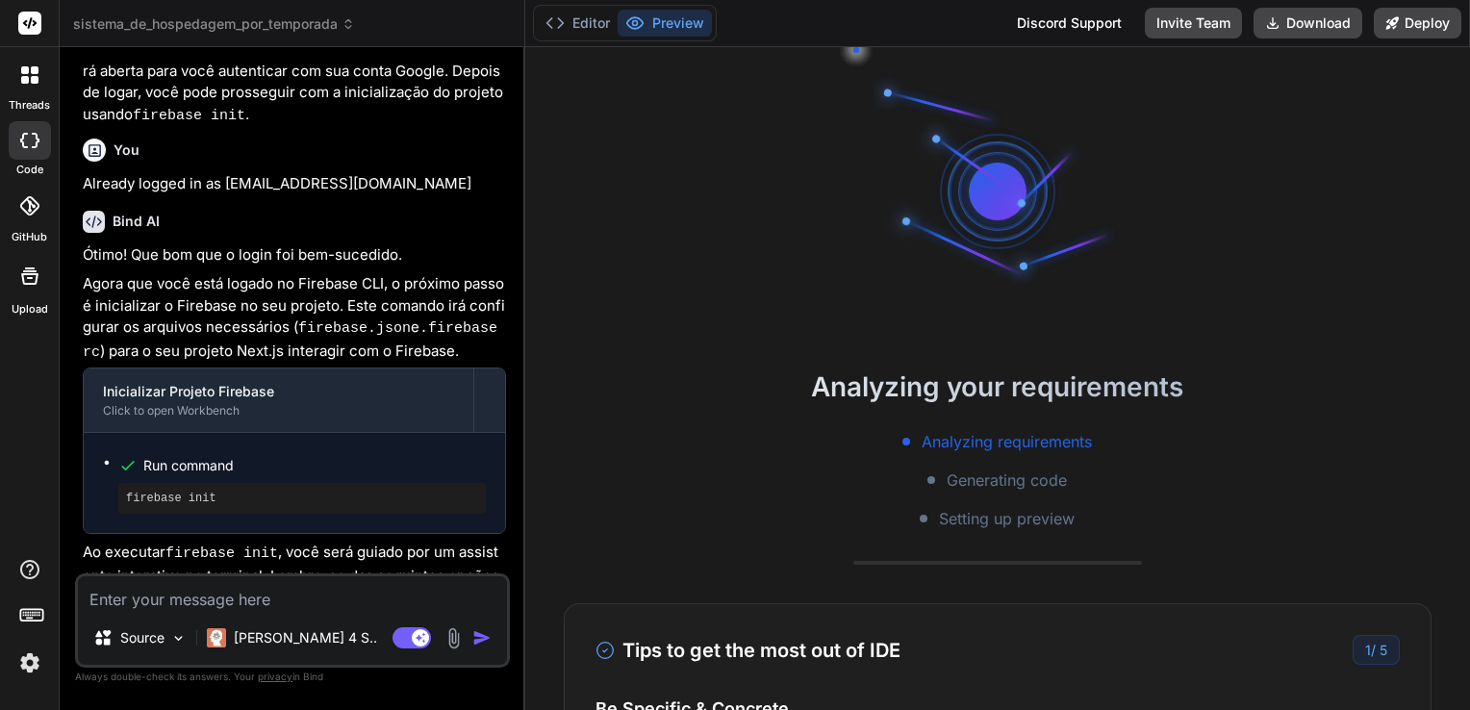
scroll to position [5944, 0]
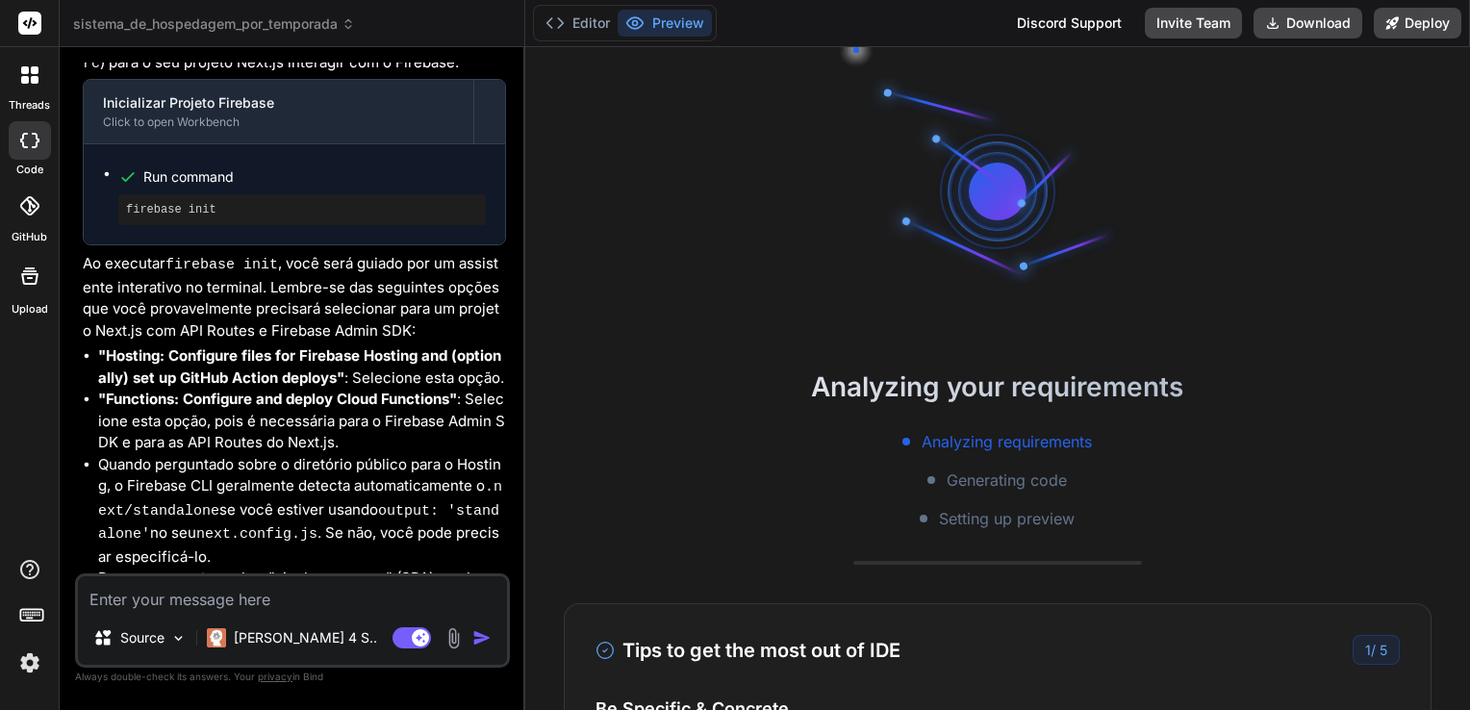
click at [274, 599] on textarea at bounding box center [292, 593] width 429 height 35
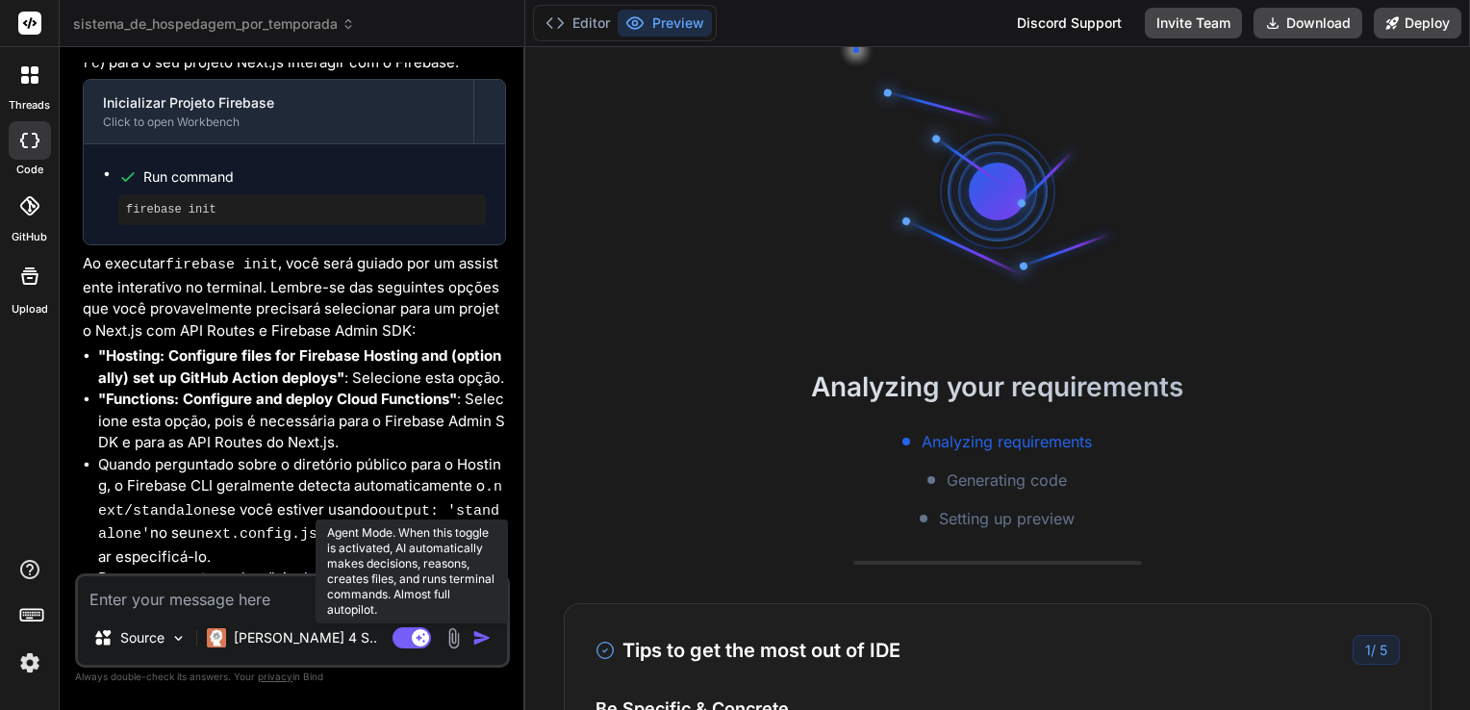
click at [405, 636] on rect at bounding box center [411, 637] width 38 height 21
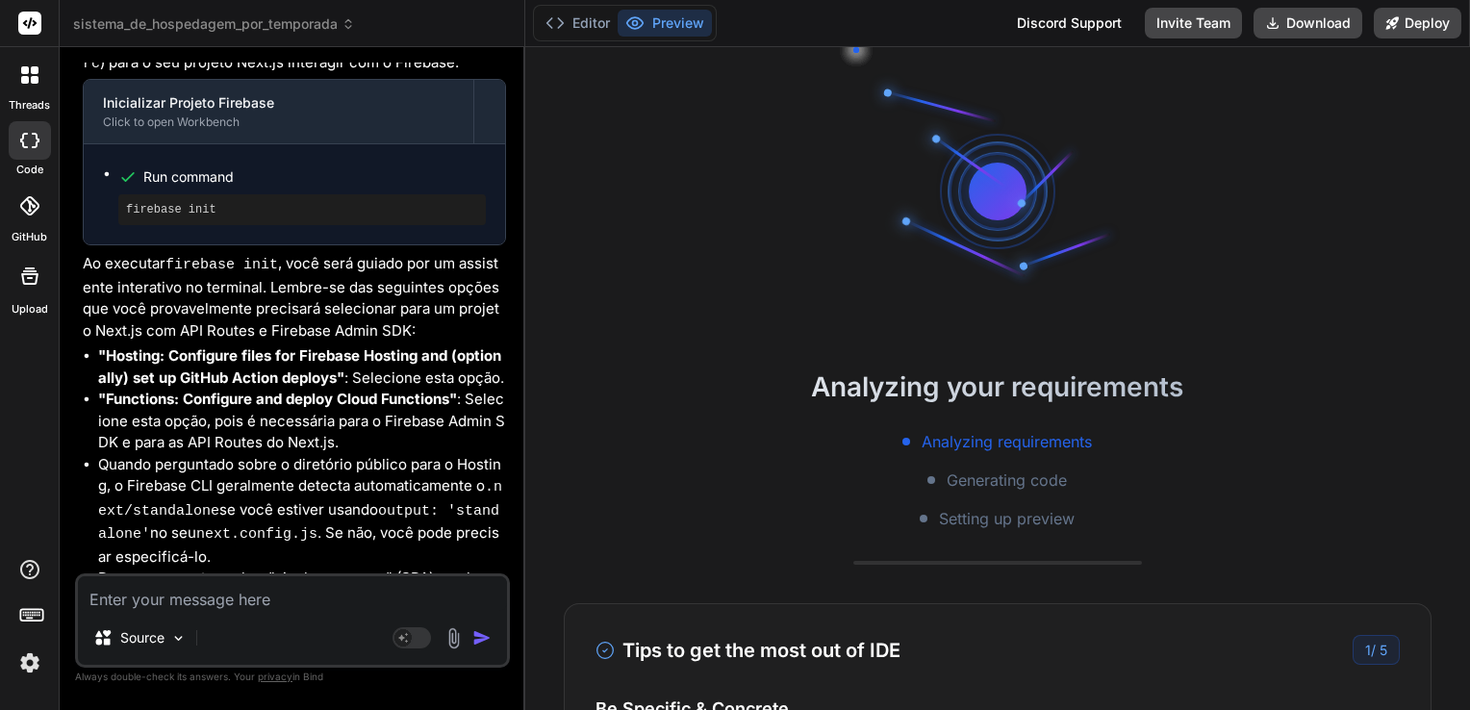
click at [35, 664] on img at bounding box center [29, 662] width 33 height 33
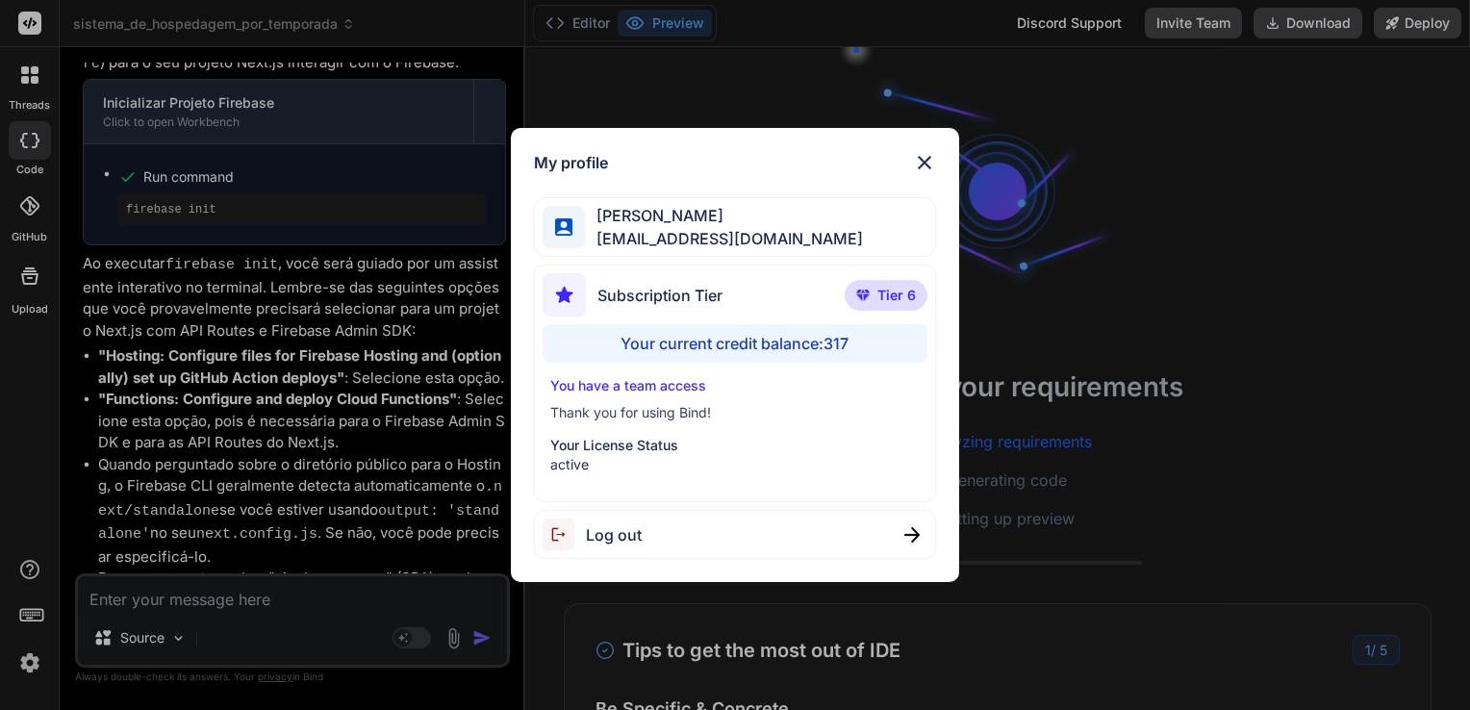
click at [313, 429] on div "My profile Angelo Chen aealoterias@gmail.com Subscription Tier Tier 6 Your curr…" at bounding box center [735, 355] width 1470 height 710
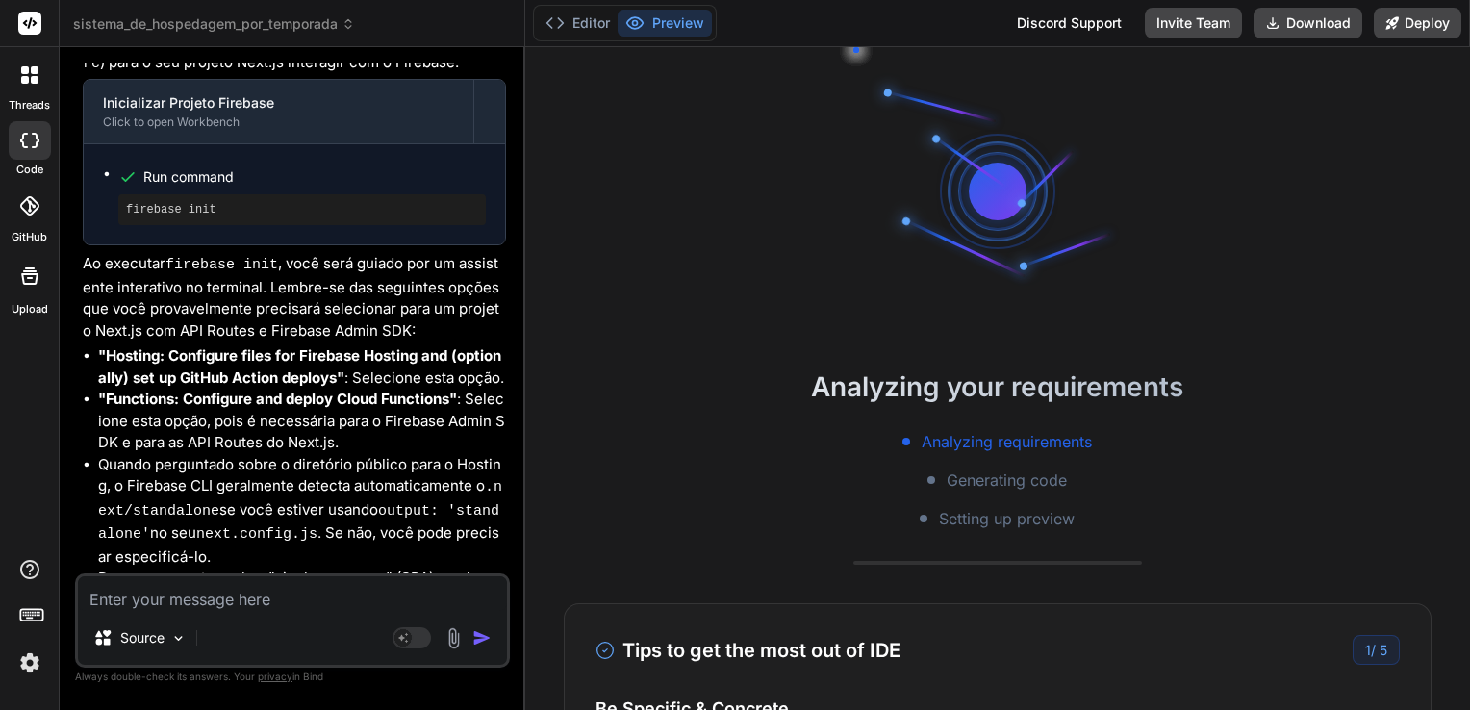
click at [308, 593] on textarea at bounding box center [292, 593] width 429 height 35
paste textarea "You're about to initialize a Firebase project in this directory: C:\Users\angel…"
type textarea "x"
type textarea "You're about to initialize a Firebase project in this directory: C:\Users\angel…"
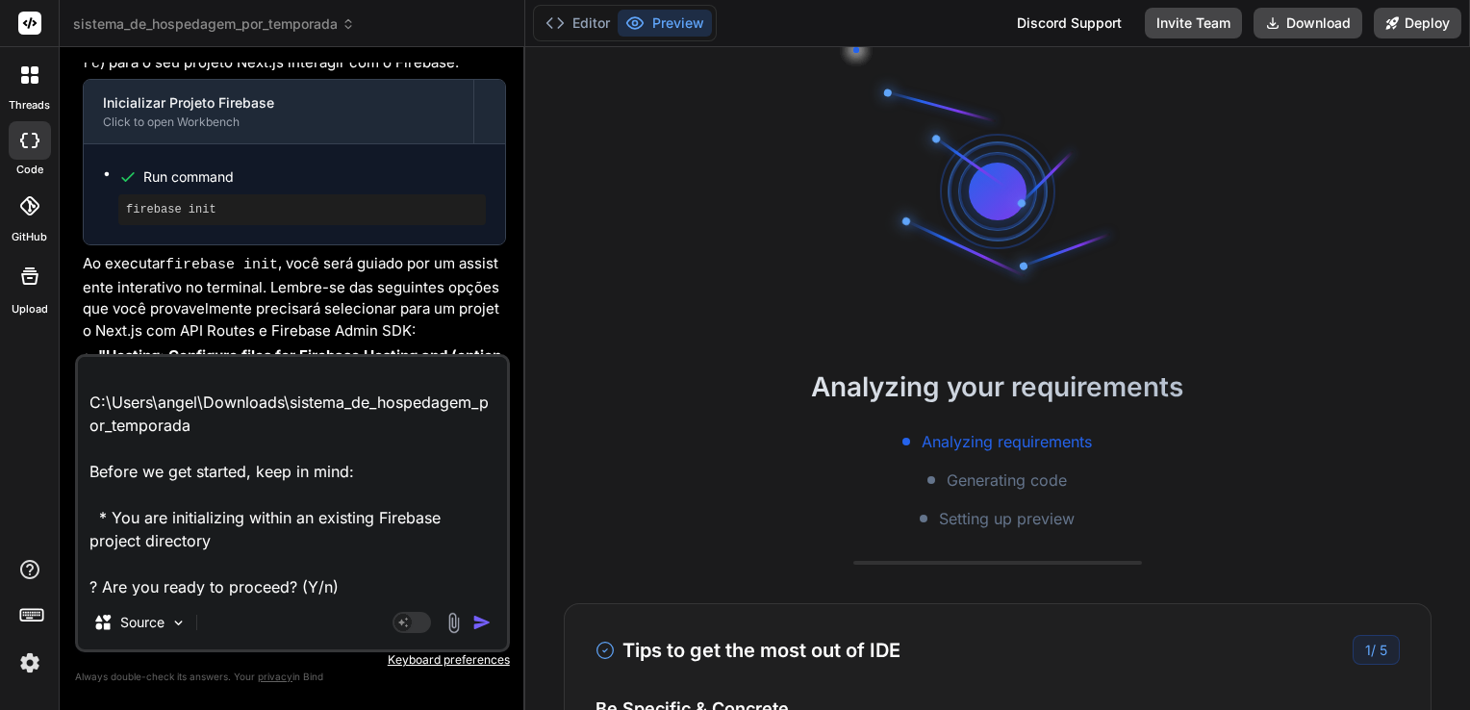
type textarea "x"
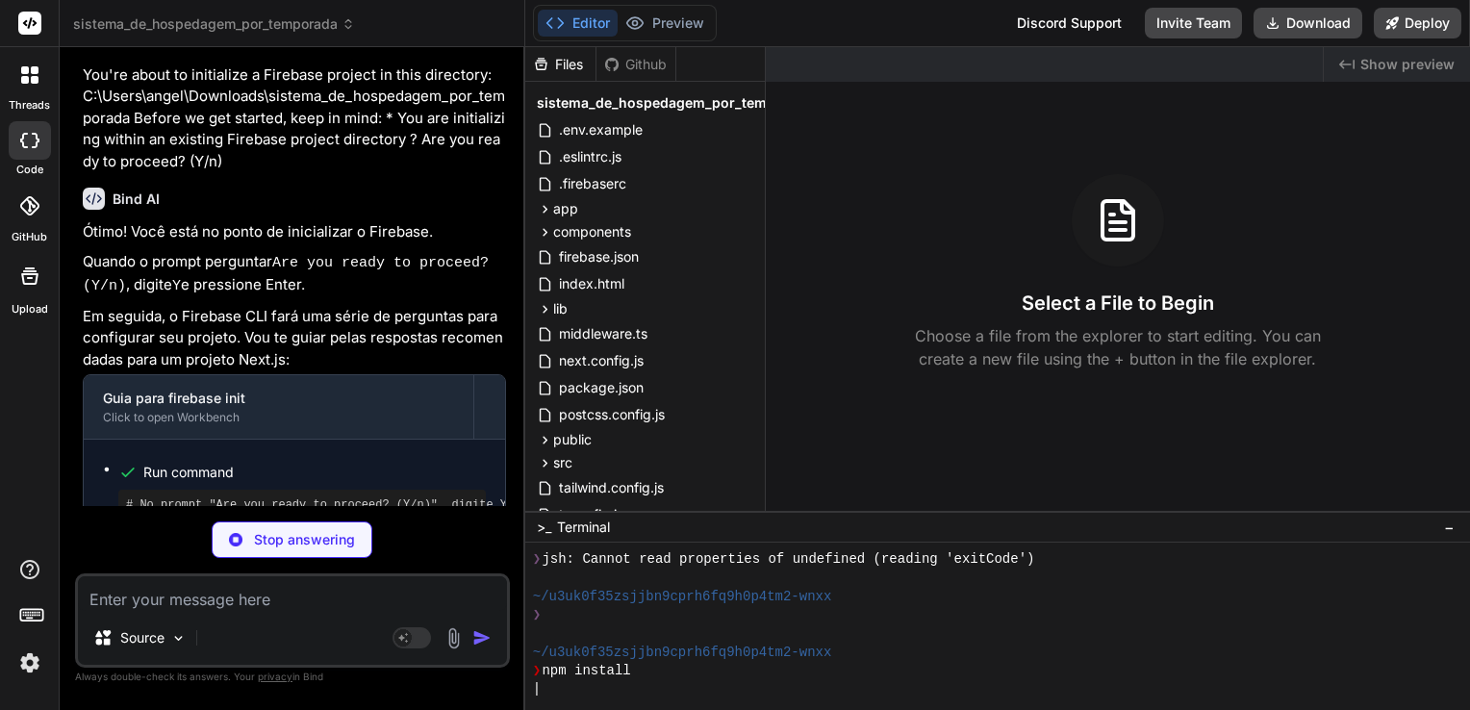
scroll to position [6615, 0]
type textarea "x"
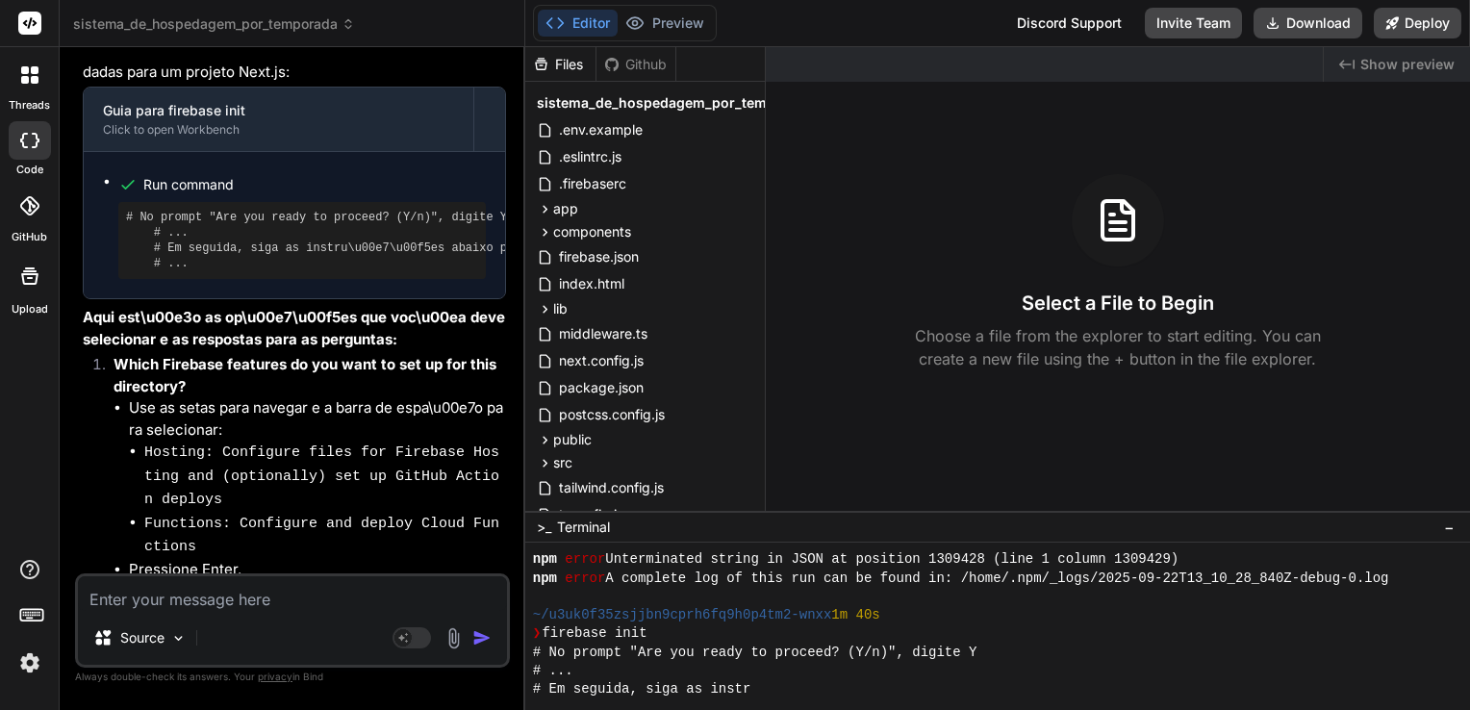
scroll to position [904, 0]
